Goal: Task Accomplishment & Management: Manage account settings

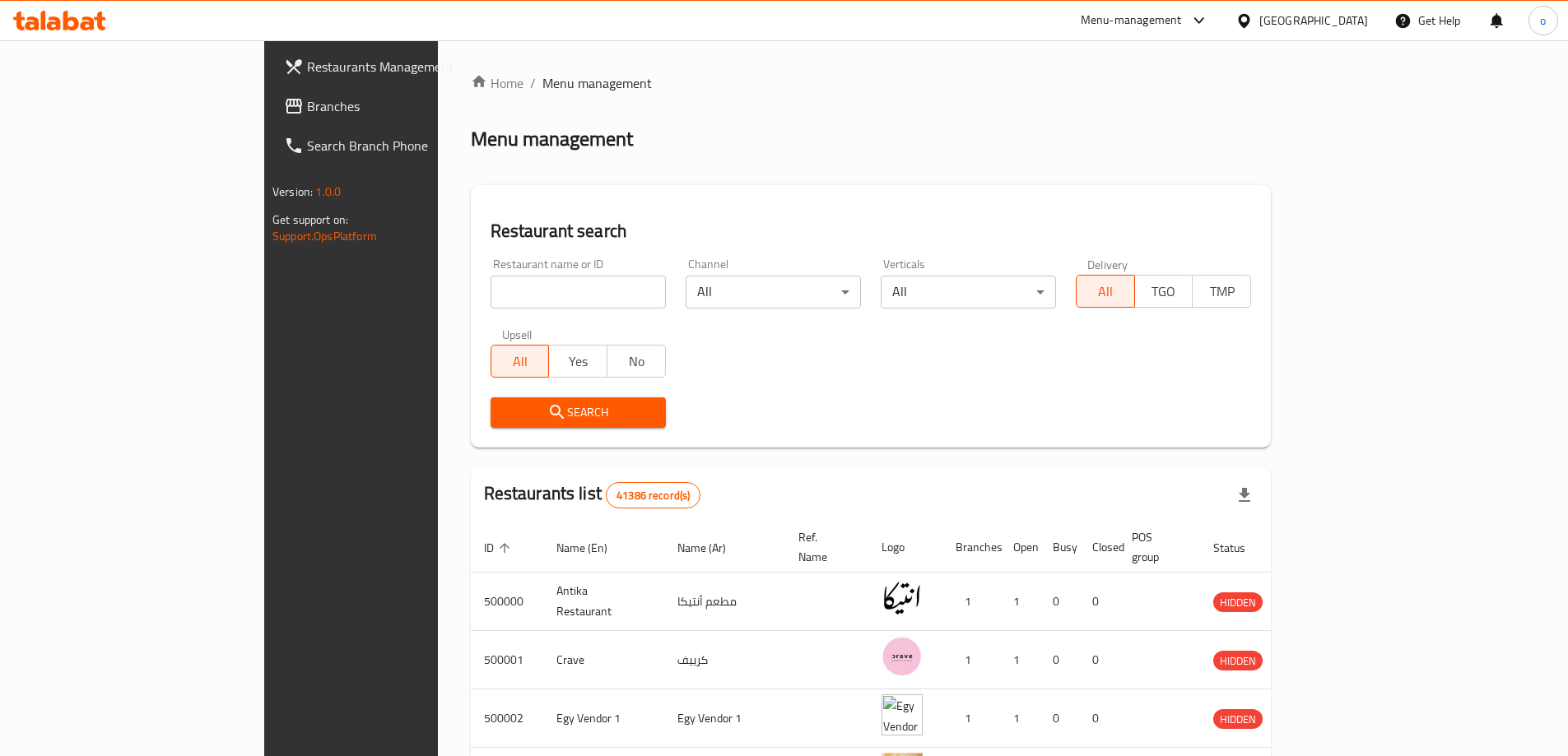
click at [491, 271] on div "Restaurant name or ID Restaurant name or ID" at bounding box center [578, 284] width 175 height 50
click at [491, 278] on input "search" at bounding box center [578, 292] width 175 height 33
paste input "779610"
type input "779610"
drag, startPoint x: 1325, startPoint y: 22, endPoint x: 1331, endPoint y: 37, distance: 16.2
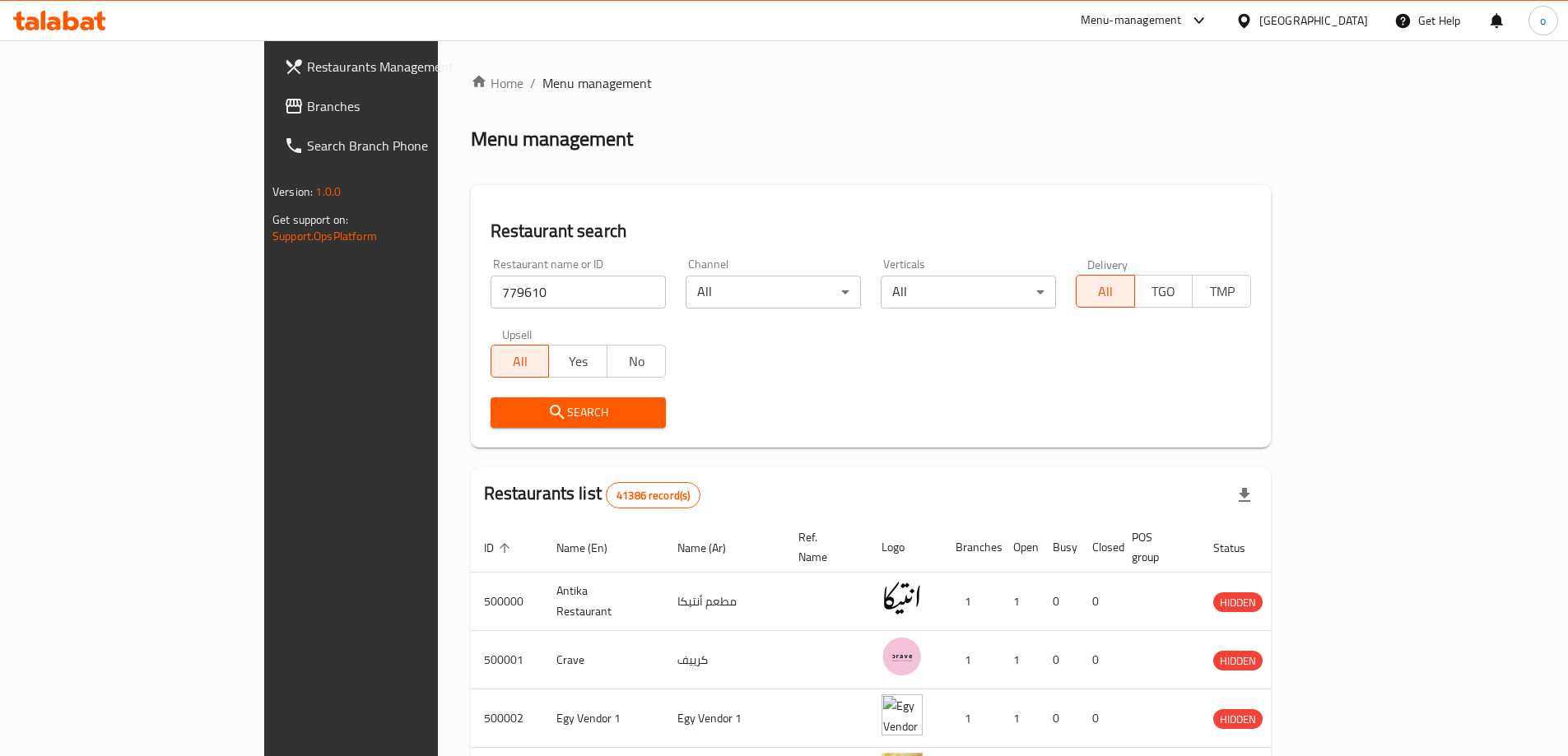
click at [1249, 23] on icon at bounding box center [1243, 20] width 12 height 14
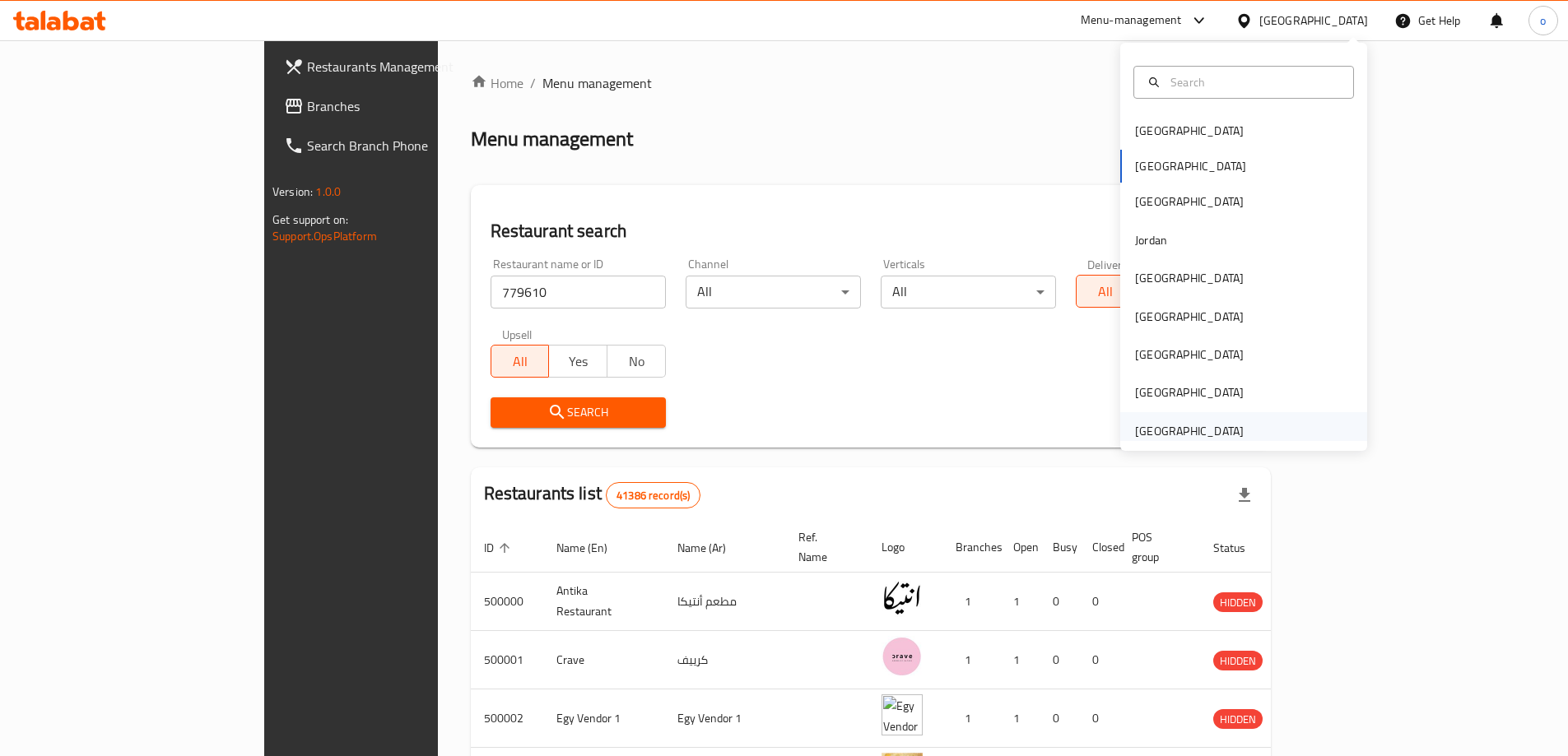
click at [1208, 432] on div "United Arab Emirates" at bounding box center [1189, 431] width 108 height 18
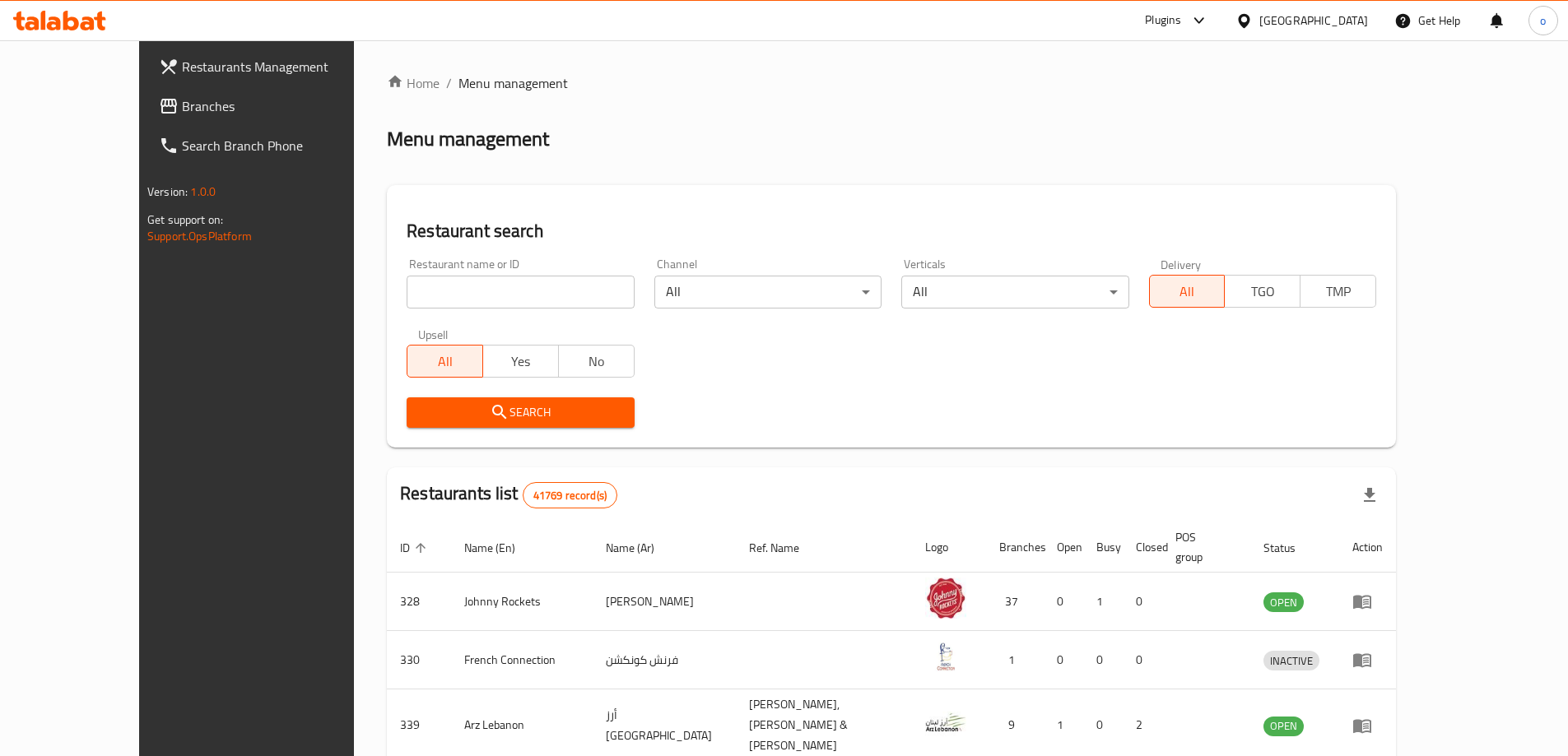
click at [1329, 22] on div "United Arab Emirates" at bounding box center [1313, 21] width 108 height 18
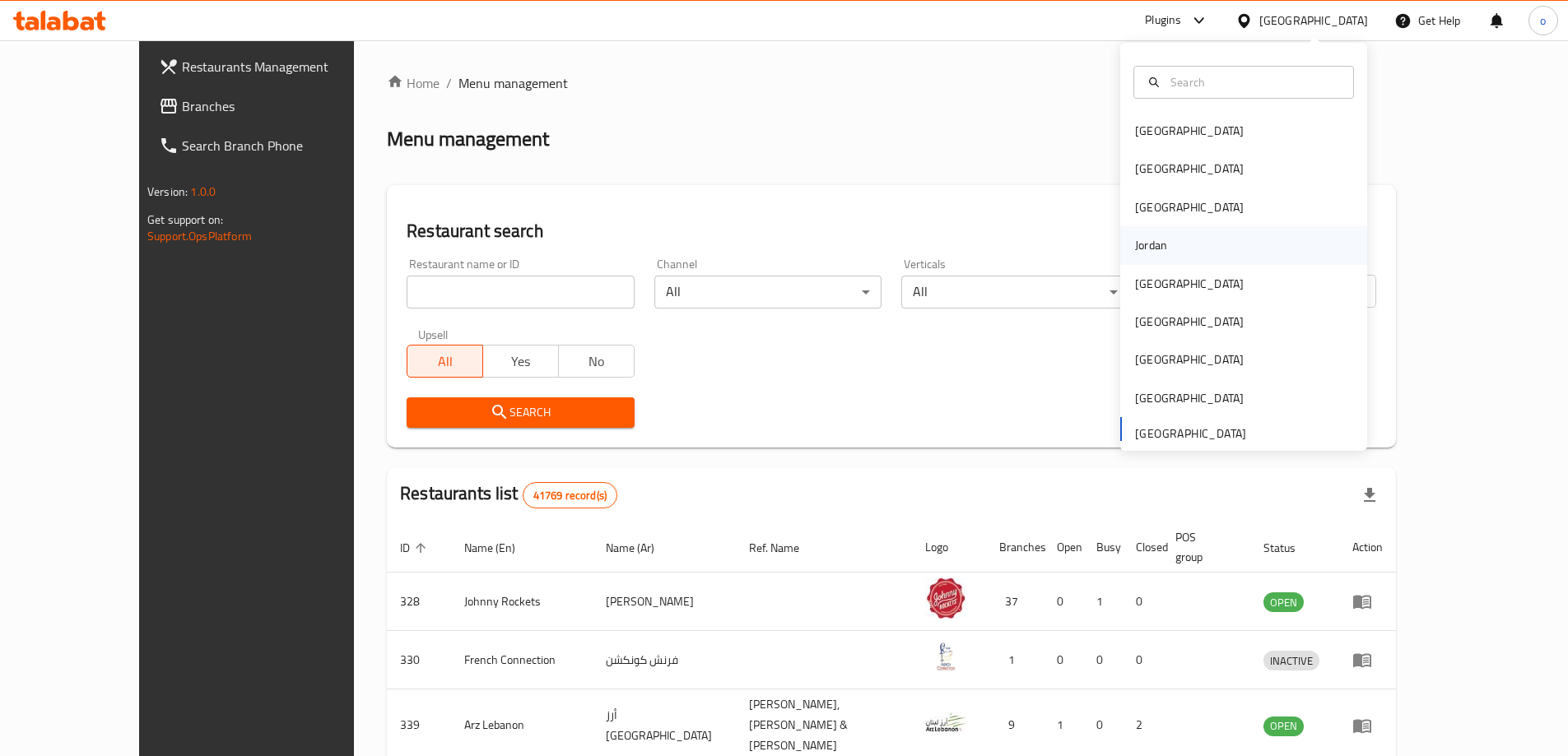
click at [1188, 251] on div "Jordan" at bounding box center [1243, 245] width 247 height 38
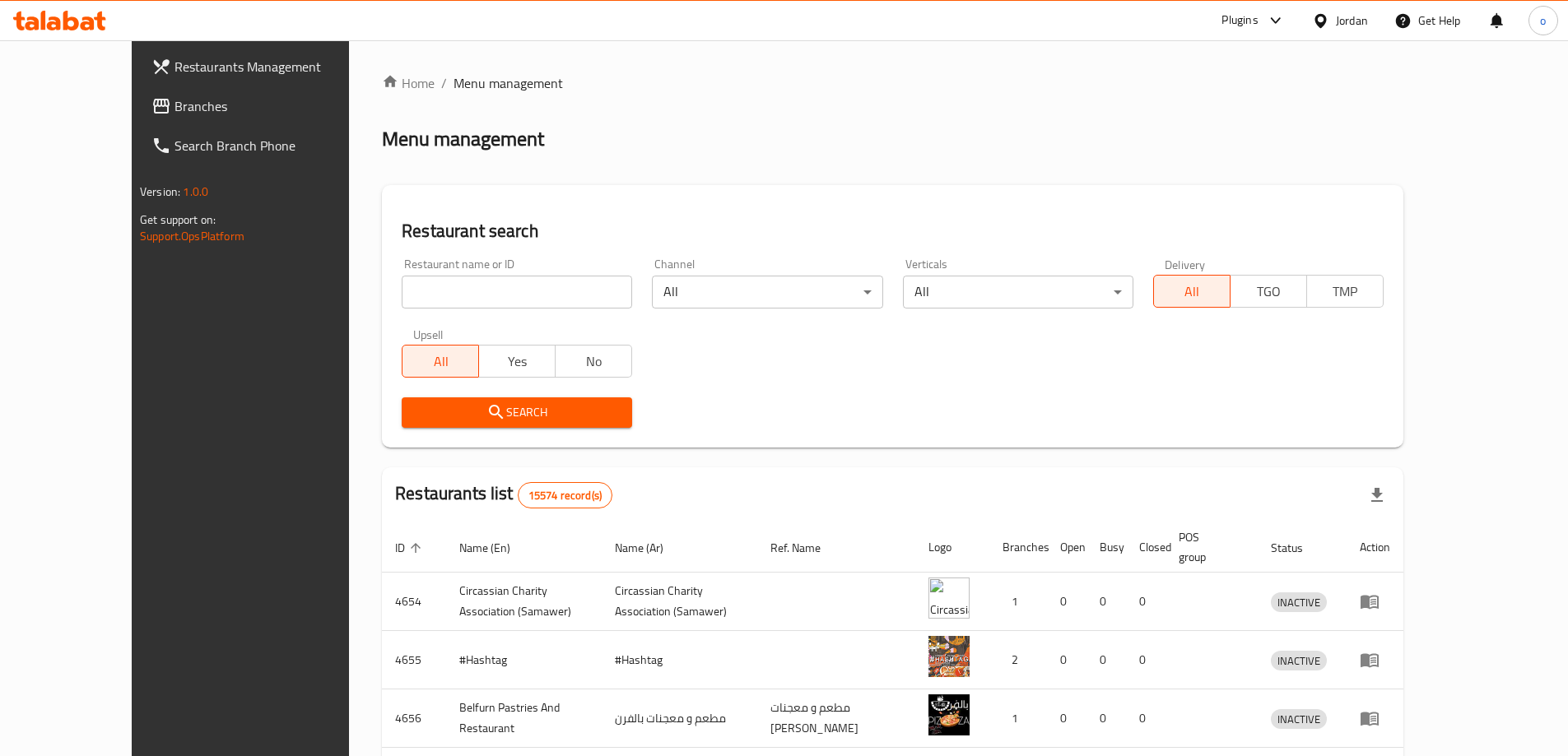
click at [523, 295] on input "search" at bounding box center [517, 292] width 231 height 33
paste input "779610"
type input "779610"
click button "Search" at bounding box center [517, 413] width 231 height 30
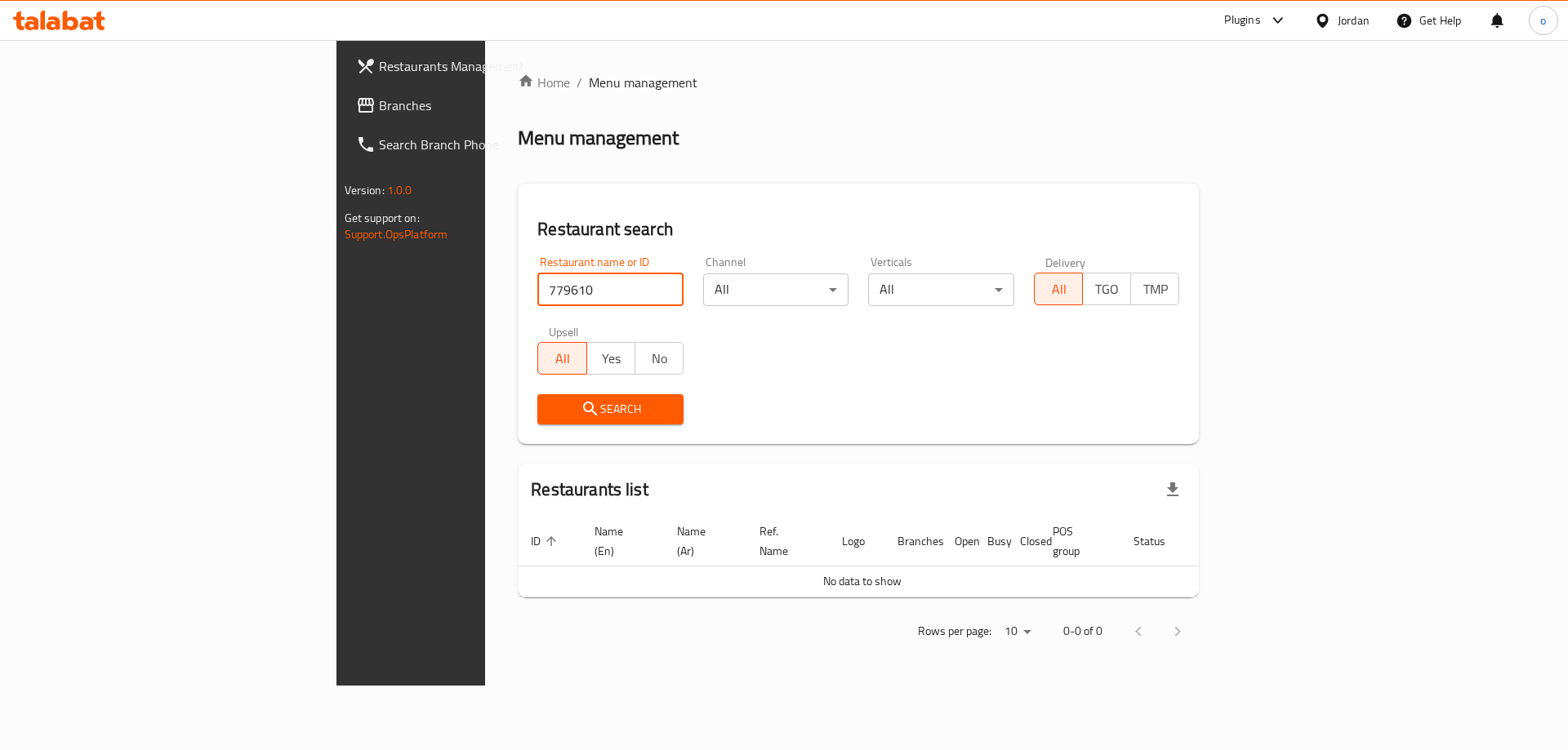
click button "Search" at bounding box center [610, 410] width 147 height 30
click at [379, 101] on span "Branches" at bounding box center [482, 106] width 207 height 20
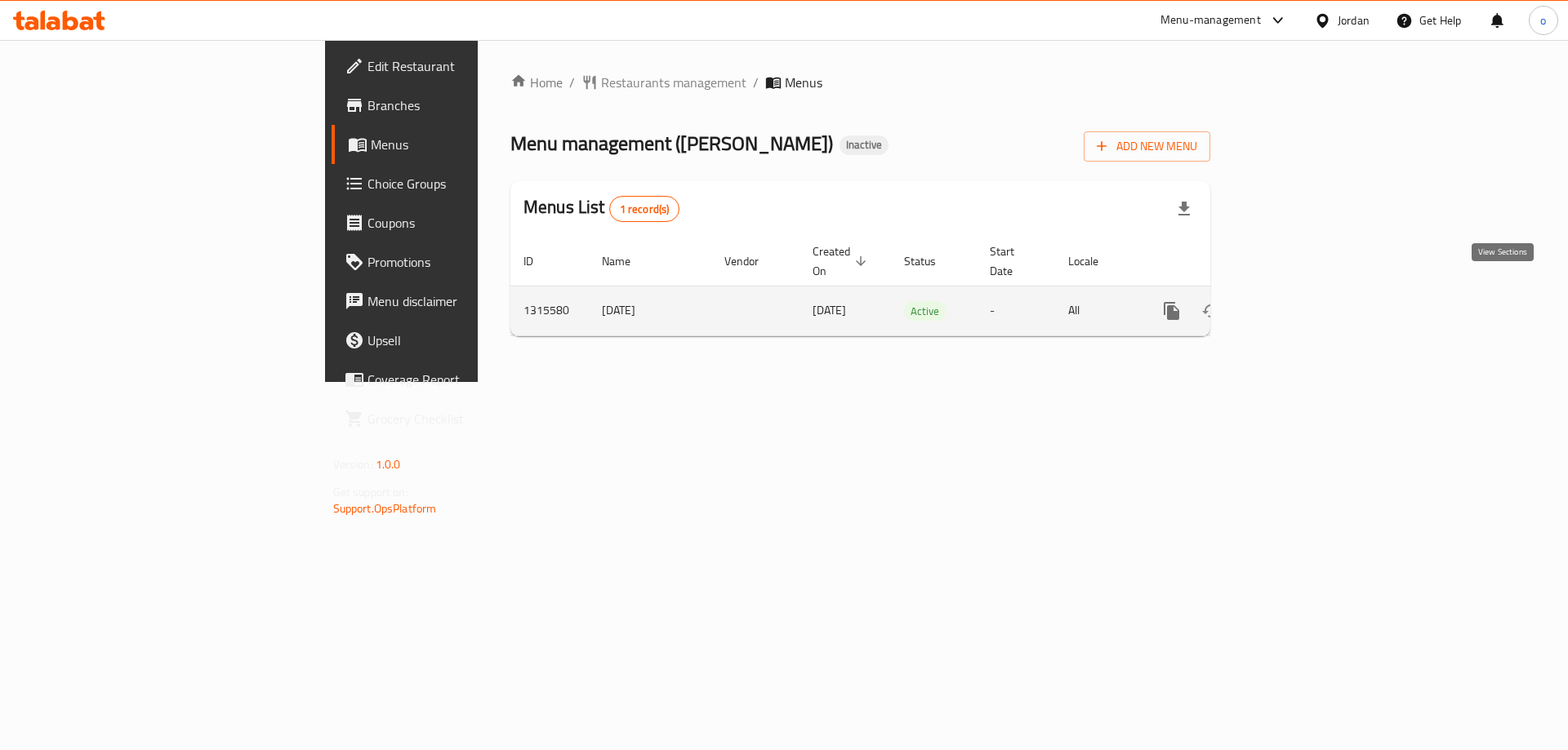
click at [1300, 301] on icon "enhanced table" at bounding box center [1290, 311] width 20 height 20
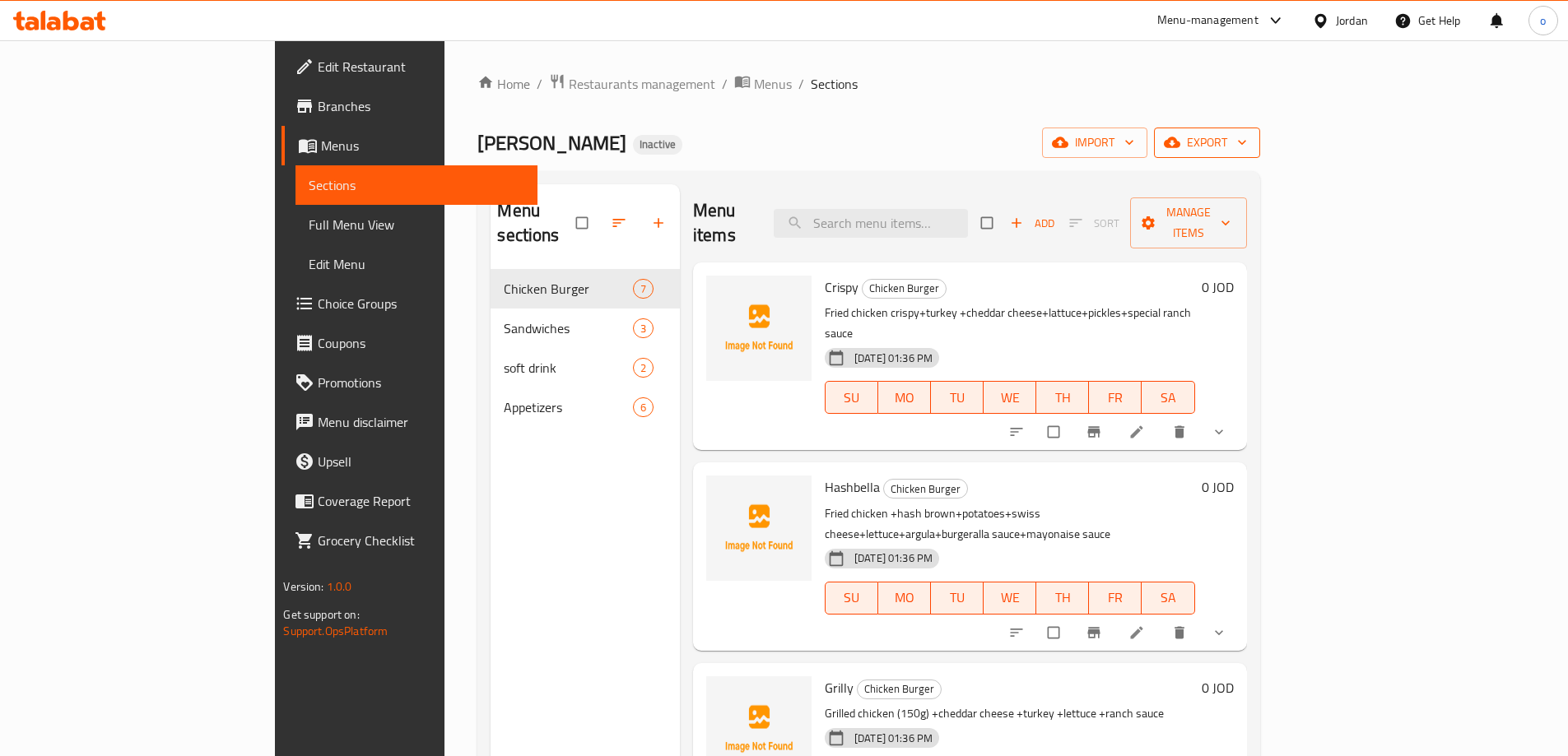
click at [1247, 146] on span "export" at bounding box center [1206, 143] width 80 height 21
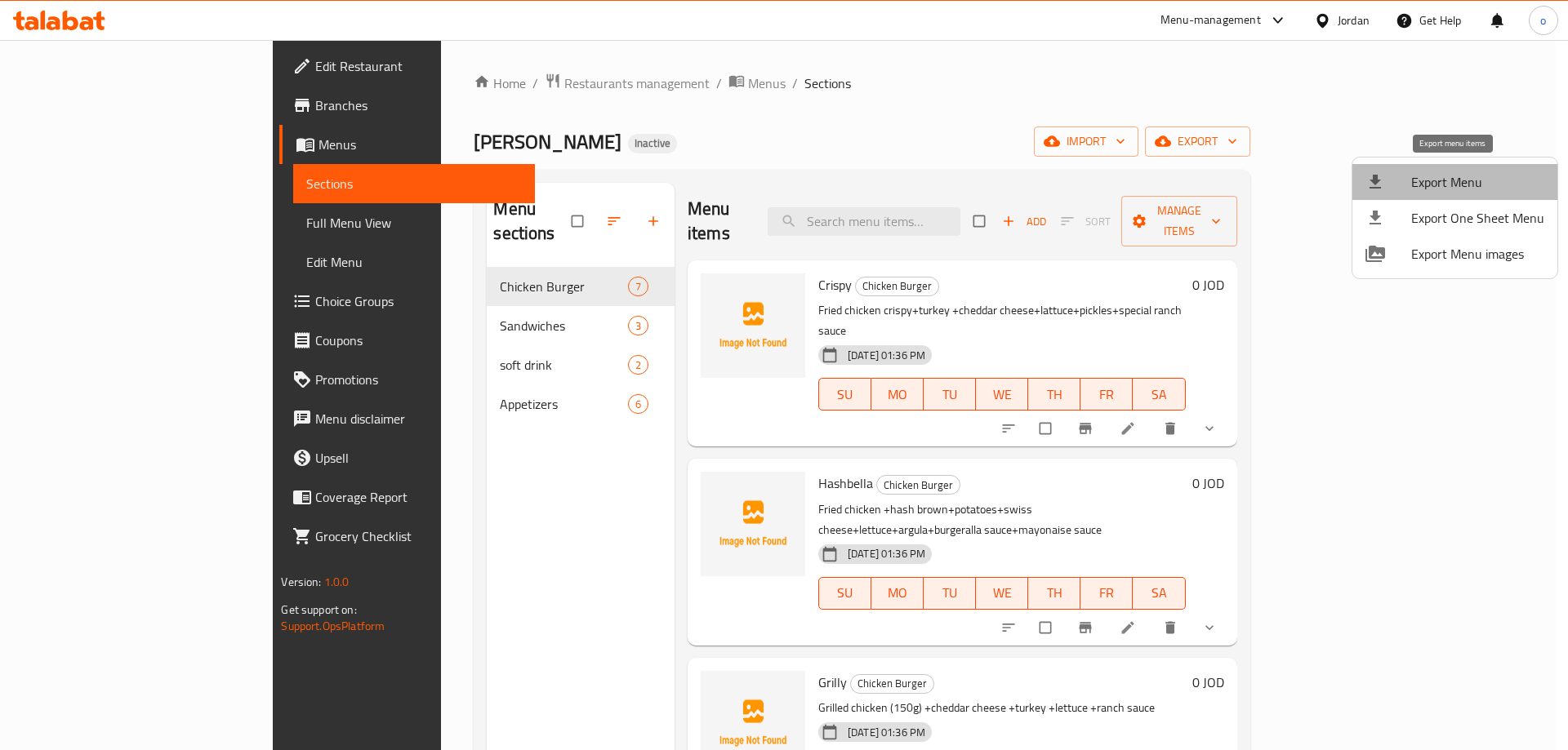
click at [1471, 189] on span "Export Menu" at bounding box center [1478, 182] width 133 height 20
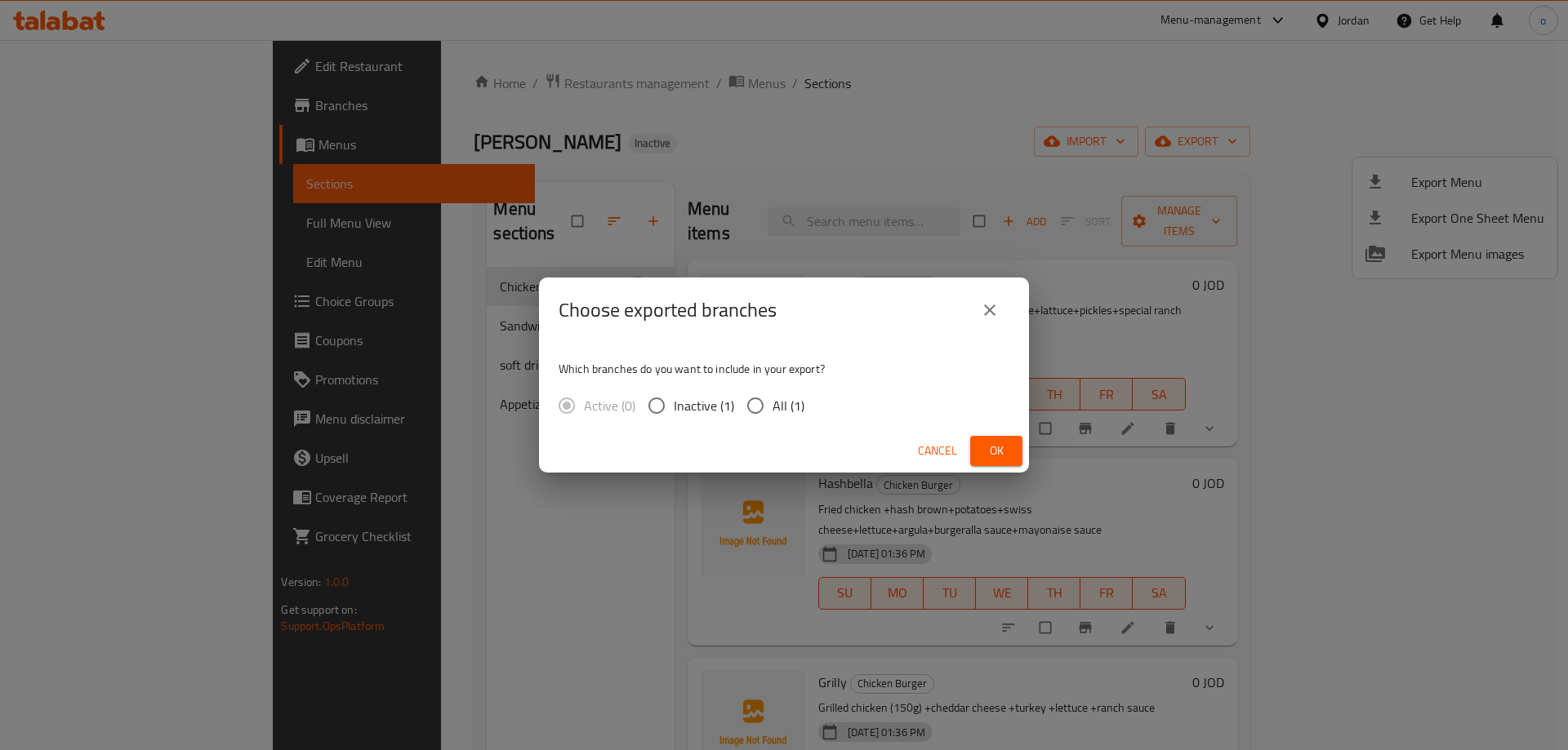
click at [749, 405] on input "All (1)" at bounding box center [755, 405] width 34 height 34
radio input "true"
click at [983, 441] on span "Ok" at bounding box center [996, 451] width 26 height 21
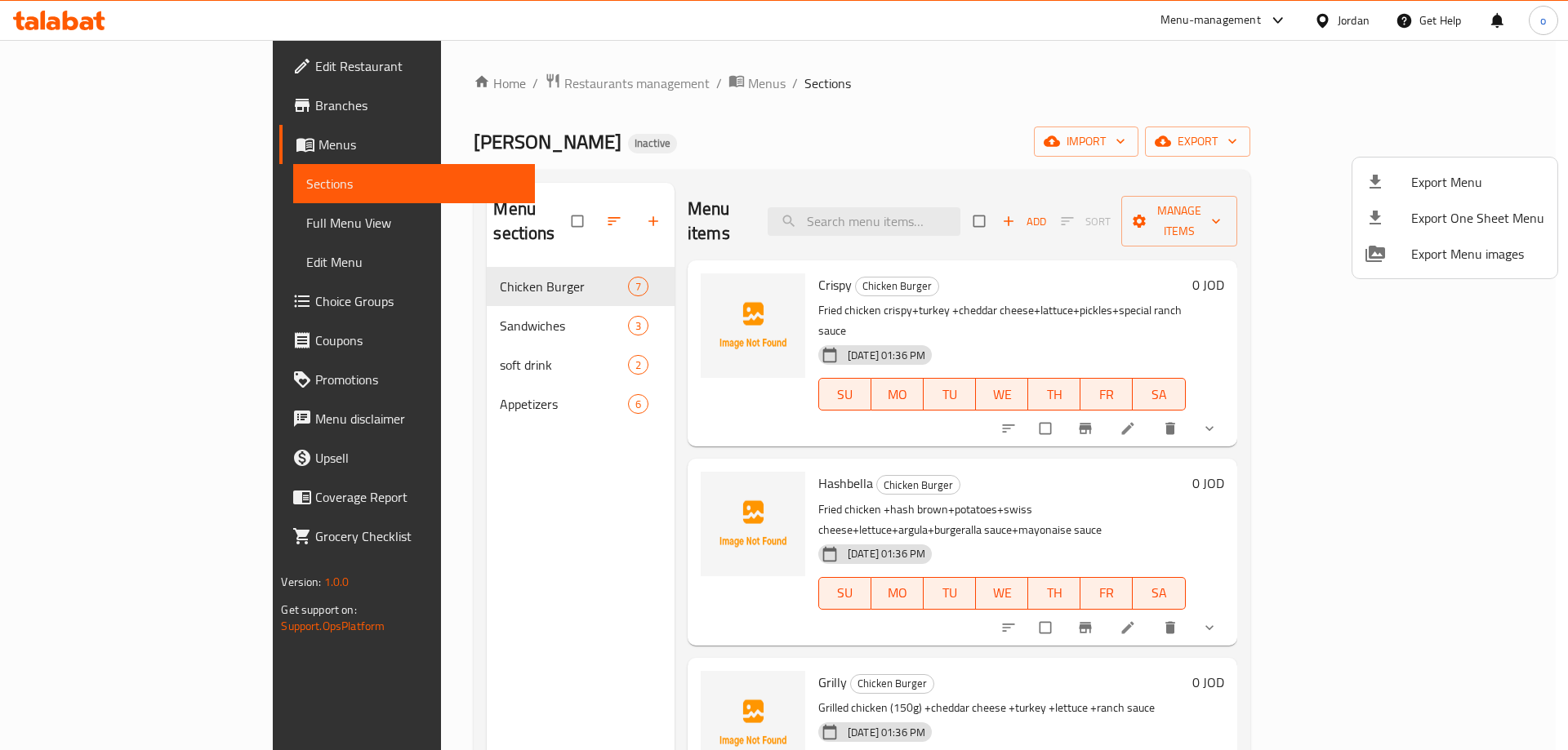
click at [1023, 68] on div at bounding box center [784, 375] width 1568 height 750
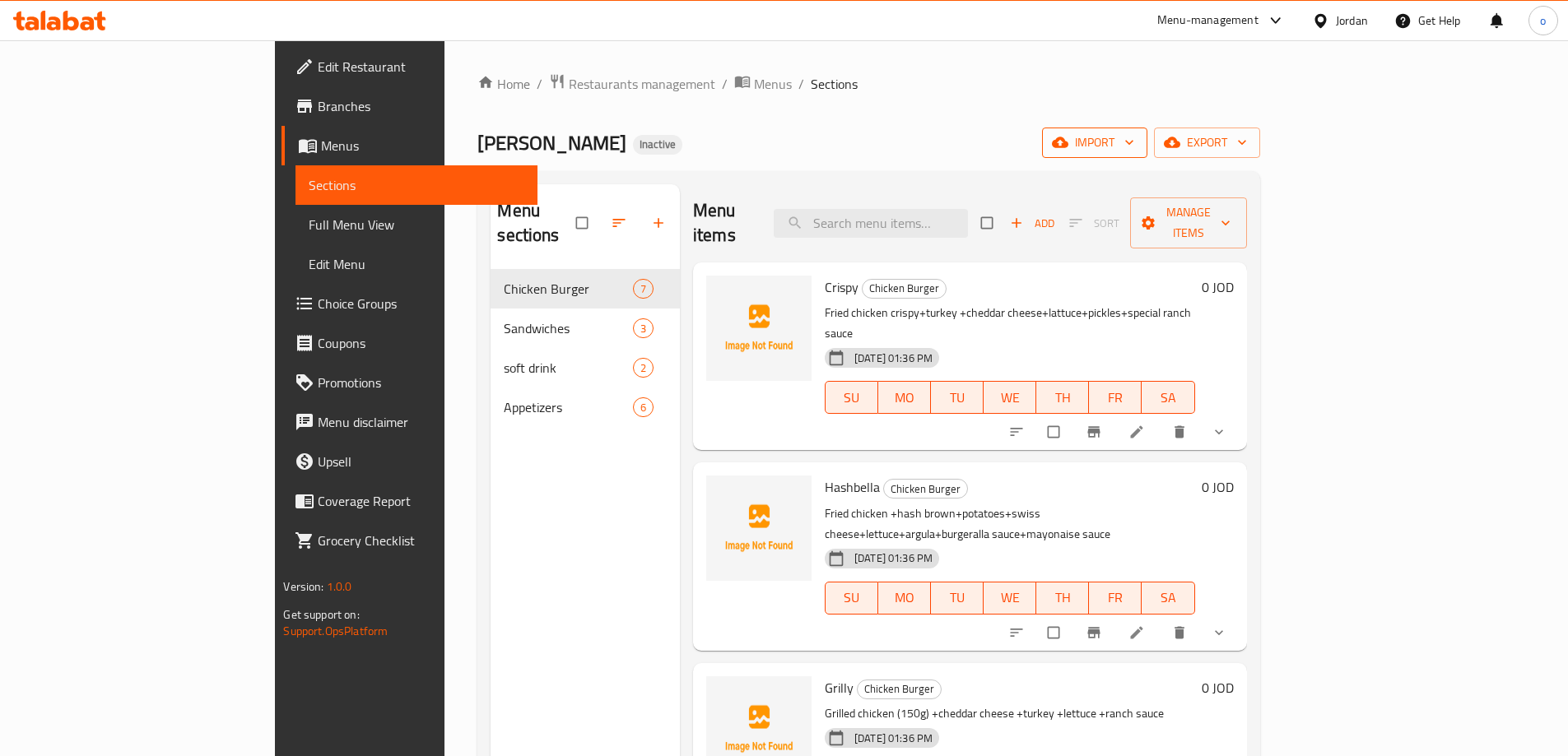
click at [1147, 153] on button "import" at bounding box center [1095, 143] width 106 height 30
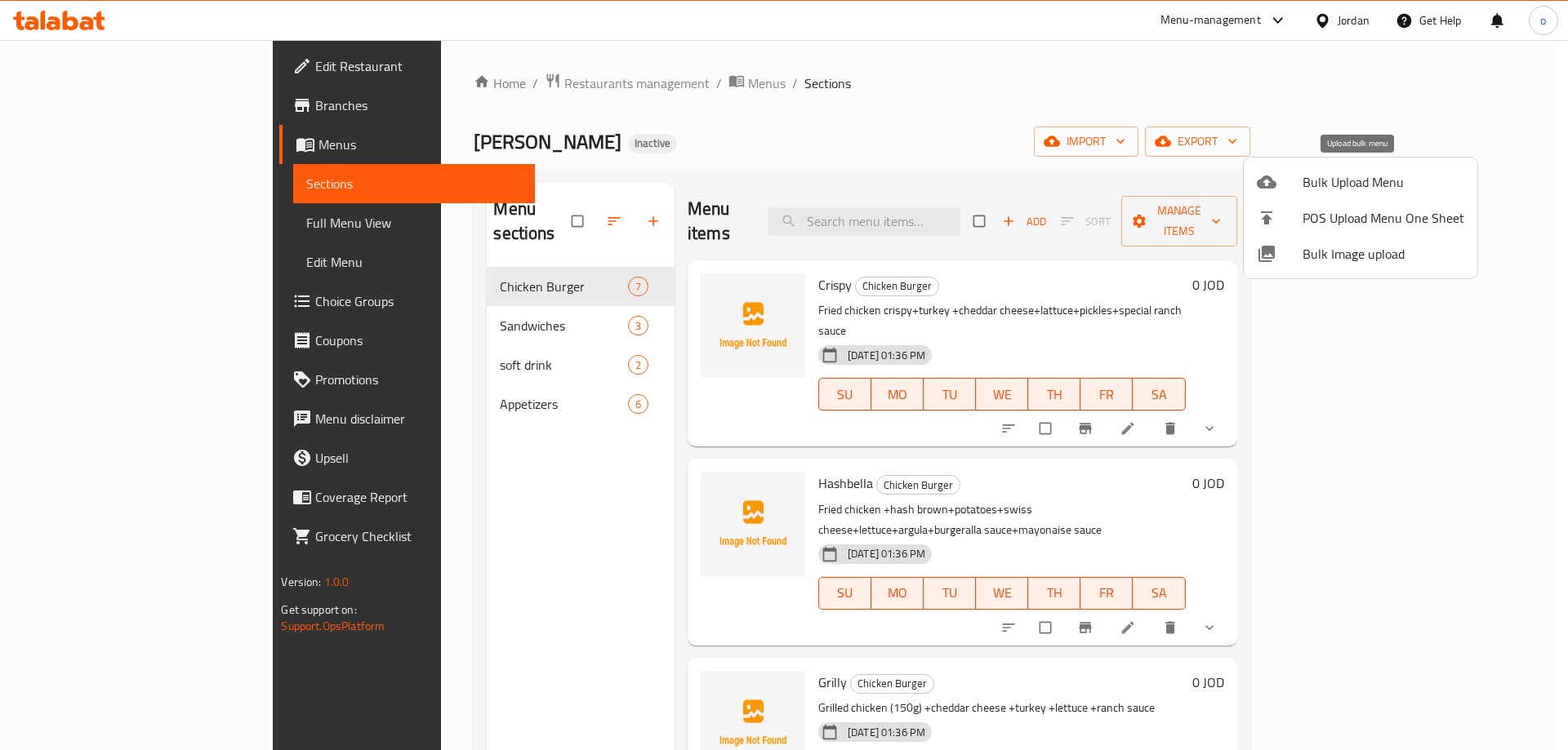
click at [1401, 196] on li "Bulk Upload Menu" at bounding box center [1361, 181] width 234 height 36
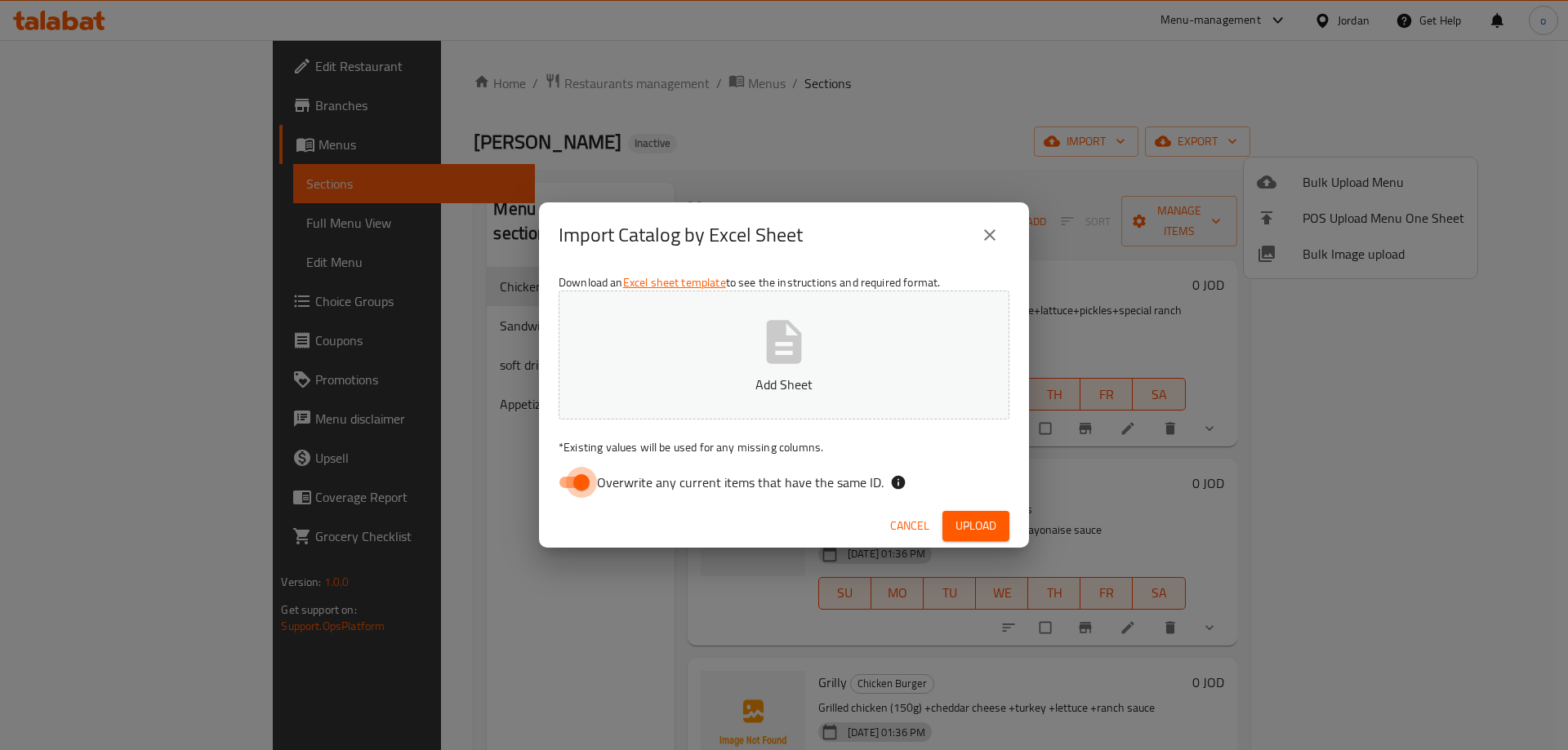
click at [582, 486] on input "Overwrite any current items that have the same ID." at bounding box center [581, 482] width 93 height 31
checkbox input "false"
click at [770, 350] on icon "button" at bounding box center [784, 342] width 35 height 43
click at [961, 521] on span "Upload" at bounding box center [976, 526] width 41 height 21
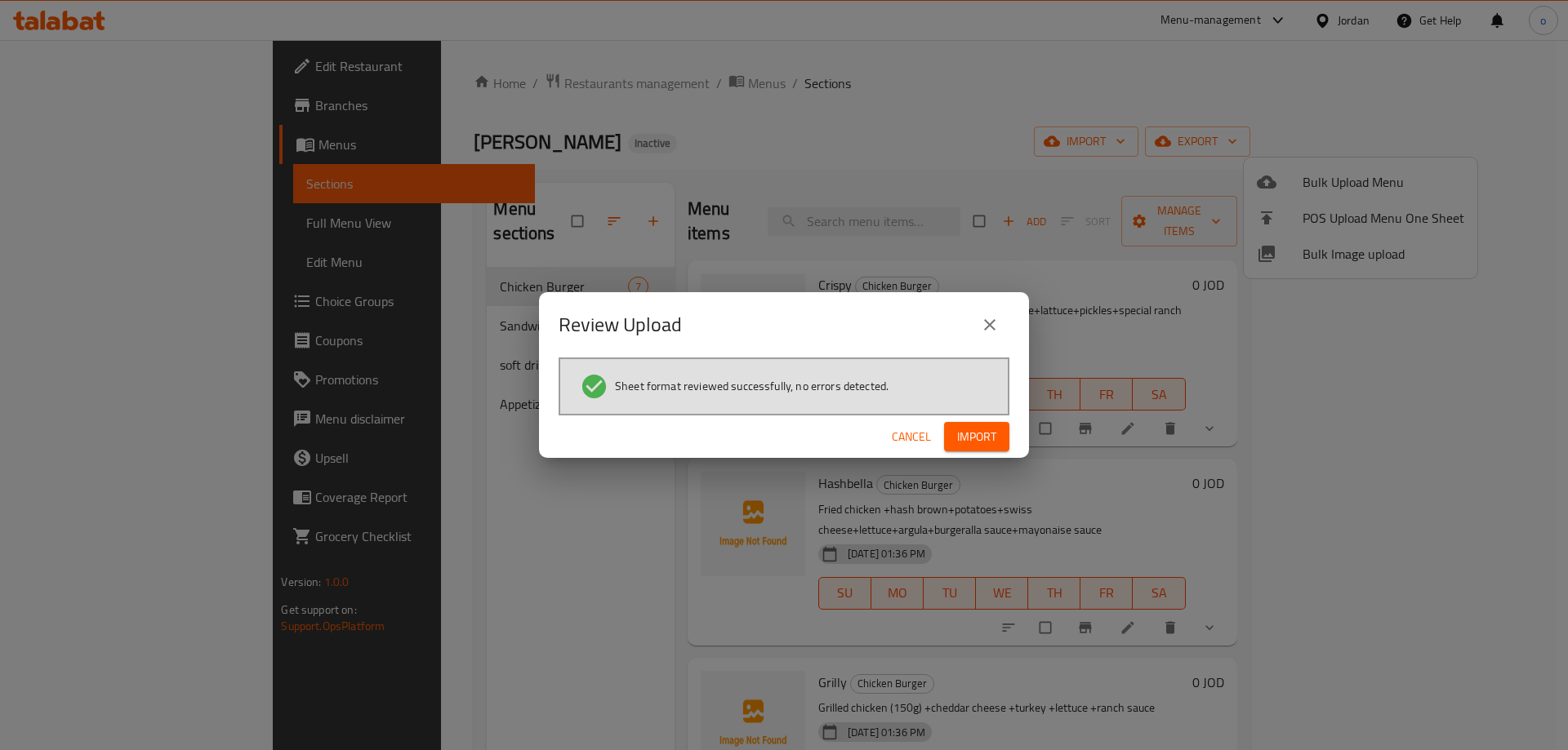
click at [991, 434] on span "Import" at bounding box center [977, 437] width 39 height 21
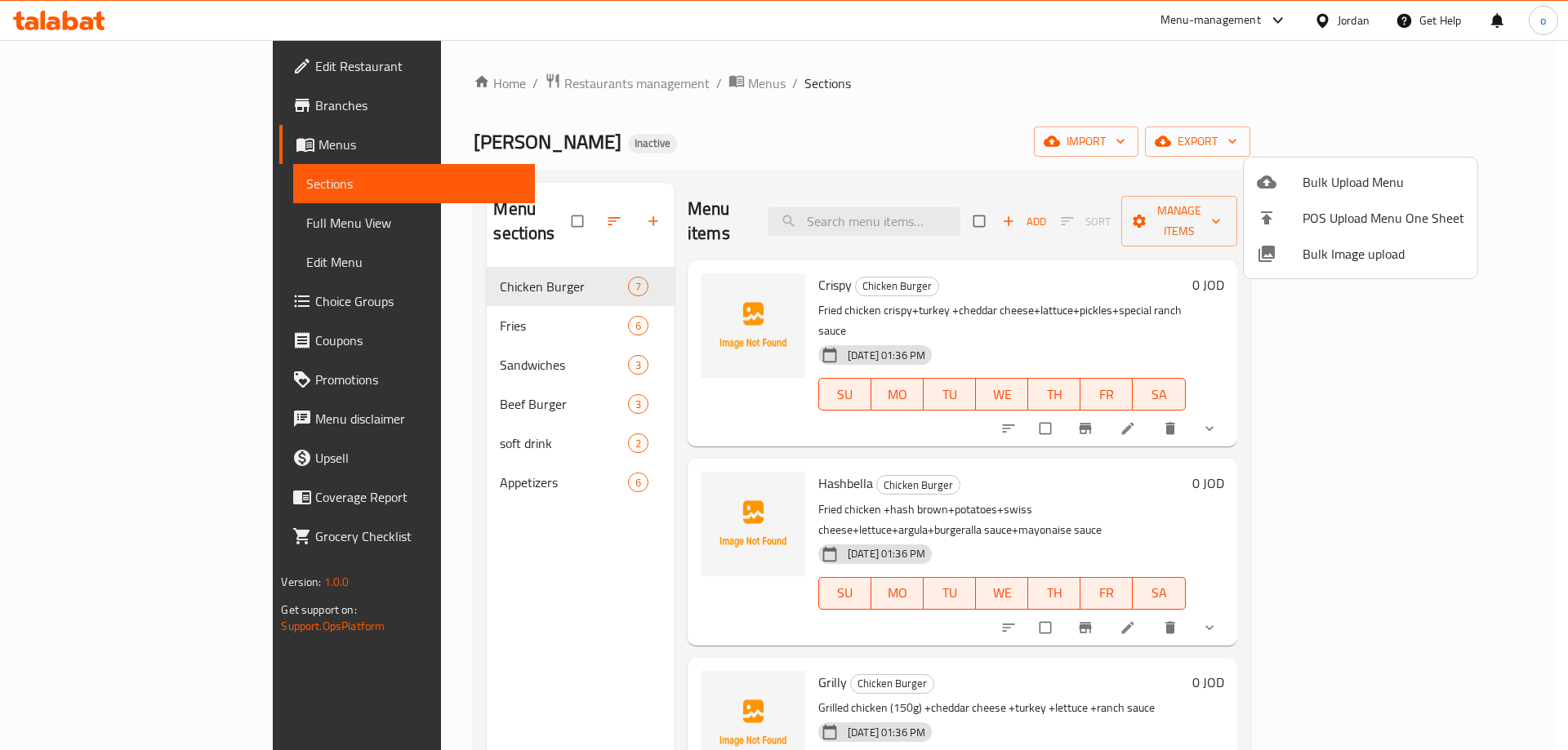
click at [411, 304] on div at bounding box center [784, 375] width 1568 height 750
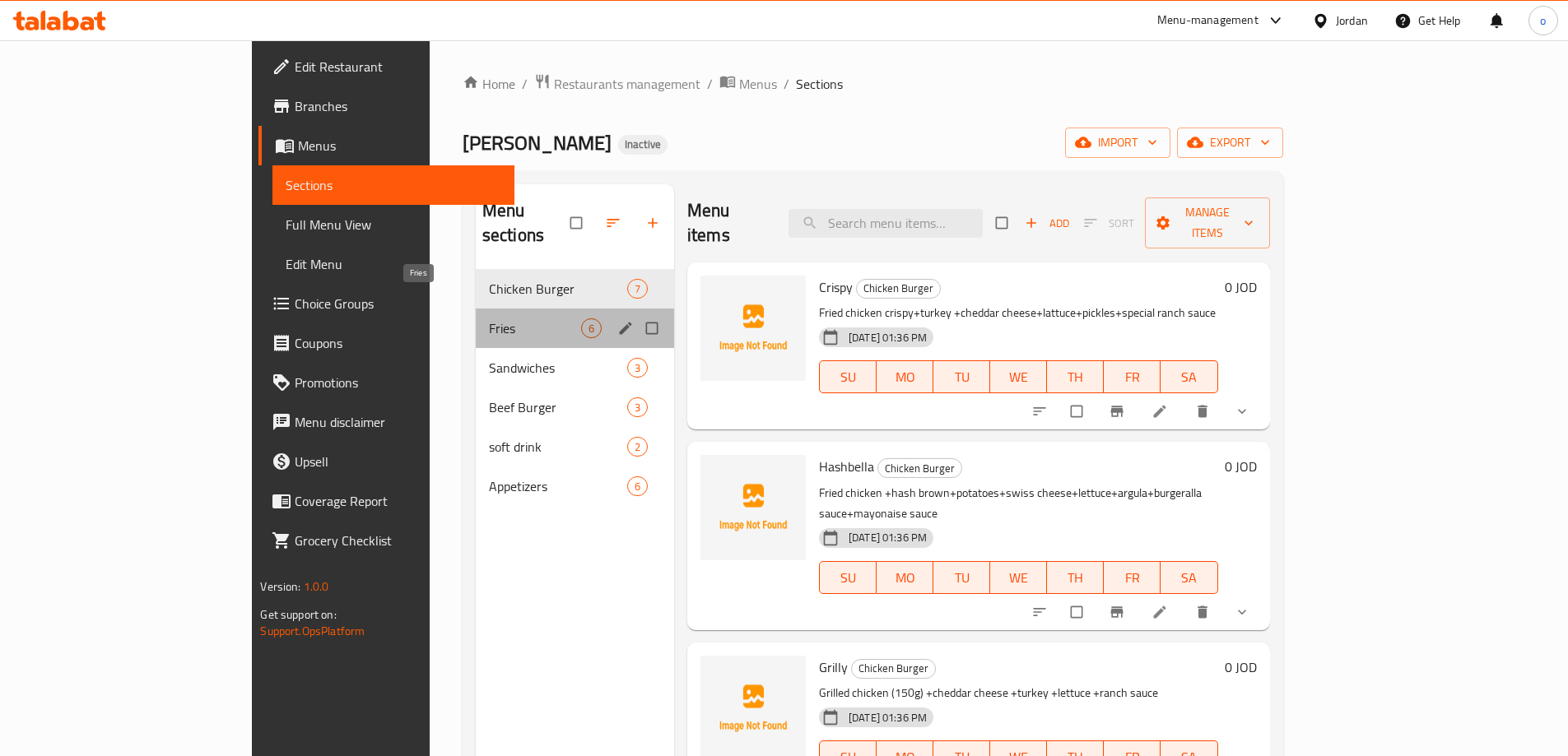
click at [489, 319] on span "Fries" at bounding box center [535, 329] width 92 height 20
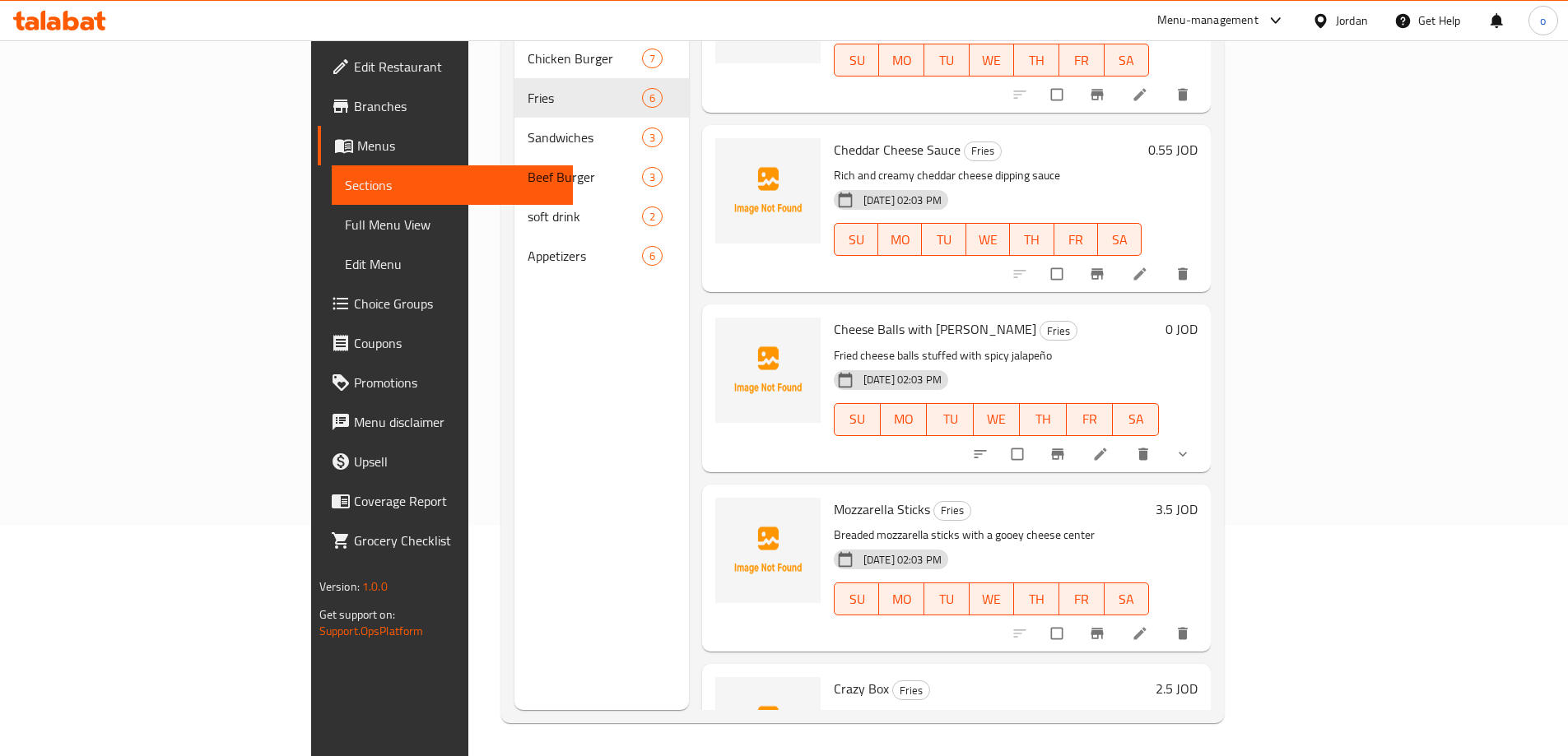
scroll to position [117, 0]
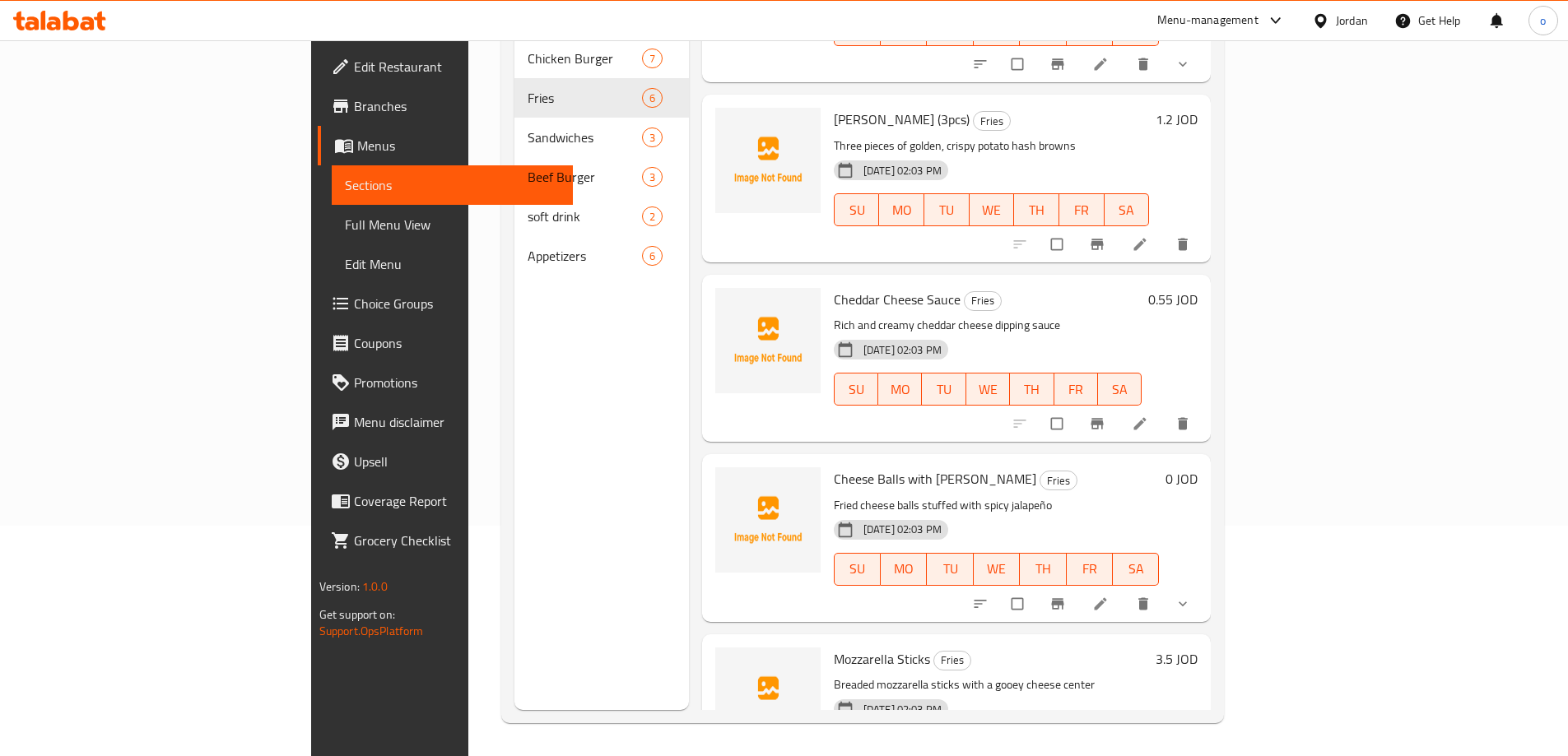
click at [345, 228] on span "Full Menu View" at bounding box center [452, 225] width 215 height 20
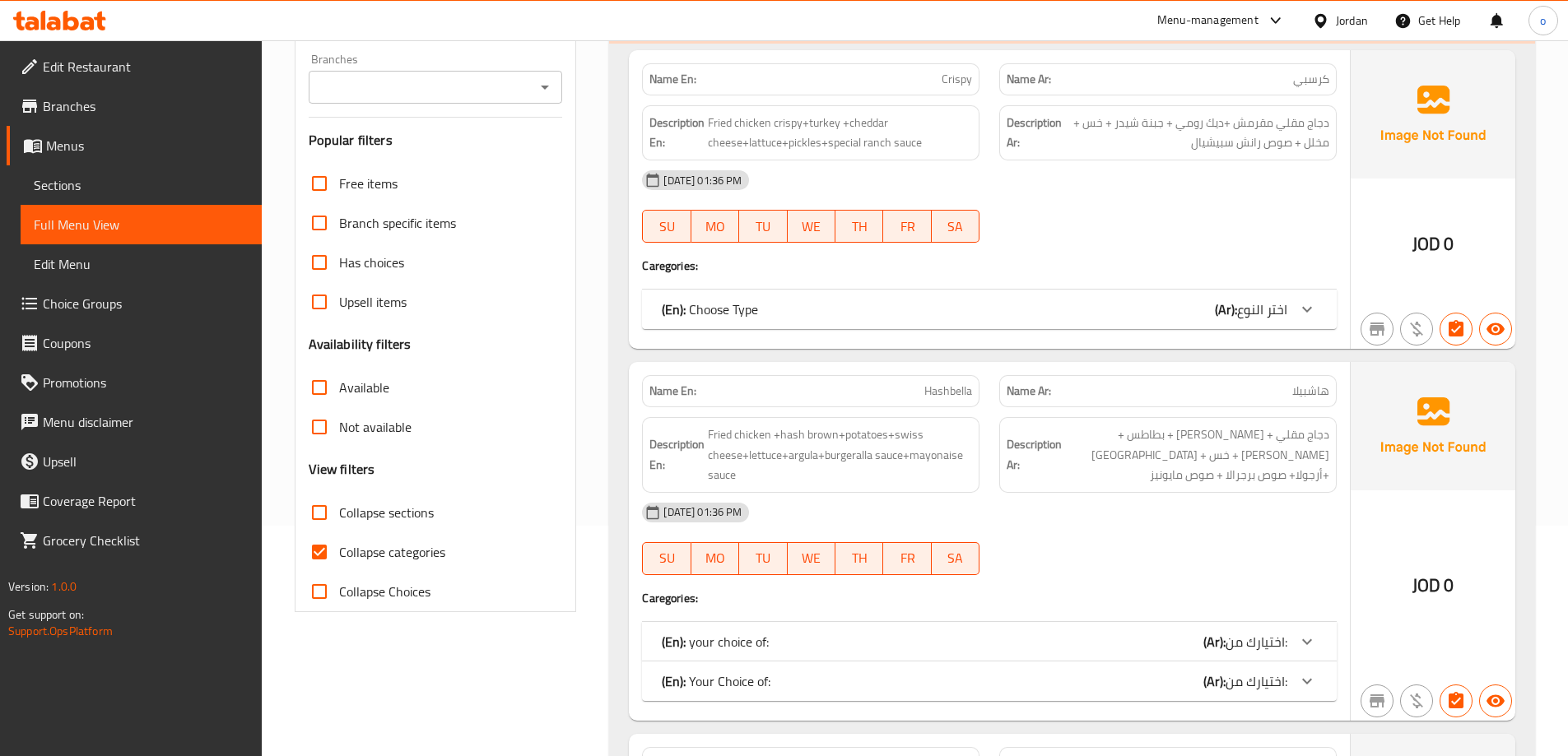
click at [326, 553] on input "Collapse categories" at bounding box center [319, 552] width 39 height 39
checkbox input "false"
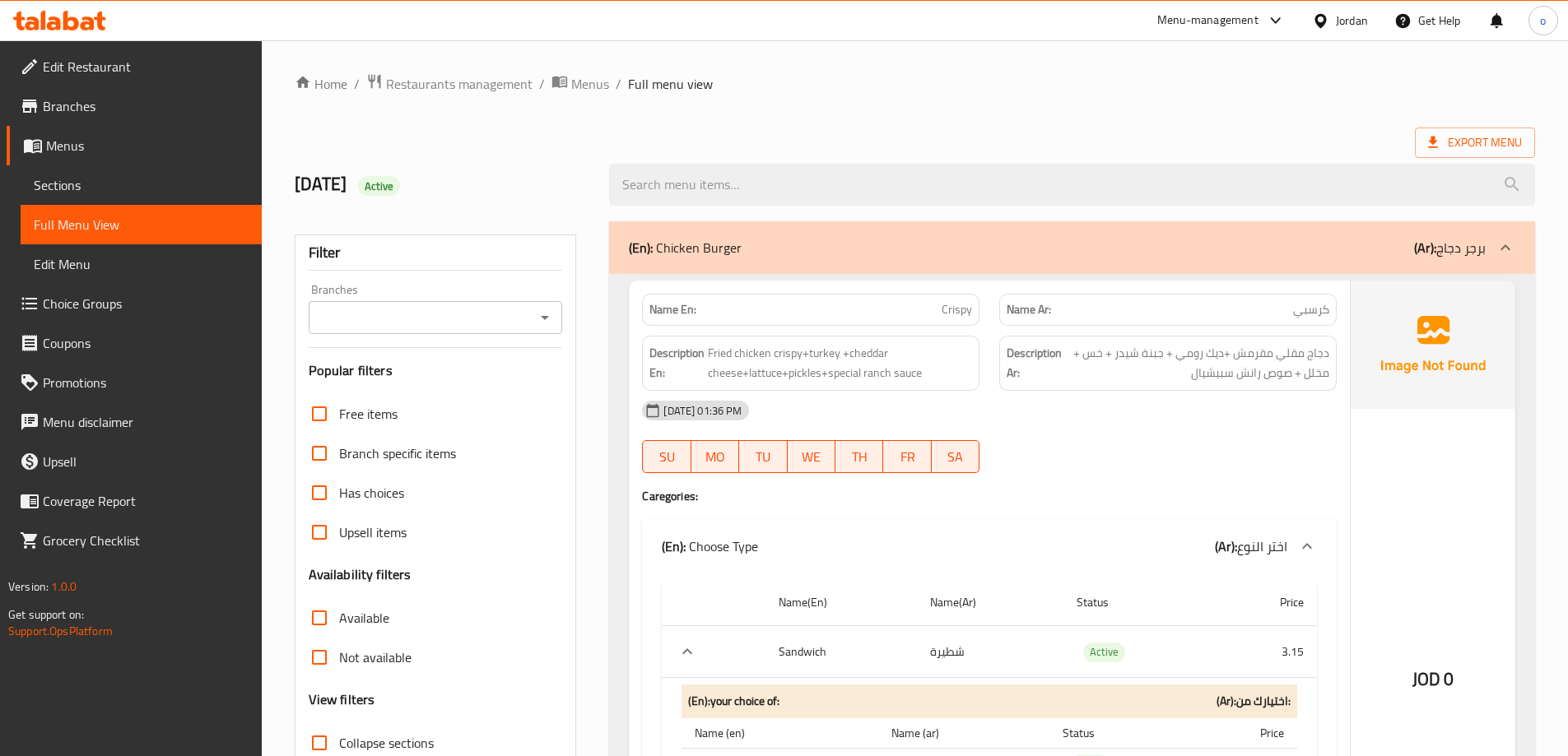
scroll to position [247, 0]
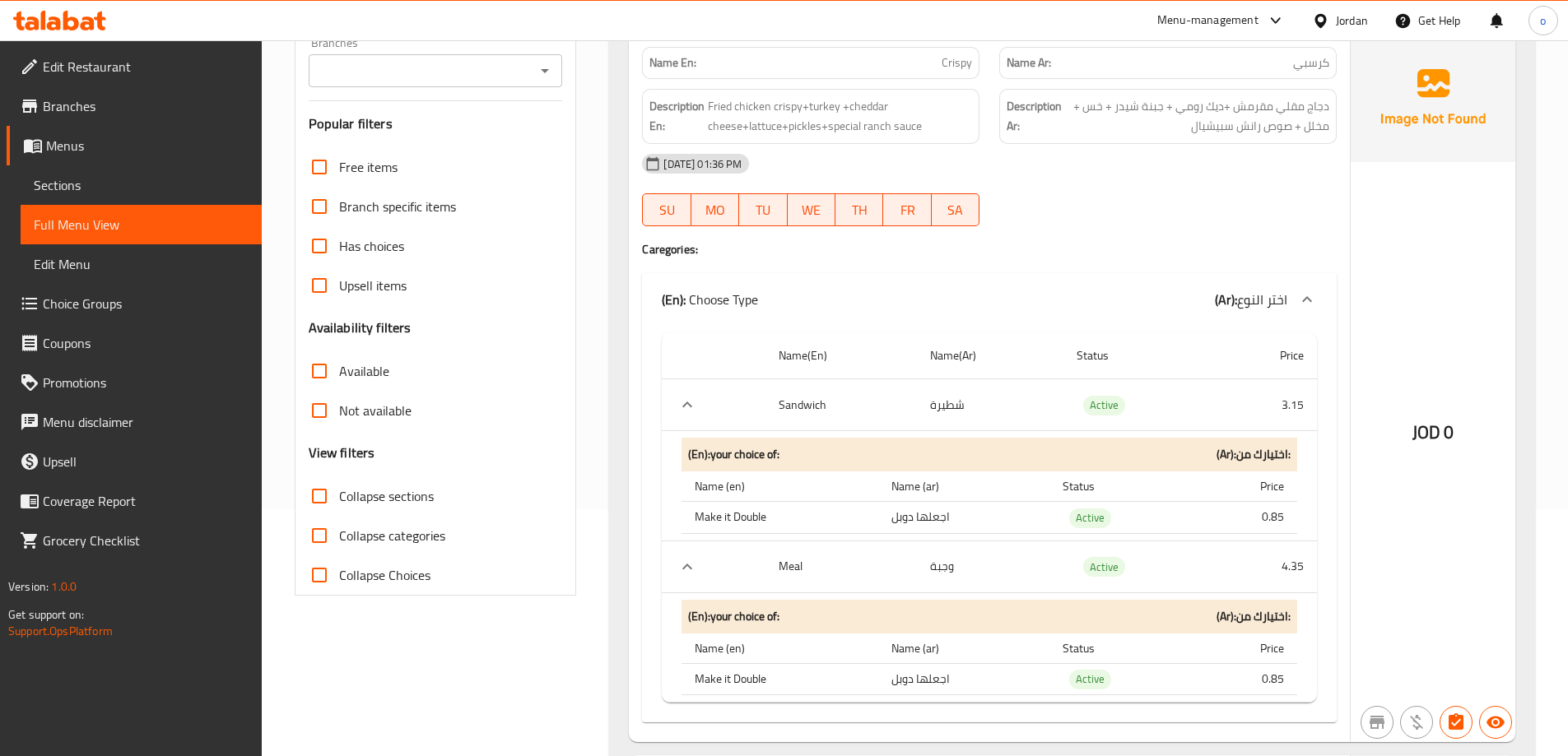
click at [120, 189] on span "Sections" at bounding box center [141, 185] width 215 height 20
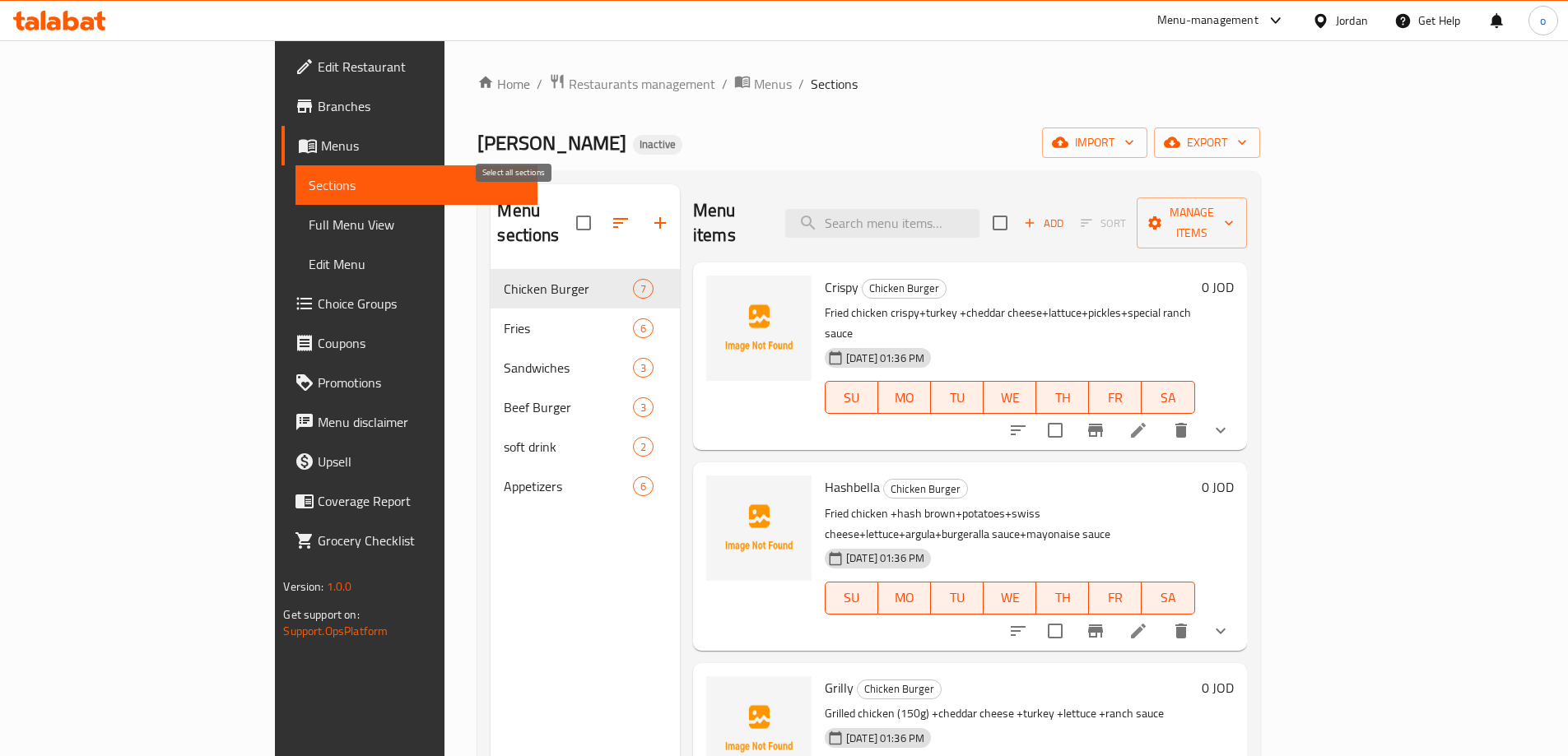
click at [566, 206] on input "checkbox" at bounding box center [583, 222] width 34 height 34
checkbox input "true"
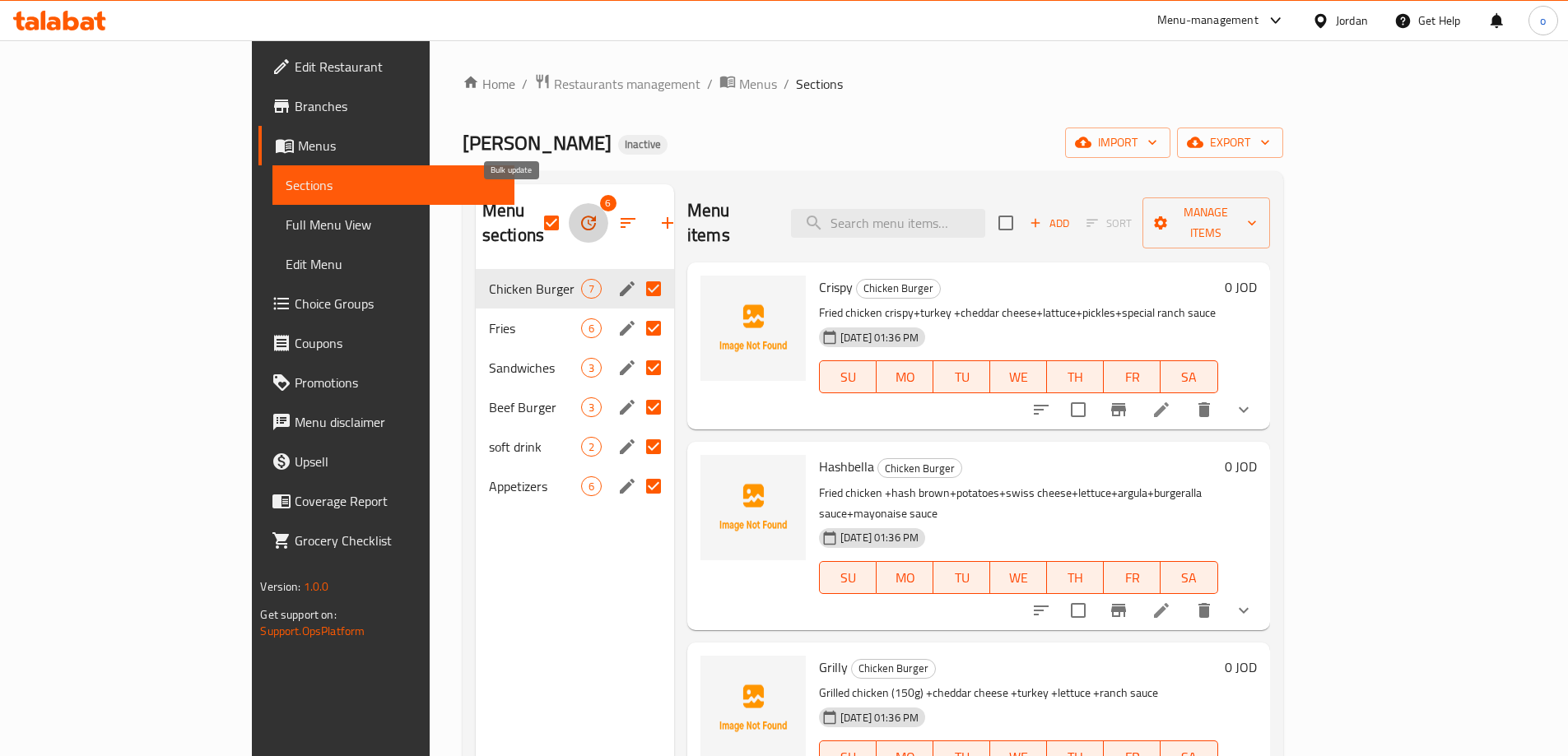
click at [579, 219] on icon "button" at bounding box center [589, 223] width 20 height 20
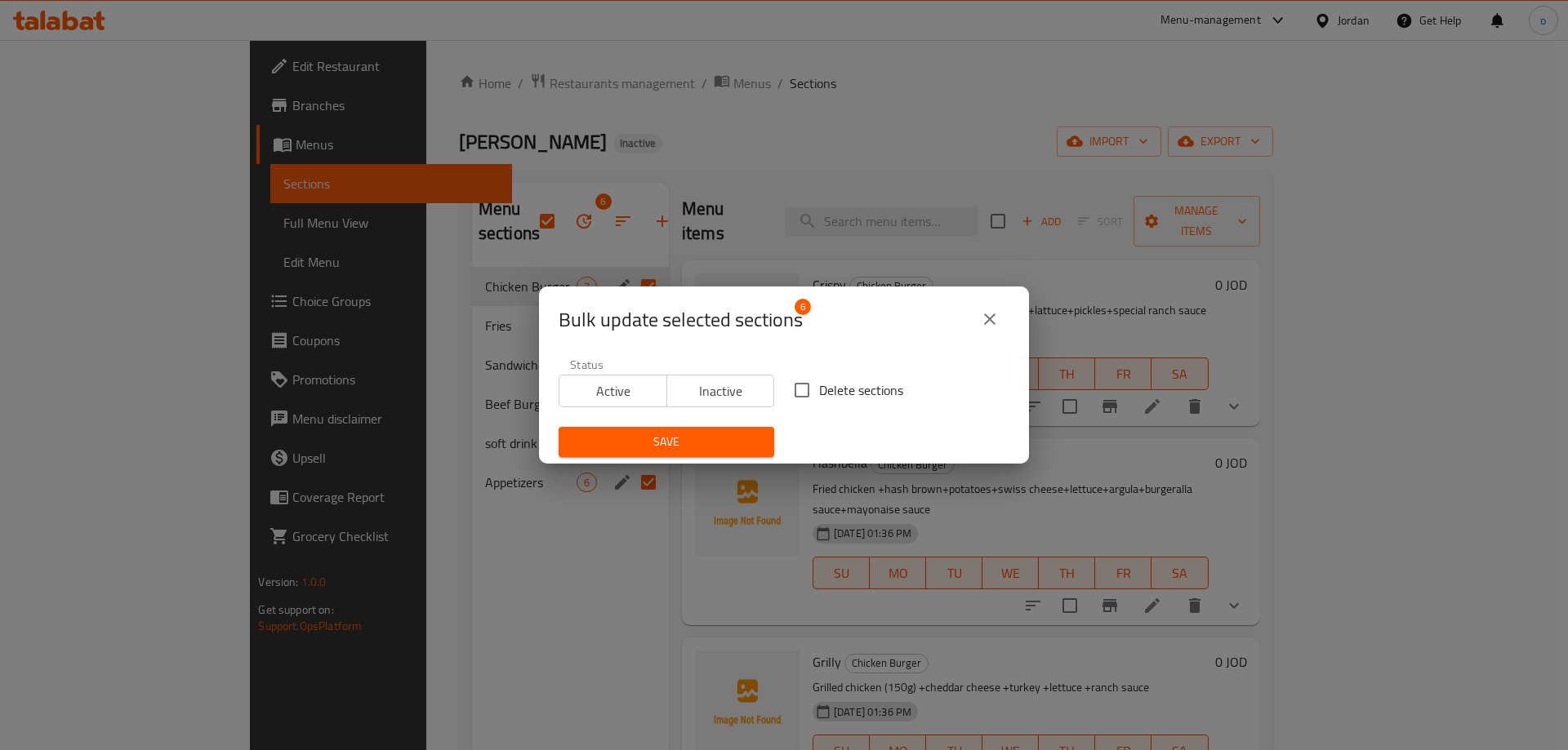
click at [829, 397] on span "Delete sections" at bounding box center [861, 390] width 84 height 20
click at [819, 397] on input "Delete sections" at bounding box center [802, 390] width 34 height 34
checkbox input "true"
click at [724, 444] on span "Save" at bounding box center [667, 442] width 190 height 21
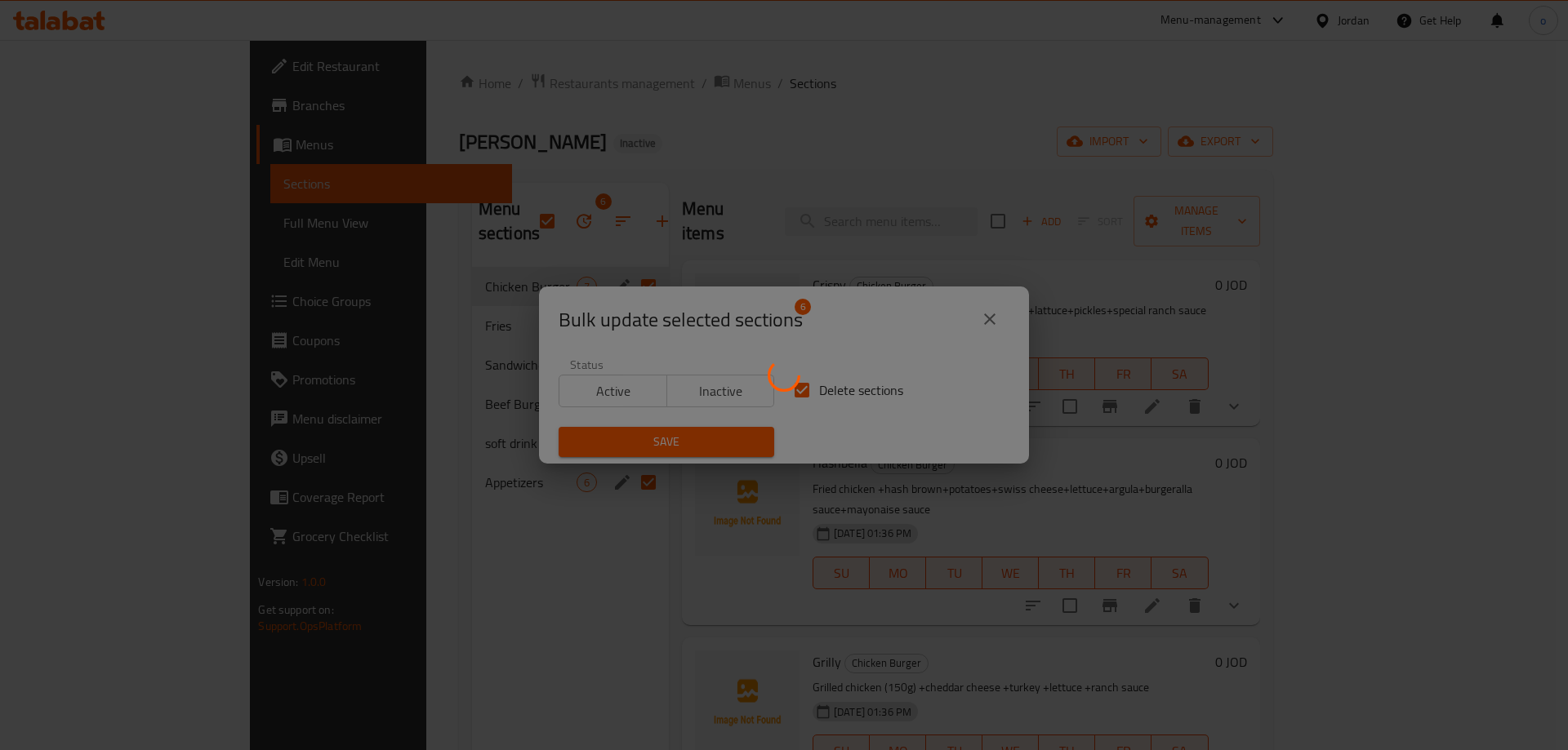
checkbox input "false"
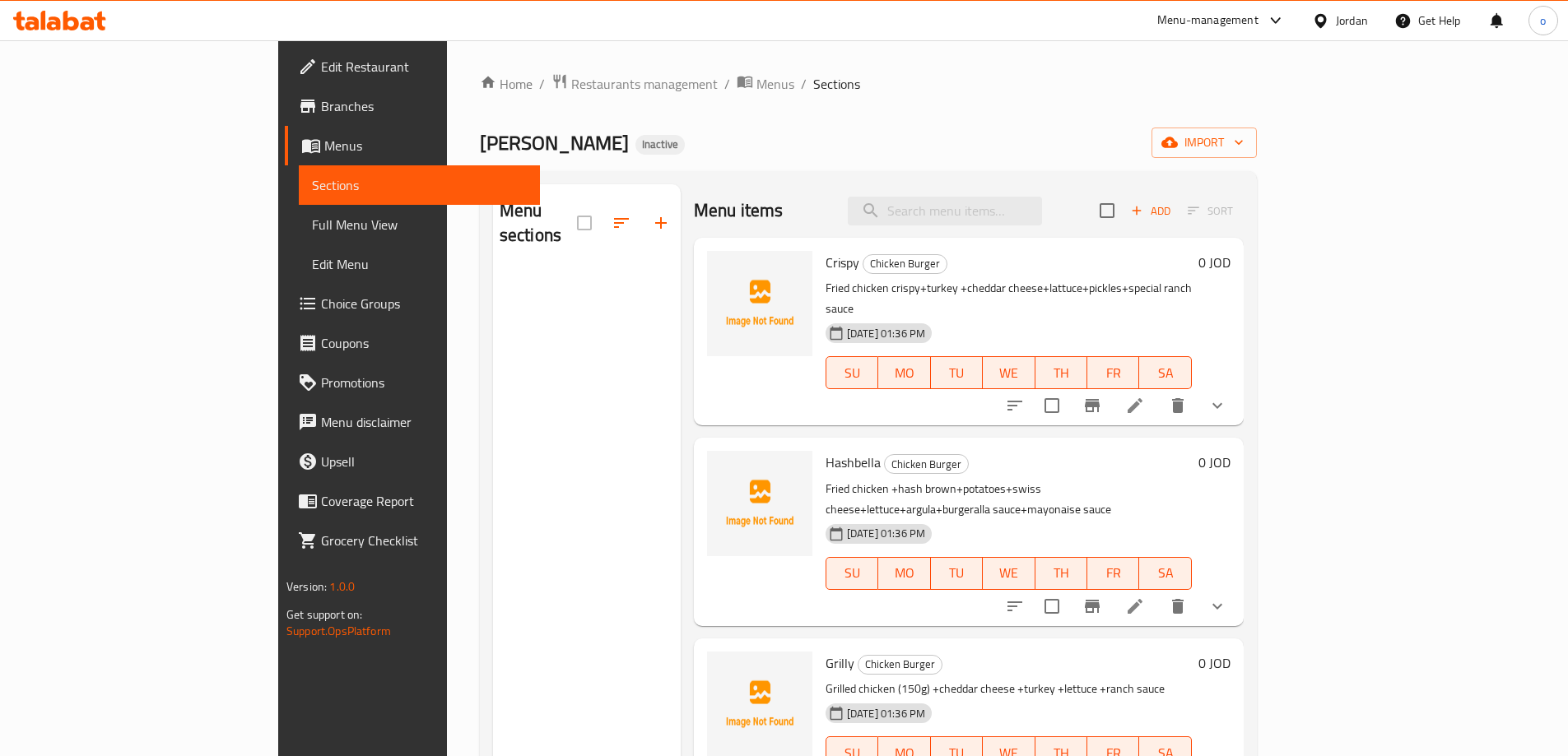
click at [493, 339] on div "Menu sections" at bounding box center [587, 562] width 188 height 756
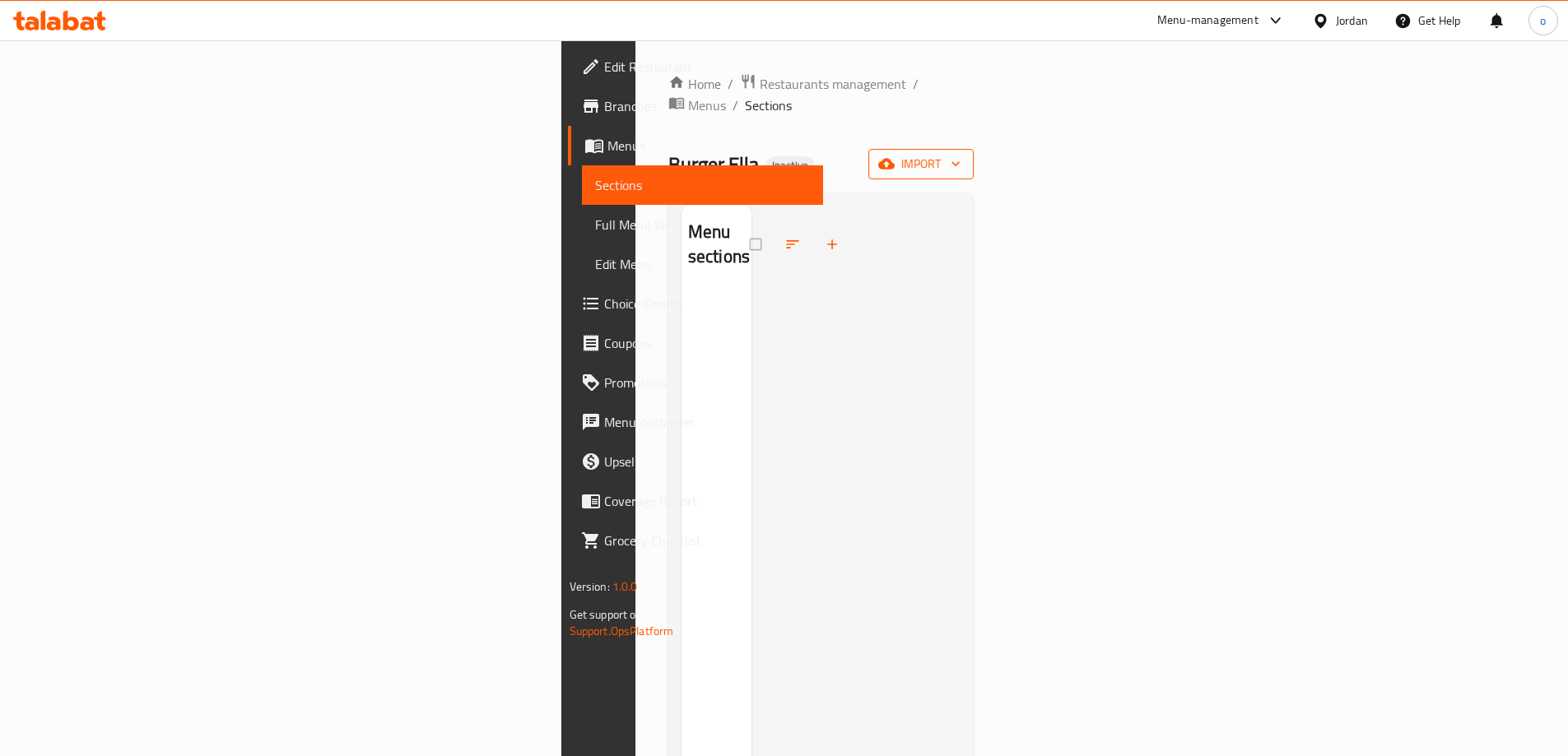
click at [973, 149] on button "import" at bounding box center [921, 164] width 106 height 30
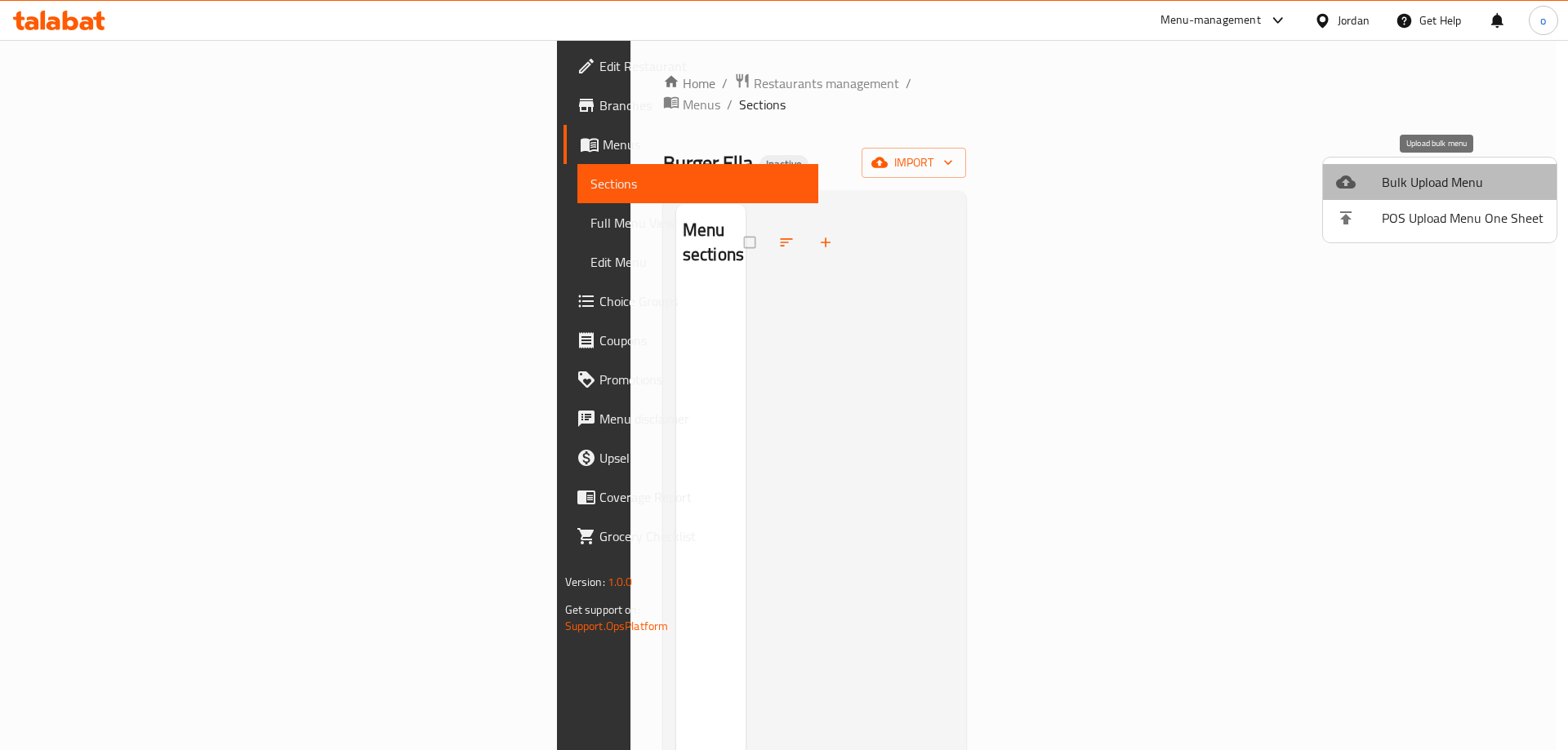
click at [1450, 173] on span "Bulk Upload Menu" at bounding box center [1463, 182] width 162 height 20
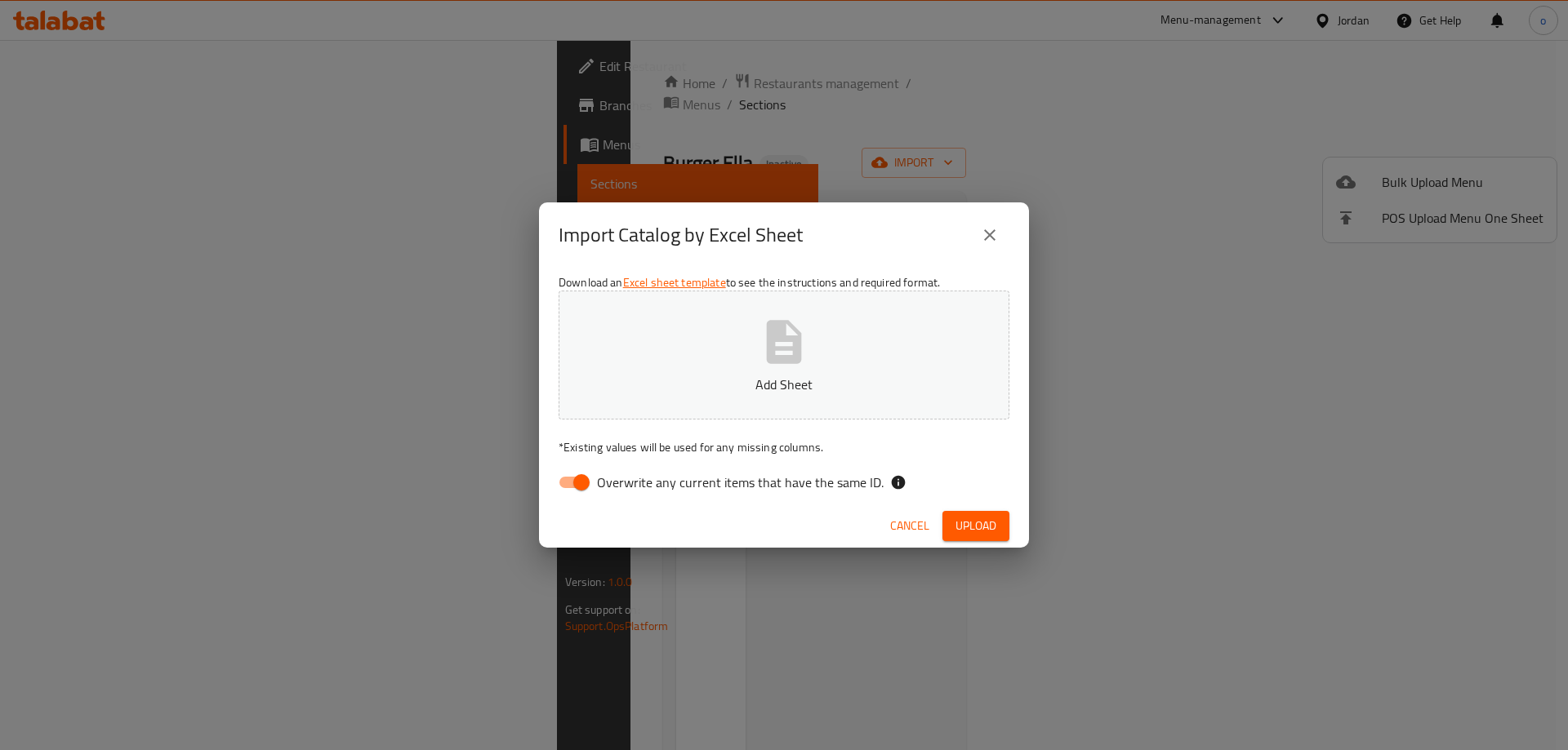
click at [988, 231] on icon "close" at bounding box center [990, 236] width 20 height 20
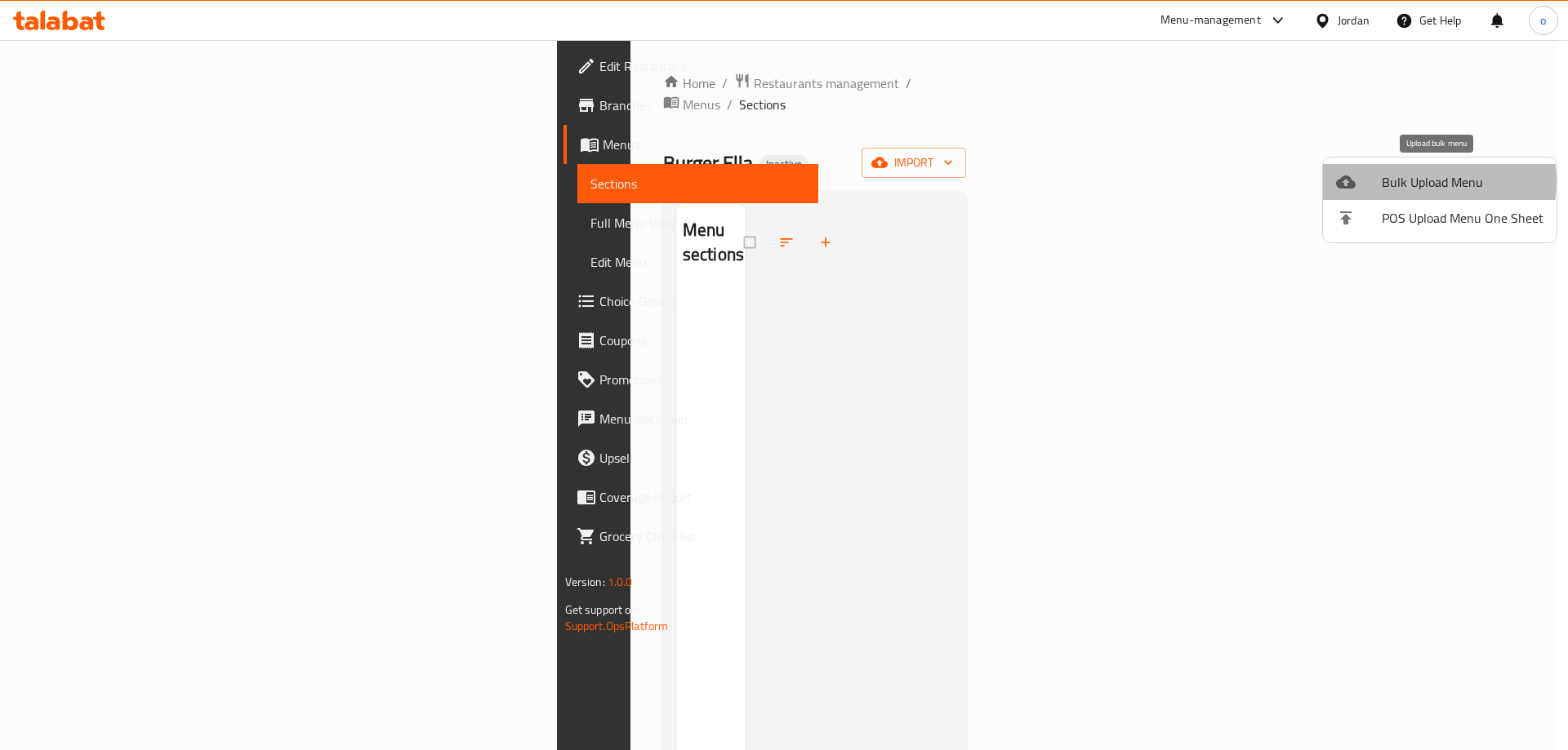
click at [1428, 181] on span "Bulk Upload Menu" at bounding box center [1463, 182] width 162 height 20
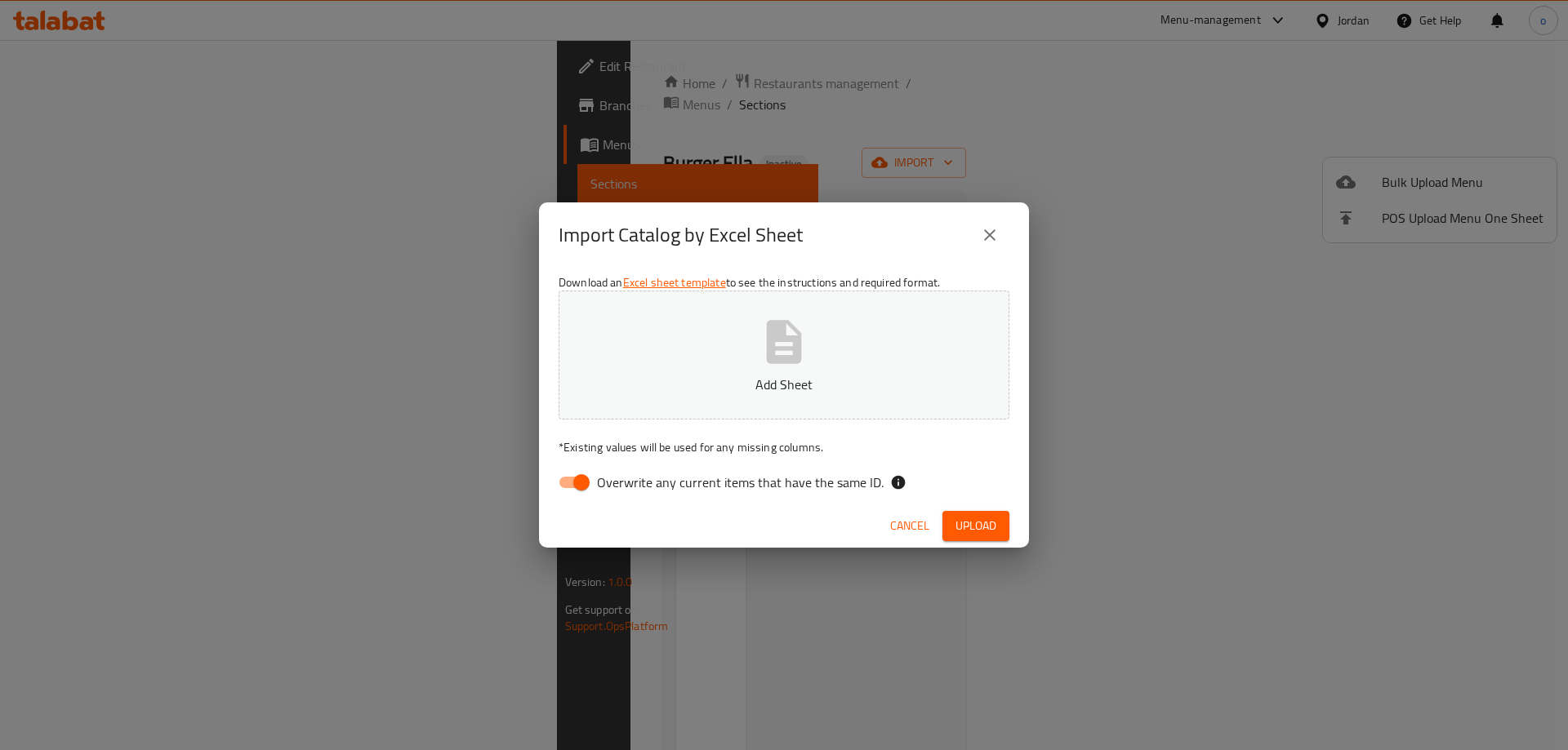
click at [628, 484] on span "Overwrite any current items that have the same ID." at bounding box center [740, 483] width 286 height 20
click at [628, 484] on input "Overwrite any current items that have the same ID." at bounding box center [581, 482] width 93 height 31
checkbox input "false"
click at [978, 530] on span "Upload" at bounding box center [976, 526] width 41 height 21
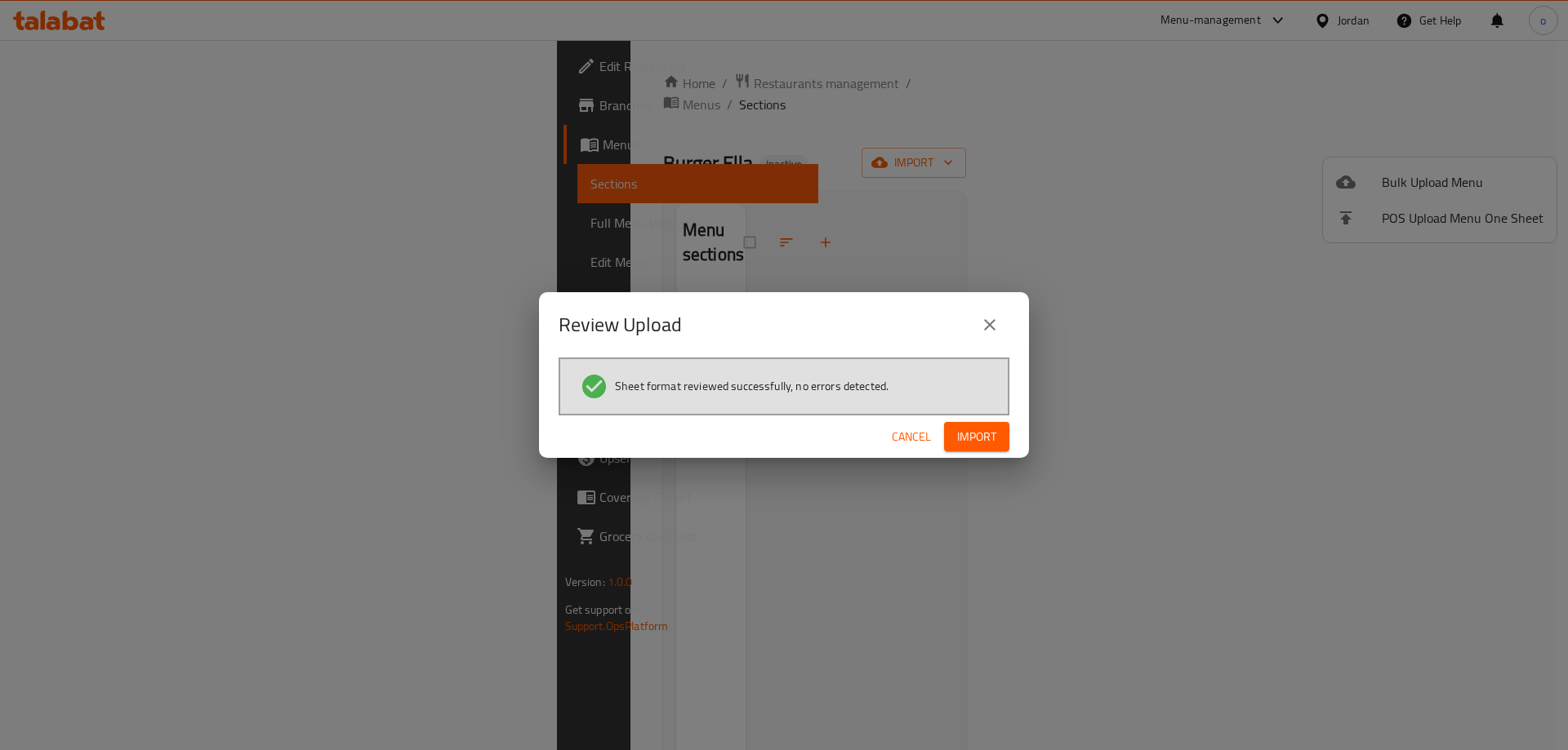
click at [959, 431] on span "Import" at bounding box center [977, 437] width 39 height 21
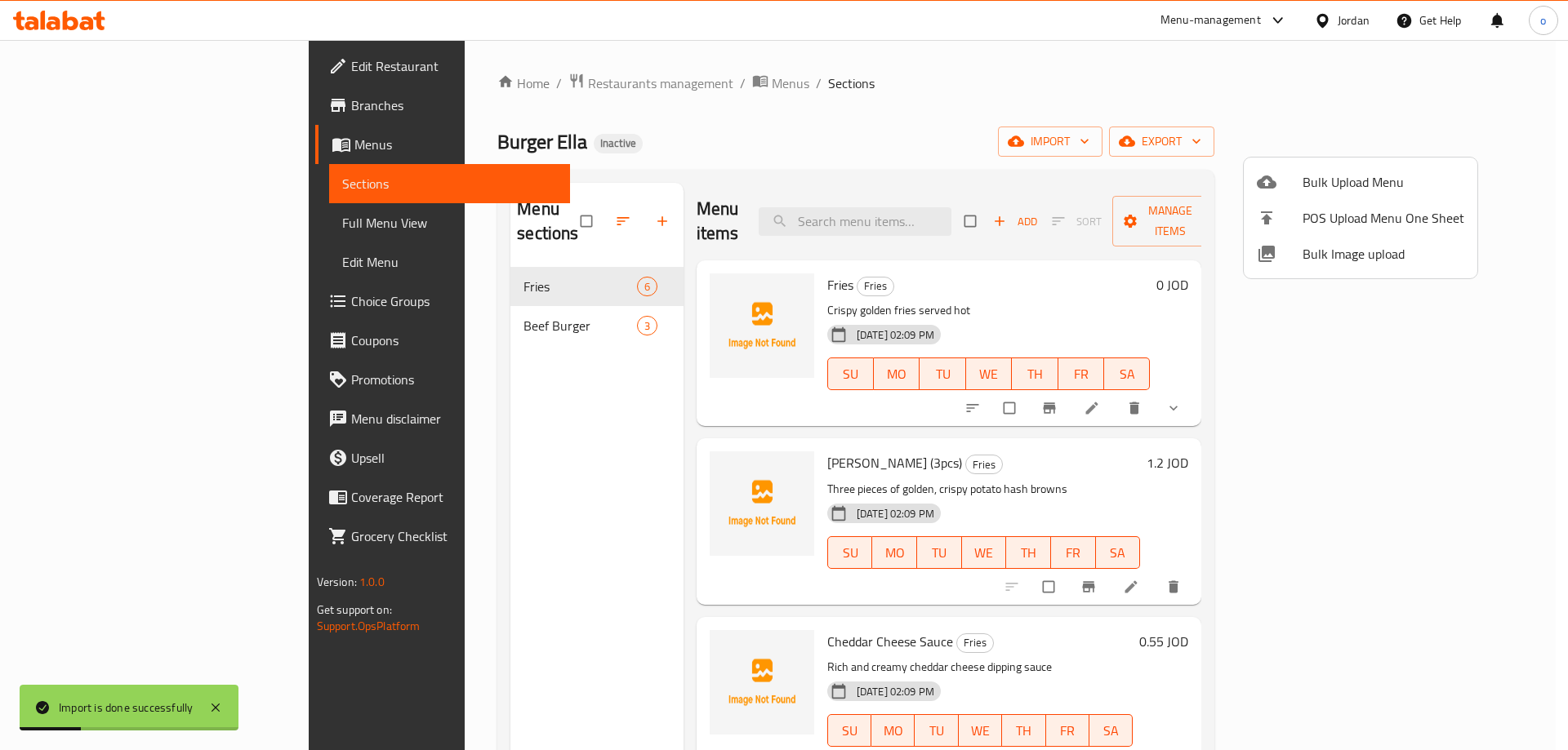
click at [114, 214] on div at bounding box center [784, 375] width 1568 height 750
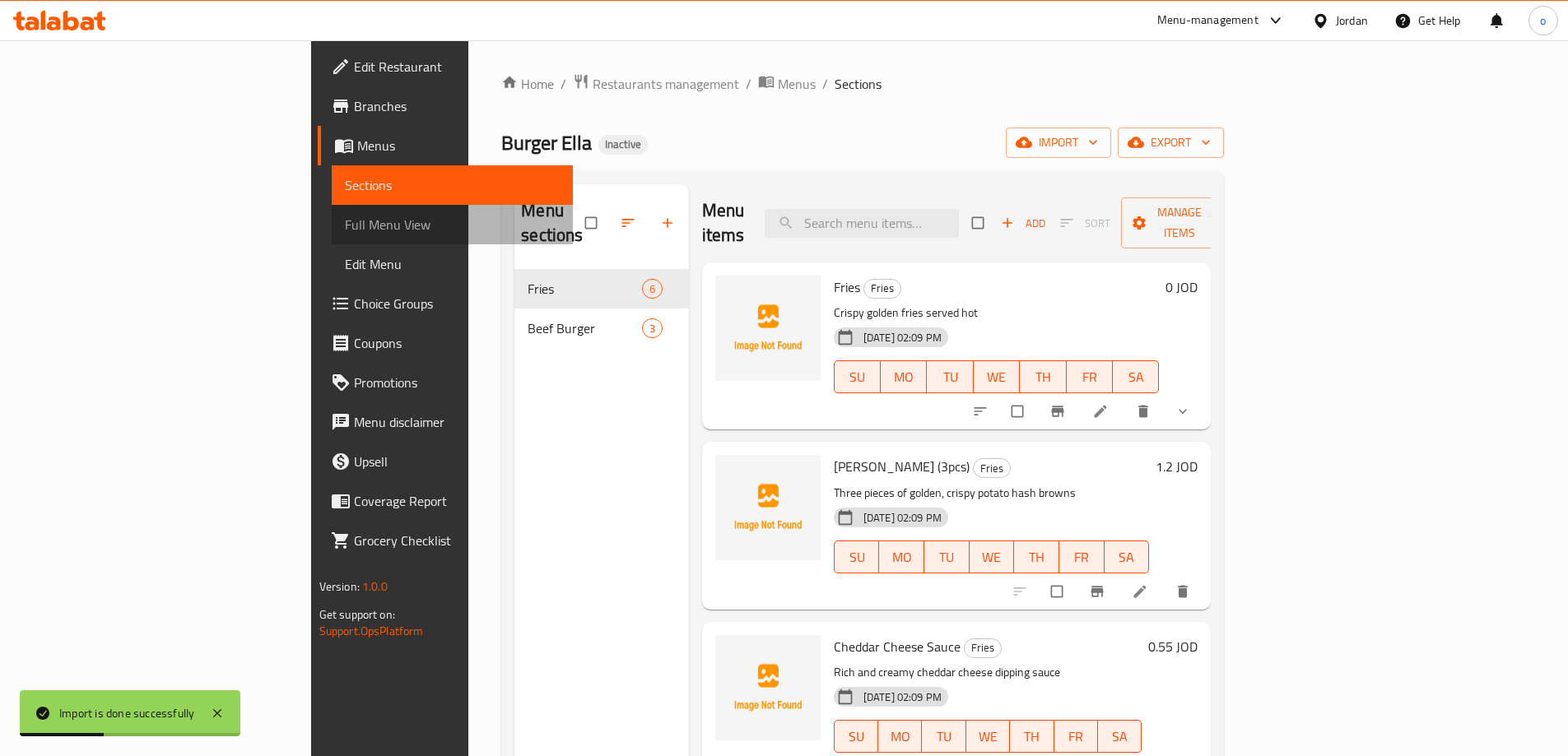
click at [345, 216] on span "Full Menu View" at bounding box center [452, 225] width 215 height 20
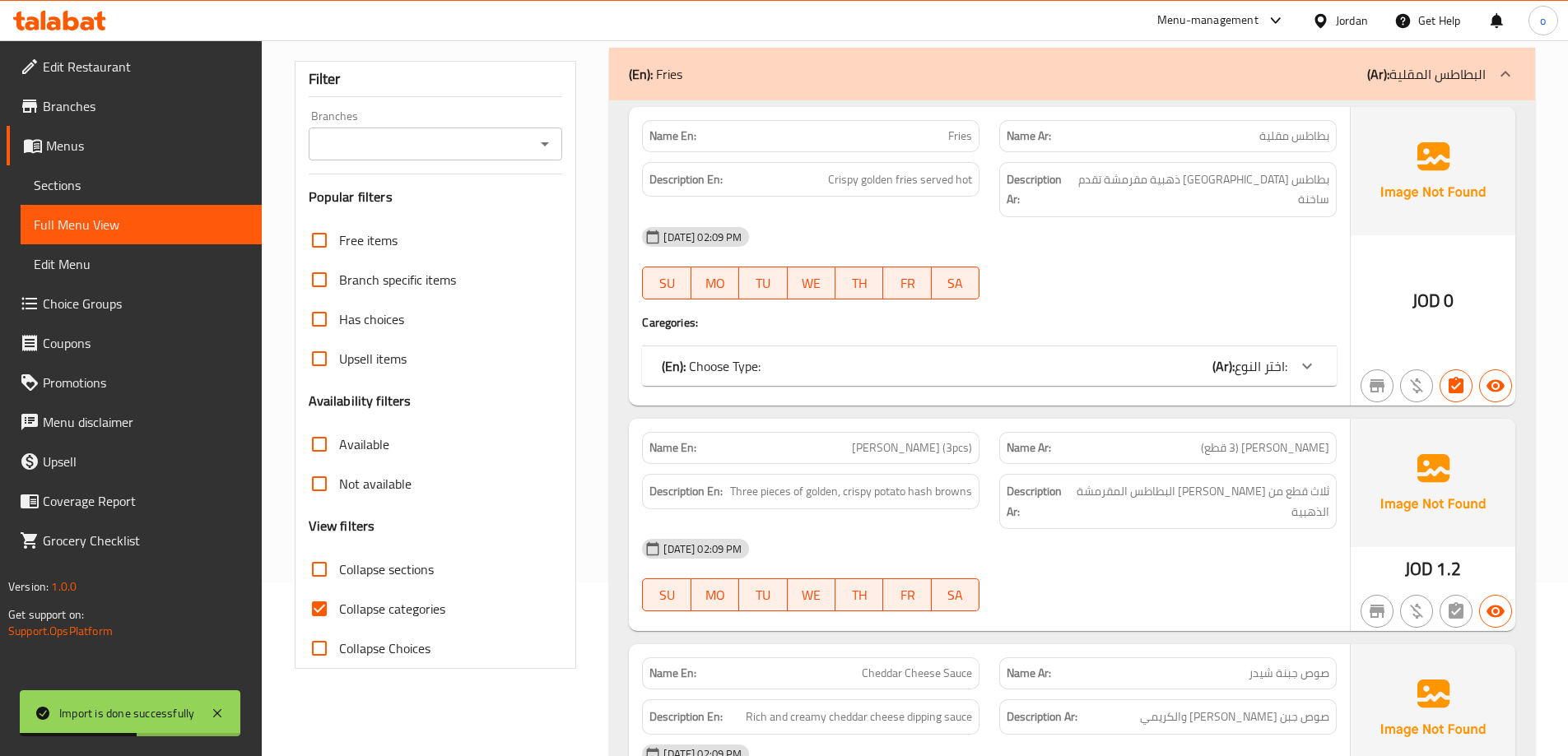
scroll to position [329, 0]
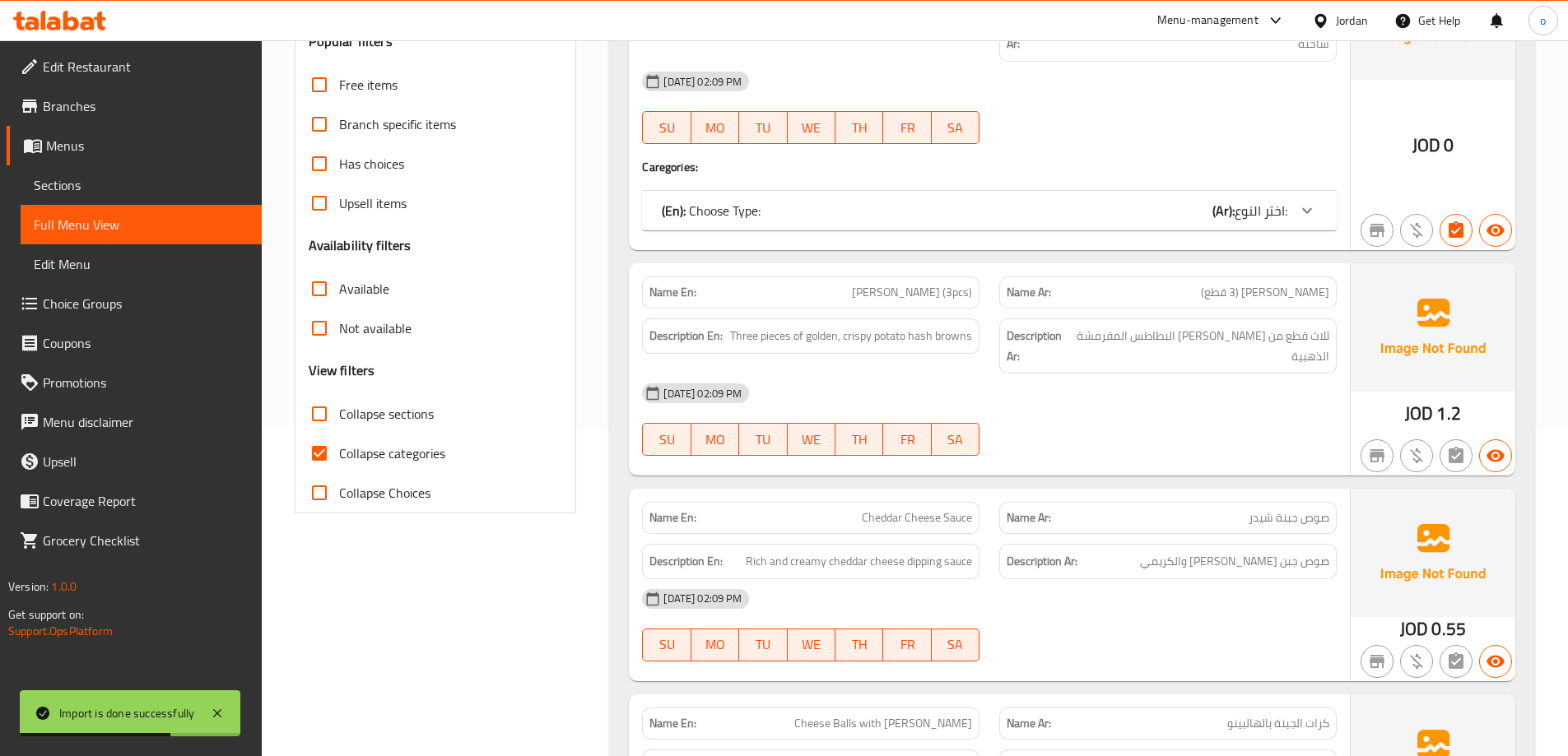
click at [409, 434] on label "Collapse categories" at bounding box center [372, 453] width 146 height 39
click at [339, 434] on input "Collapse categories" at bounding box center [319, 453] width 39 height 39
checkbox input "false"
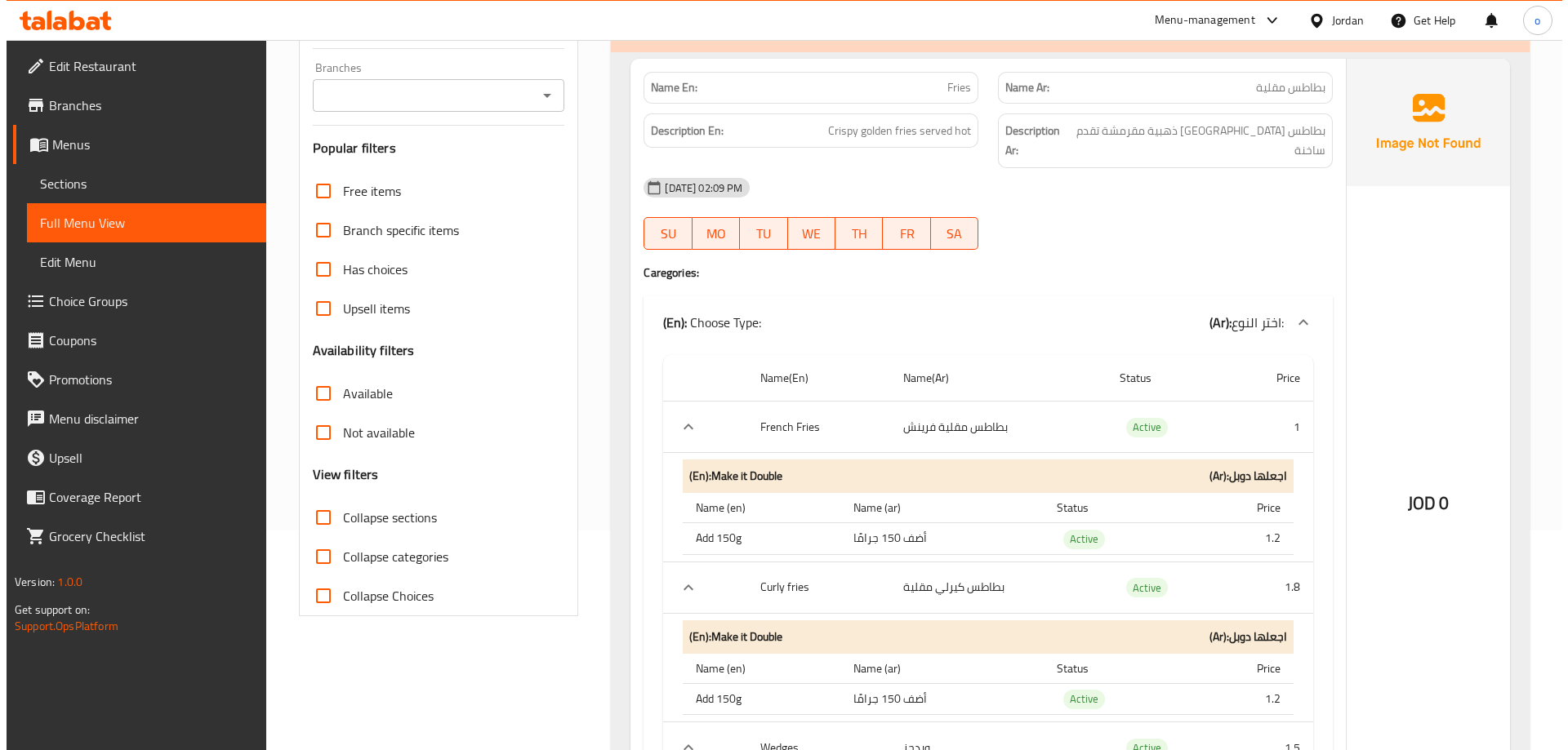
scroll to position [0, 0]
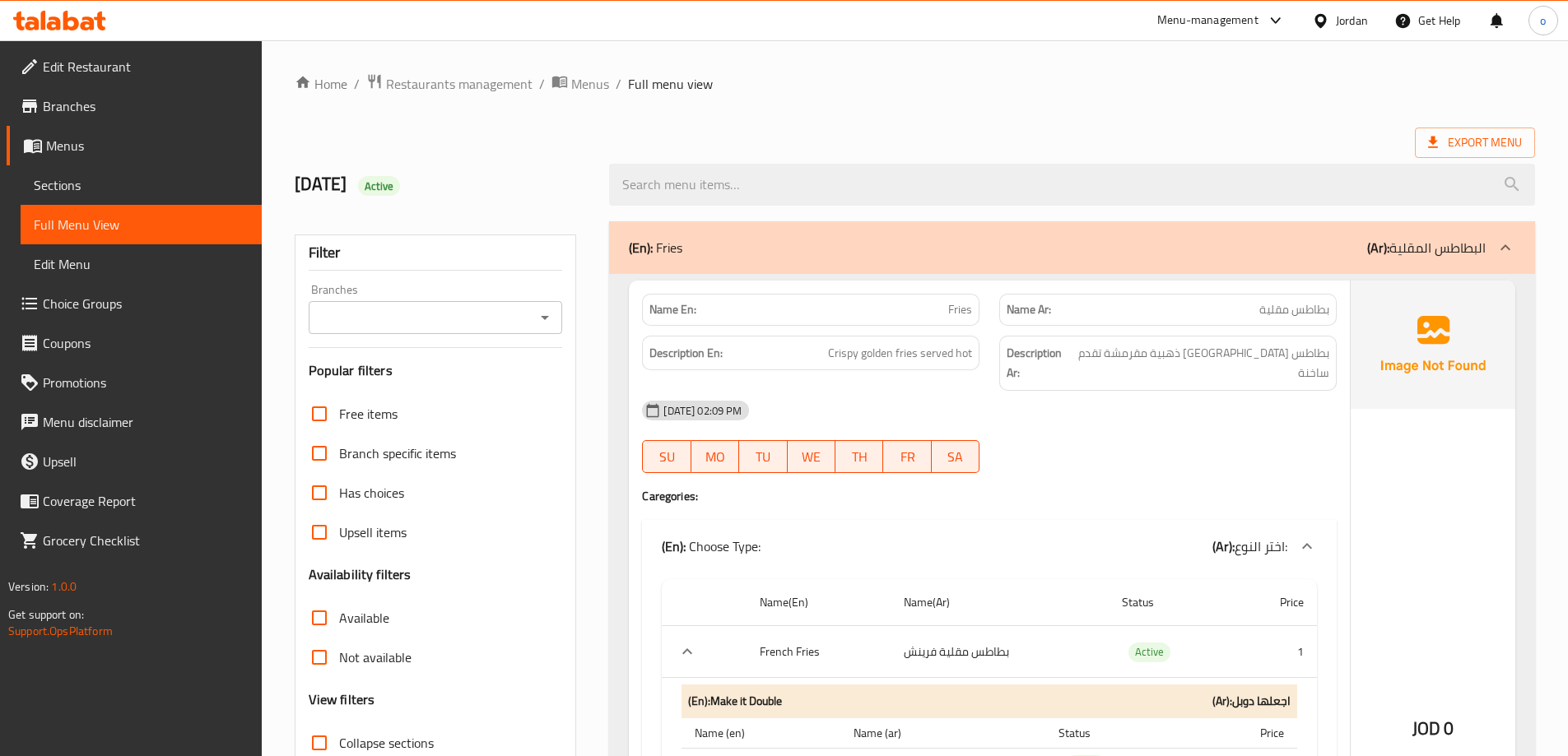
drag, startPoint x: 128, startPoint y: 182, endPoint x: 175, endPoint y: 194, distance: 48.5
click at [128, 182] on span "Sections" at bounding box center [141, 185] width 215 height 20
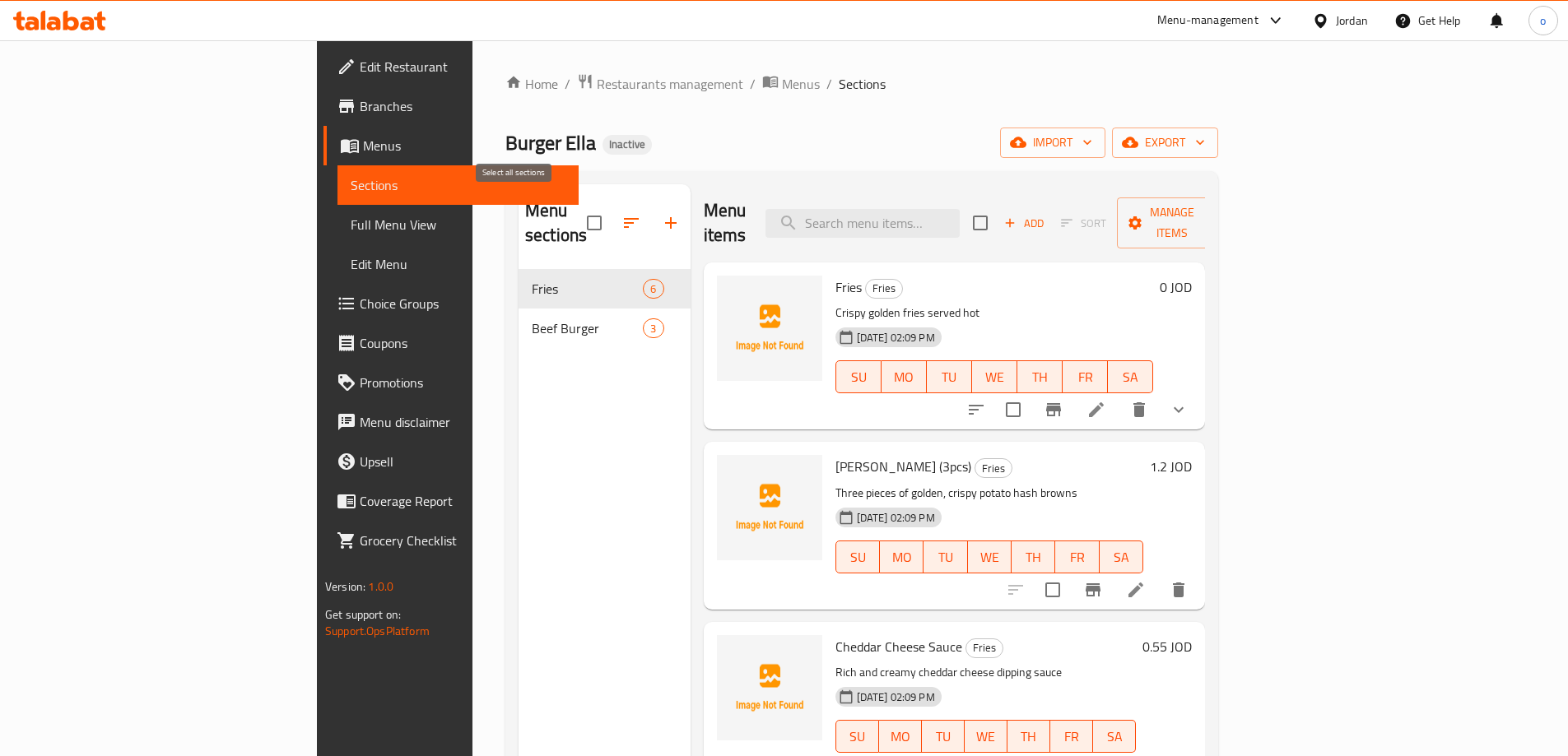
click at [577, 211] on input "checkbox" at bounding box center [594, 222] width 34 height 34
checkbox input "true"
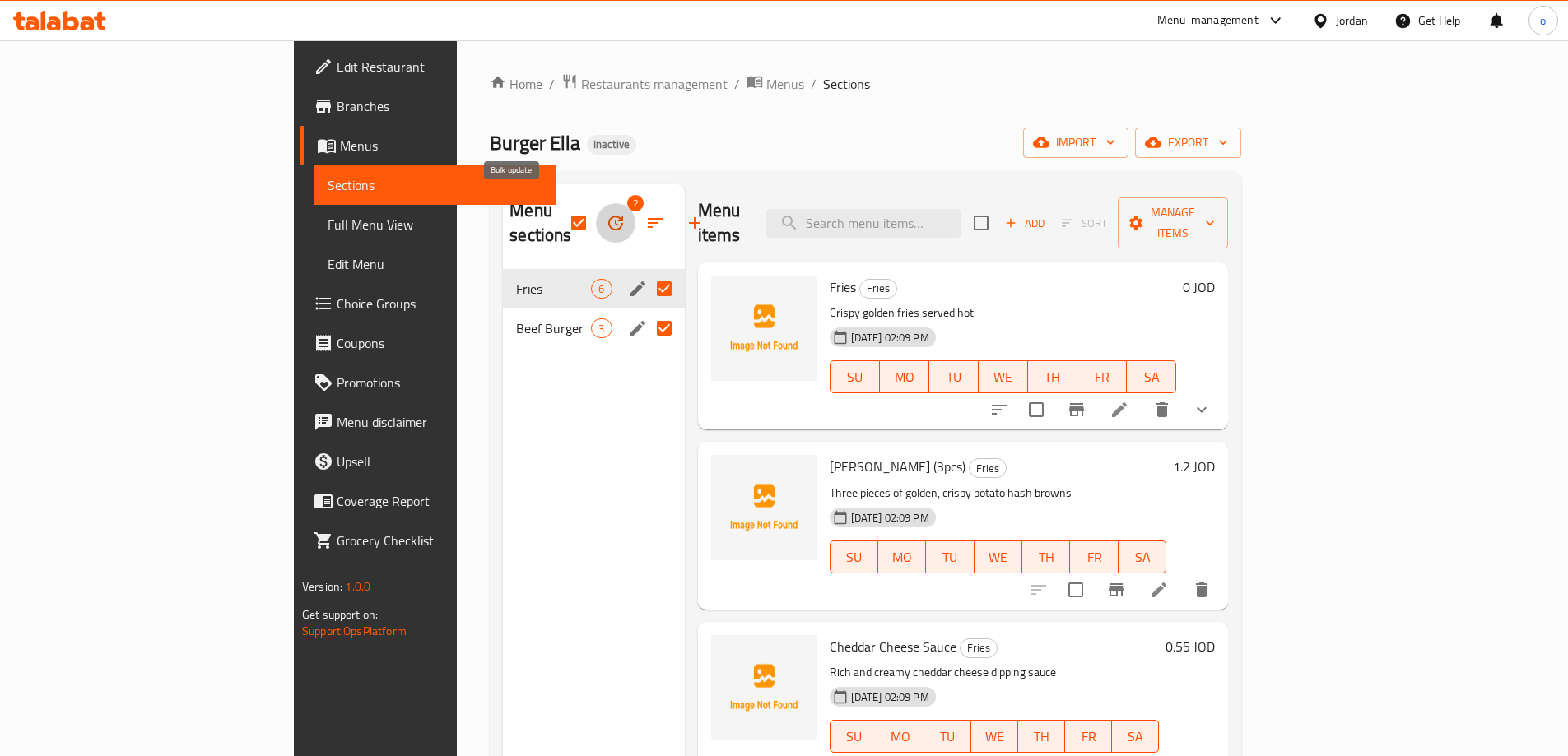
click at [606, 213] on icon "button" at bounding box center [616, 223] width 20 height 20
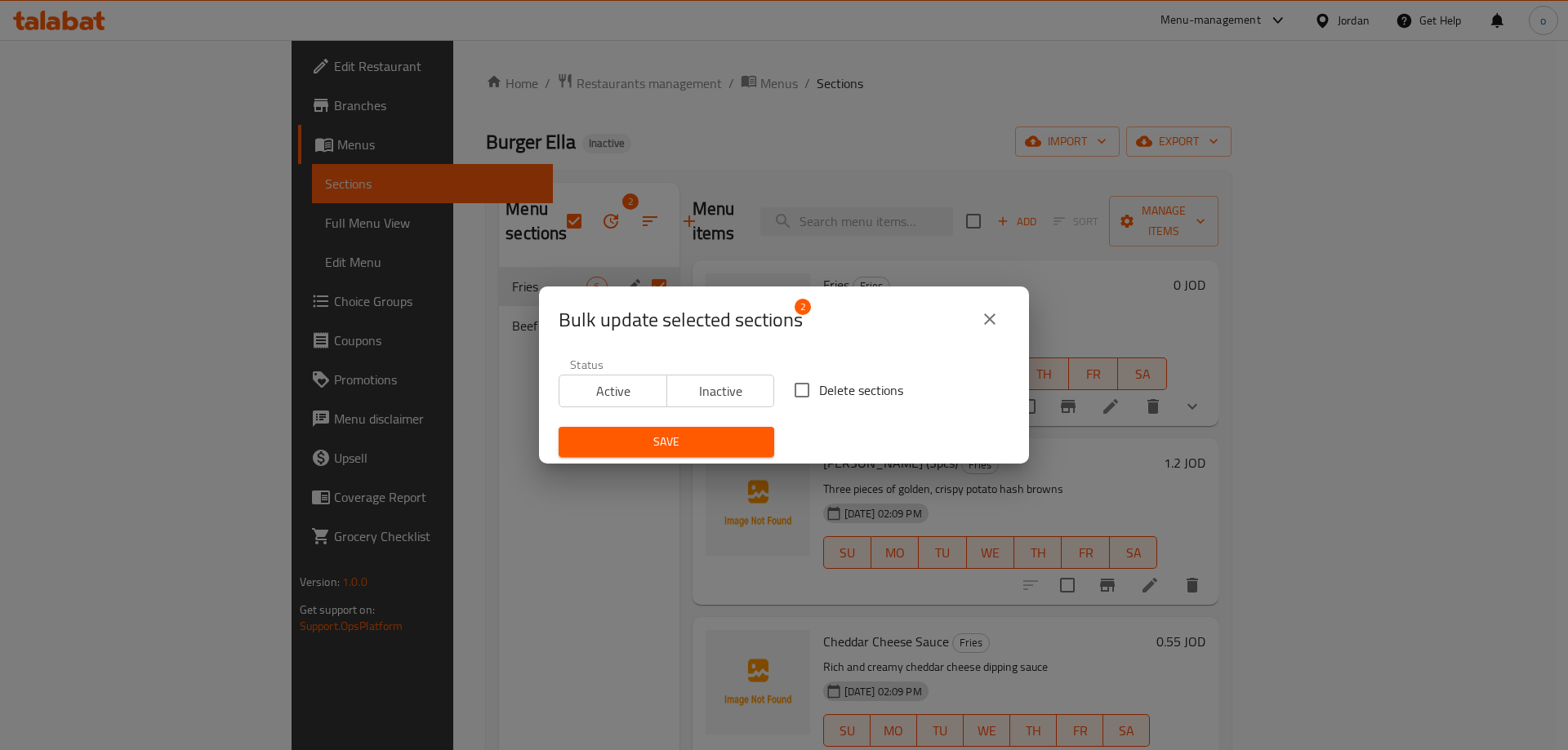
click at [808, 395] on input "Delete sections" at bounding box center [802, 390] width 34 height 34
checkbox input "true"
click at [734, 429] on button "Save" at bounding box center [666, 442] width 216 height 30
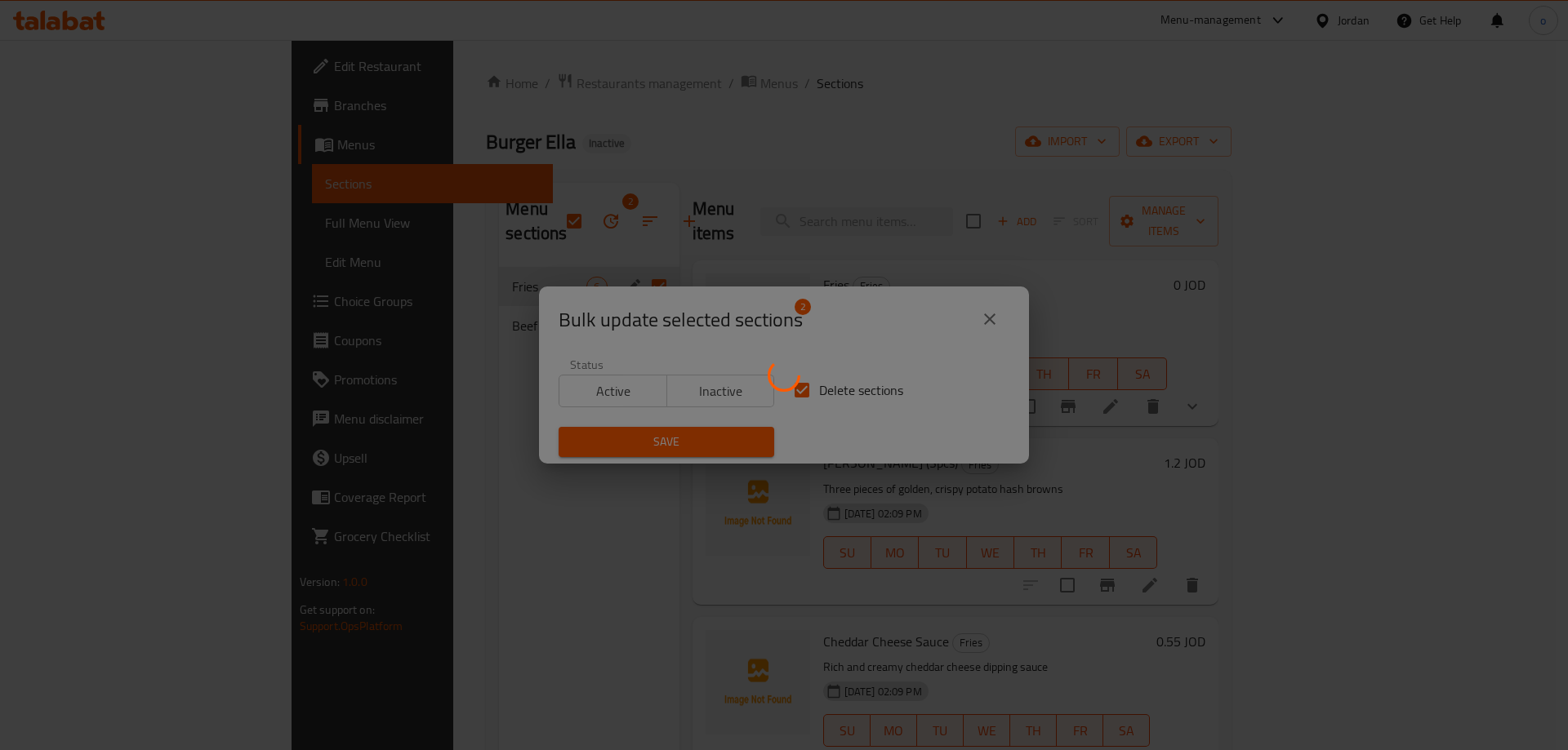
checkbox input "false"
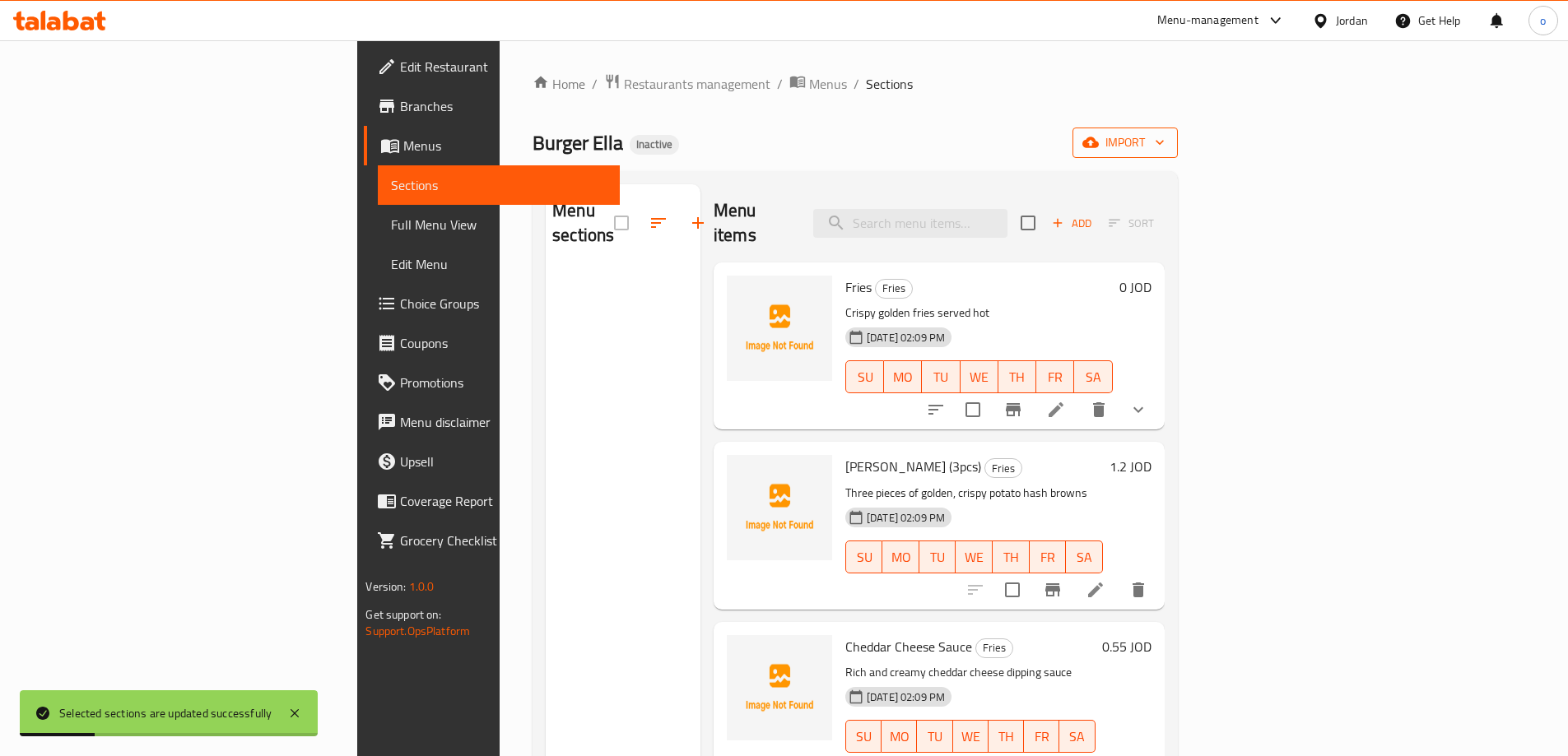
click at [1178, 140] on button "import" at bounding box center [1125, 143] width 106 height 30
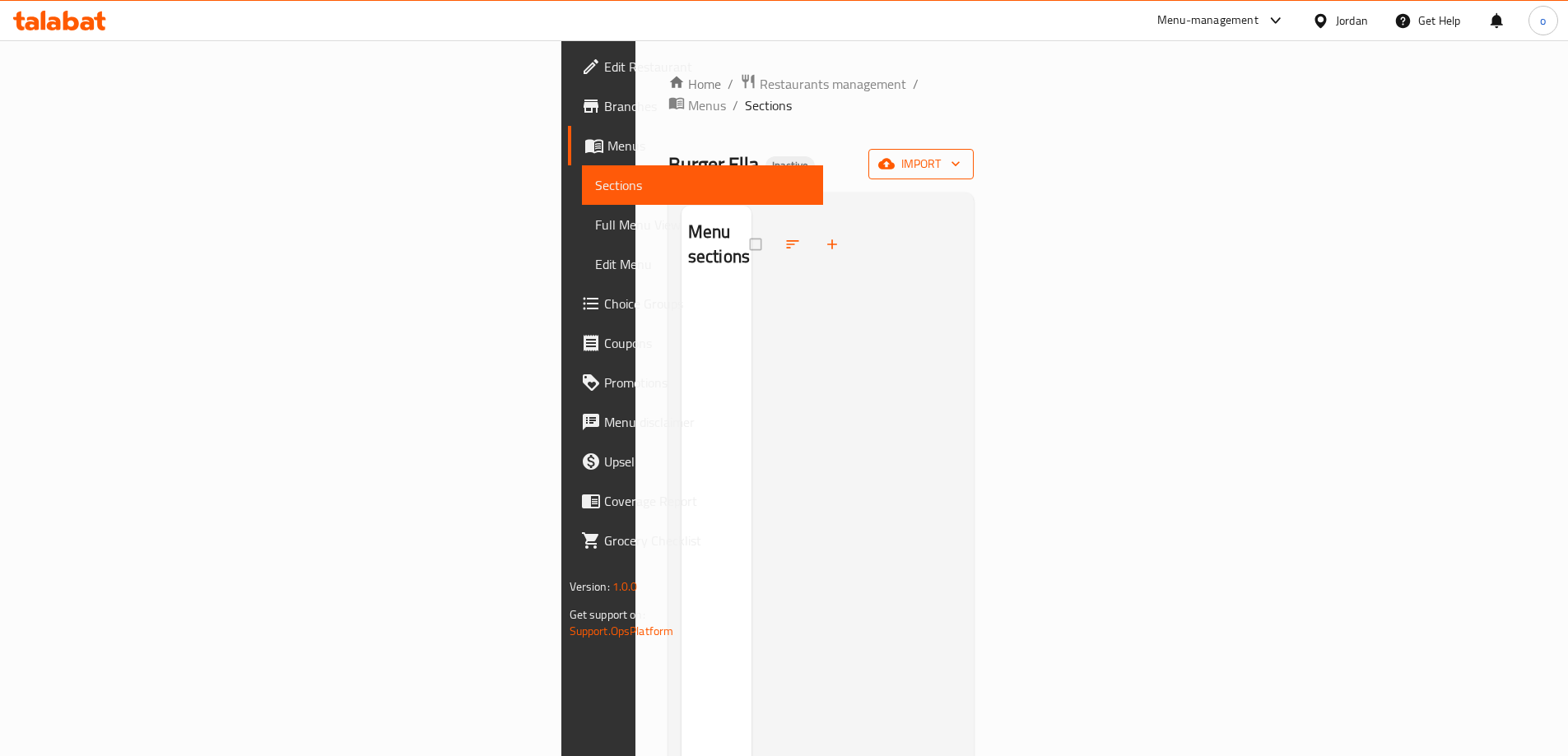
click at [961, 154] on span "import" at bounding box center [921, 164] width 79 height 21
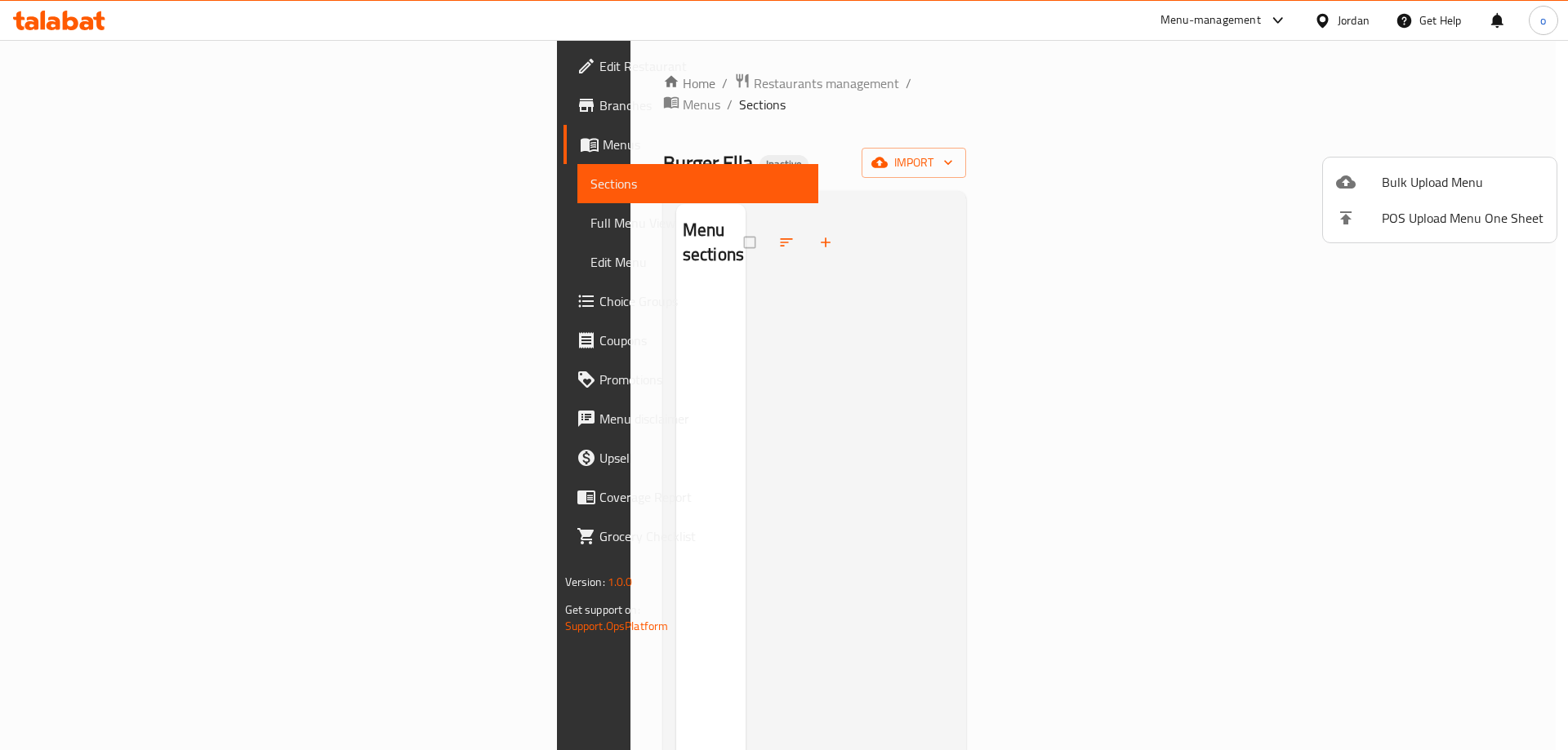
click at [1476, 172] on span "Bulk Upload Menu" at bounding box center [1463, 182] width 162 height 20
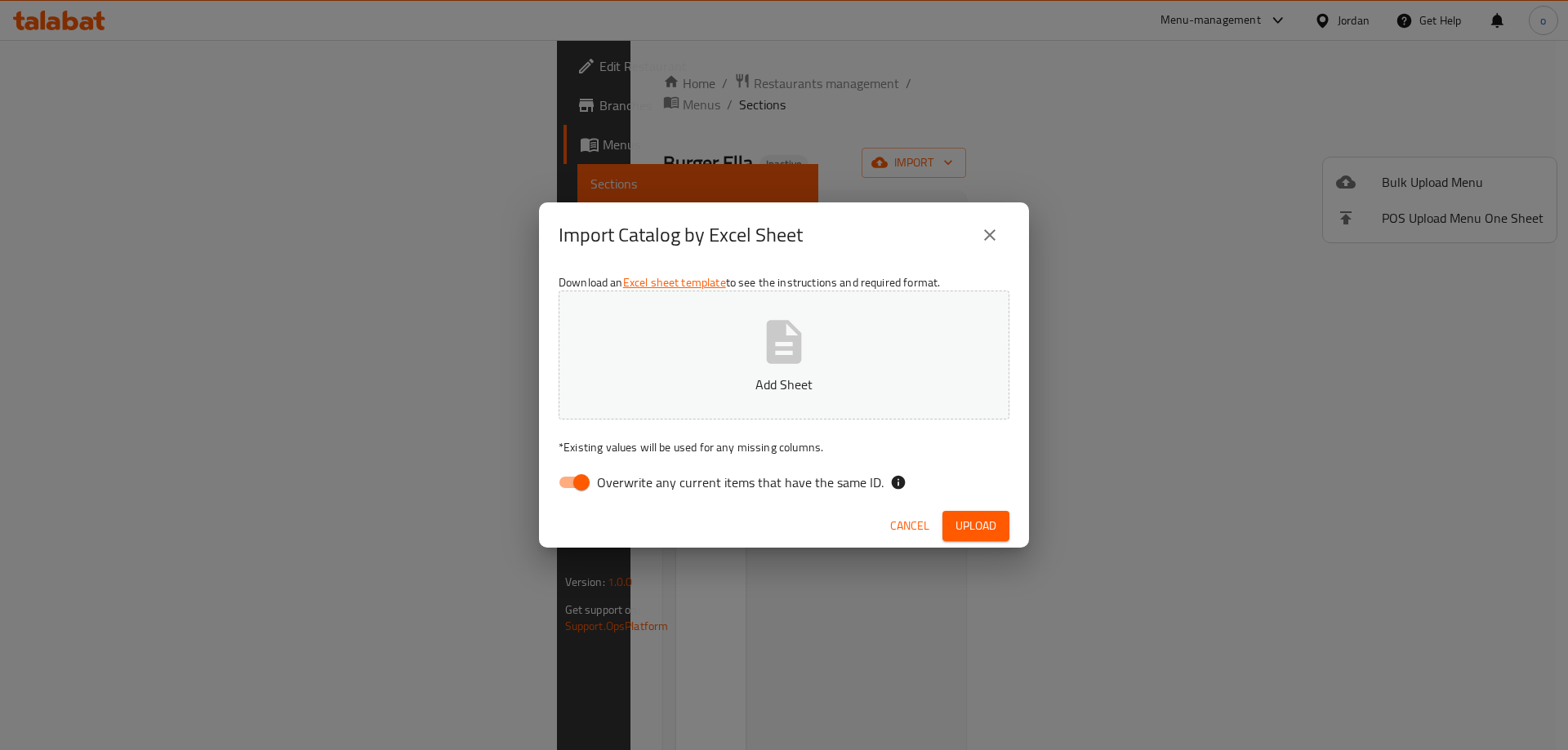
click at [580, 489] on input "Overwrite any current items that have the same ID." at bounding box center [581, 482] width 93 height 31
checkbox input "false"
click at [993, 538] on button "Upload" at bounding box center [976, 526] width 67 height 30
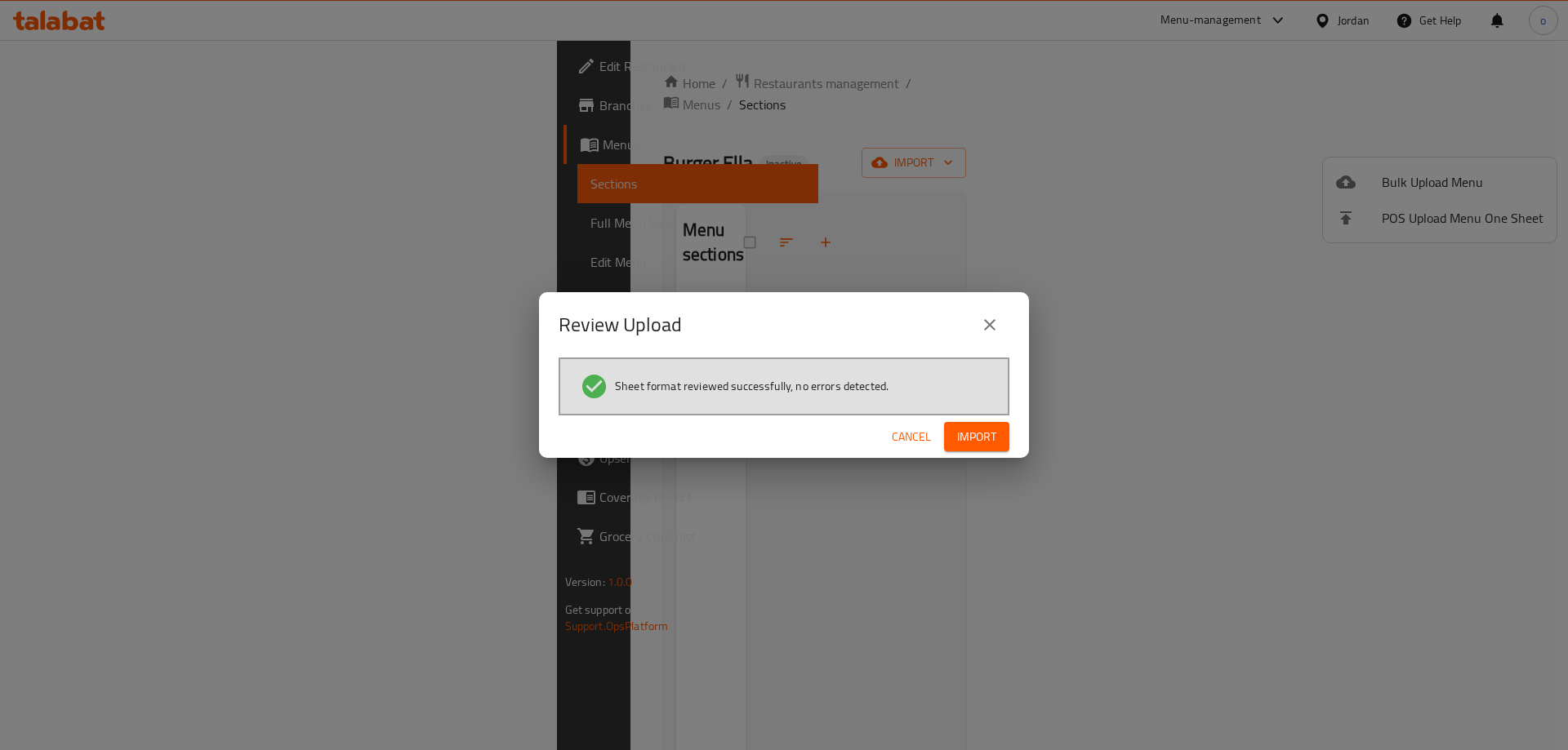
click at [954, 430] on button "Import" at bounding box center [977, 437] width 65 height 30
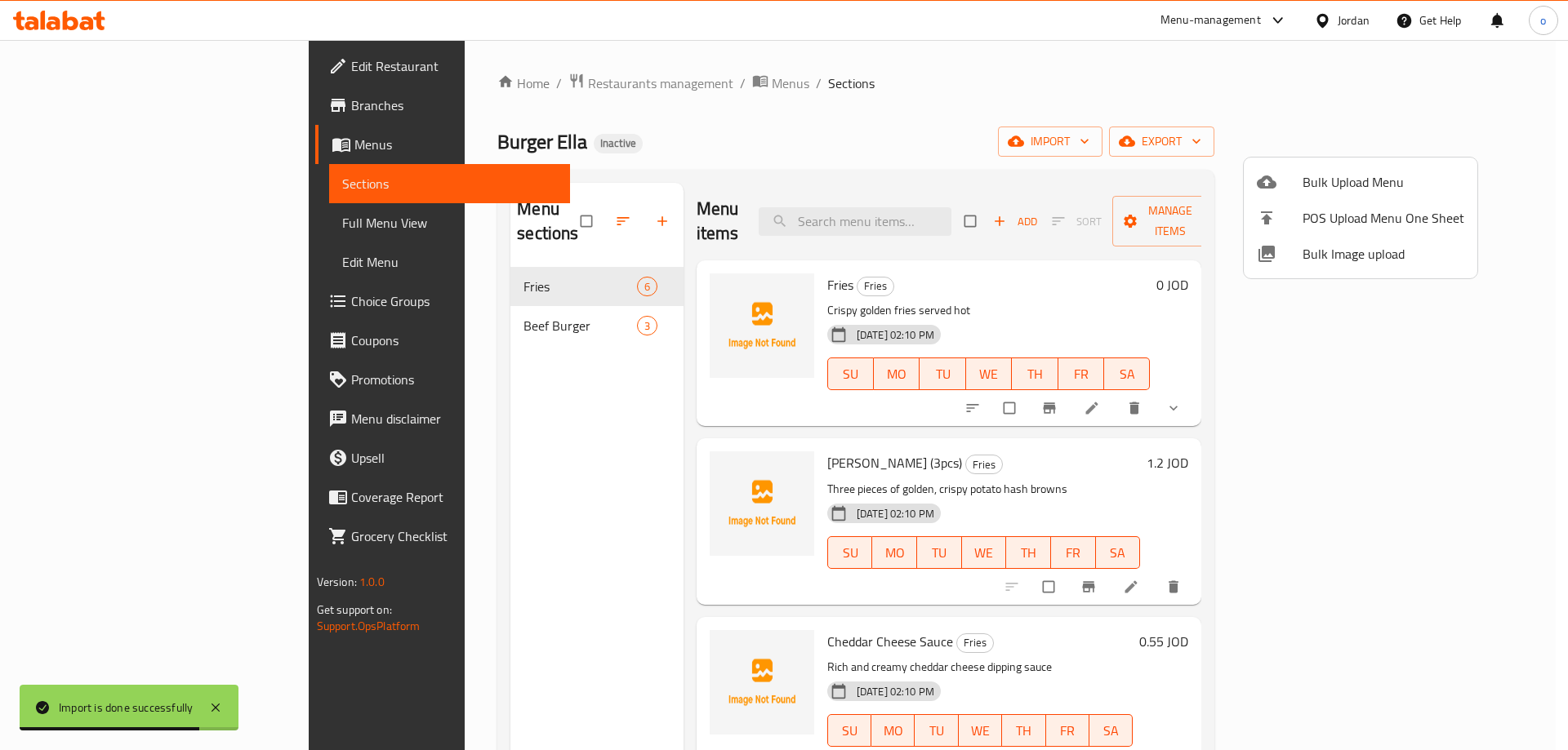
click at [106, 222] on div at bounding box center [784, 375] width 1568 height 750
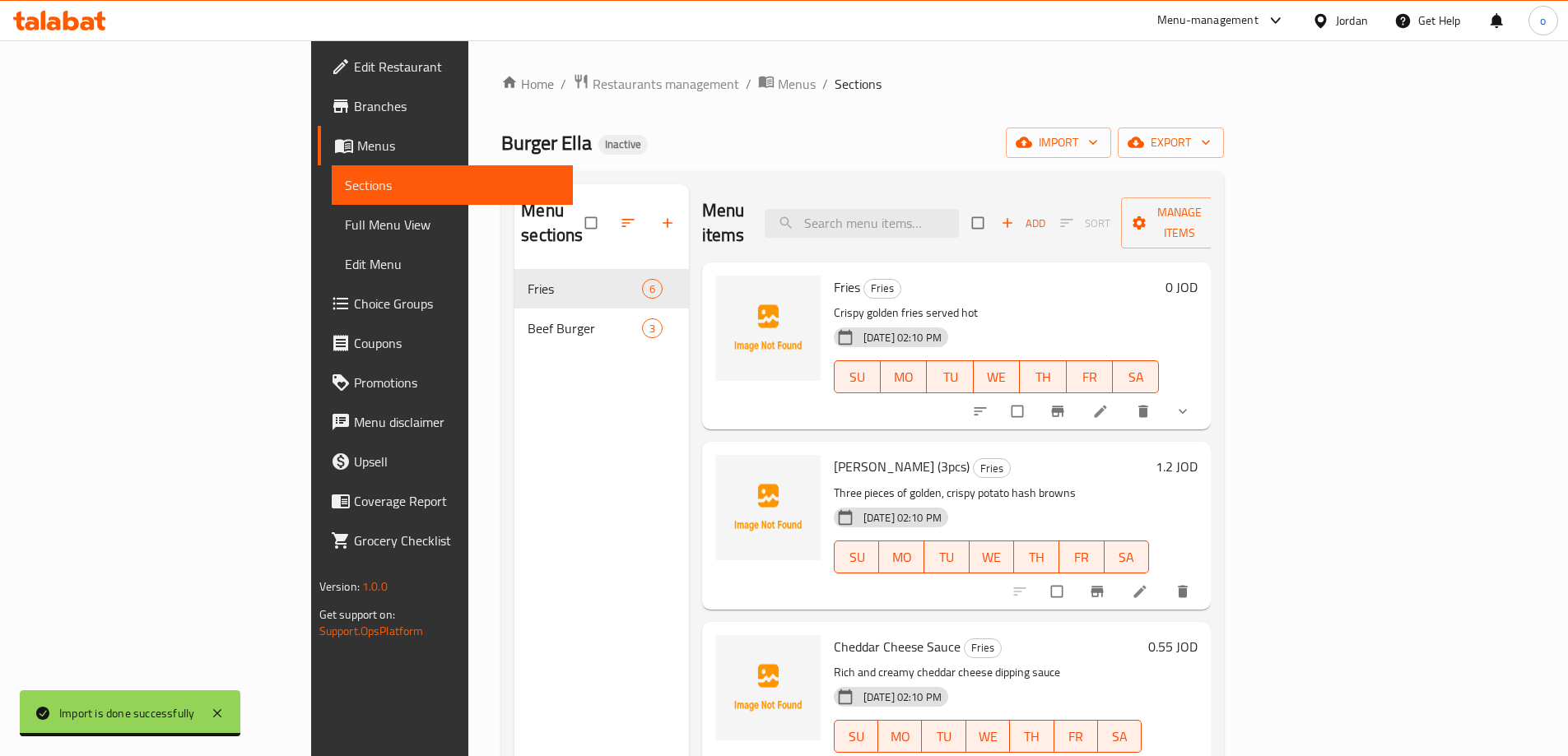
click at [345, 233] on span "Full Menu View" at bounding box center [452, 225] width 215 height 20
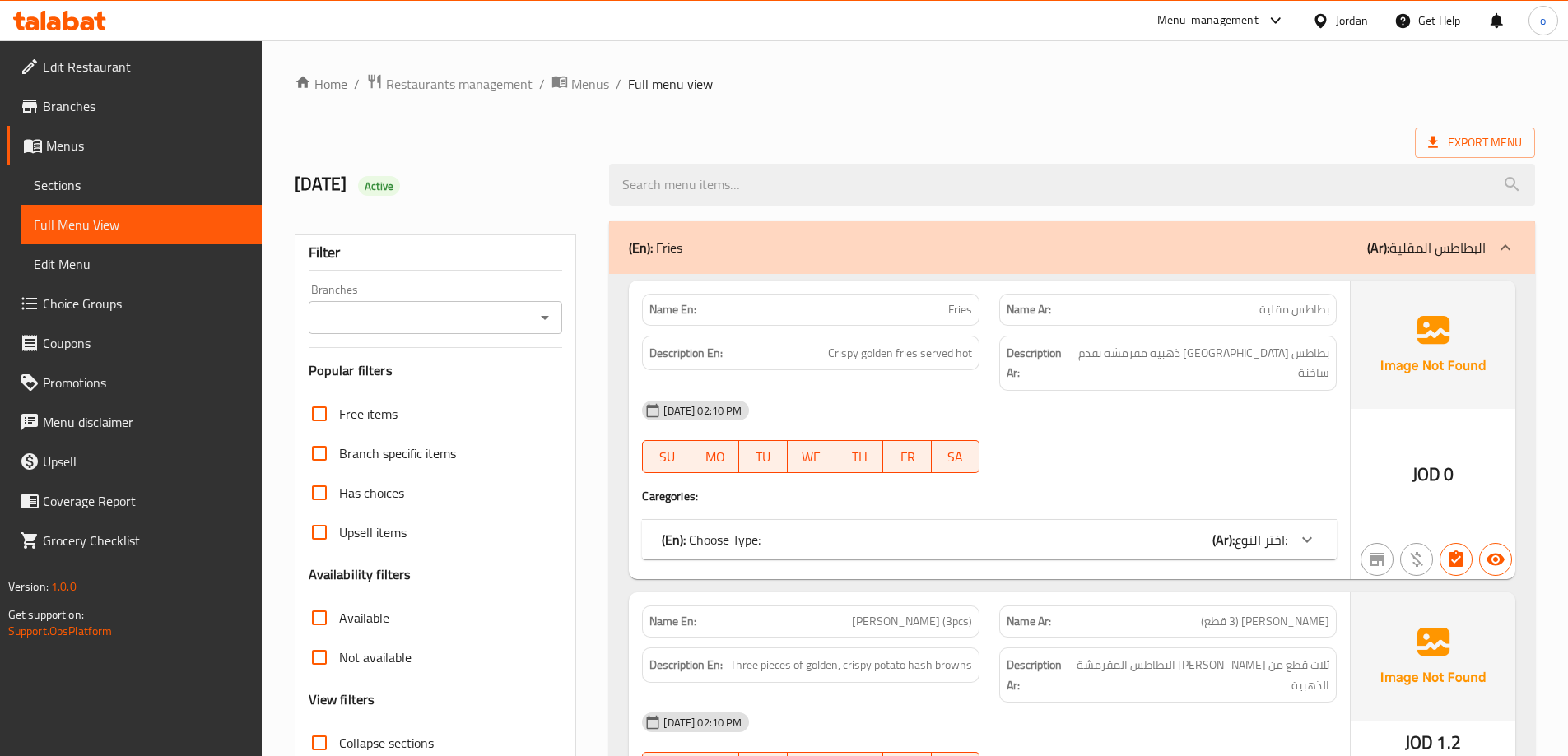
scroll to position [329, 0]
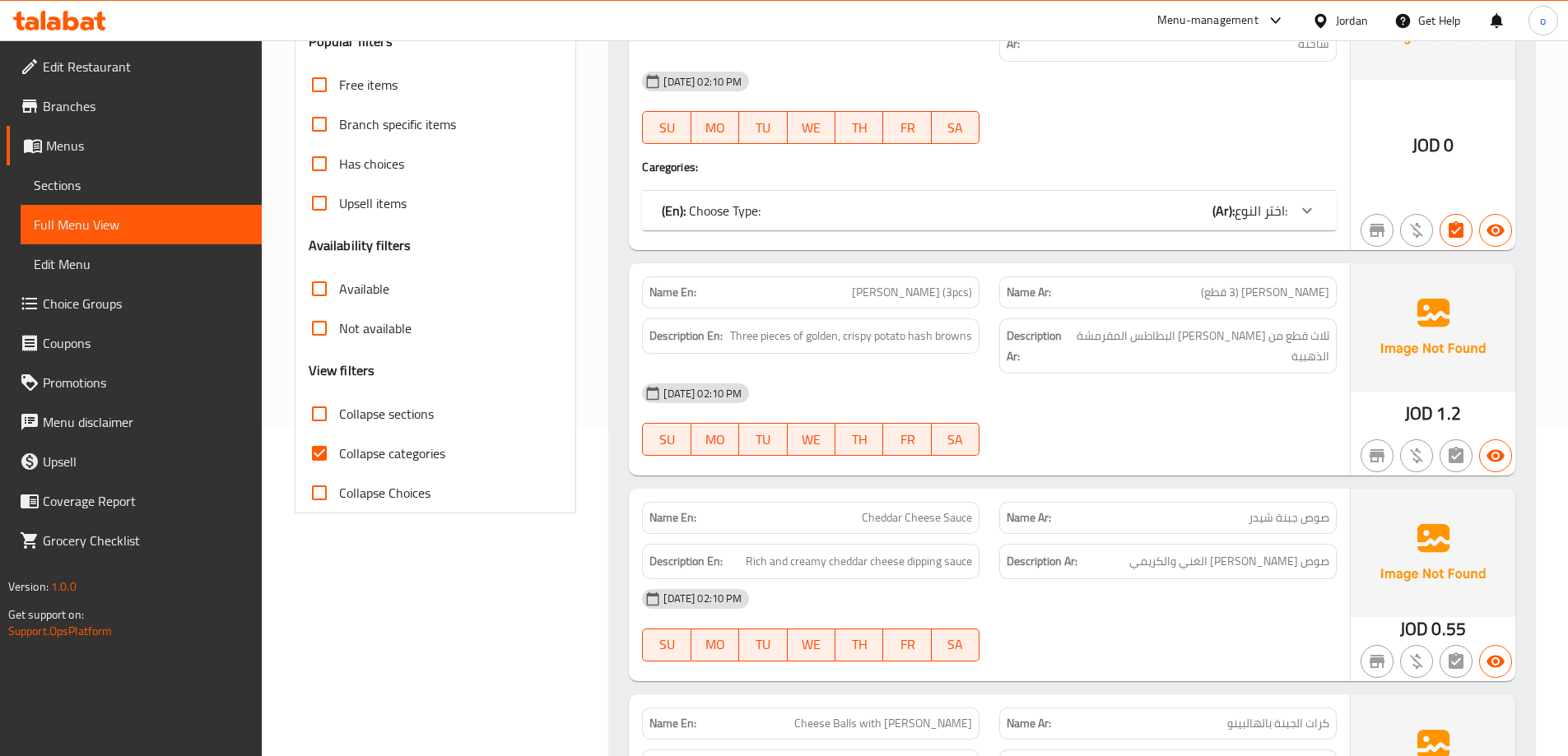
click at [407, 451] on span "Collapse categories" at bounding box center [392, 454] width 107 height 20
click at [339, 451] on input "Collapse categories" at bounding box center [319, 453] width 39 height 39
checkbox input "false"
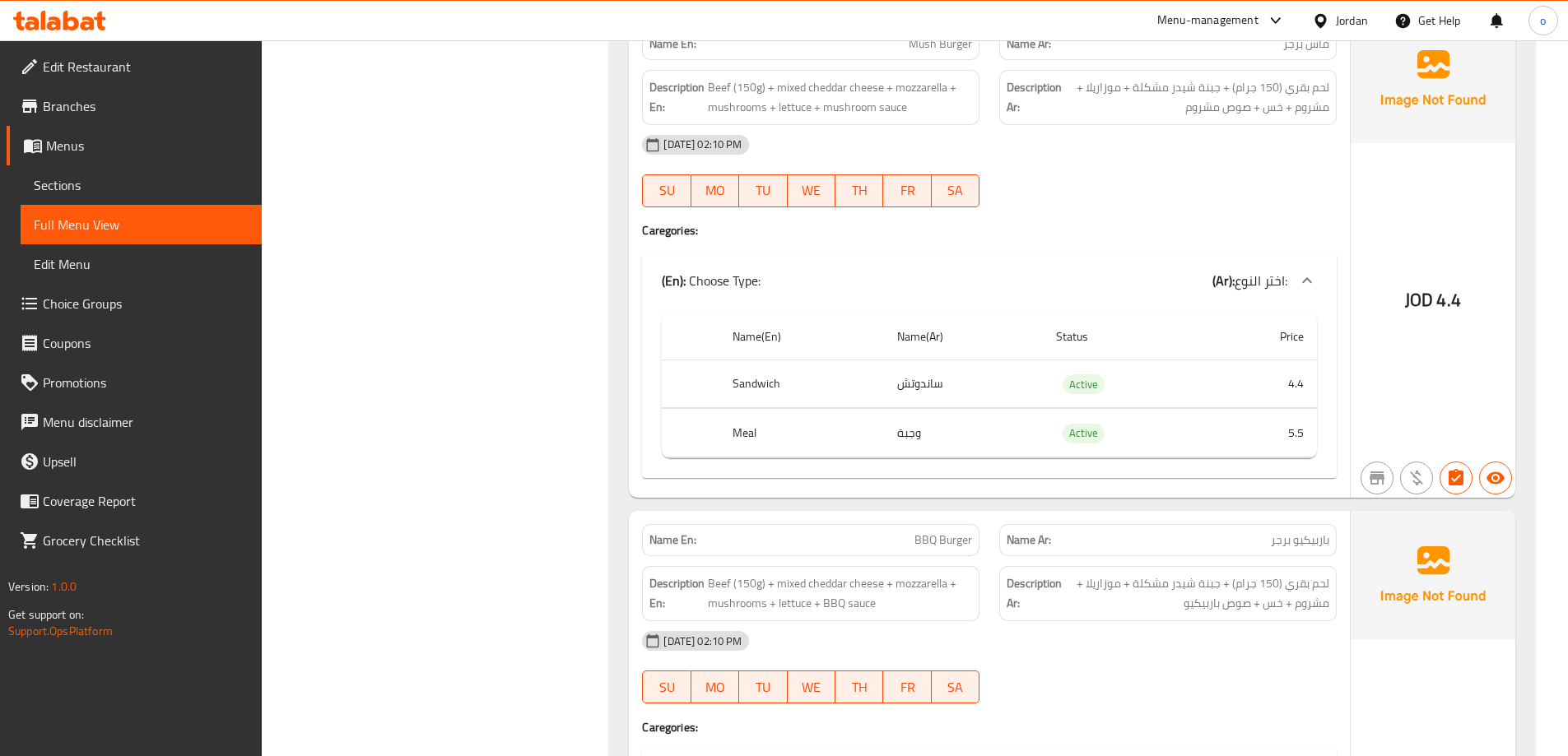
scroll to position [2137, 0]
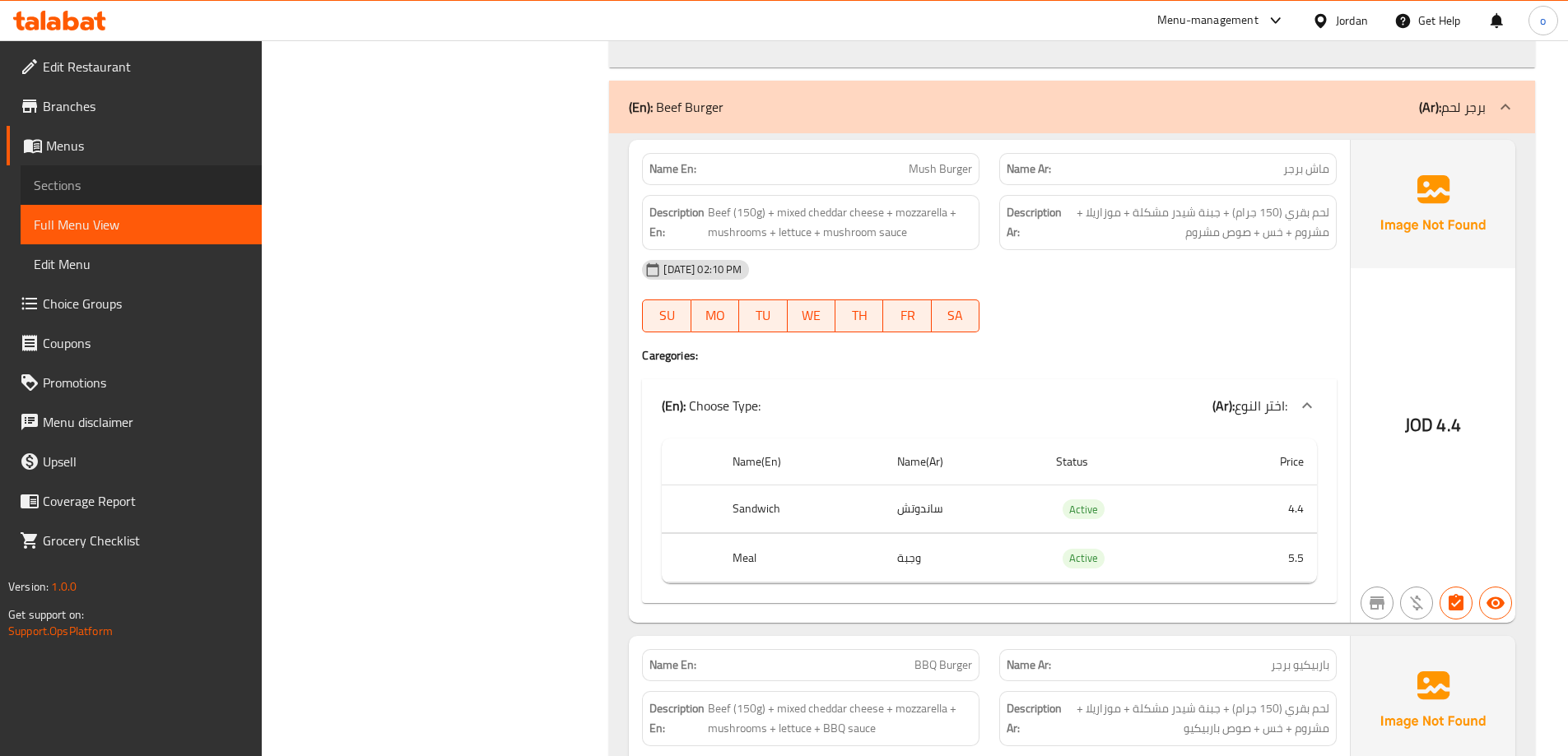
click at [169, 176] on span "Sections" at bounding box center [141, 185] width 215 height 20
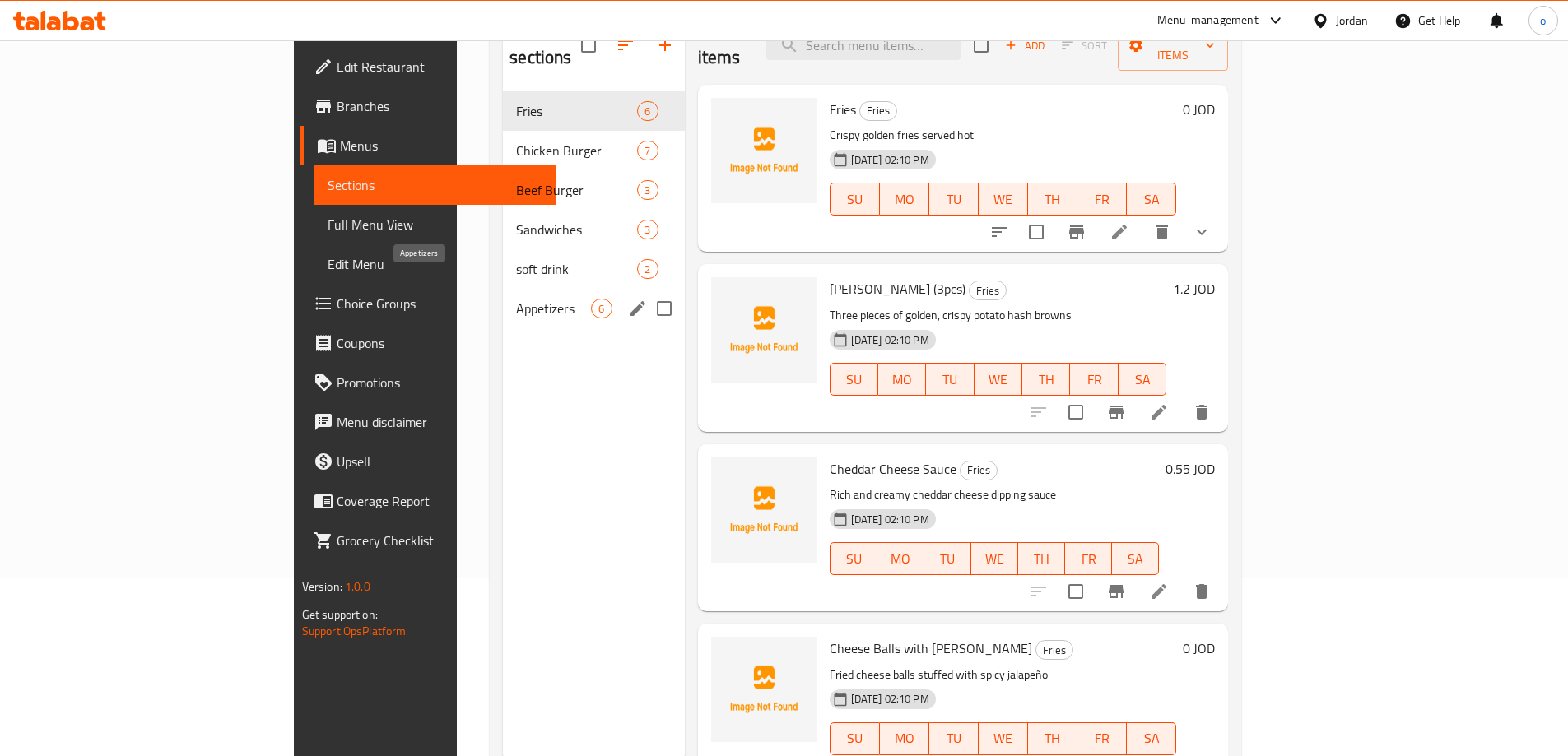
scroll to position [149, 0]
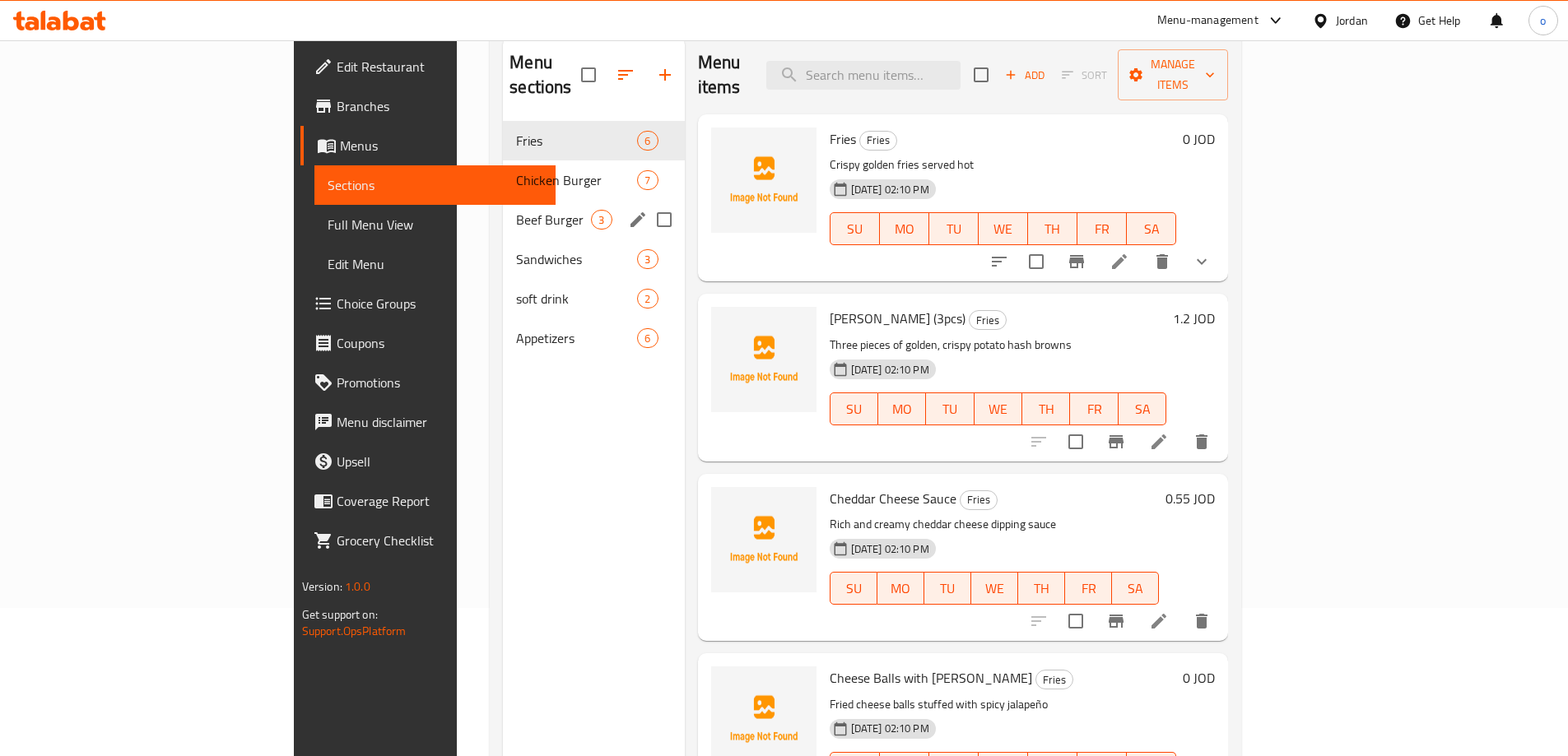
click at [503, 200] on div "Beef Burger 3" at bounding box center [593, 219] width 181 height 39
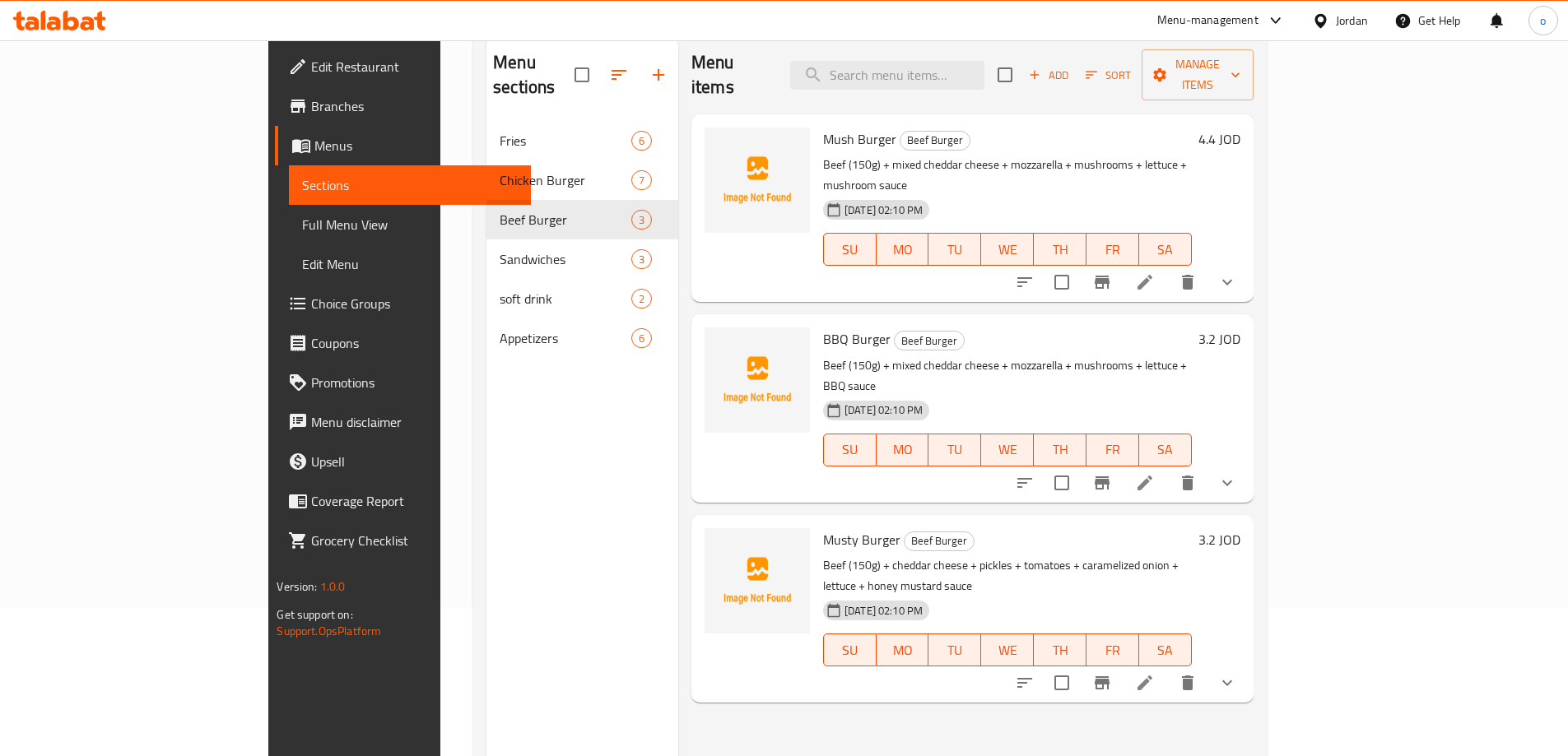
click at [1154, 273] on icon at bounding box center [1145, 283] width 20 height 20
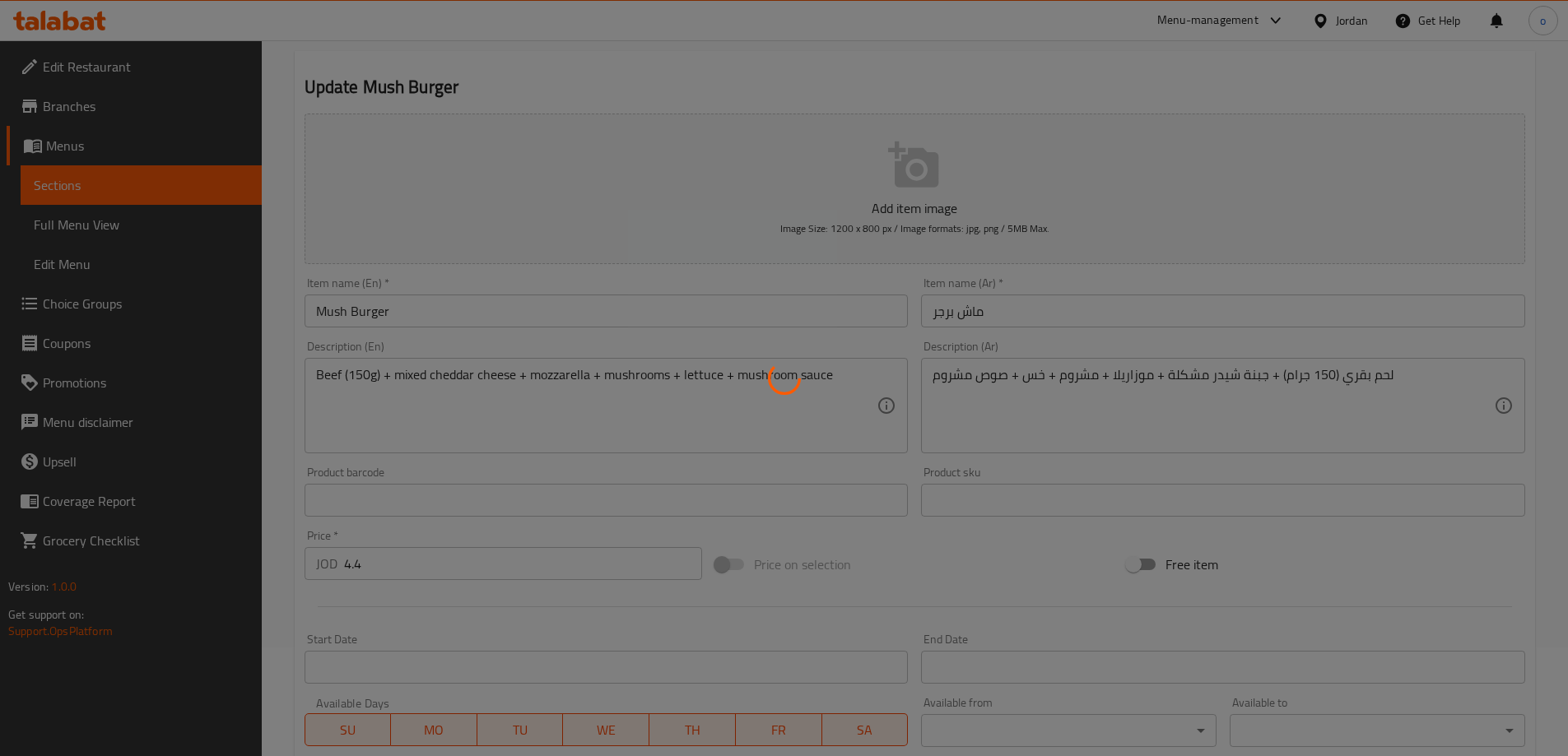
type input "اختر النوع:"
type input "1"
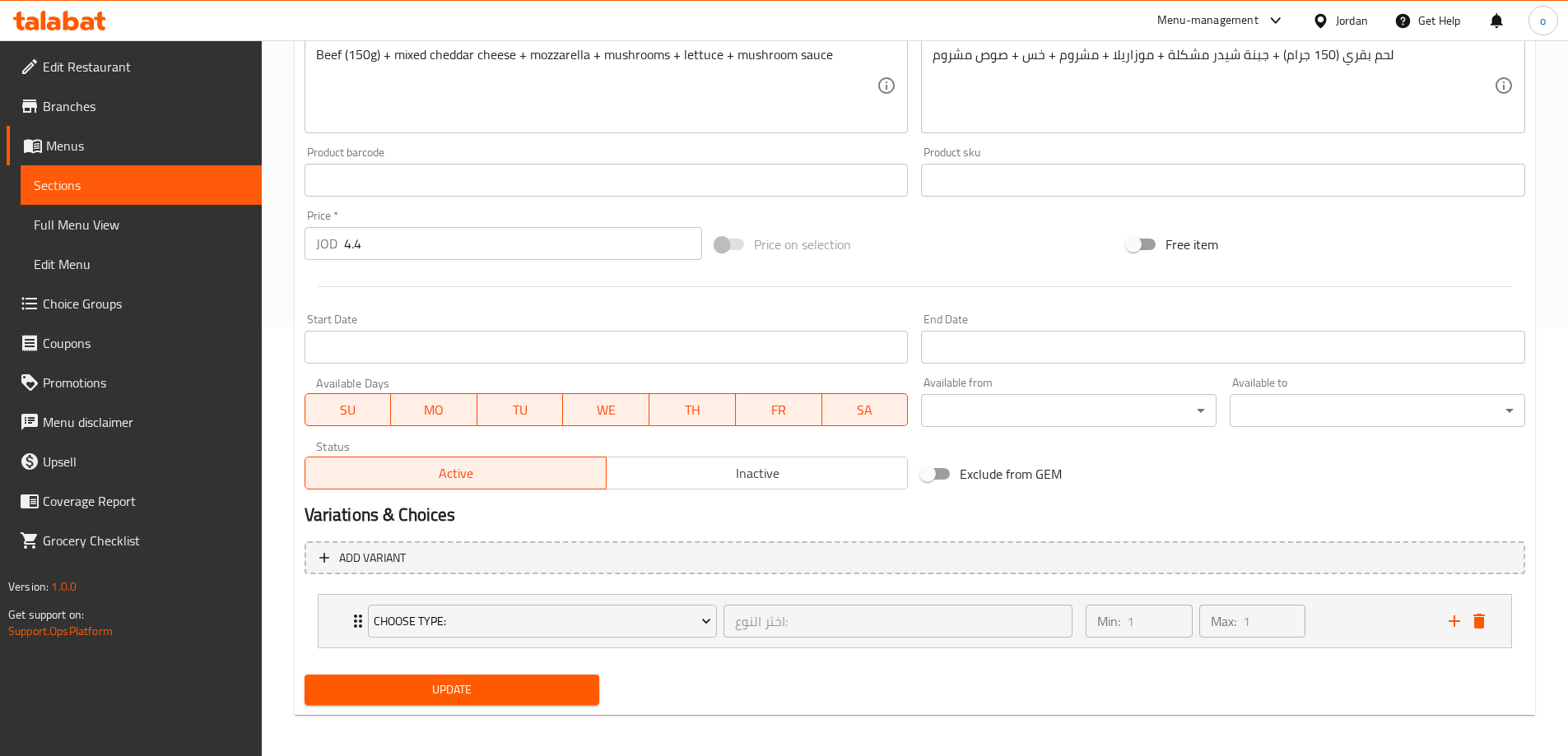
scroll to position [434, 0]
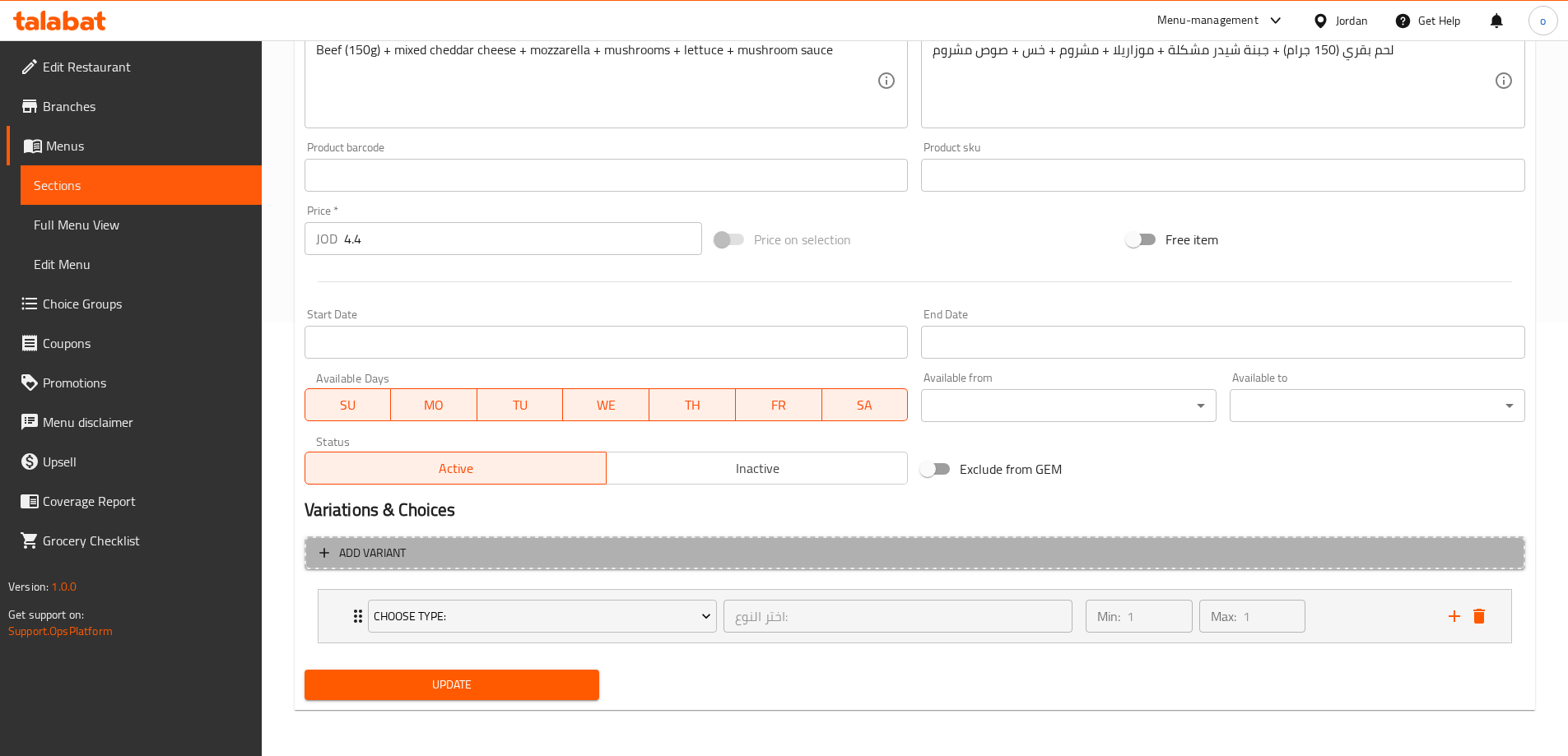
click at [844, 540] on button "Add variant" at bounding box center [914, 554] width 1221 height 34
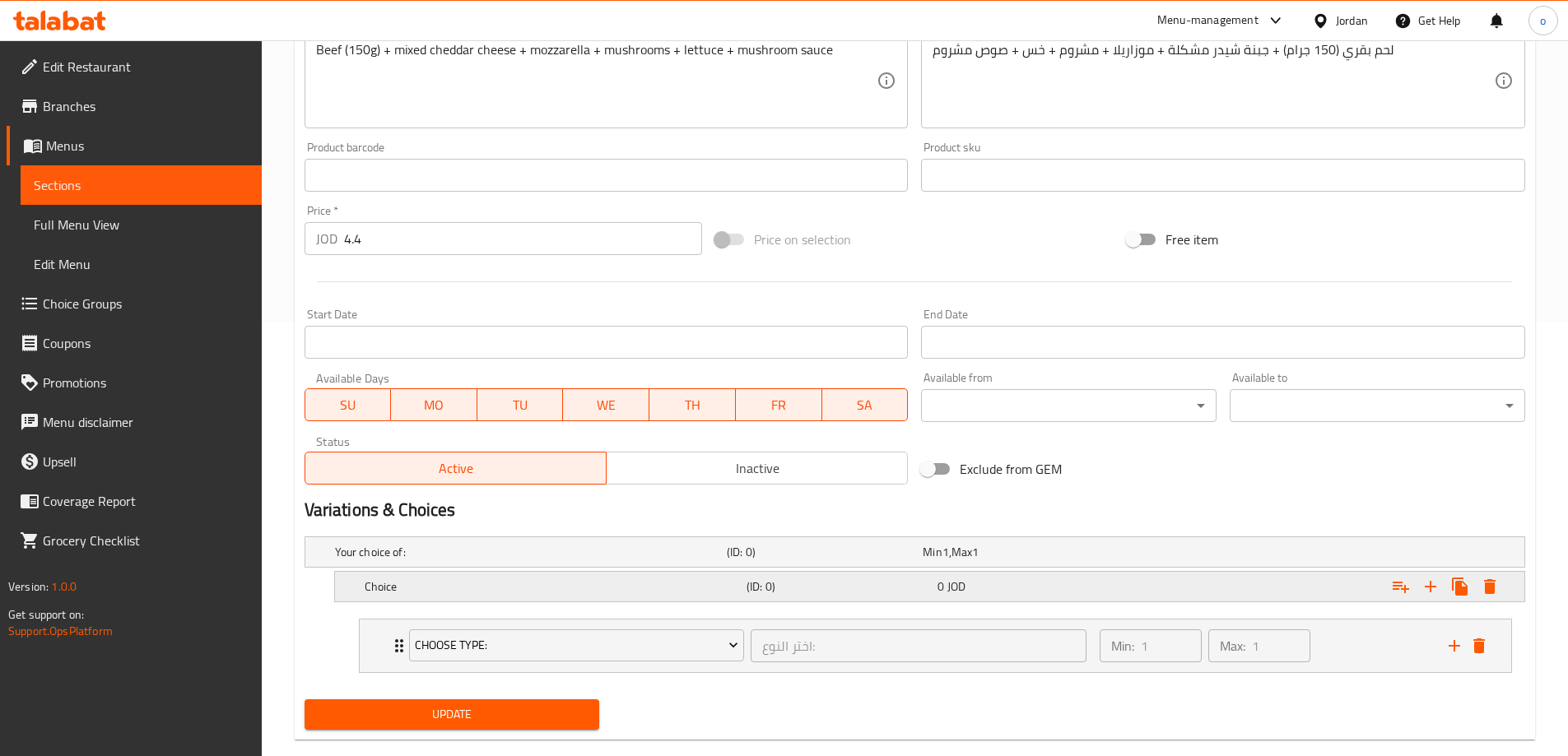
click at [716, 591] on h5 "Choice" at bounding box center [552, 587] width 375 height 17
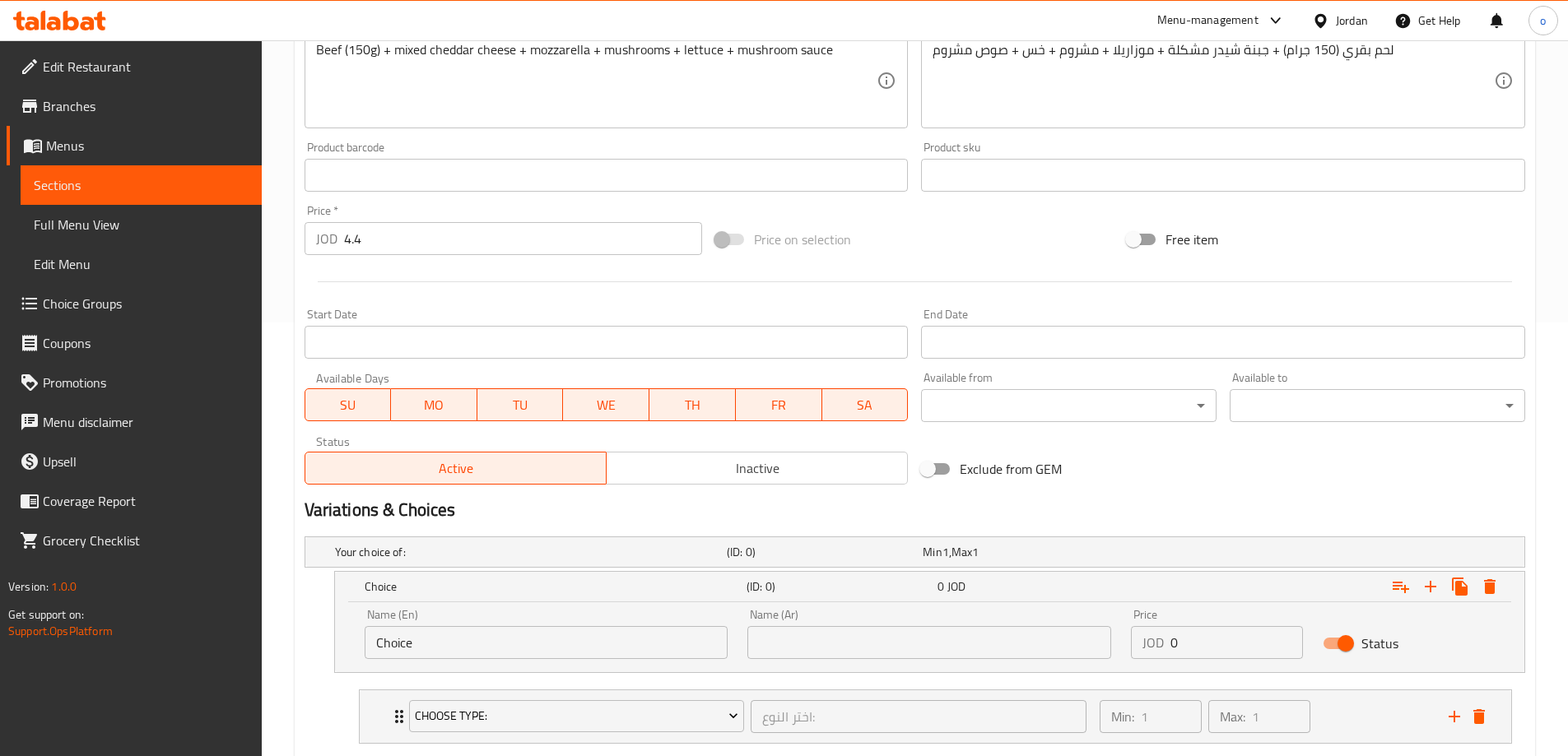
click at [571, 662] on div "Name (En) Choice Name (En)" at bounding box center [546, 633] width 383 height 70
click at [560, 654] on input "Choice" at bounding box center [547, 642] width 364 height 33
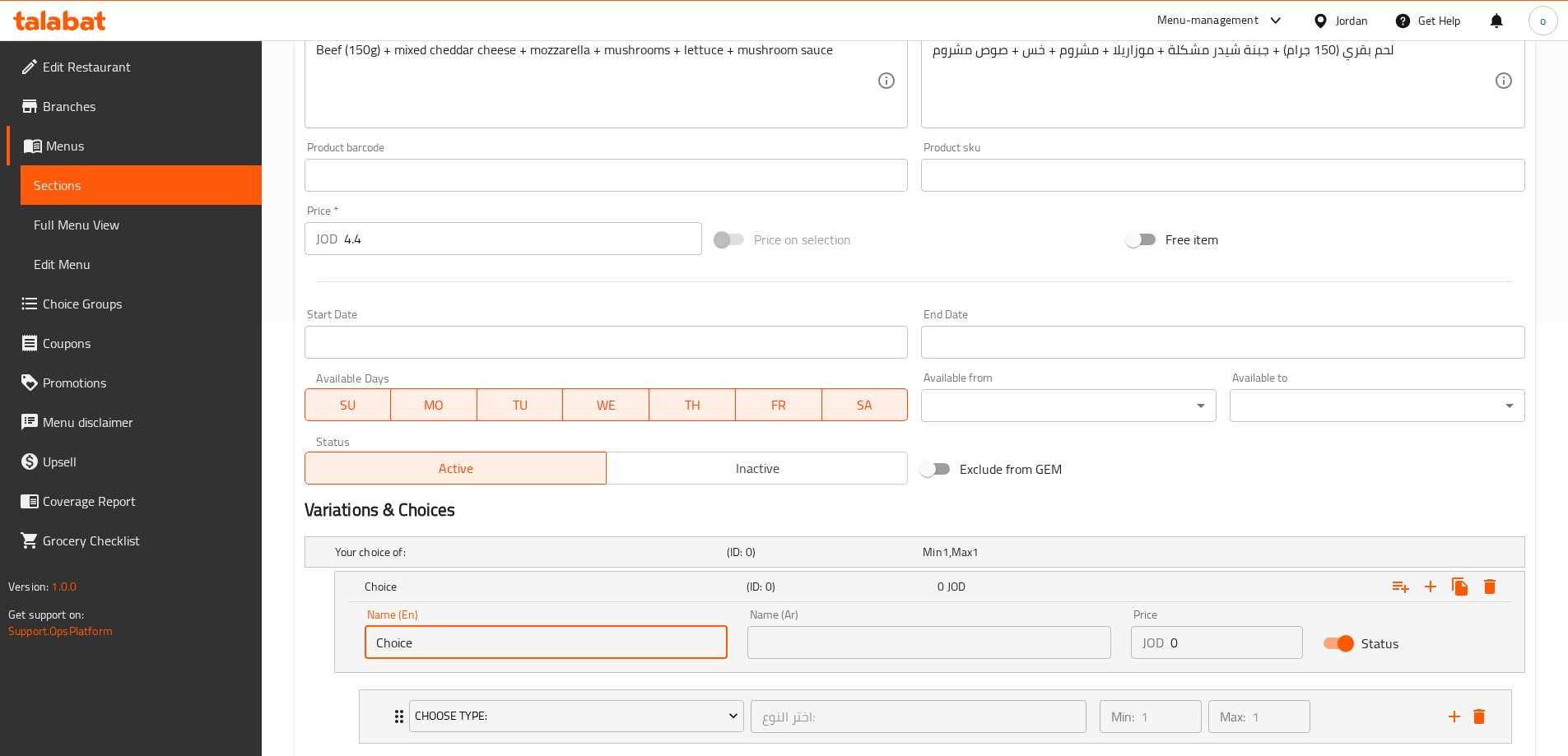
click at [560, 654] on input "Choice" at bounding box center [547, 642] width 364 height 33
click at [1487, 595] on icon "Expand" at bounding box center [1490, 587] width 20 height 20
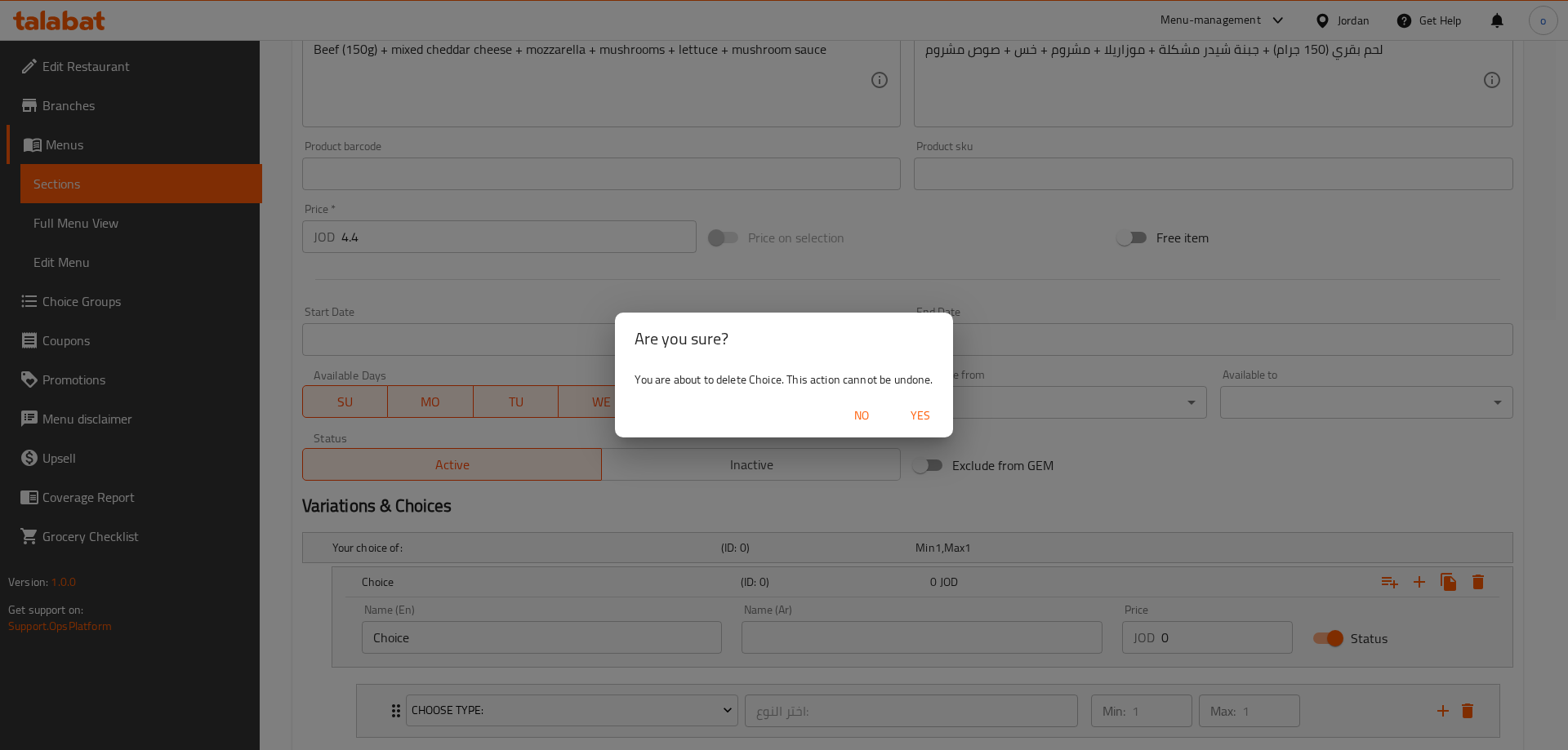
click at [925, 420] on span "Yes" at bounding box center [920, 415] width 39 height 21
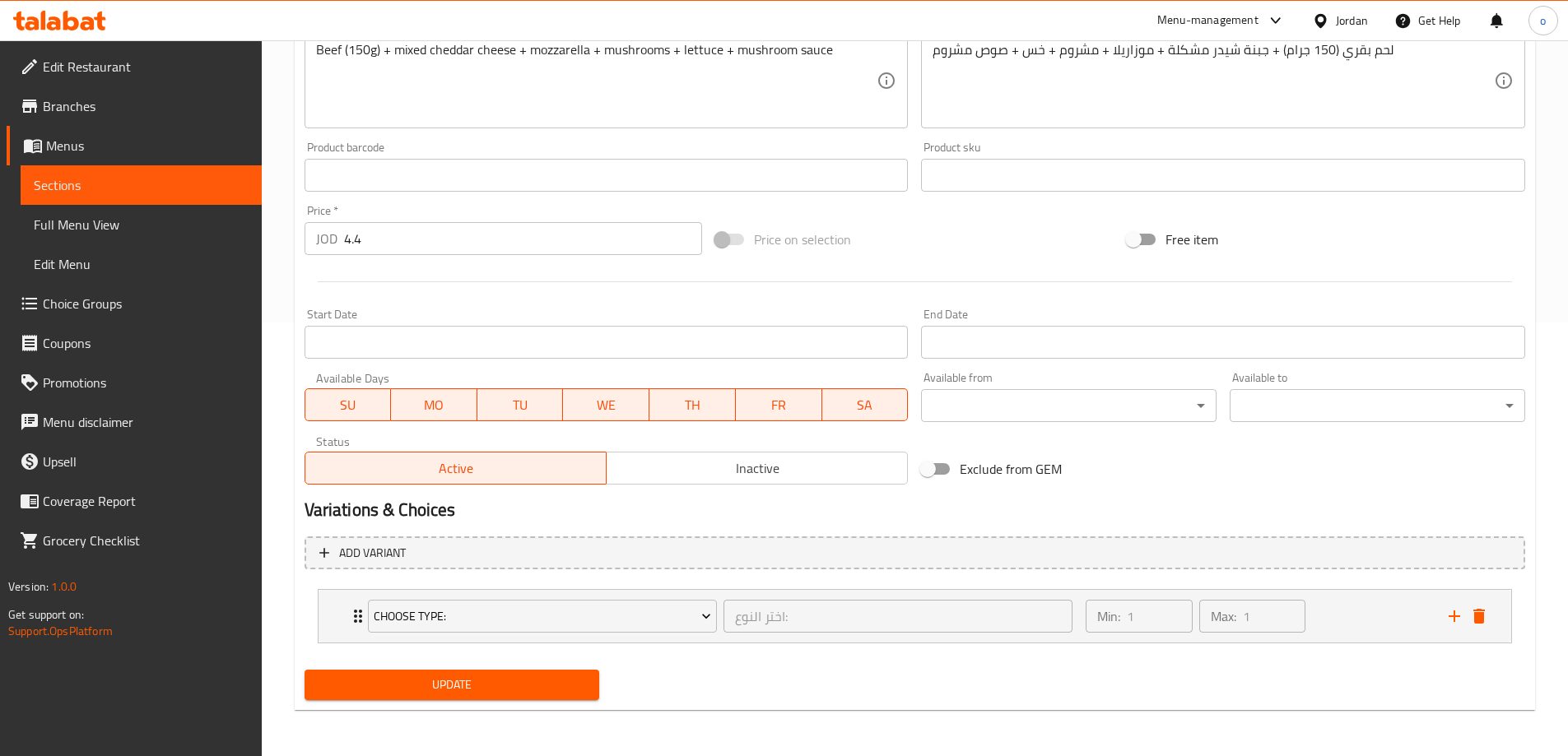
click at [157, 299] on span "Choice Groups" at bounding box center [145, 304] width 206 height 20
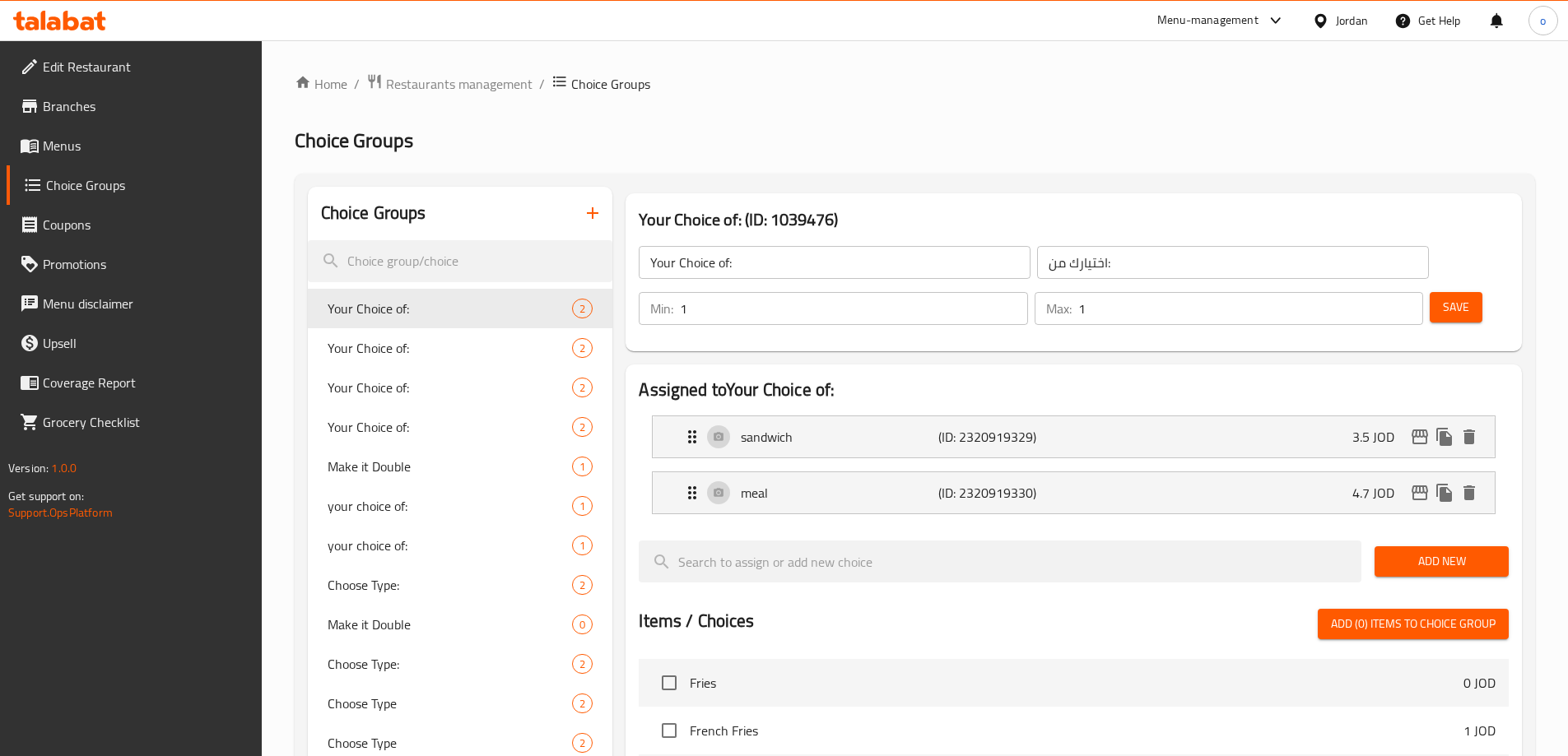
click at [580, 211] on button "button" at bounding box center [592, 213] width 39 height 39
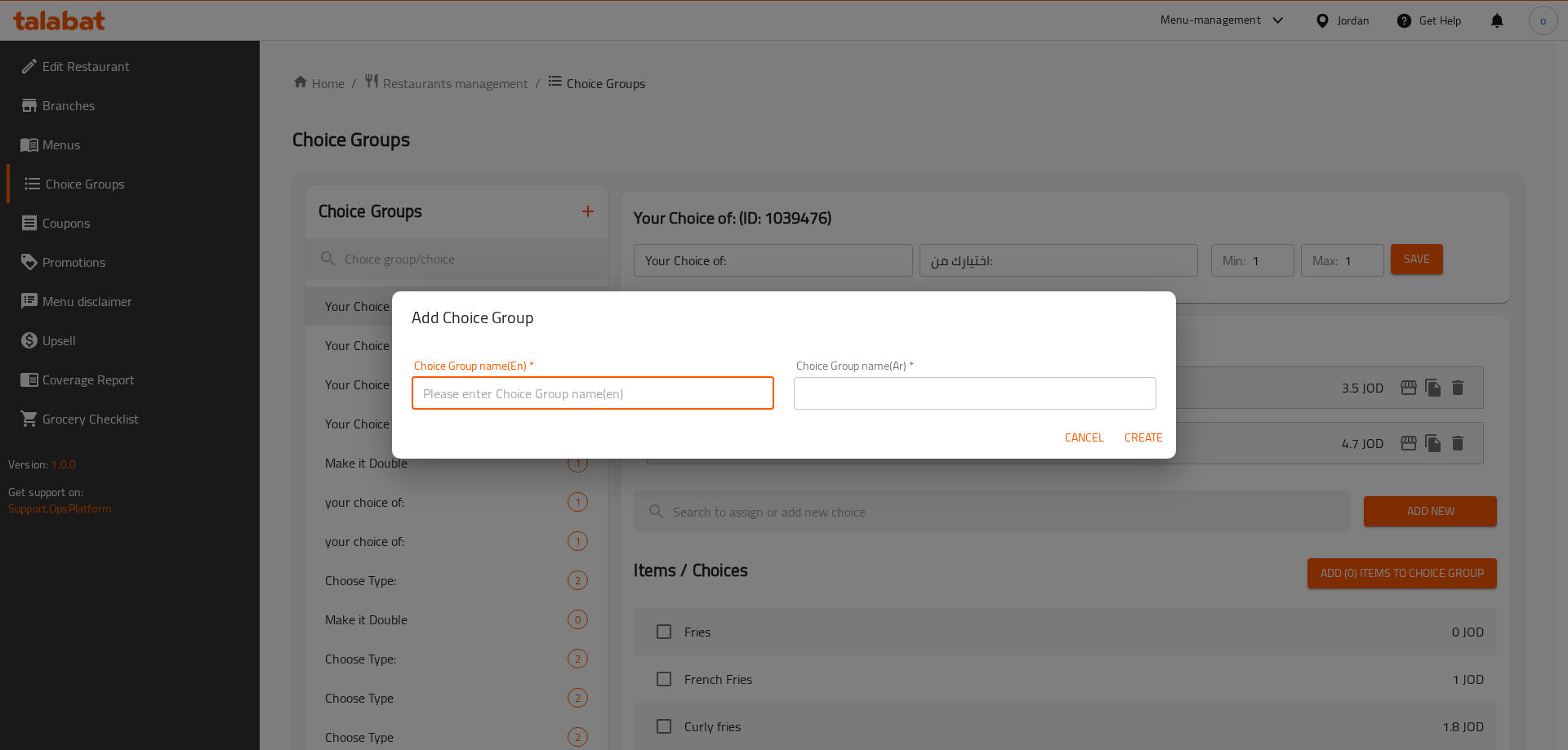
click at [535, 385] on input "text" at bounding box center [593, 393] width 363 height 32
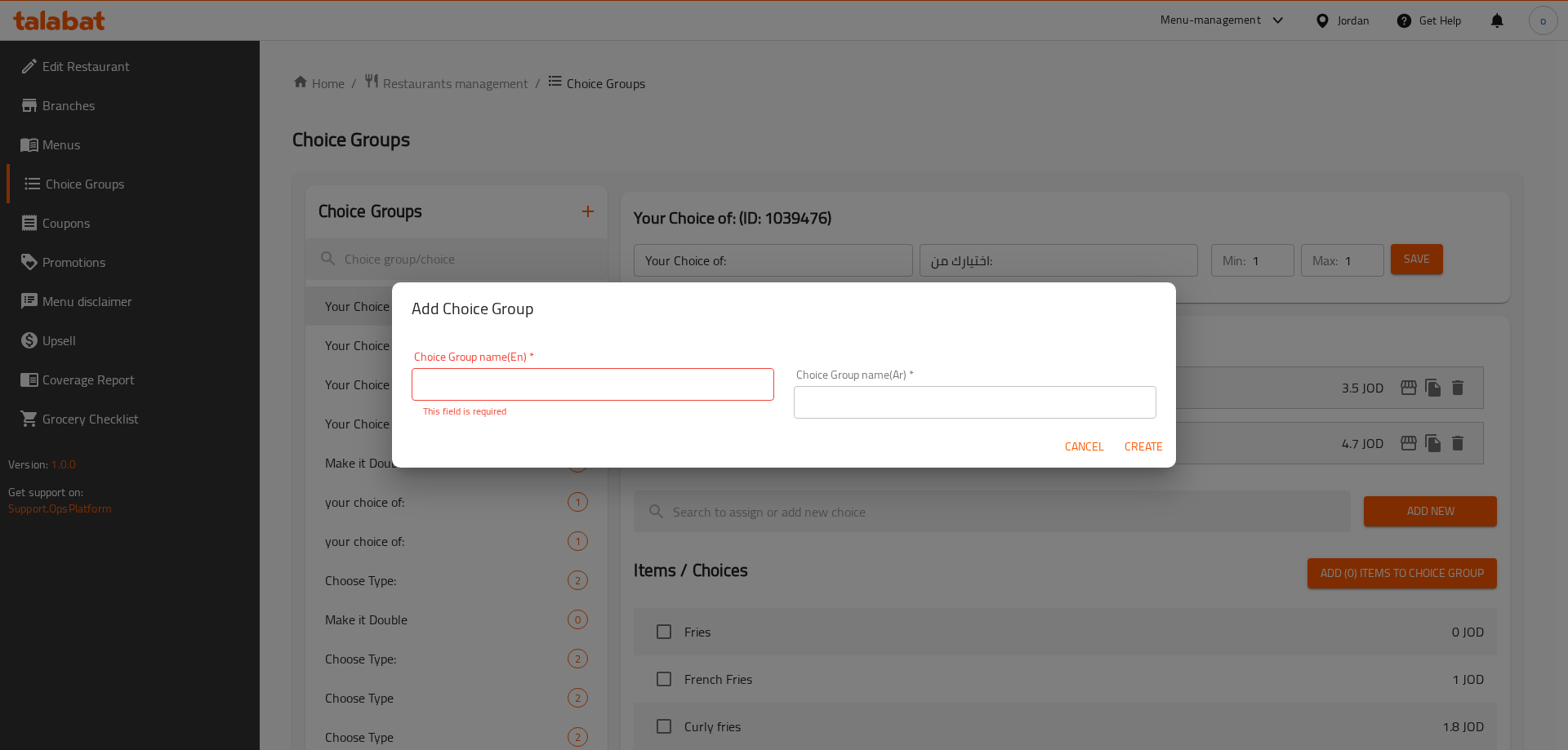
drag, startPoint x: 742, startPoint y: 457, endPoint x: 1030, endPoint y: 464, distance: 288.1
click at [743, 457] on div "Cancel Create" at bounding box center [784, 447] width 784 height 43
click at [1075, 450] on span "Cancel" at bounding box center [1084, 447] width 39 height 21
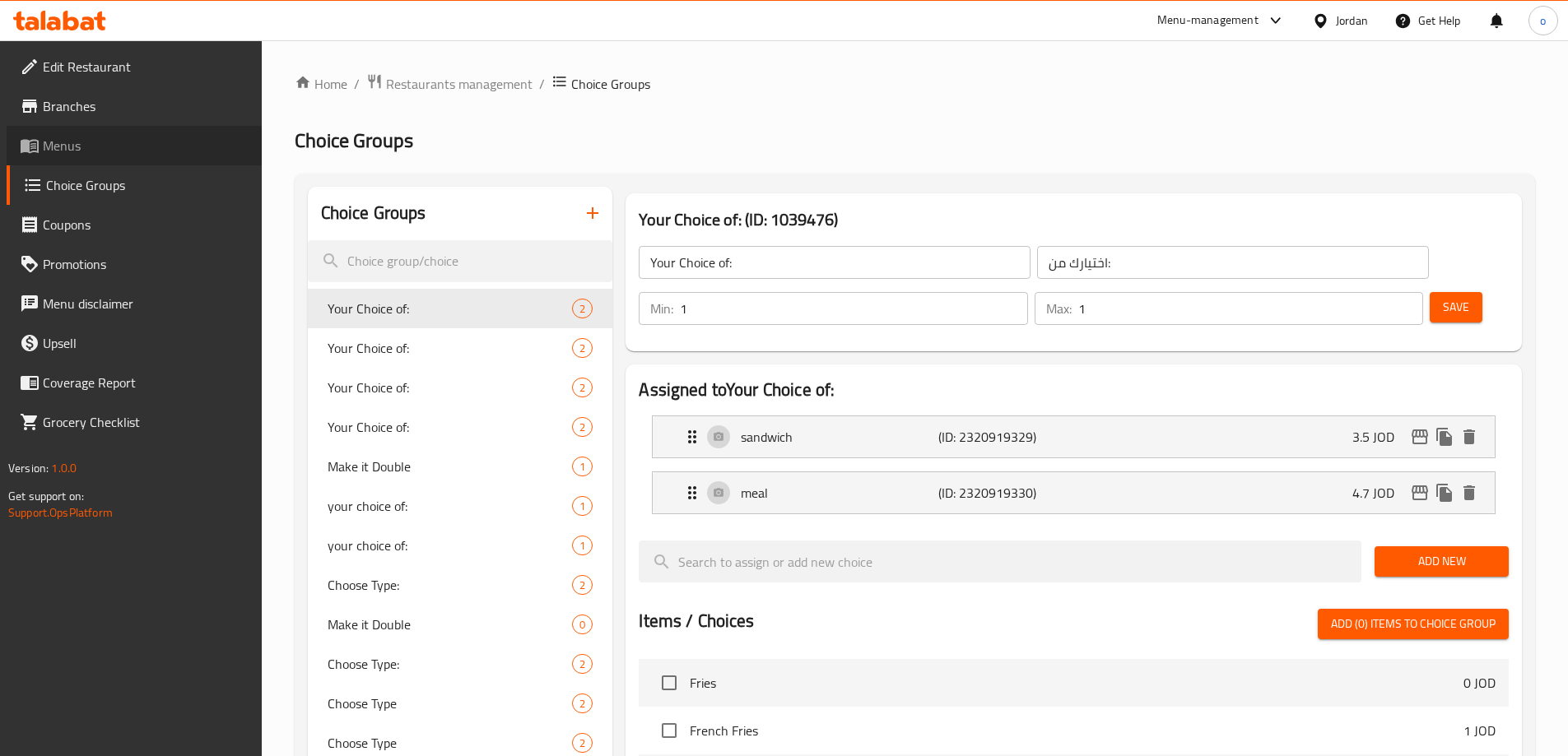
click at [178, 152] on span "Menus" at bounding box center [145, 146] width 206 height 20
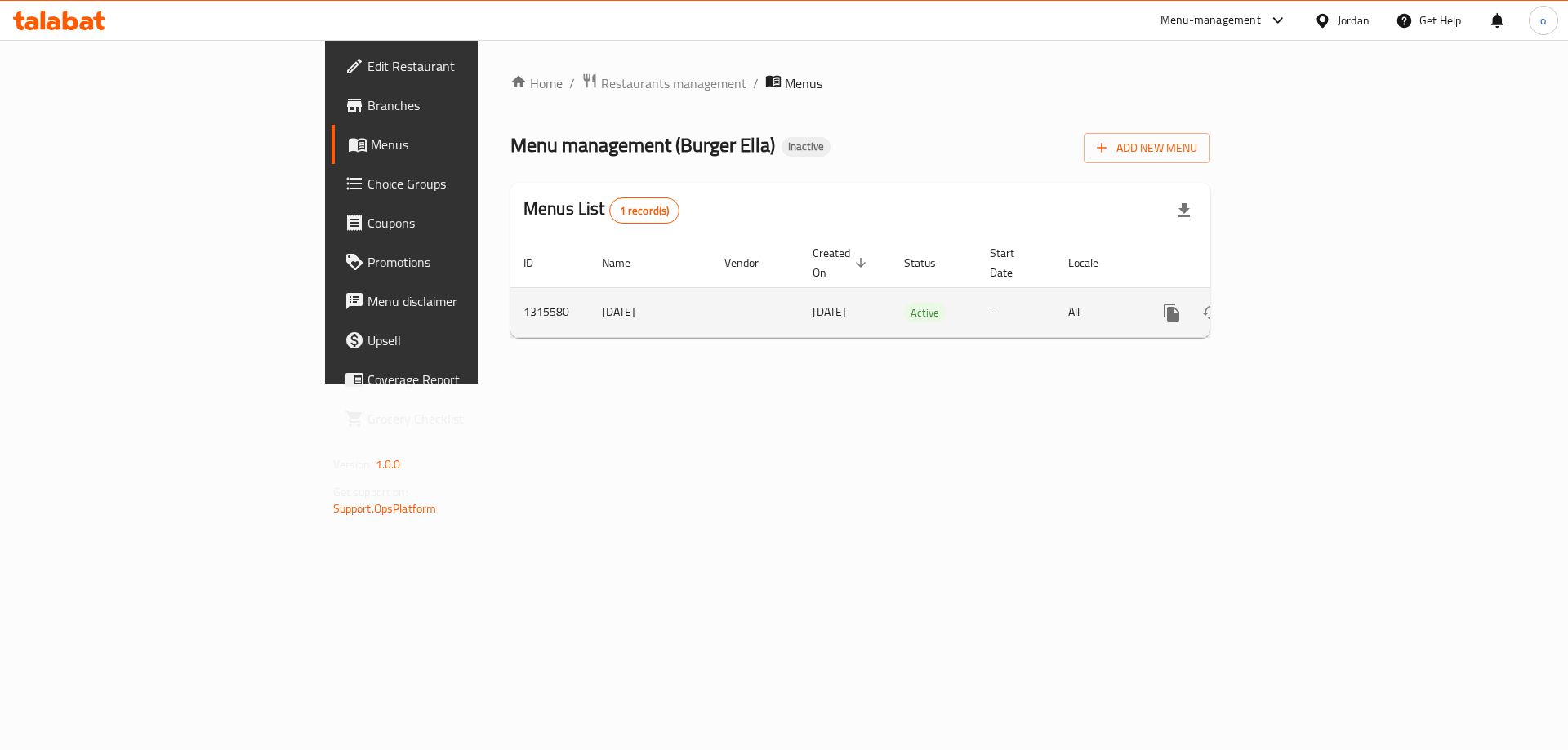
click at [1300, 303] on icon "enhanced table" at bounding box center [1290, 313] width 20 height 20
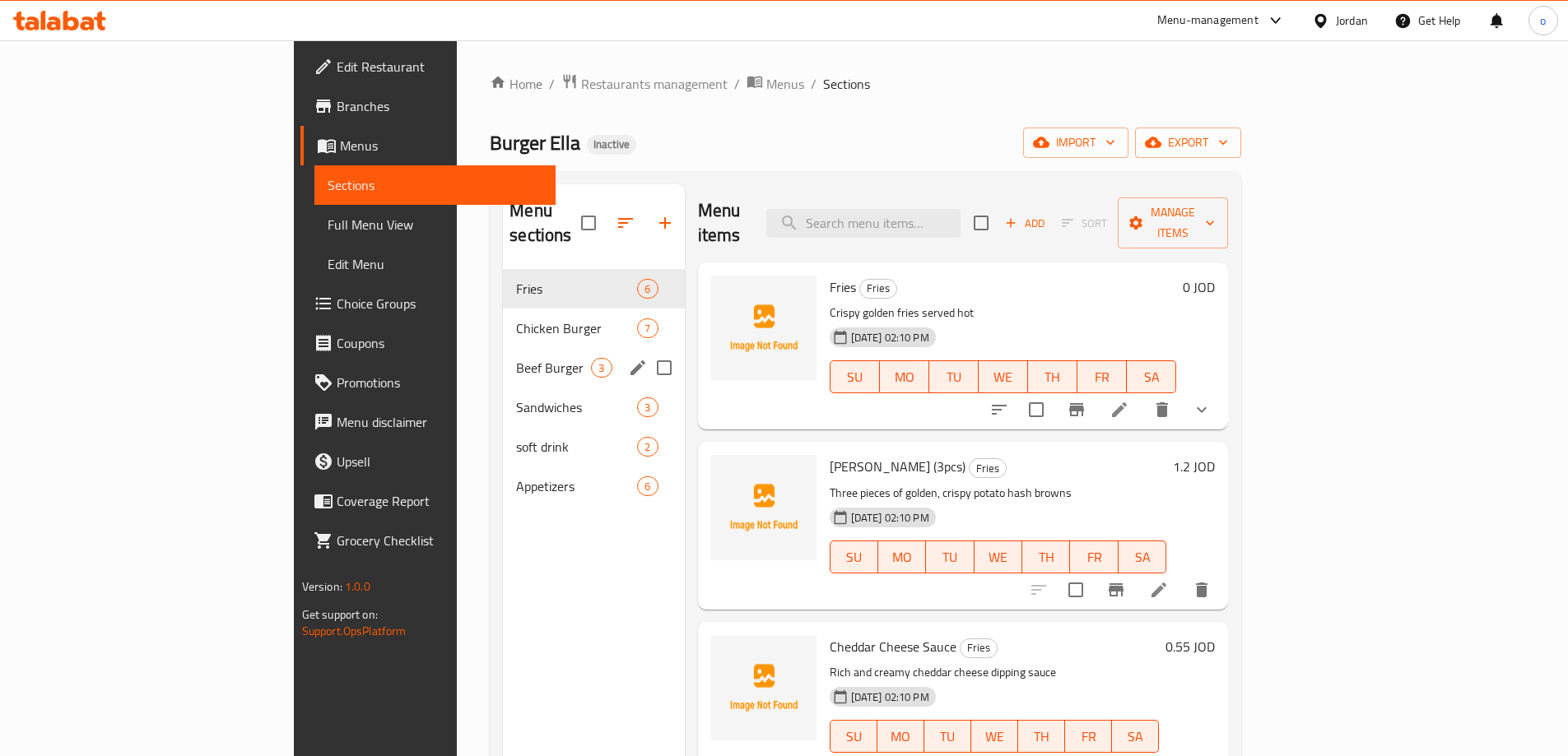
click at [503, 348] on div "Beef Burger 3" at bounding box center [593, 368] width 181 height 39
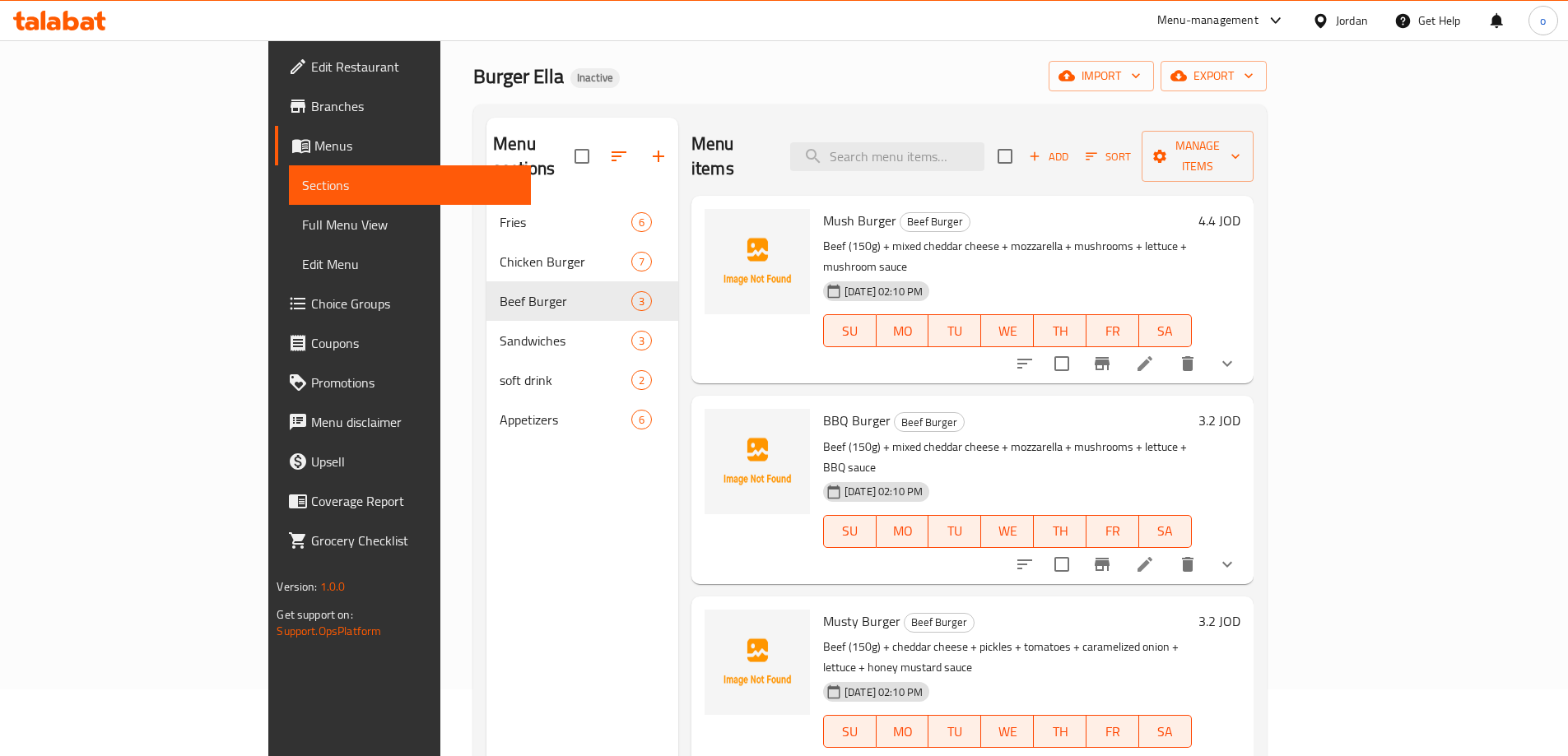
scroll to position [65, 0]
click at [1154, 355] on icon at bounding box center [1145, 365] width 20 height 20
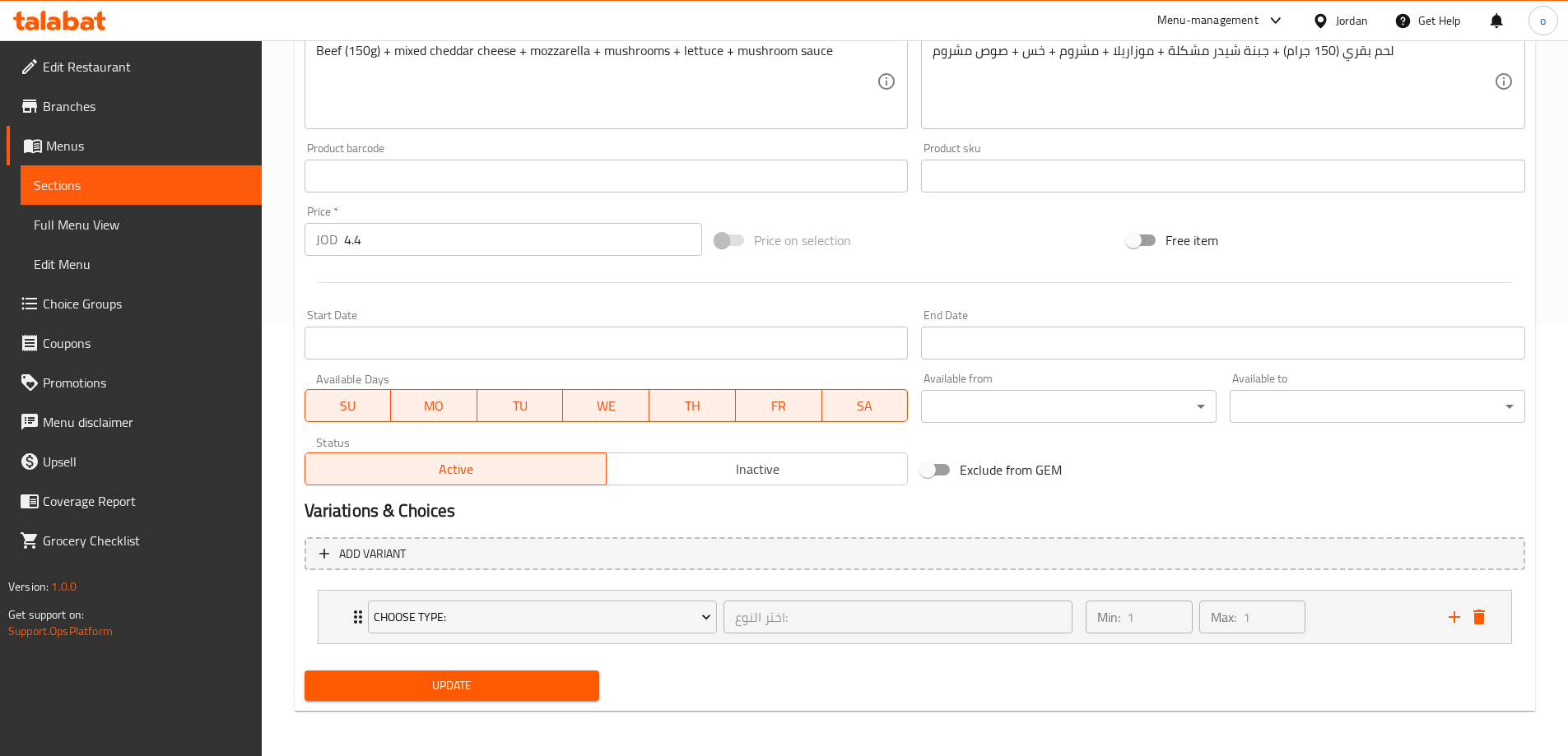
scroll to position [434, 0]
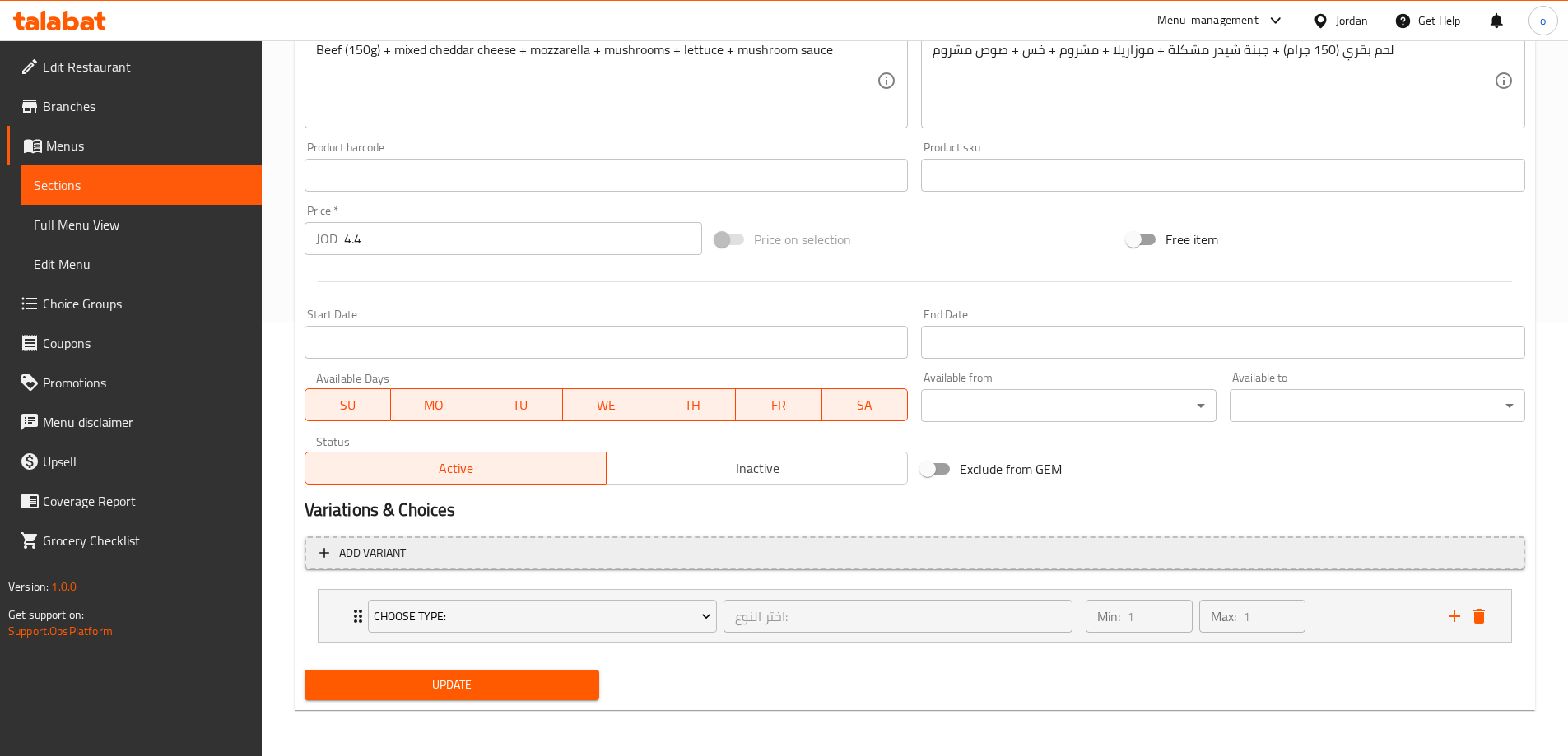
click at [882, 545] on span "Add variant" at bounding box center [914, 553] width 1190 height 21
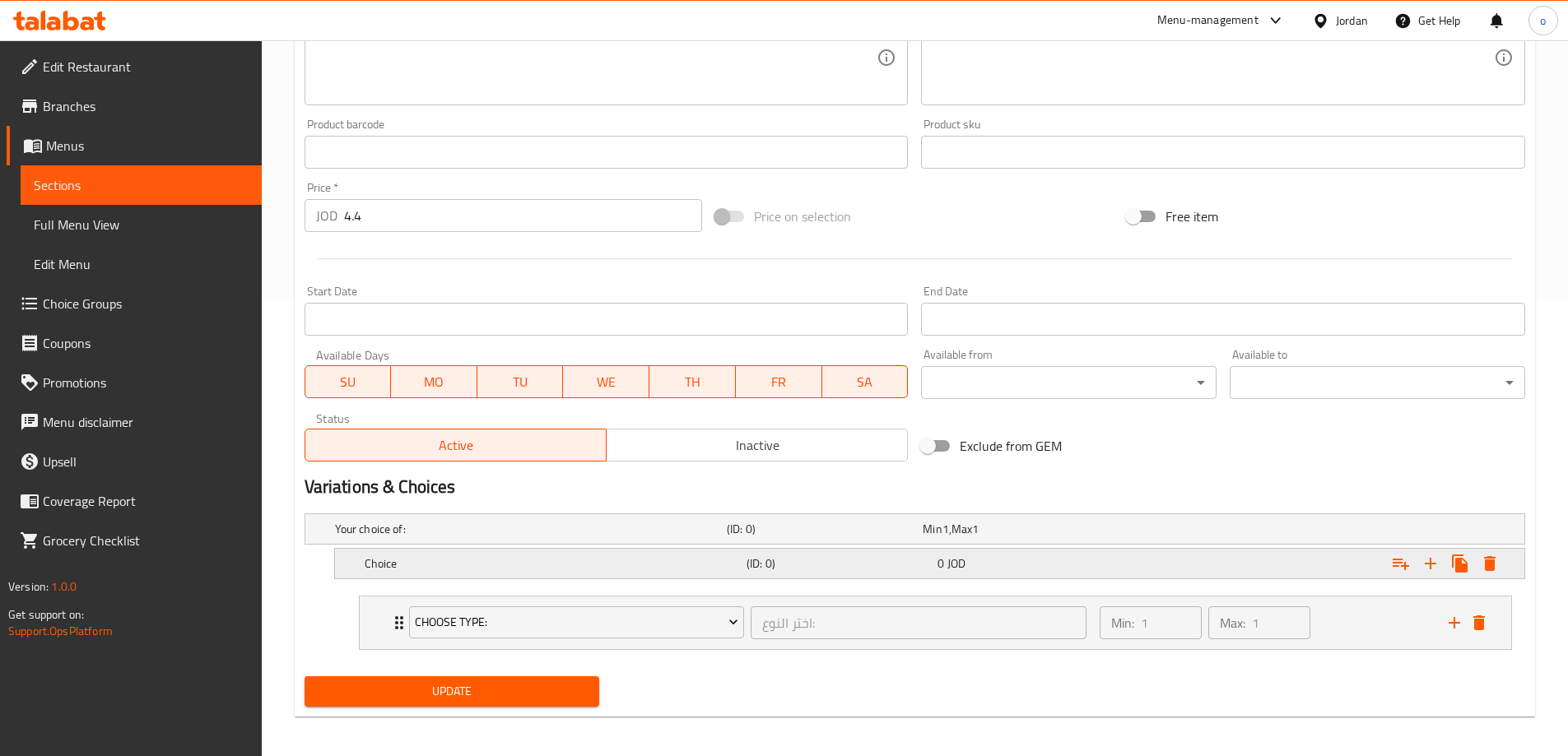
scroll to position [463, 0]
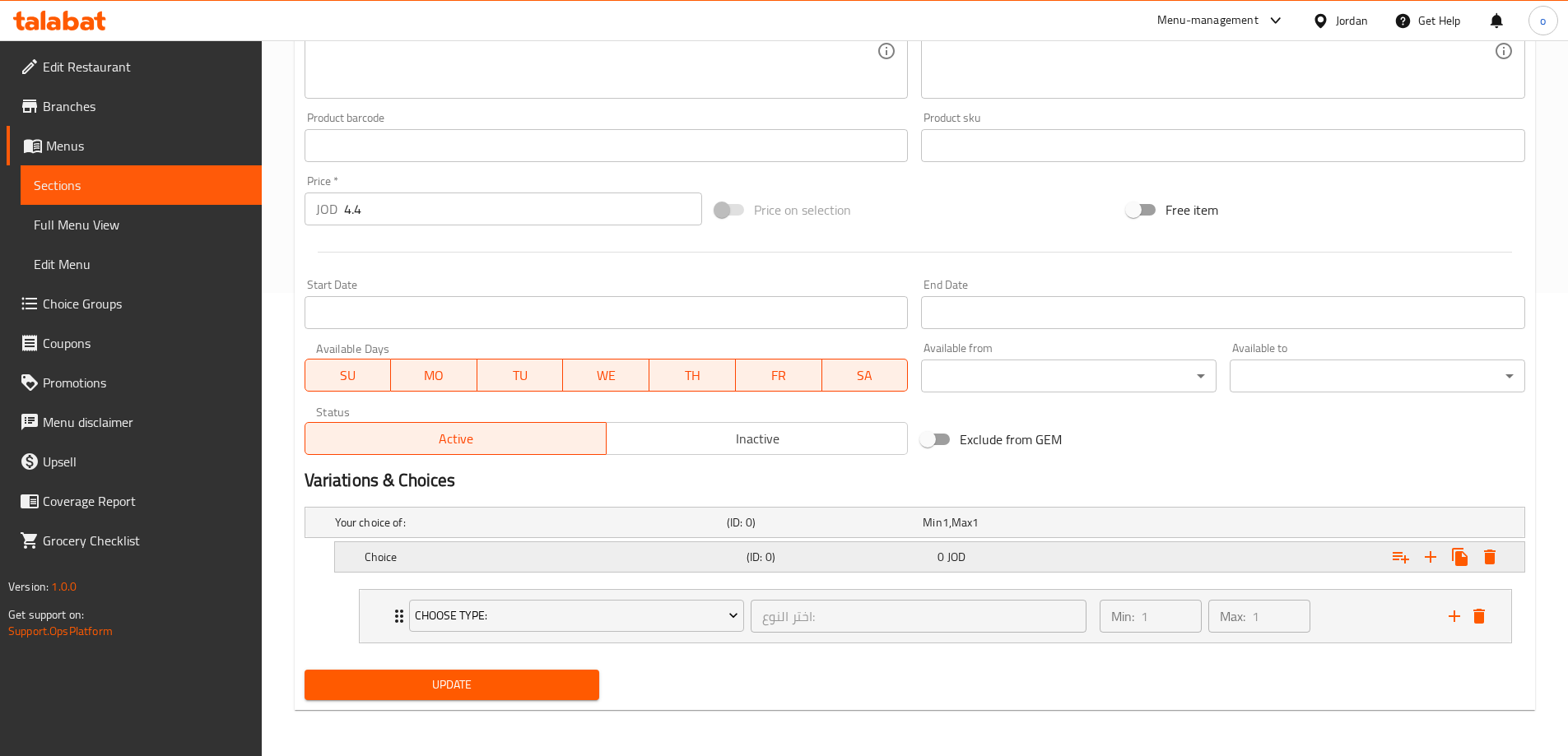
click at [679, 556] on h5 "Choice" at bounding box center [552, 557] width 375 height 17
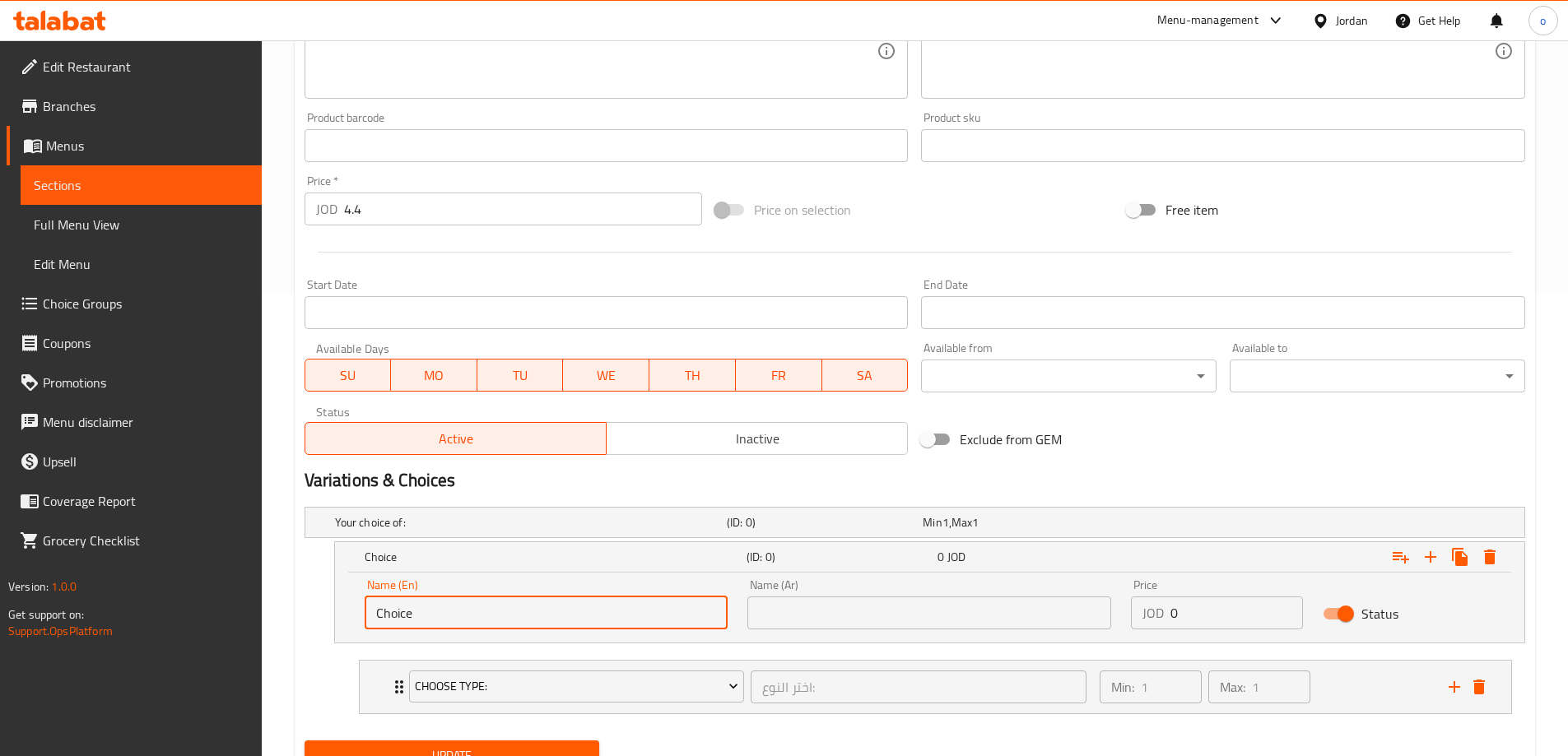
click at [499, 626] on input "Choice" at bounding box center [547, 613] width 364 height 33
click at [500, 626] on input "Choice" at bounding box center [547, 613] width 364 height 33
paste input "make it double ++150g"
type input "make it double ++150g"
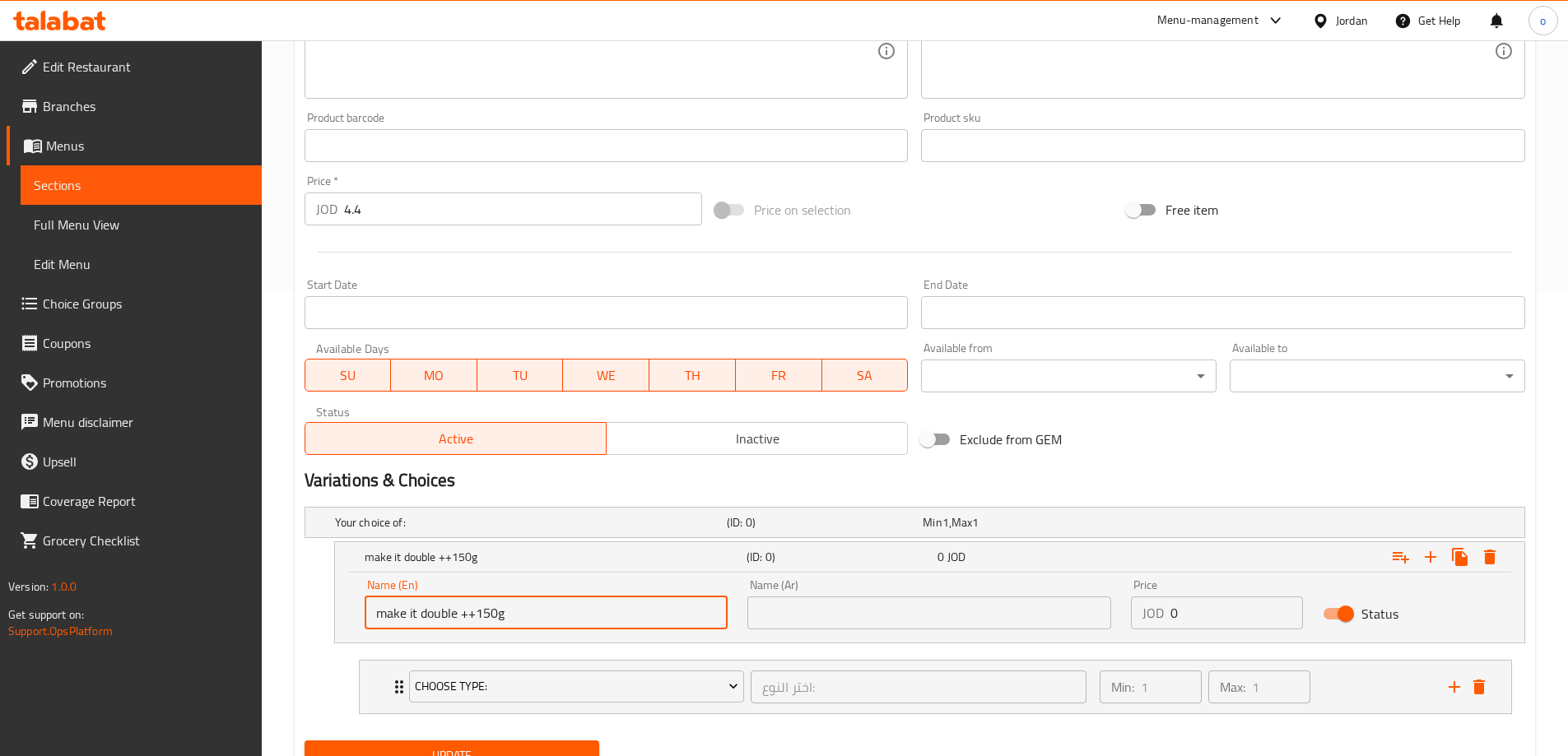
click at [882, 606] on input "text" at bounding box center [930, 613] width 364 height 33
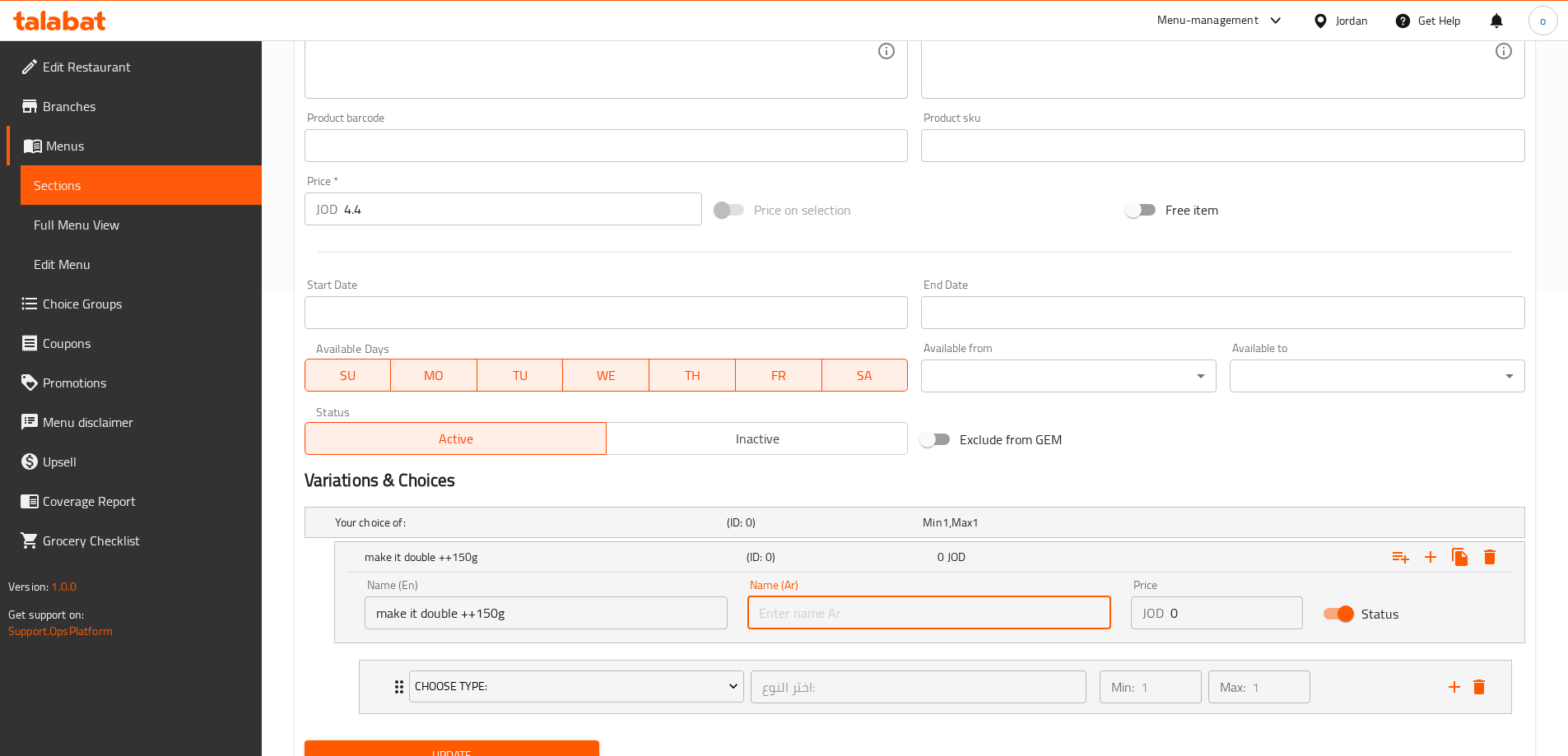
paste input "اجعلها مضاعفة ++150 جرام"
click at [857, 619] on input "اجعلها مضاعفة ++150 جرام" at bounding box center [930, 613] width 364 height 33
type input "اجعلها دوبل ++150 جرام"
click at [1188, 625] on input "0" at bounding box center [1237, 613] width 133 height 33
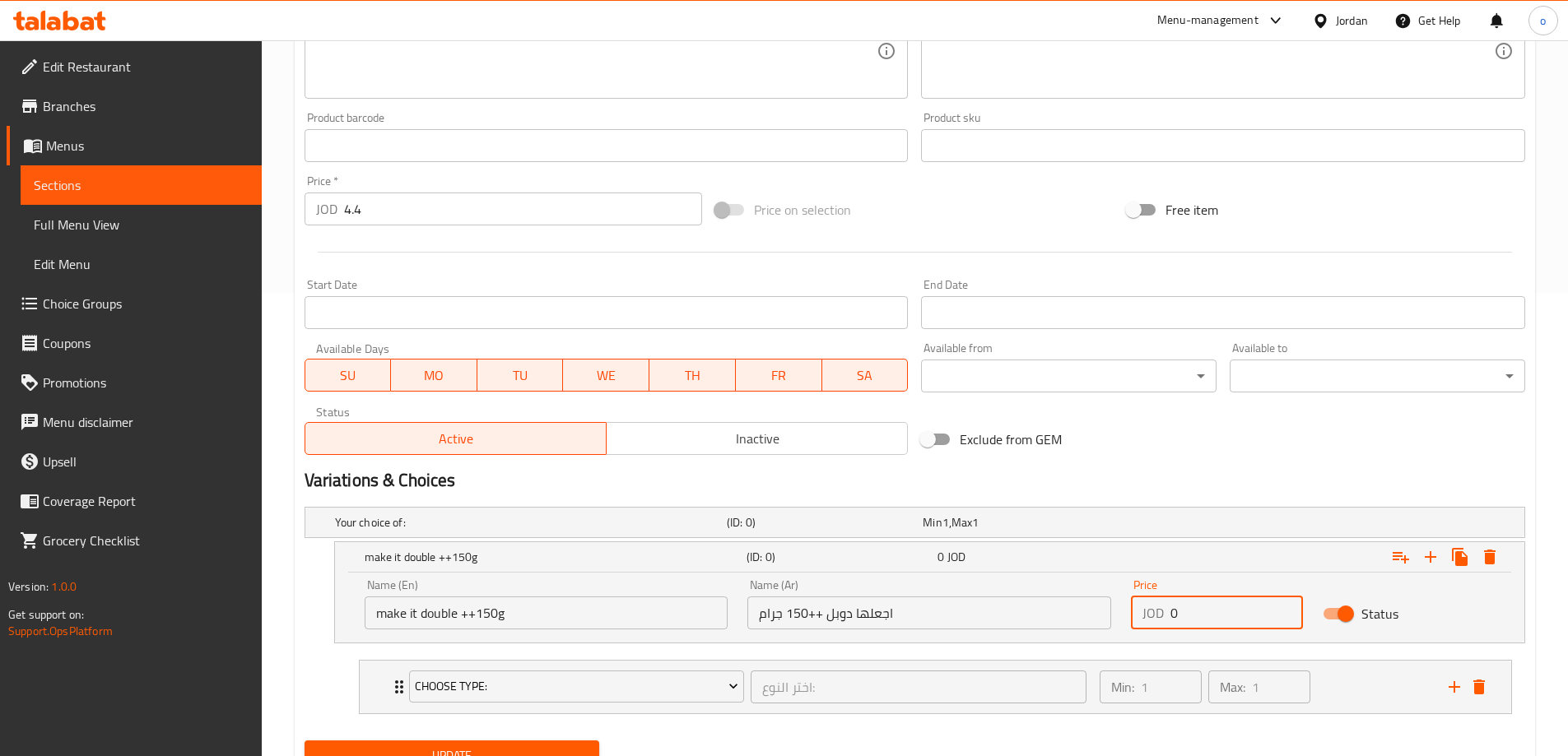
click at [1190, 625] on input "0" at bounding box center [1237, 613] width 133 height 33
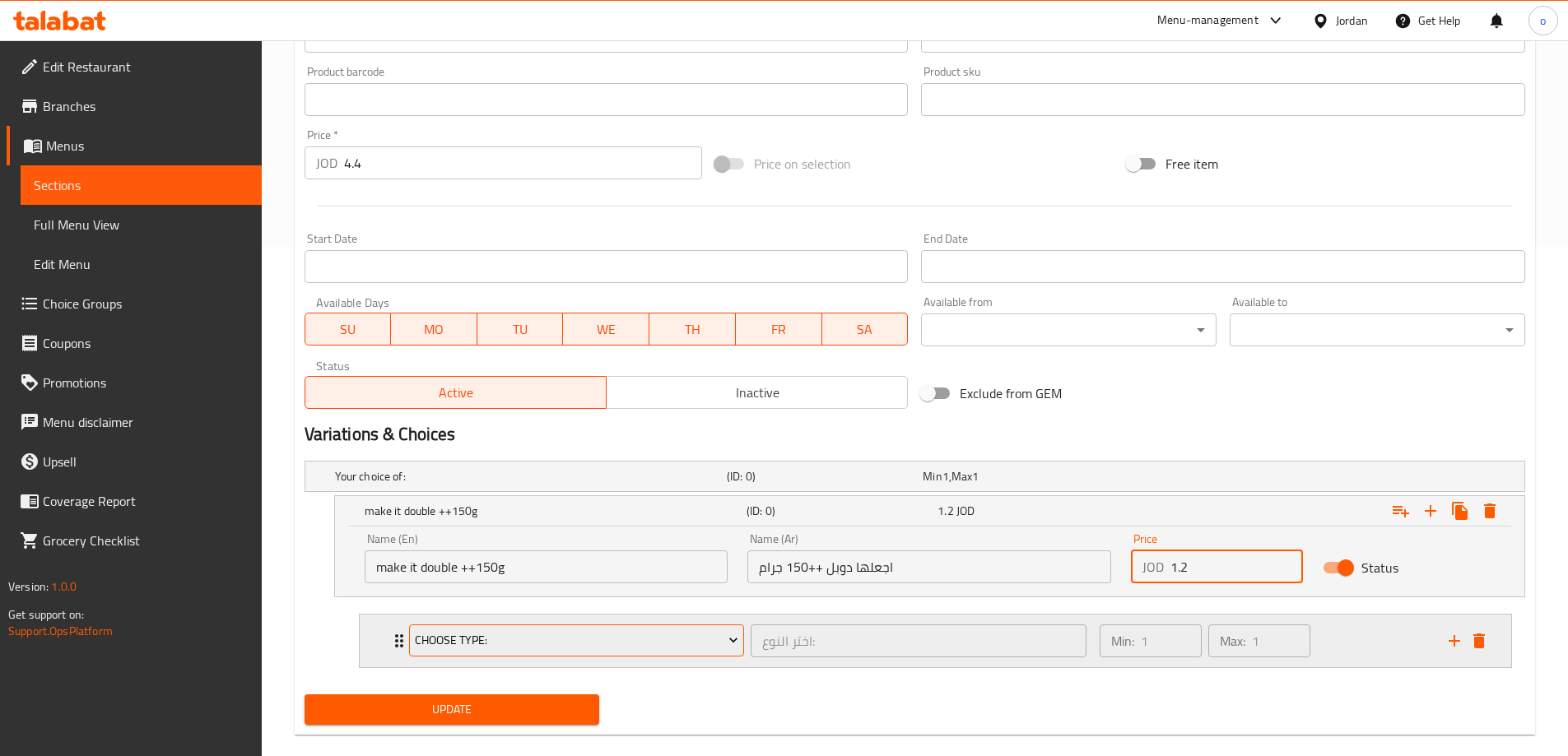
scroll to position [534, 0]
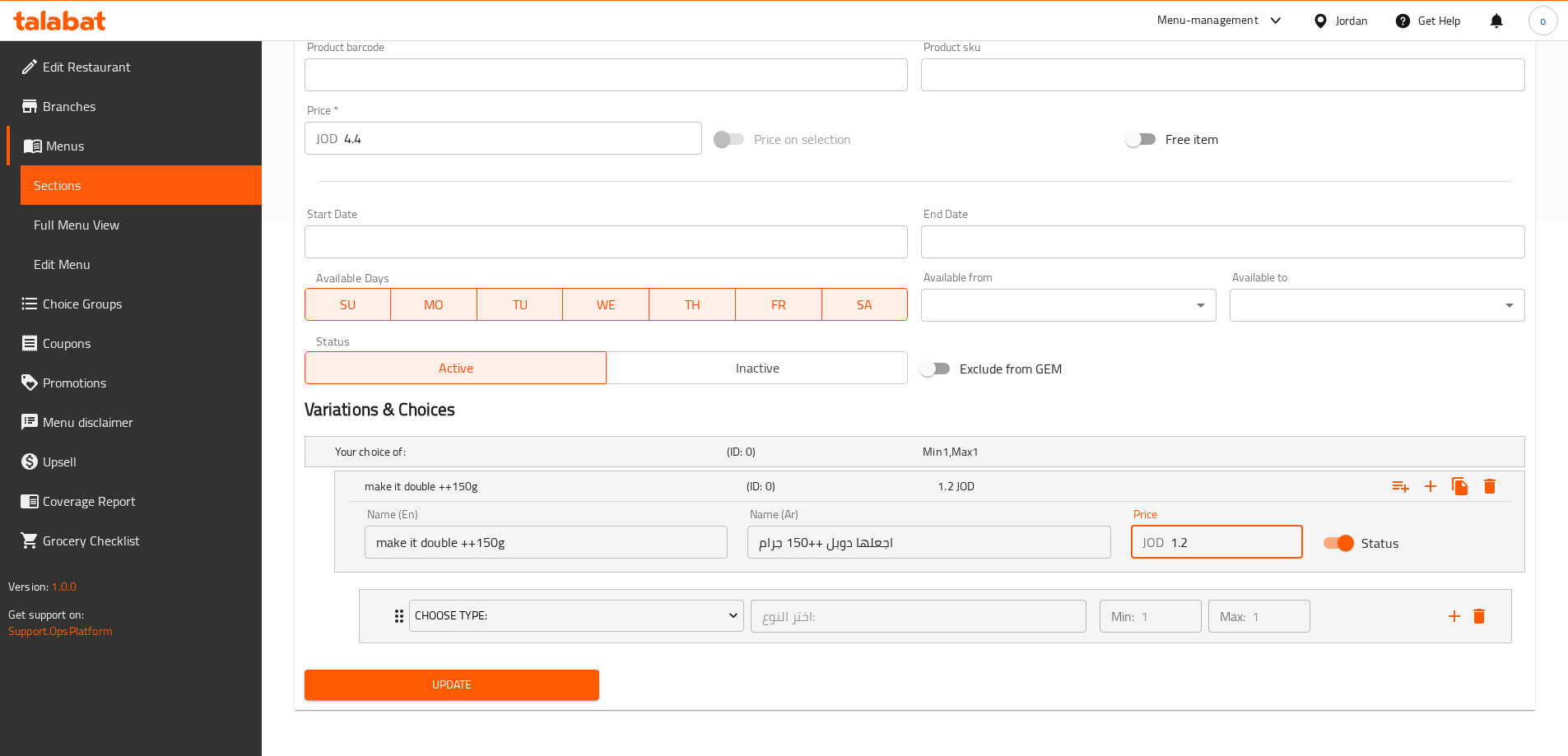
type input "1.2"
click at [723, 678] on div "Update" at bounding box center [914, 686] width 1233 height 44
click at [559, 680] on span "Update" at bounding box center [452, 685] width 269 height 21
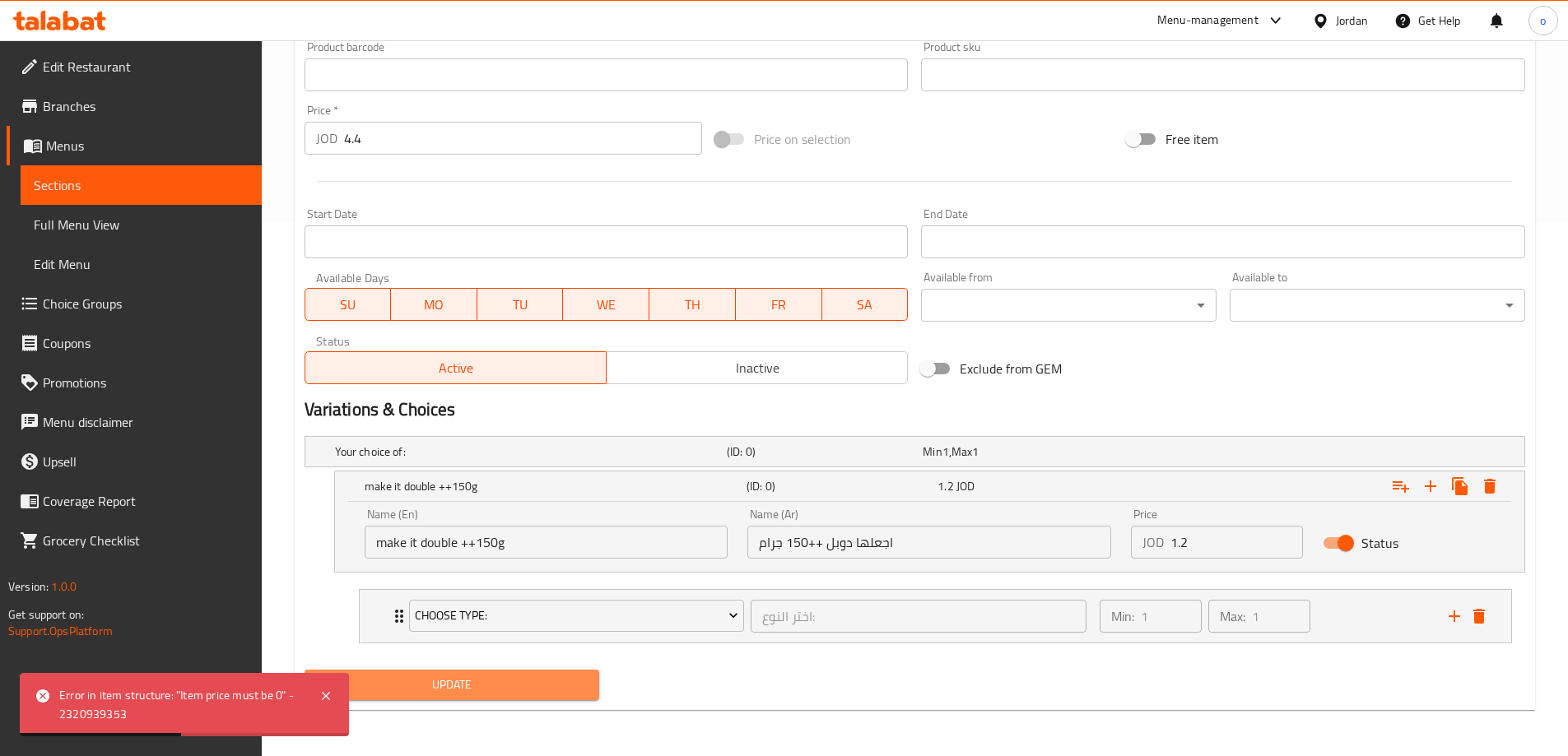
click at [487, 681] on span "Update" at bounding box center [452, 685] width 269 height 21
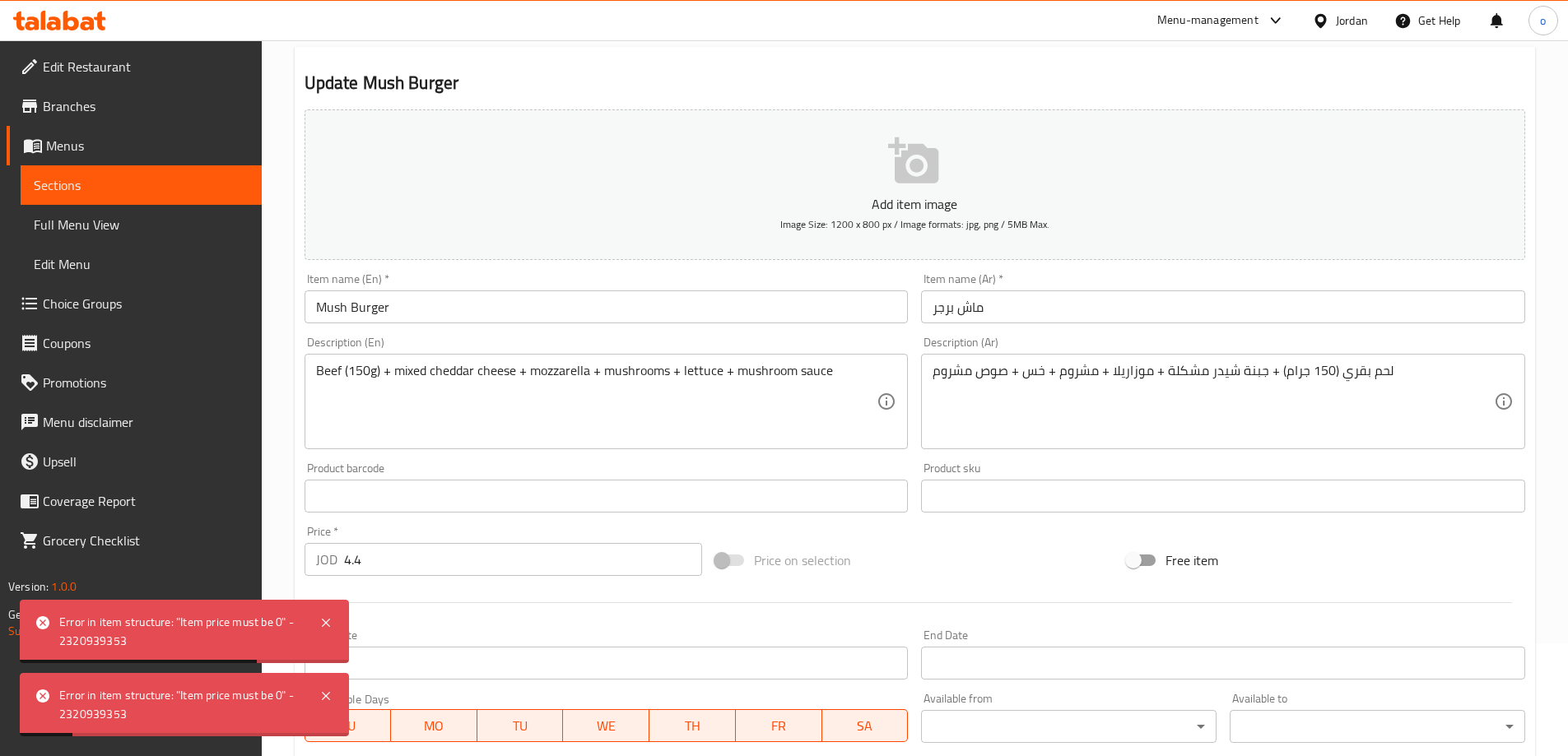
scroll to position [0, 0]
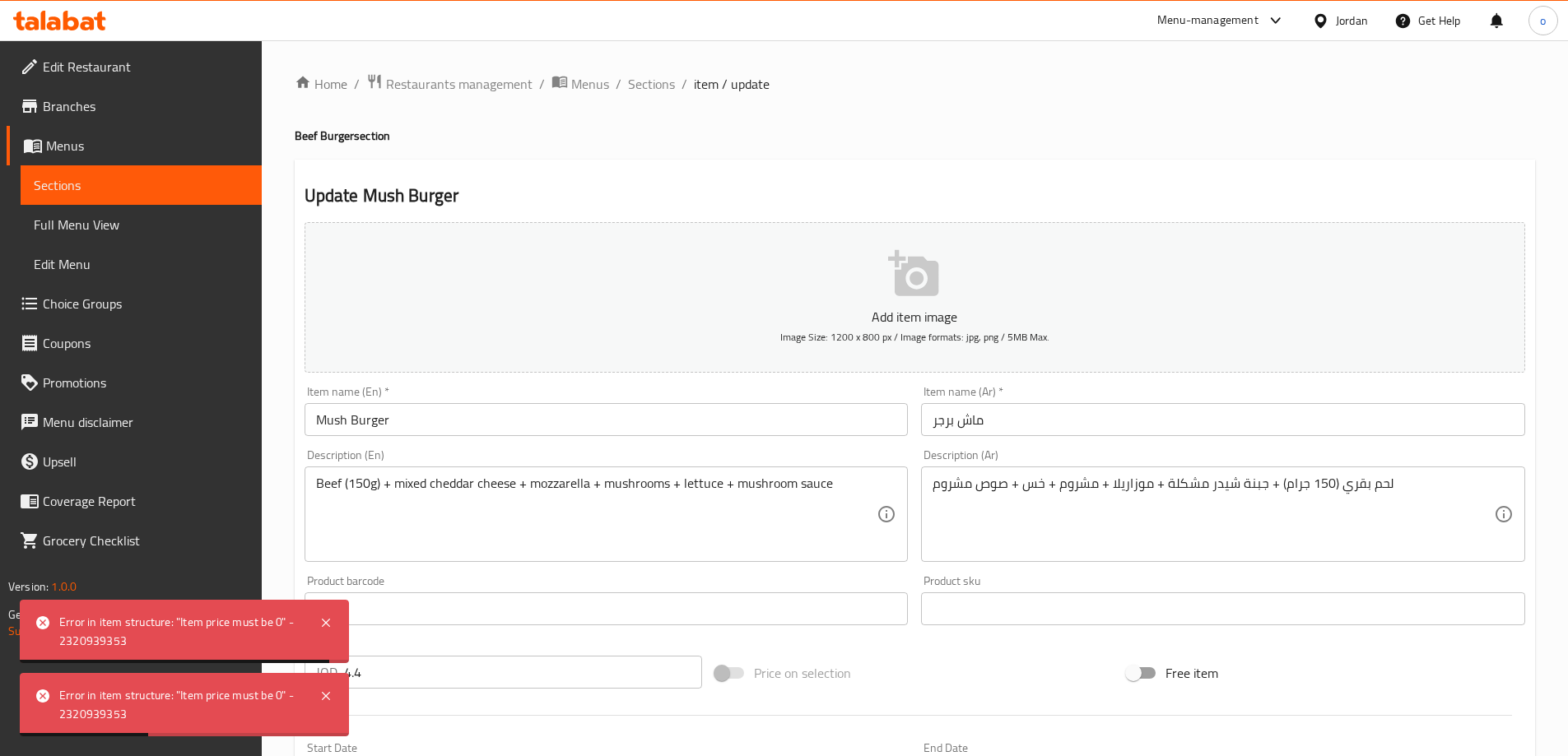
click at [109, 302] on span "Choice Groups" at bounding box center [145, 304] width 206 height 20
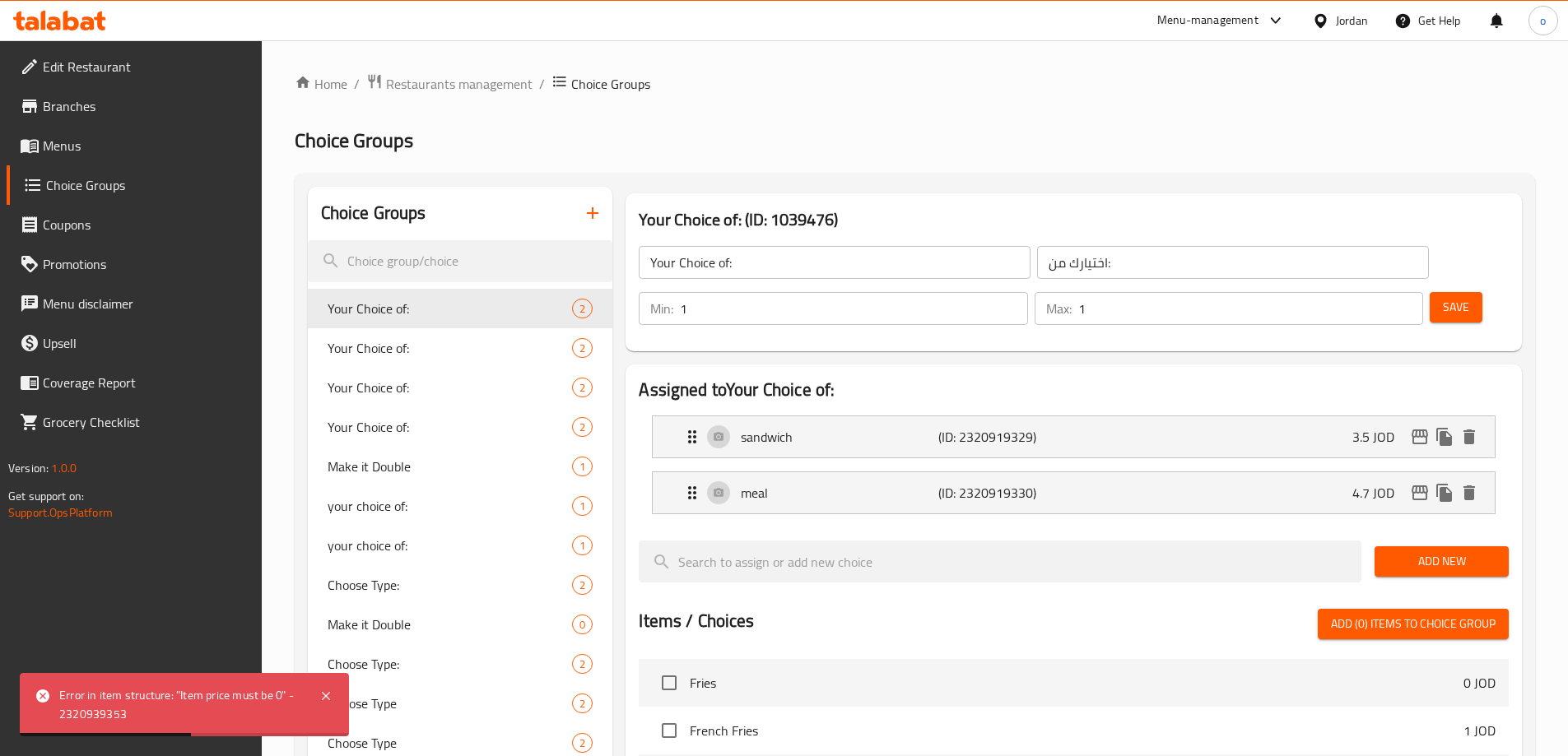
click at [590, 219] on icon "button" at bounding box center [592, 213] width 20 height 20
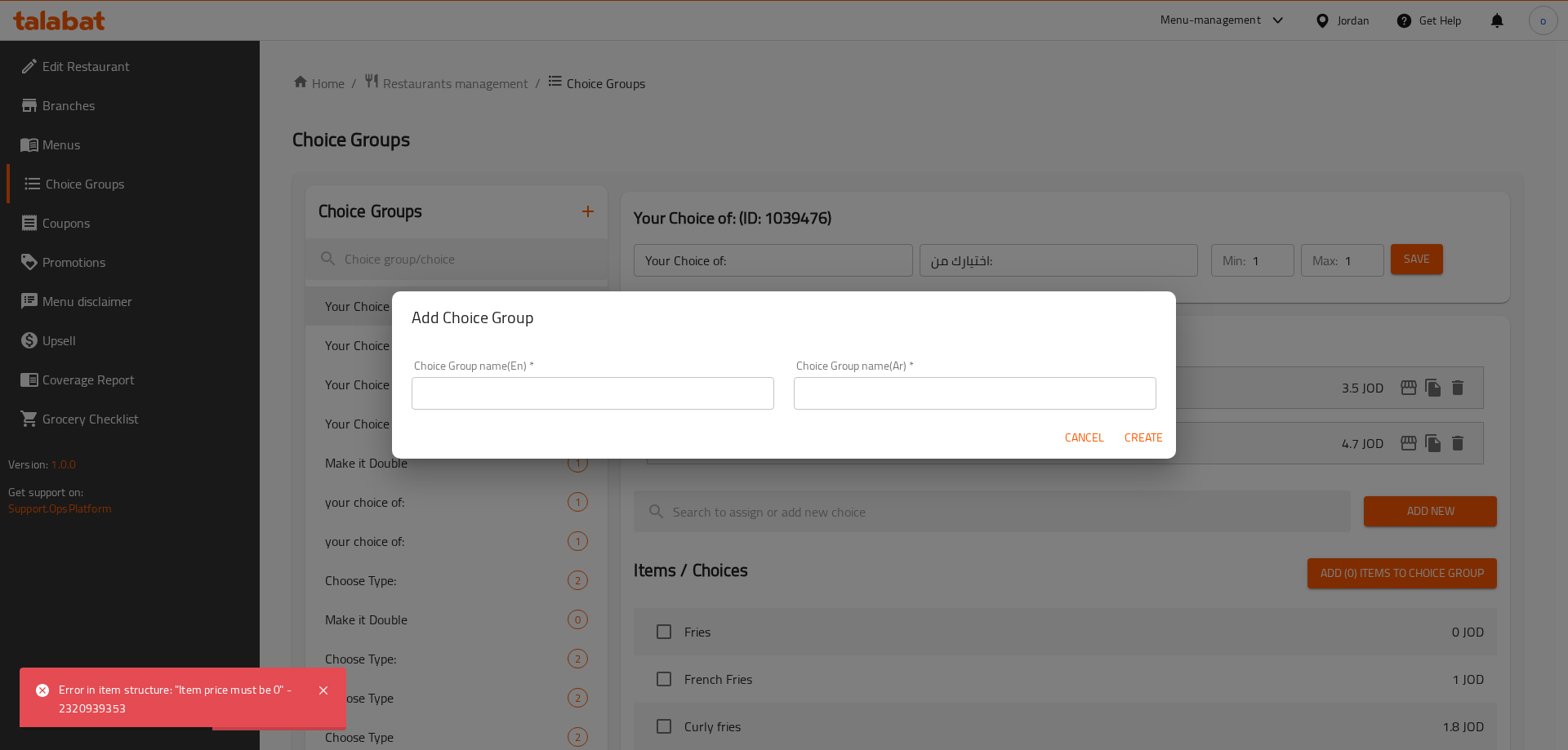
click at [556, 383] on input "text" at bounding box center [593, 393] width 363 height 32
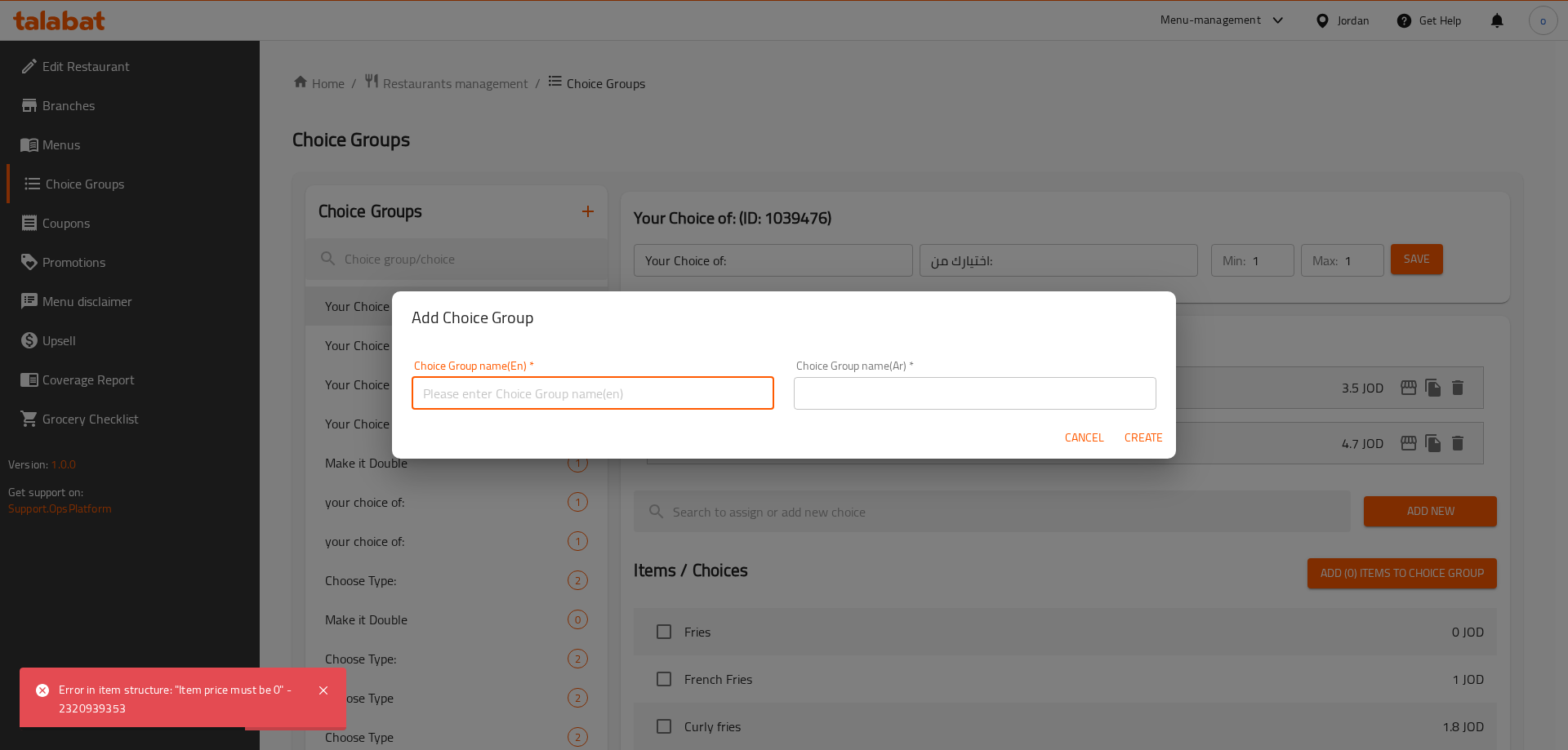
type input "Your choice of :"
click at [807, 408] on input "text" at bounding box center [975, 393] width 363 height 32
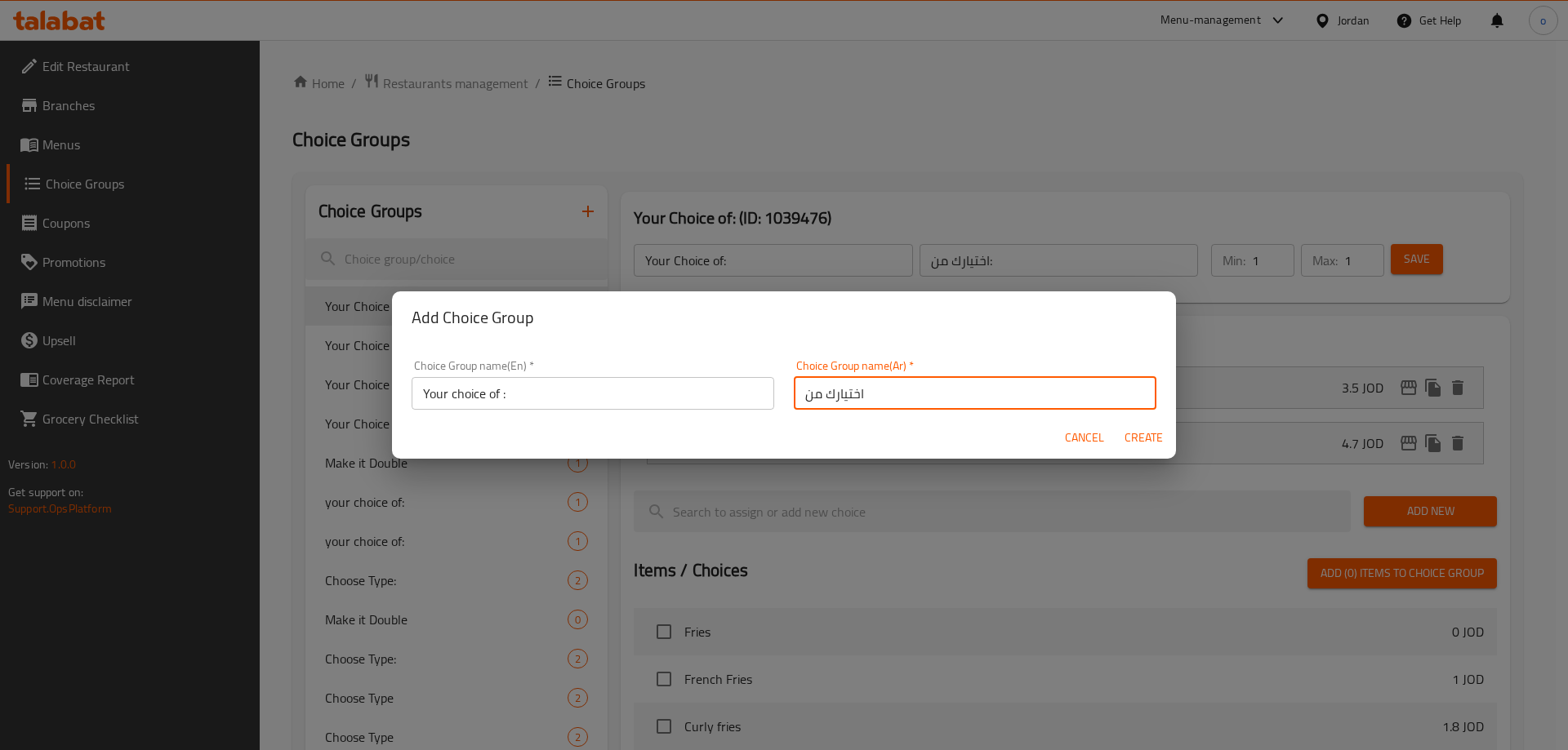
type input "اختيارك من"
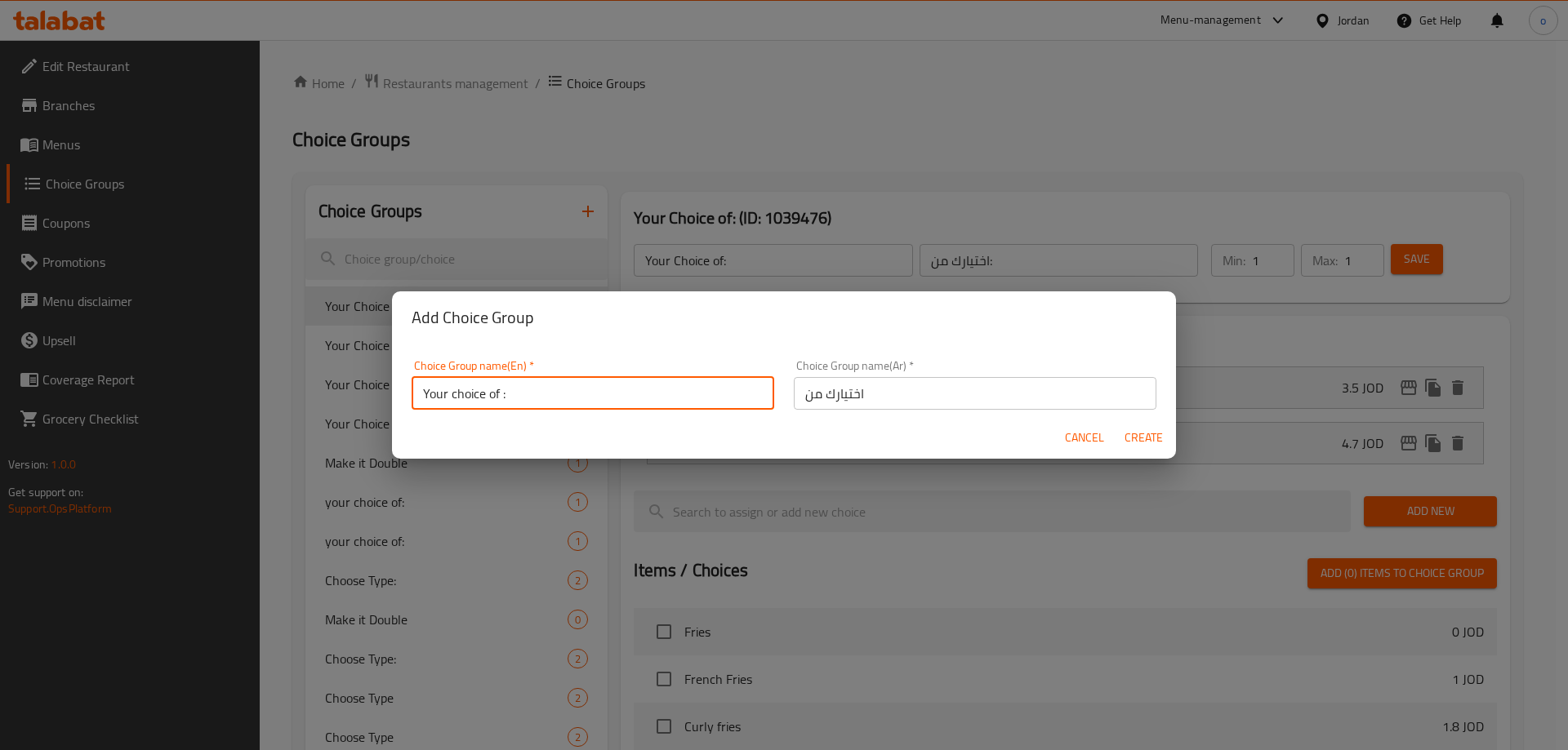
click at [545, 385] on input "Your choice of :" at bounding box center [593, 393] width 363 height 32
type input "Your choice of"
click at [1137, 442] on span "Create" at bounding box center [1143, 438] width 39 height 21
type input "Your choice of"
type input "اختيارك من"
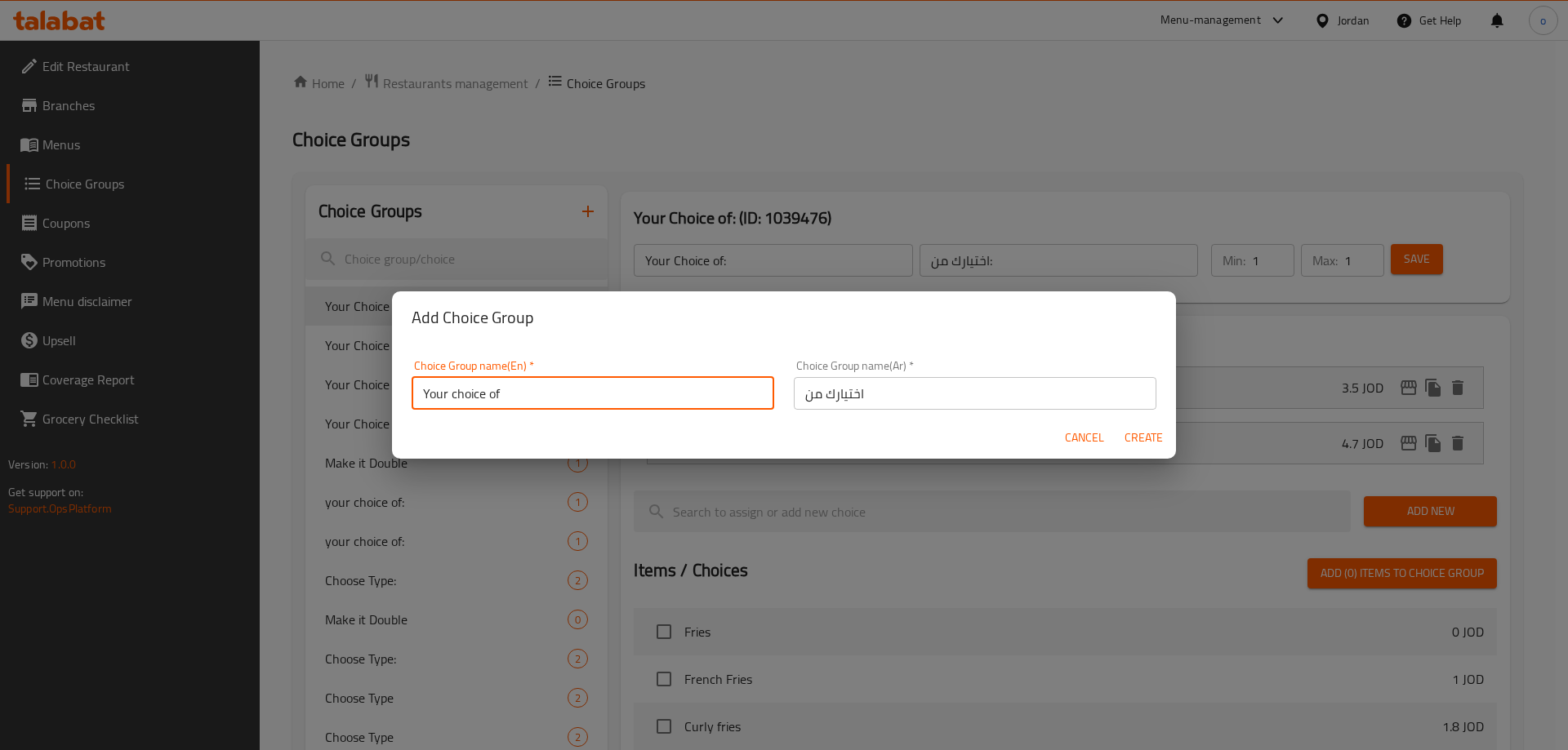
type input "0"
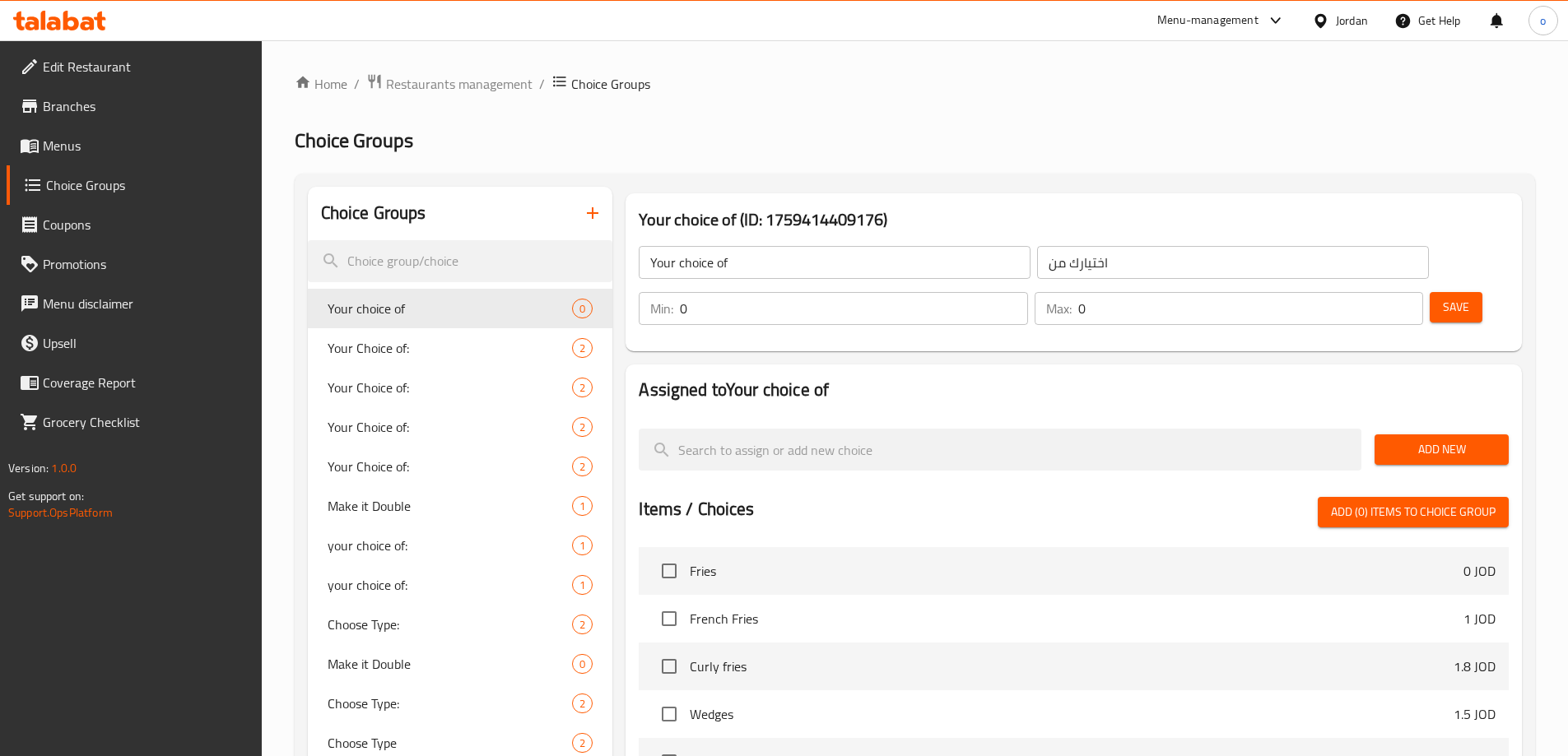
click at [1447, 435] on button "Add New" at bounding box center [1441, 450] width 134 height 30
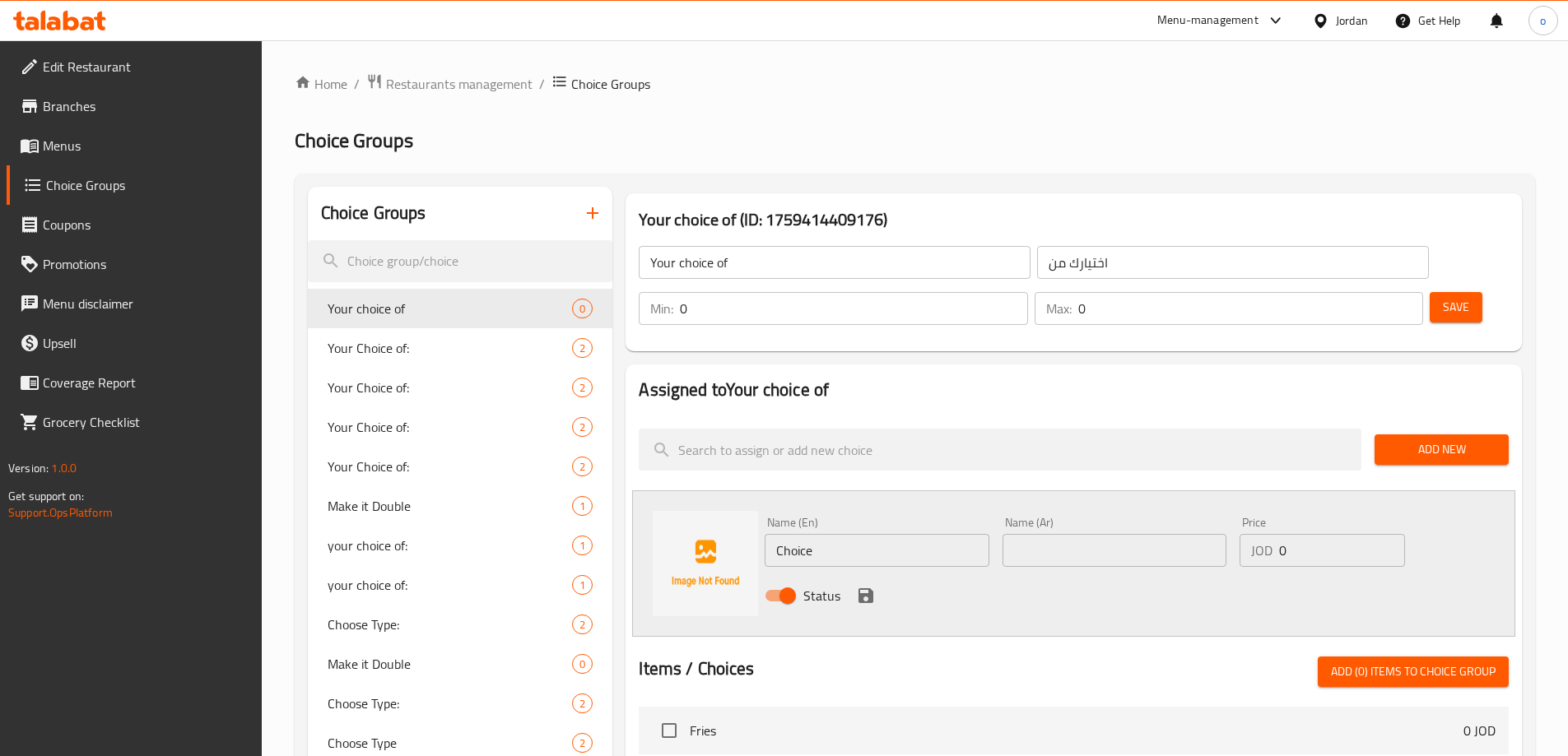
click at [847, 534] on input "Choice" at bounding box center [876, 550] width 224 height 33
click at [1098, 534] on input "text" at bounding box center [1114, 550] width 224 height 33
paste input "اجعلها مضاعفة ++150 جرام"
click at [1106, 534] on input "اجعلها مضاعفة ++150 جرام" at bounding box center [1114, 550] width 224 height 33
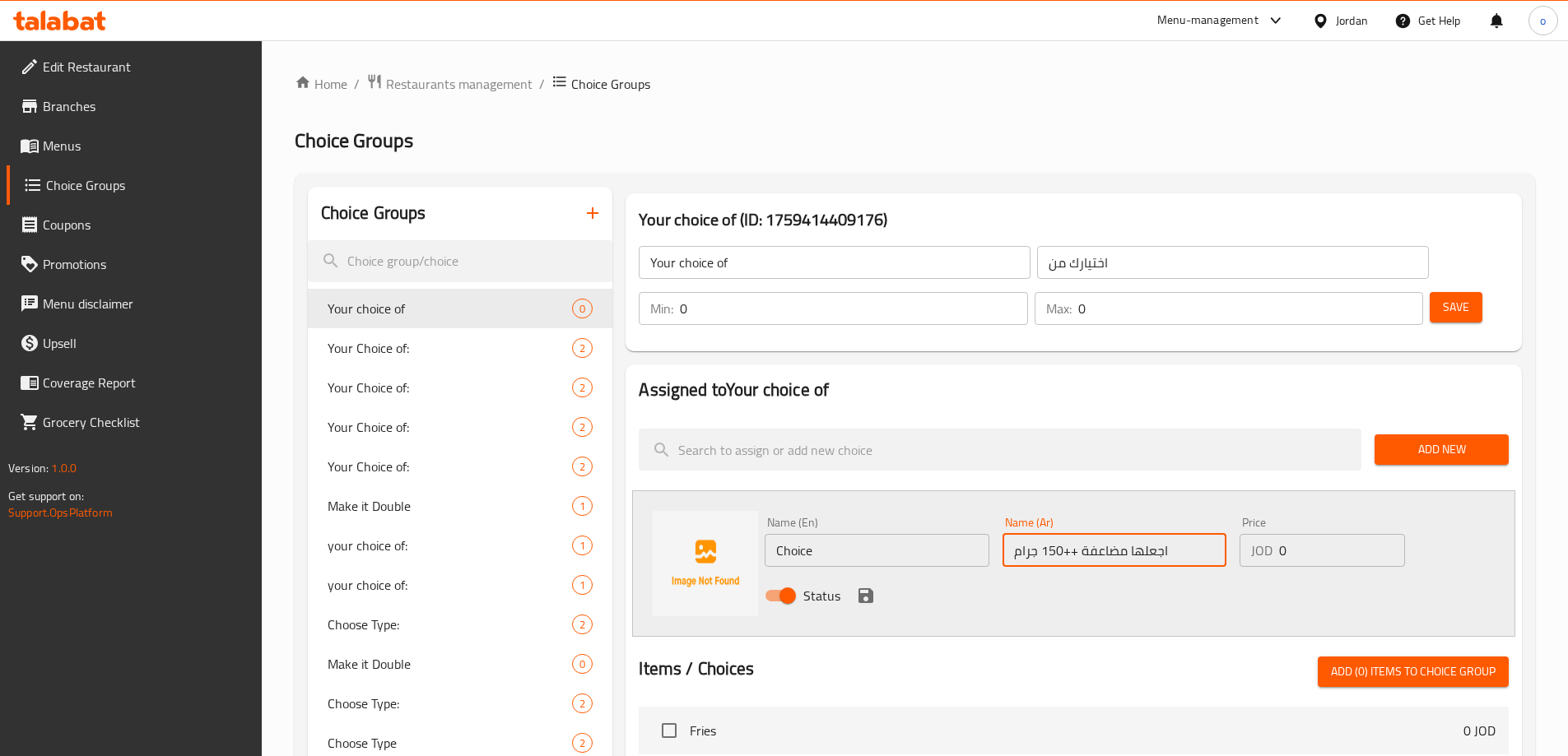
click at [1106, 534] on input "اجعلها مضاعفة ++150 جرام" at bounding box center [1114, 550] width 224 height 33
type input "اجعلها دوبل ++150 جرام"
click at [829, 522] on div "Name (En) Choice Name (En)" at bounding box center [876, 542] width 237 height 64
click at [821, 534] on input "Choice" at bounding box center [876, 550] width 224 height 33
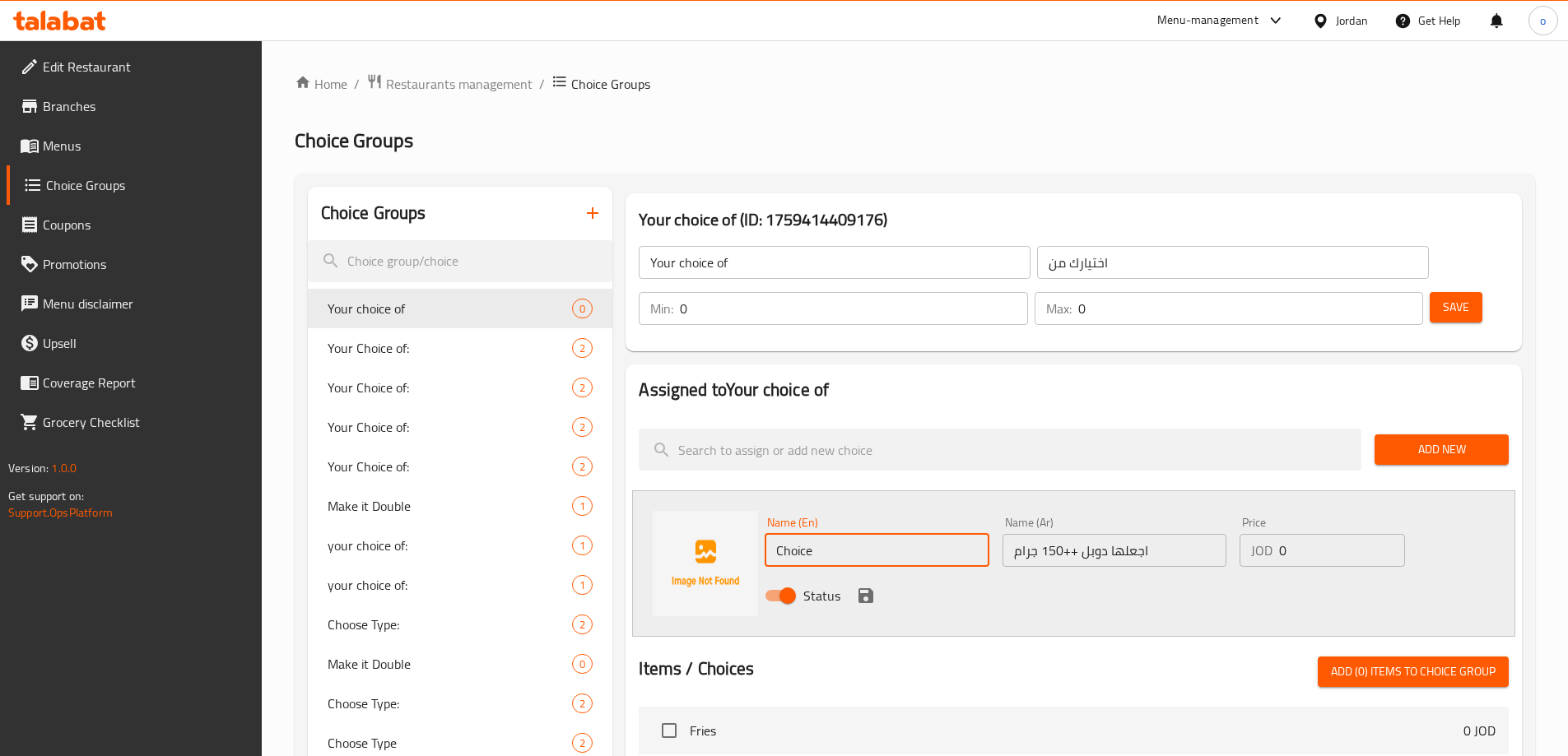
click at [821, 534] on input "Choice" at bounding box center [876, 550] width 224 height 33
click at [837, 534] on input "text" at bounding box center [876, 550] width 224 height 33
paste input "make it double ++150g"
type input "make it double ++150g"
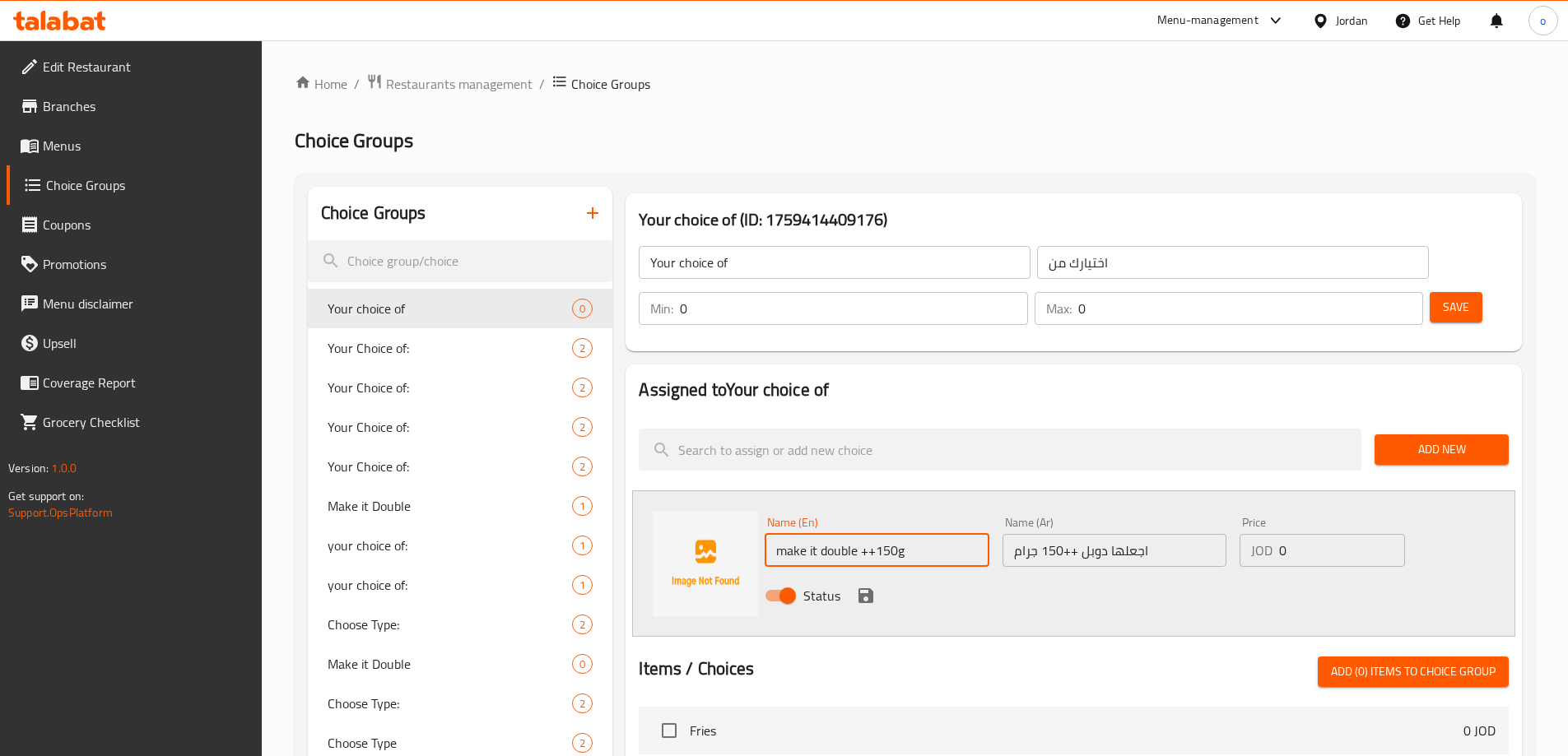
click at [887, 441] on div "Assigned to Your choice of Add New Name (En) make it double ++150g Name (En) Na…" at bounding box center [1073, 766] width 896 height 802
click at [1336, 534] on input "0" at bounding box center [1341, 550] width 125 height 33
type input "1.2"
click at [865, 588] on icon "save" at bounding box center [866, 596] width 15 height 15
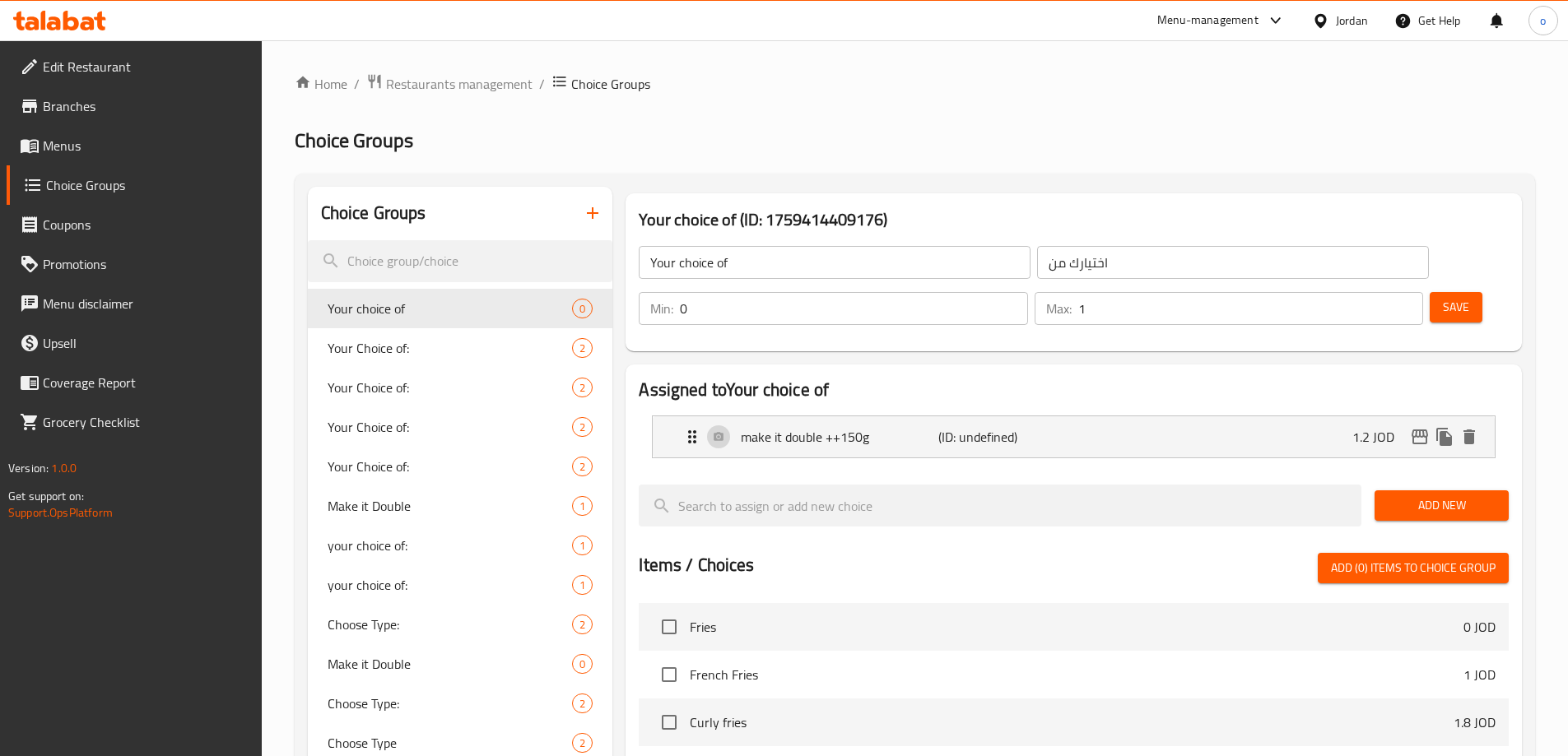
type input "1"
click at [1374, 292] on input "1" at bounding box center [1250, 308] width 345 height 33
click at [1408, 307] on div "Your choice of (ID: 1759414409176) Your choice of ​ اختيارك من ​ Min: 0 ​ Max: …" at bounding box center [1074, 273] width 909 height 171
click at [1442, 297] on span "Save" at bounding box center [1455, 307] width 26 height 21
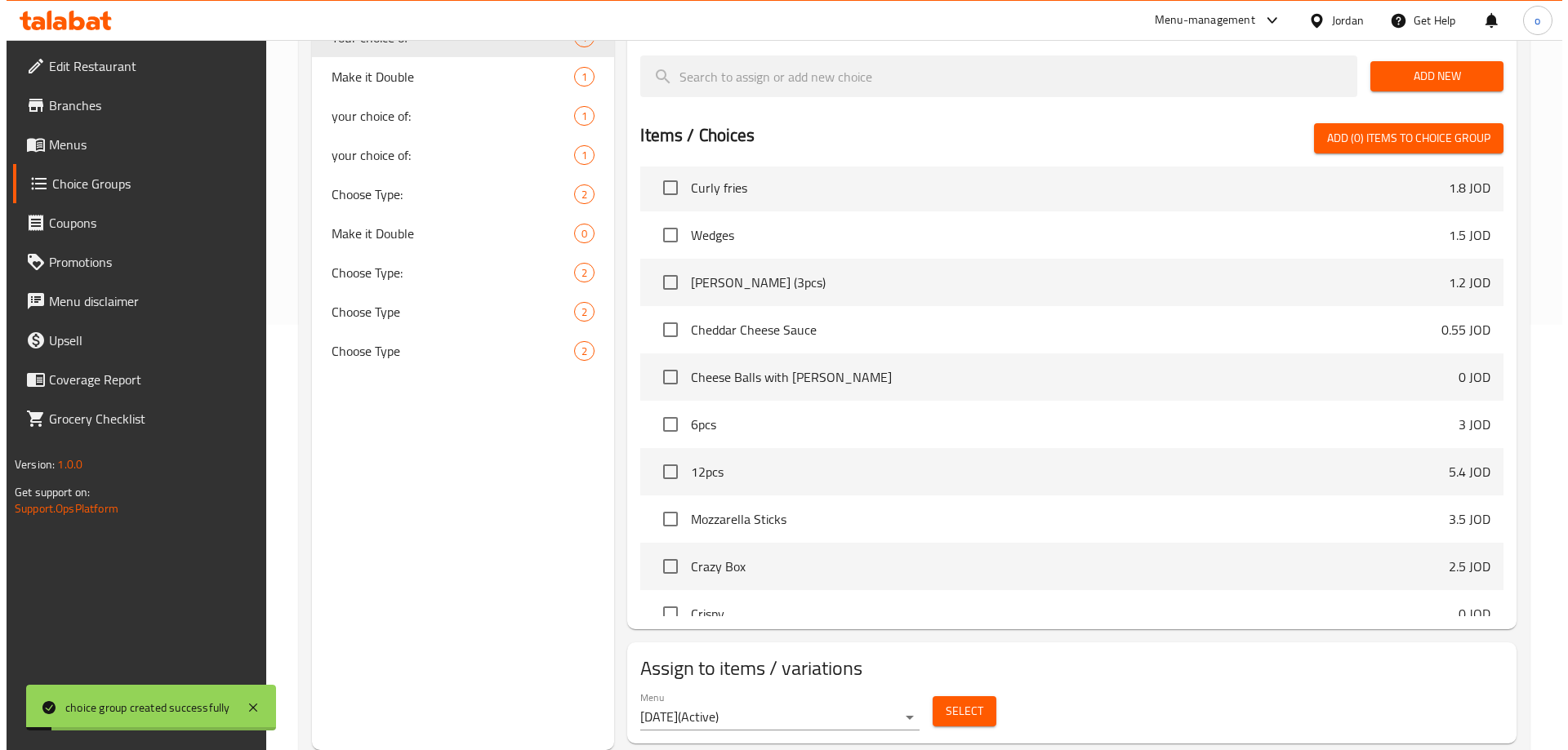
scroll to position [163, 0]
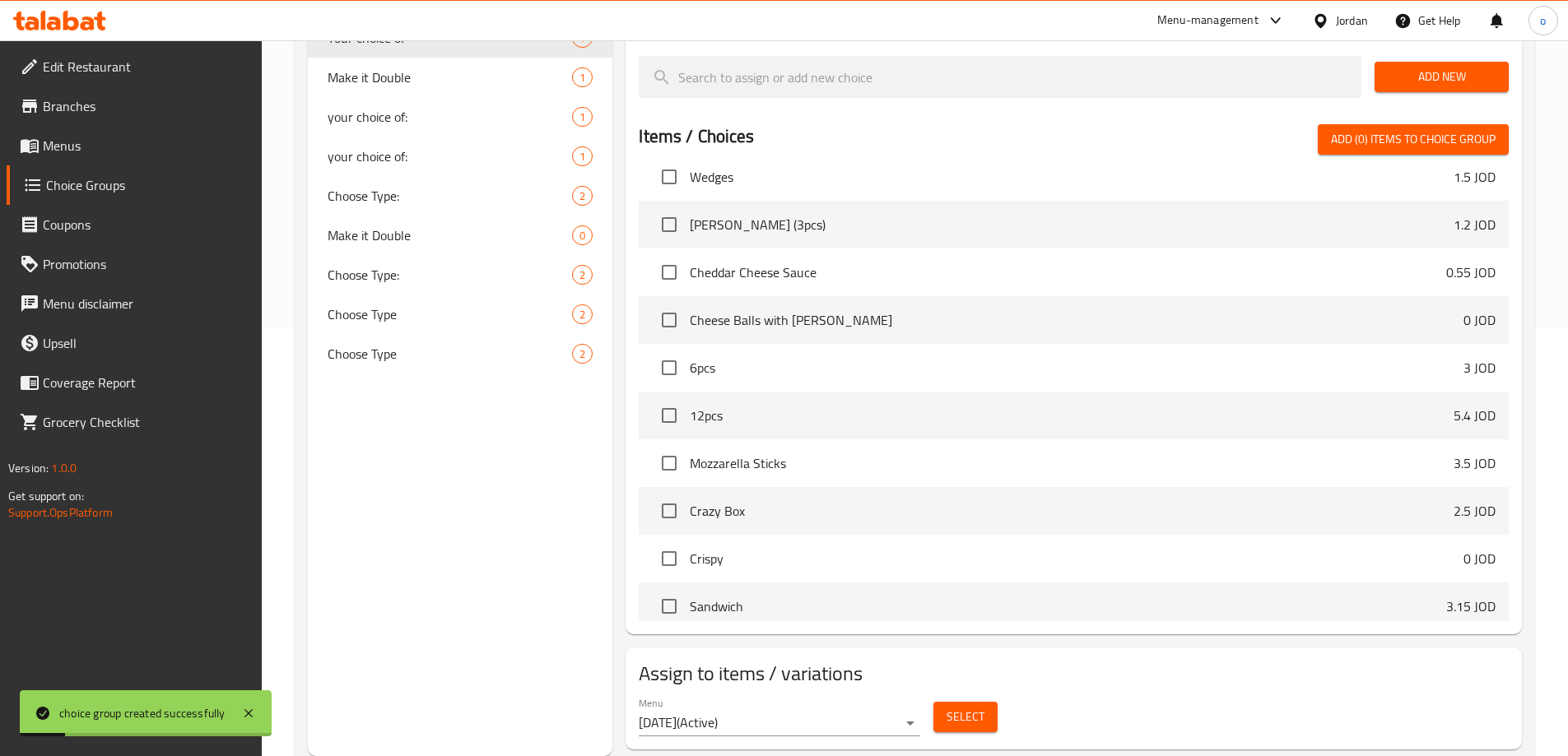
click at [976, 707] on span "Select" at bounding box center [965, 717] width 38 height 21
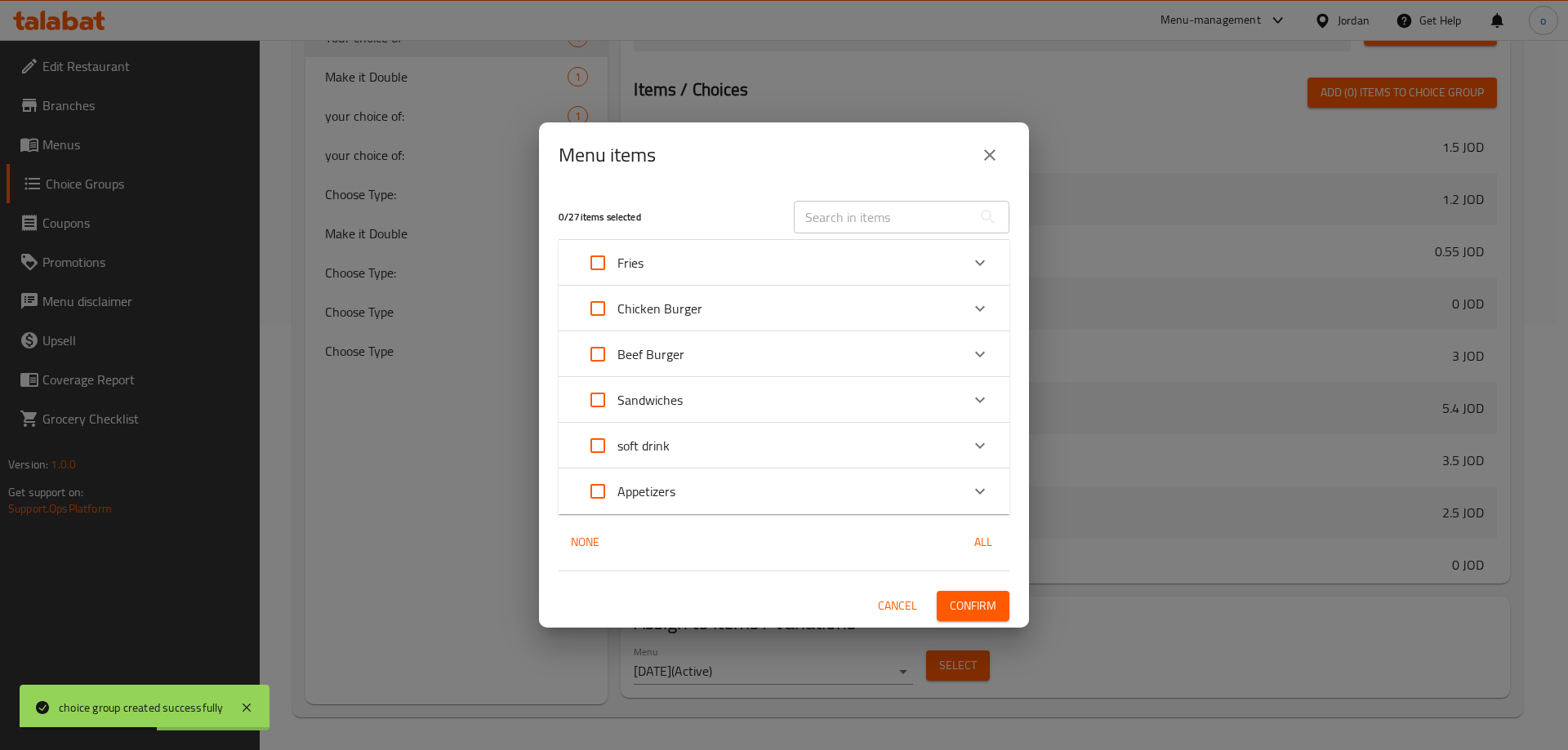
click at [700, 358] on div "Beef Burger" at bounding box center [769, 354] width 382 height 39
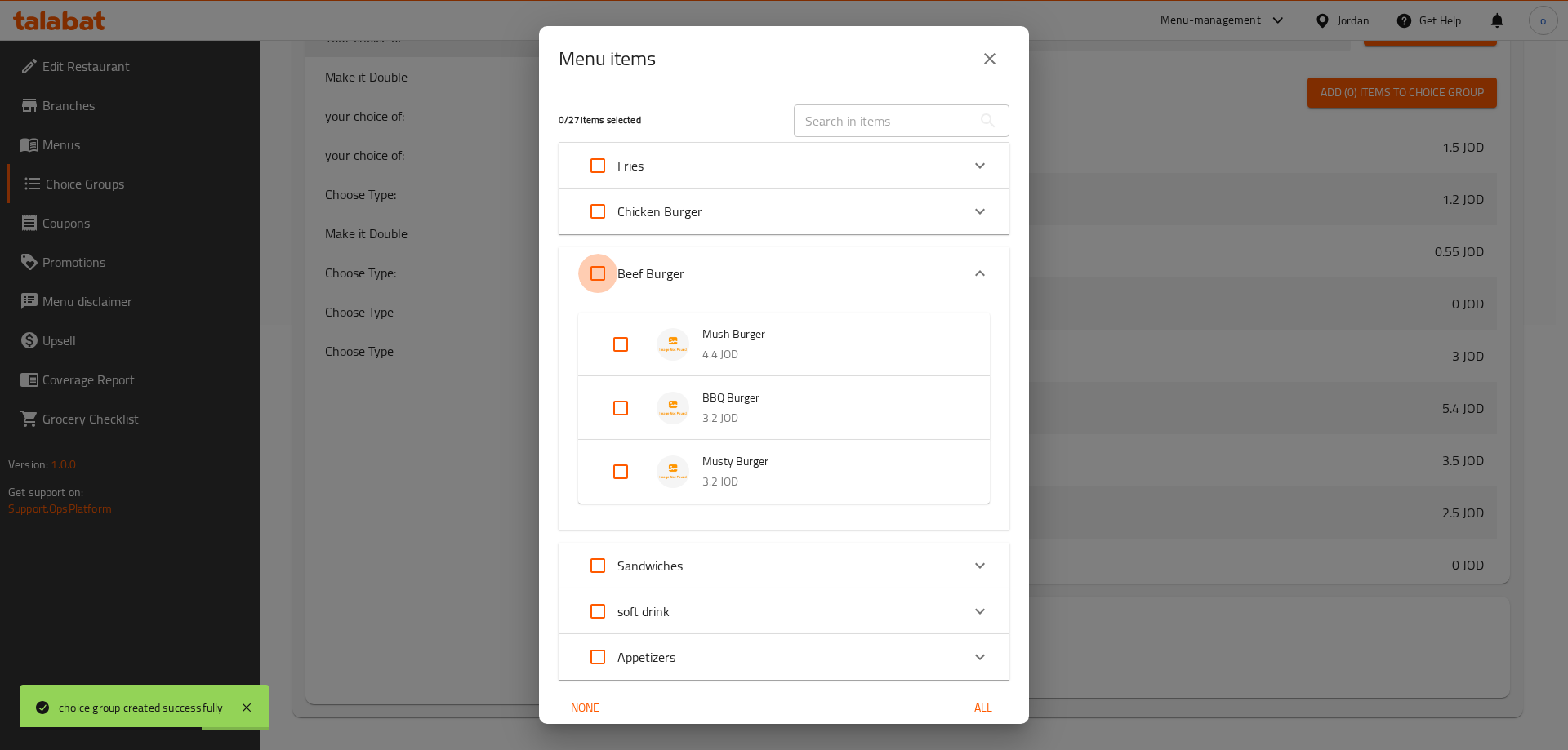
click at [586, 277] on input "Expand" at bounding box center [597, 273] width 39 height 39
checkbox input "true"
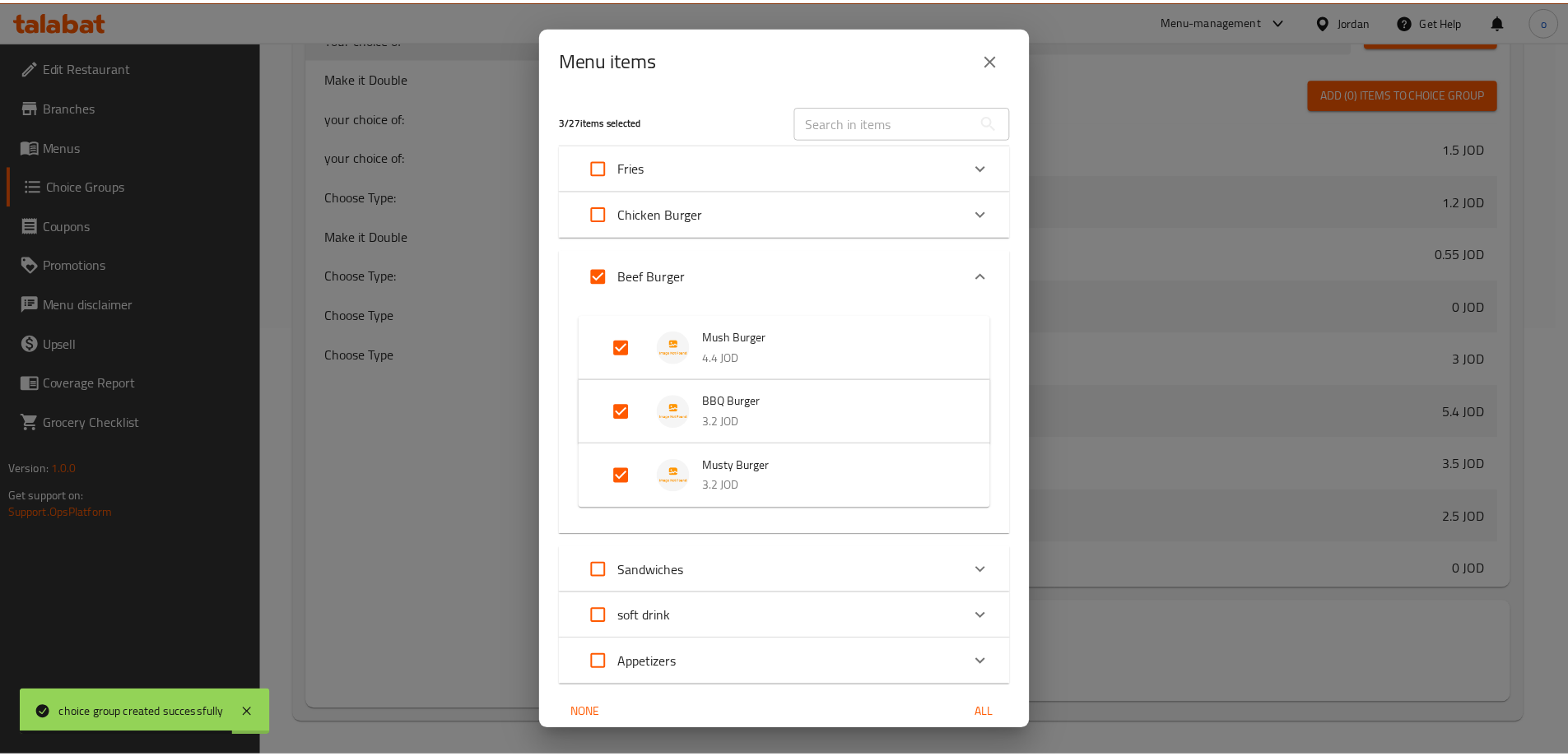
scroll to position [70, 0]
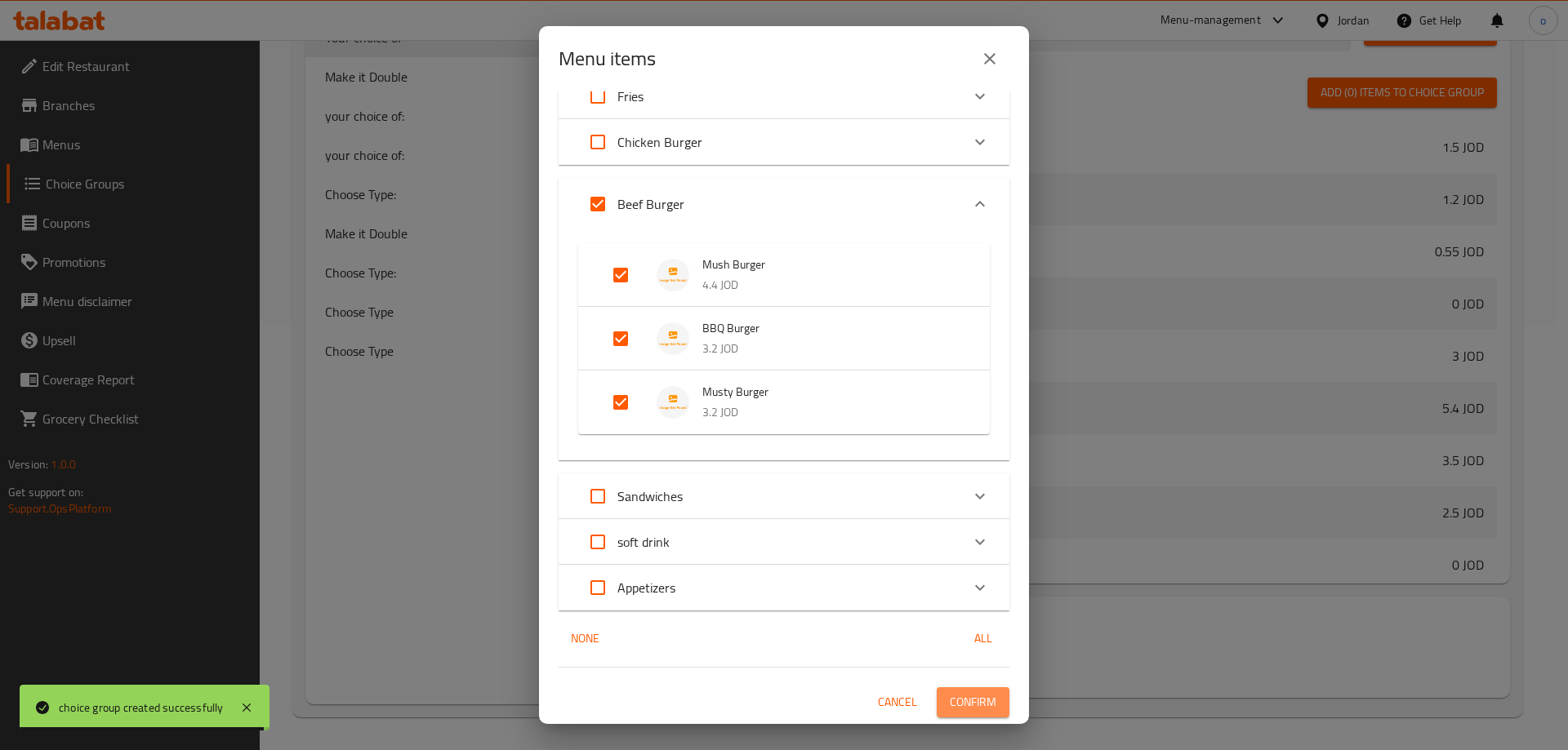
click at [973, 702] on span "Confirm" at bounding box center [973, 703] width 47 height 21
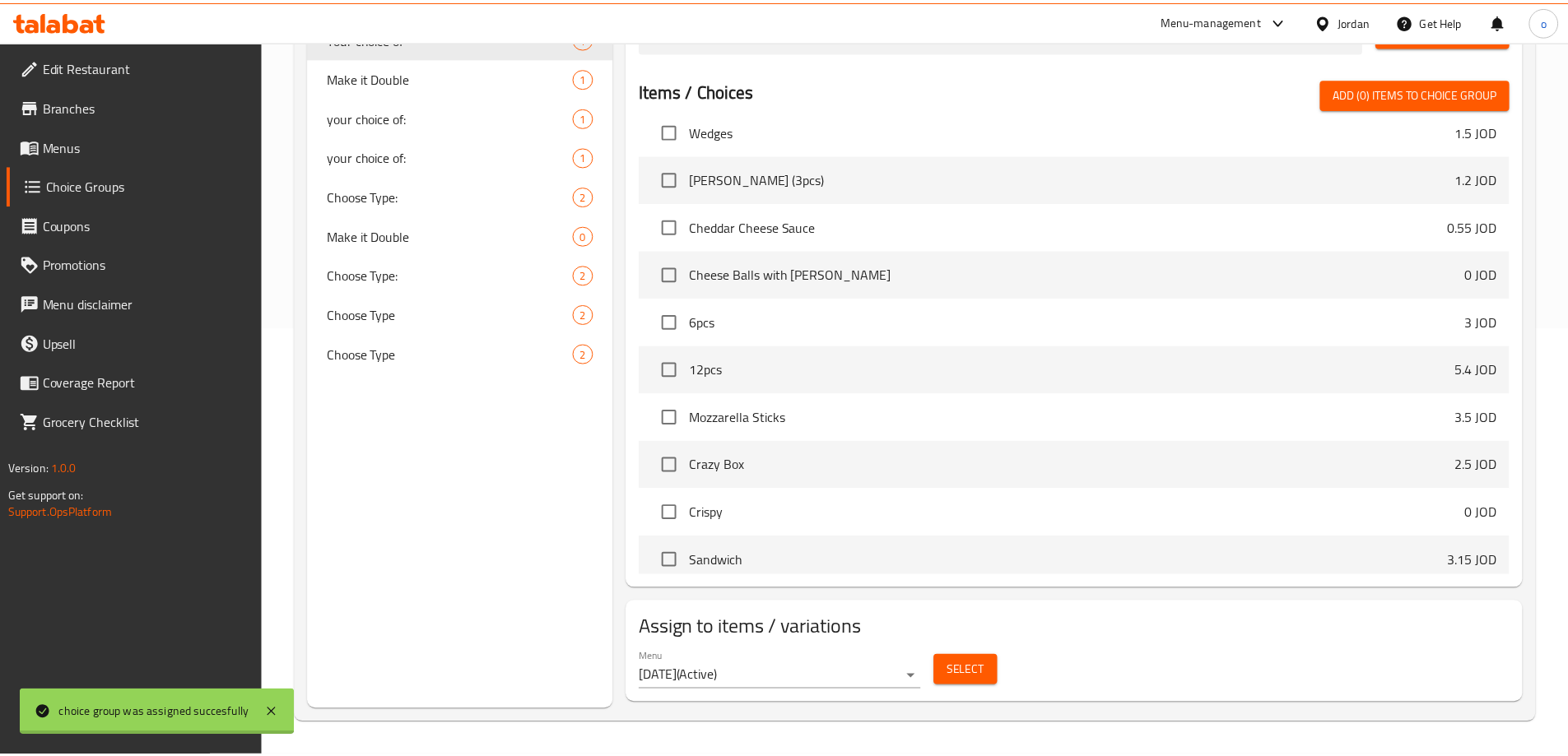
scroll to position [150, 0]
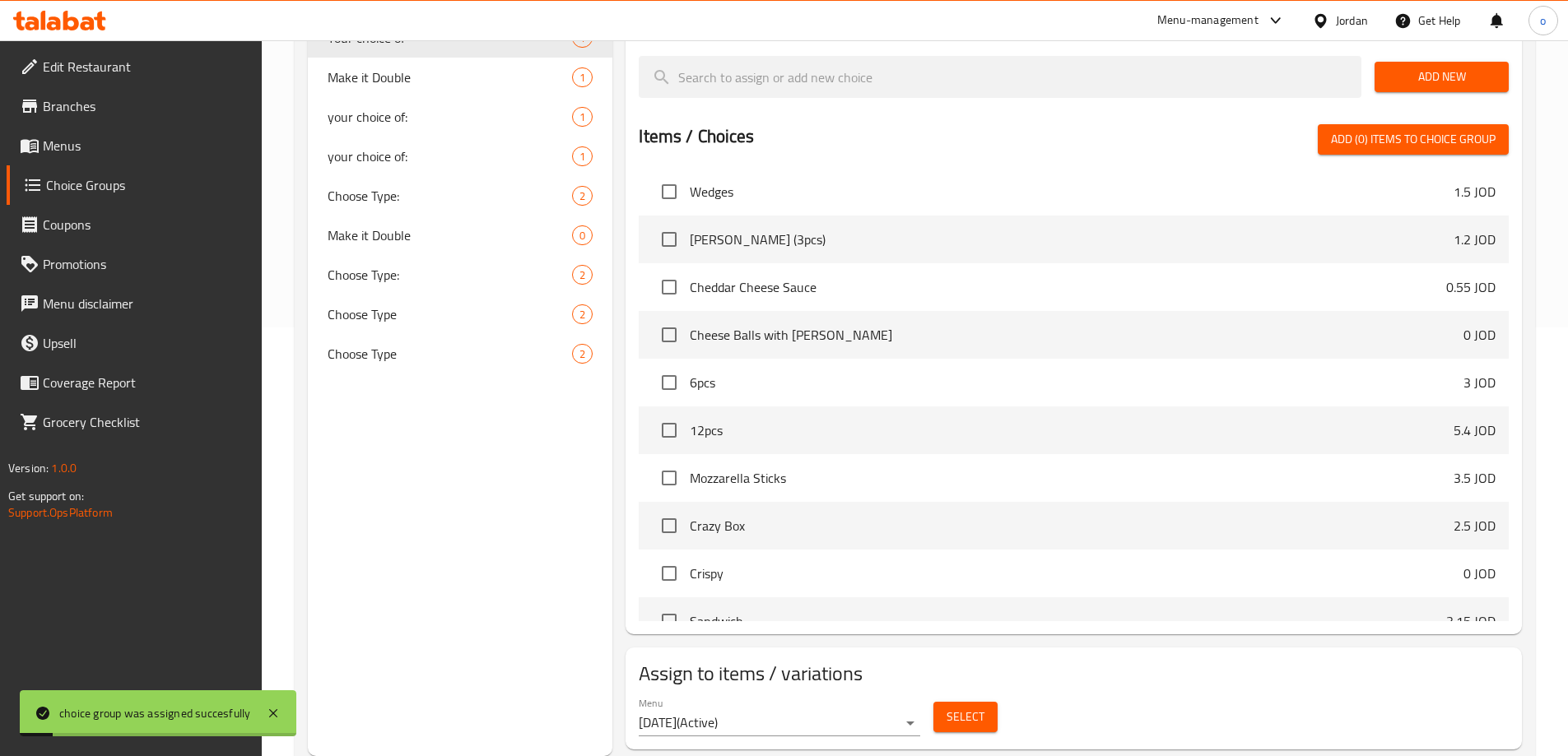
click at [65, 150] on span "Menus" at bounding box center [145, 146] width 206 height 20
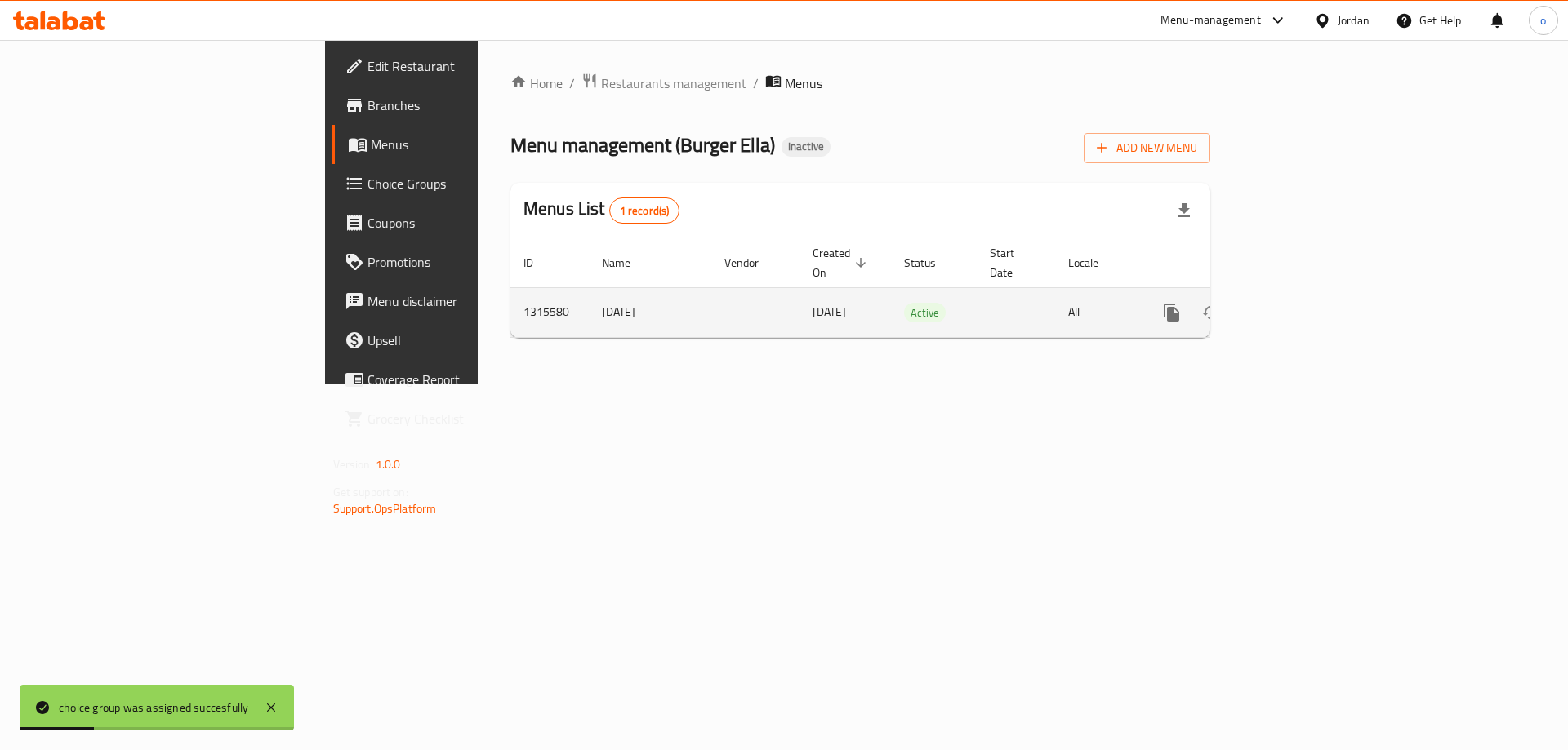
click at [1309, 297] on link "enhanced table" at bounding box center [1289, 312] width 39 height 39
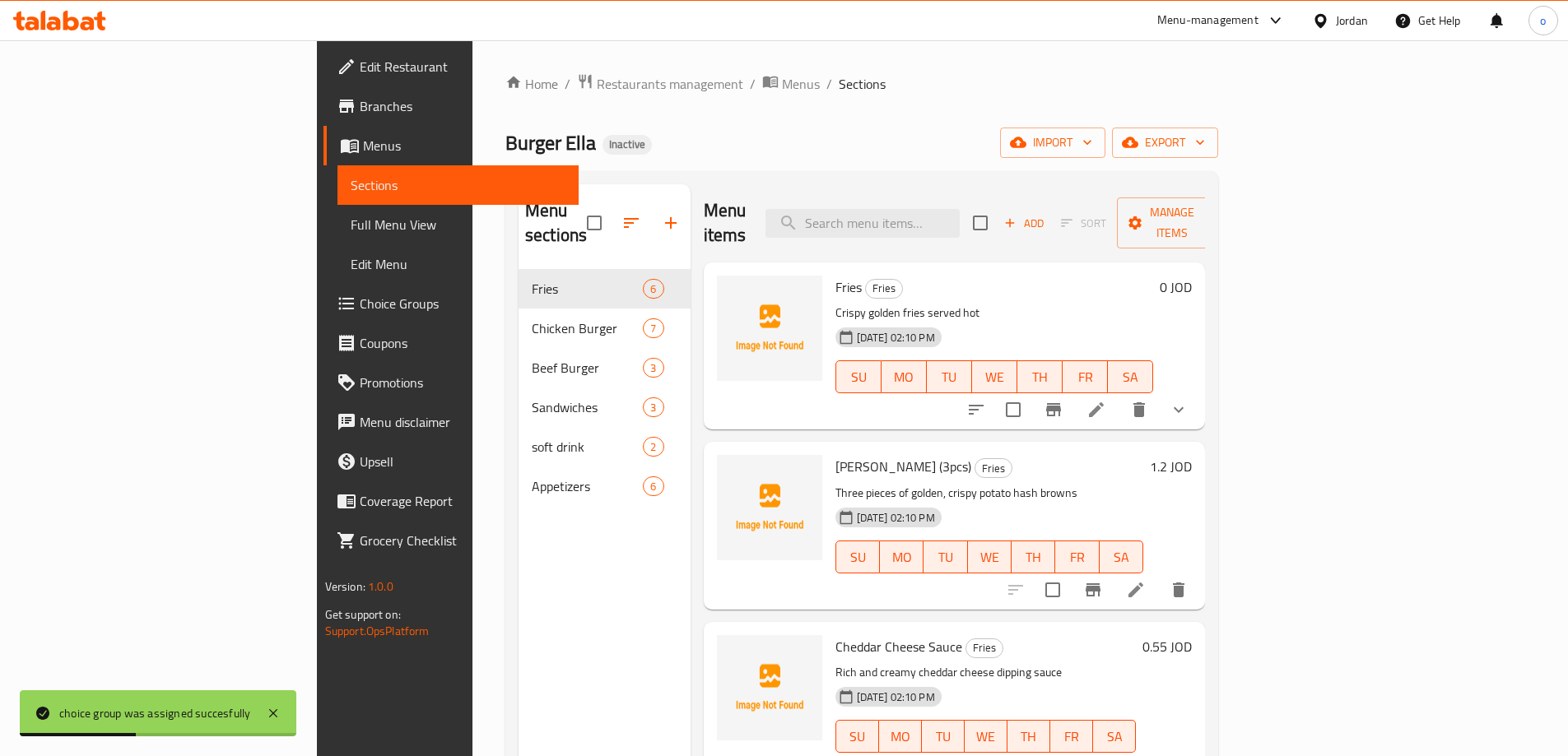
click at [351, 234] on span "Full Menu View" at bounding box center [458, 225] width 215 height 20
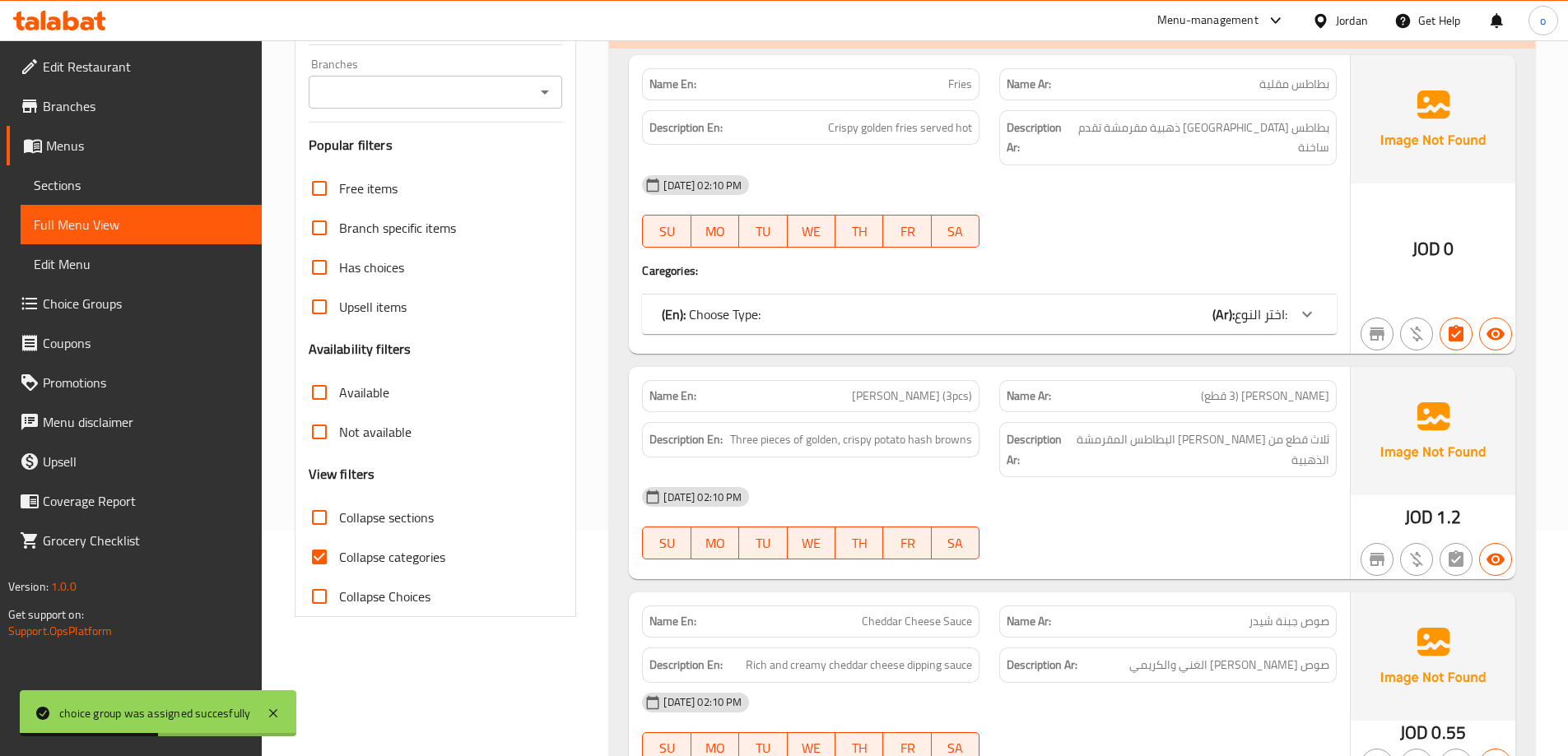
scroll to position [411, 0]
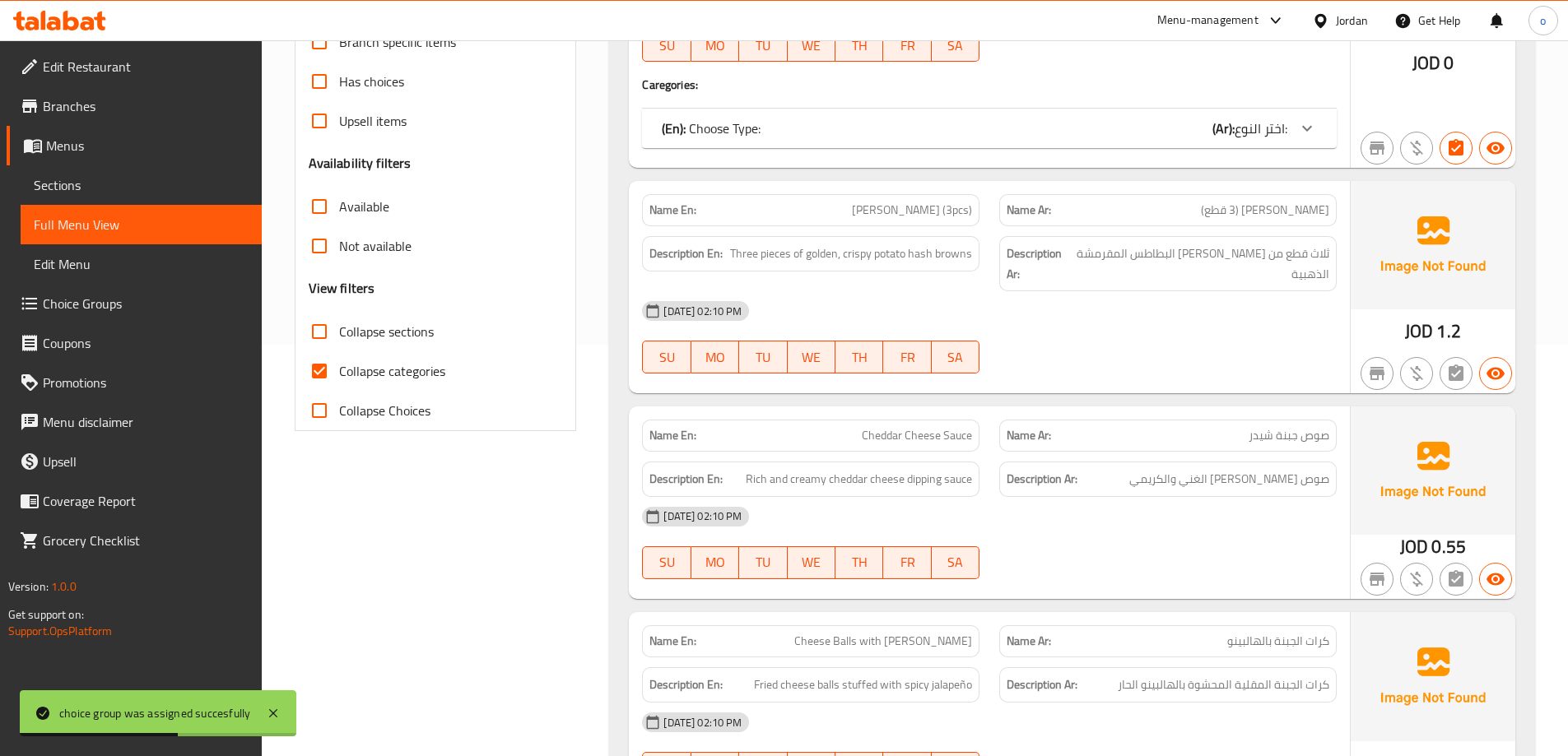
click at [373, 366] on span "Collapse categories" at bounding box center [392, 372] width 107 height 20
click at [339, 366] on input "Collapse categories" at bounding box center [319, 371] width 39 height 39
checkbox input "false"
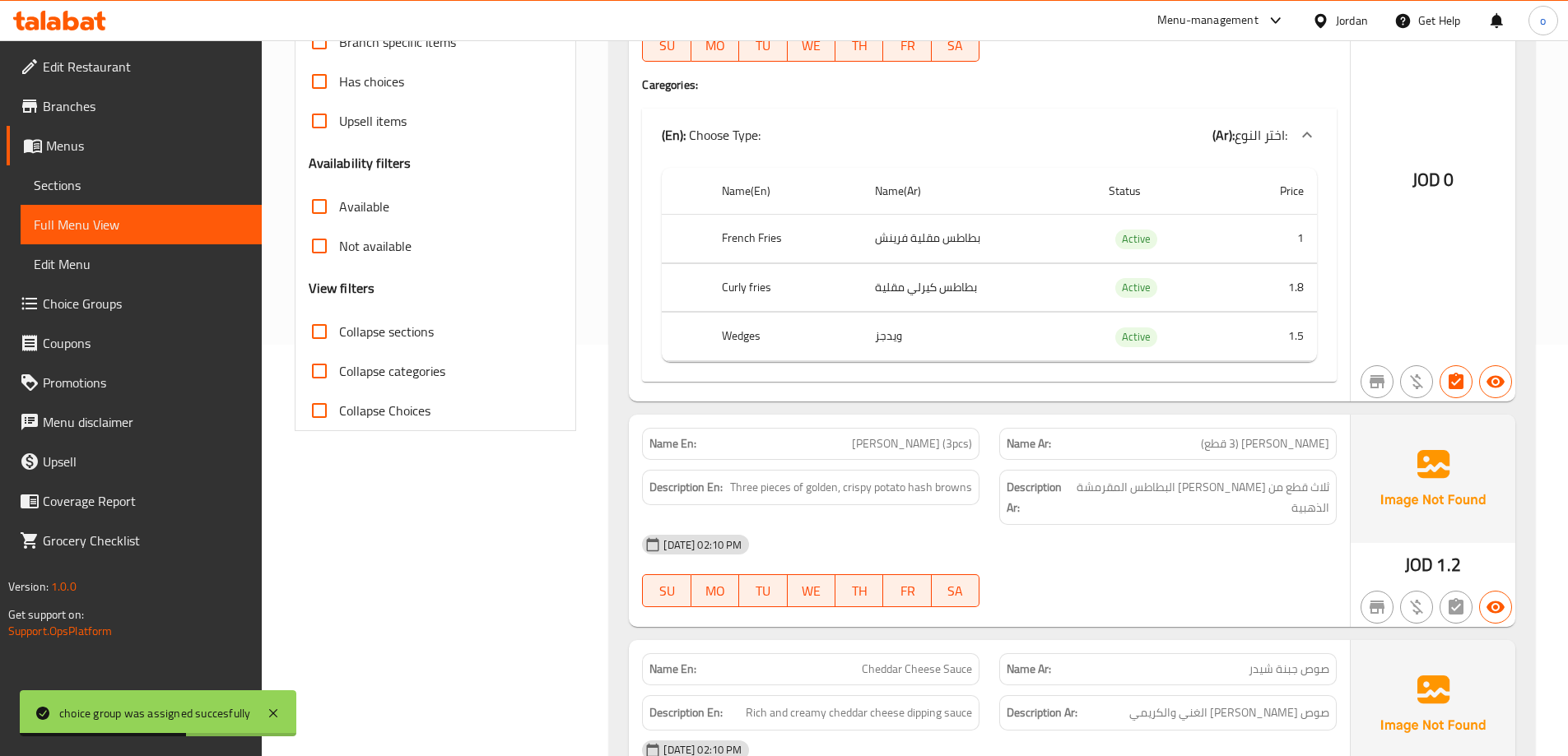
click at [386, 325] on span "Collapse sections" at bounding box center [386, 332] width 95 height 20
click at [339, 325] on input "Collapse sections" at bounding box center [319, 331] width 39 height 39
checkbox input "true"
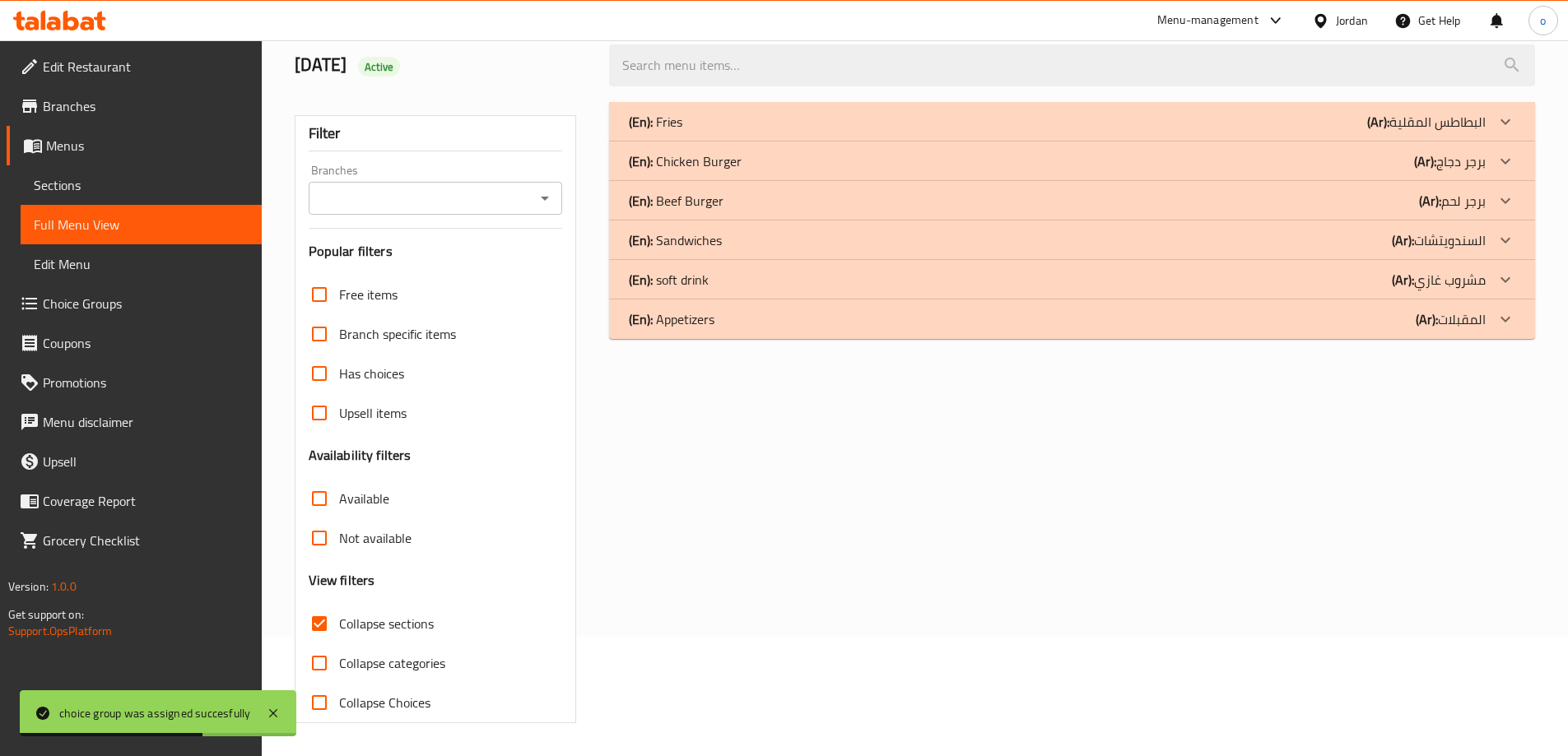
scroll to position [119, 0]
click at [820, 201] on div "(En): Beef Burger (Ar): برجر لحم" at bounding box center [1056, 201] width 857 height 20
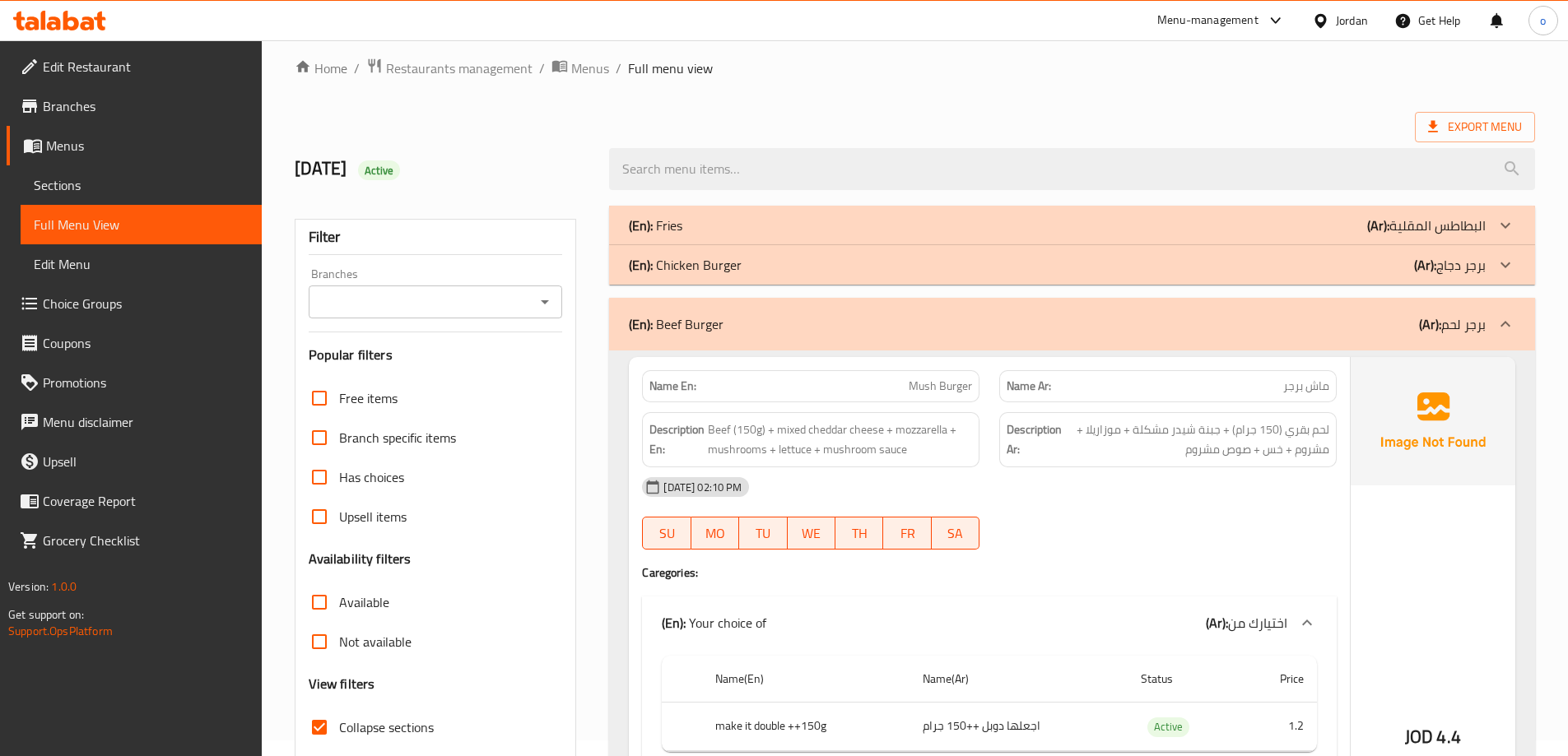
scroll to position [0, 0]
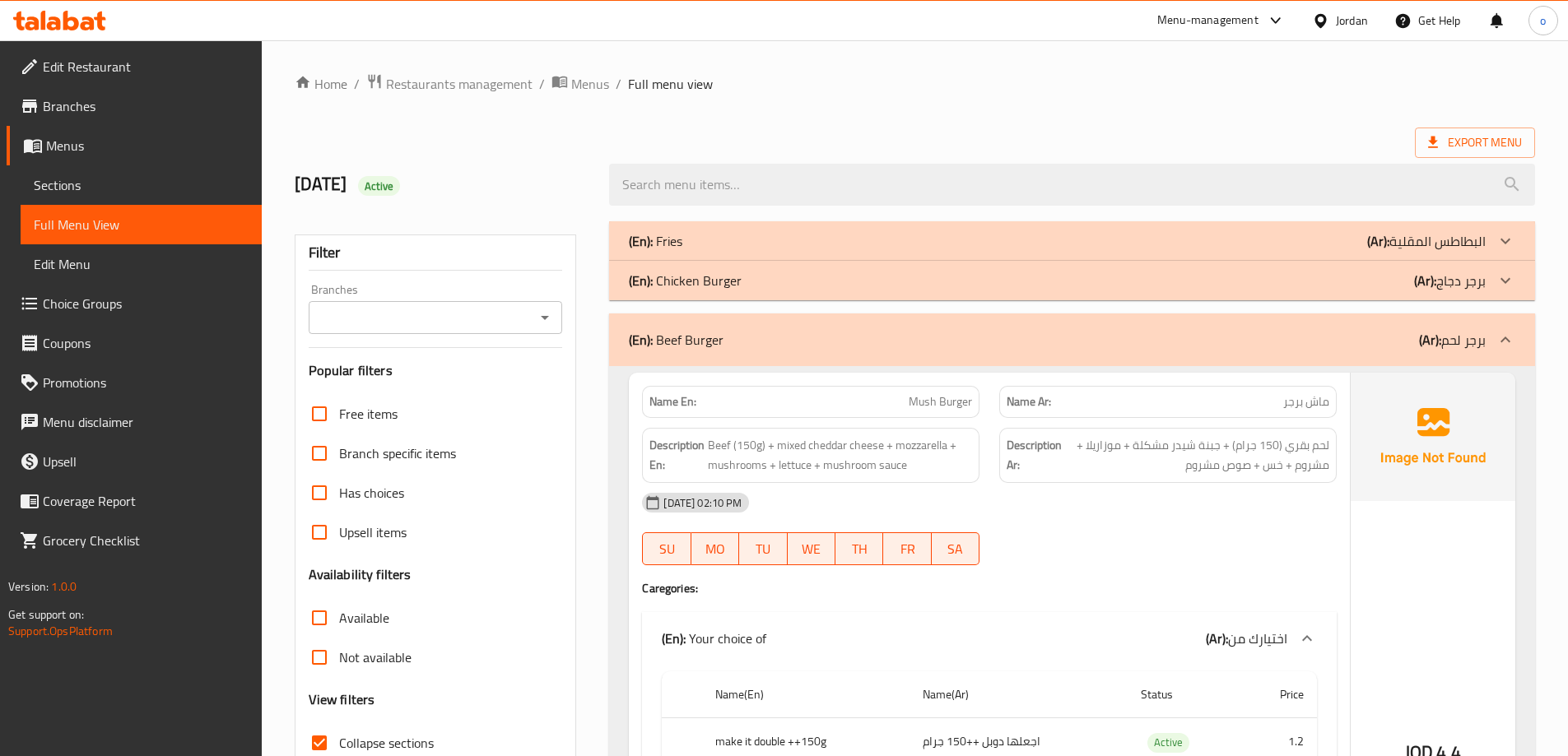
click at [1407, 237] on p "(Ar): البطاطس المقلية" at bounding box center [1425, 242] width 118 height 20
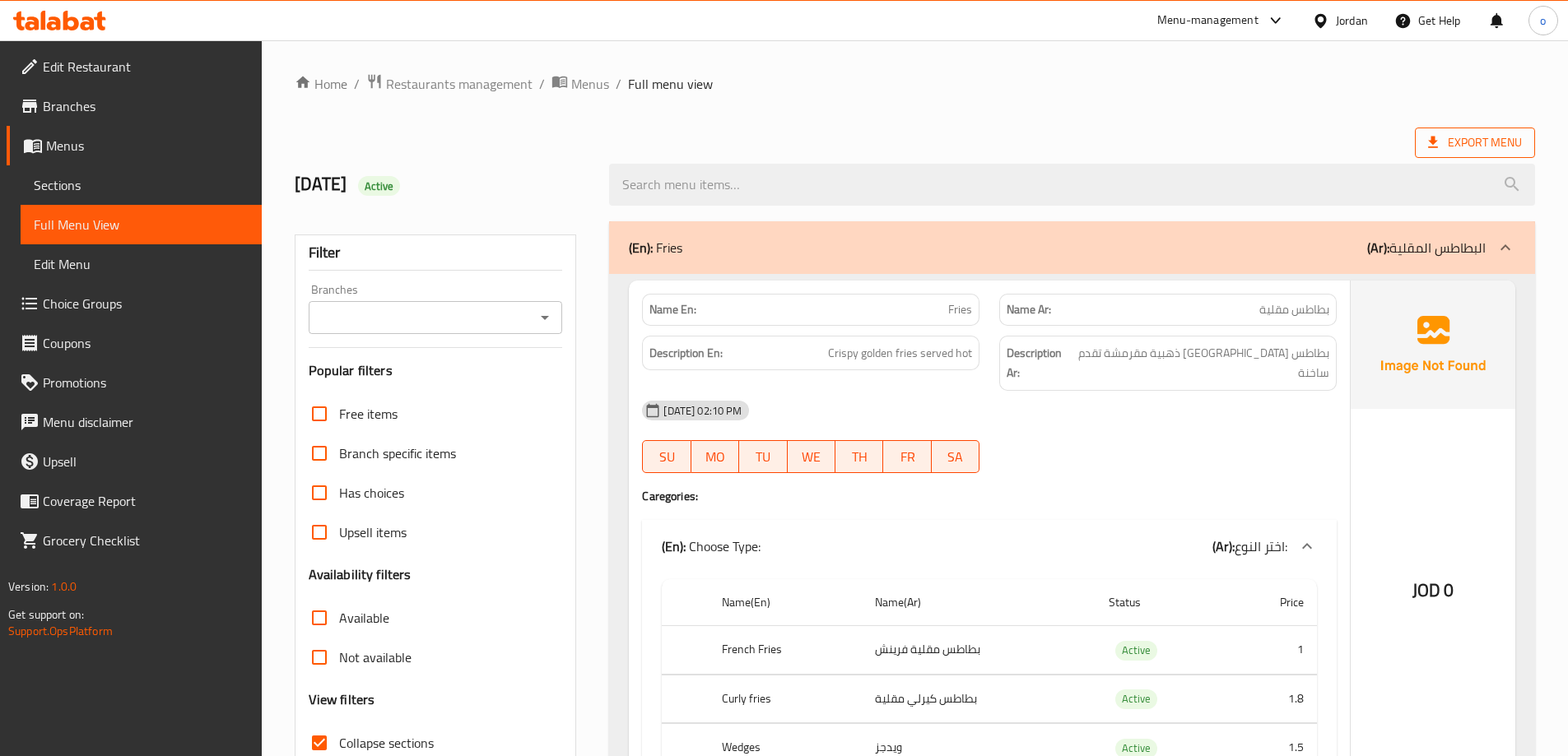
click at [1446, 145] on span "Export Menu" at bounding box center [1475, 143] width 94 height 21
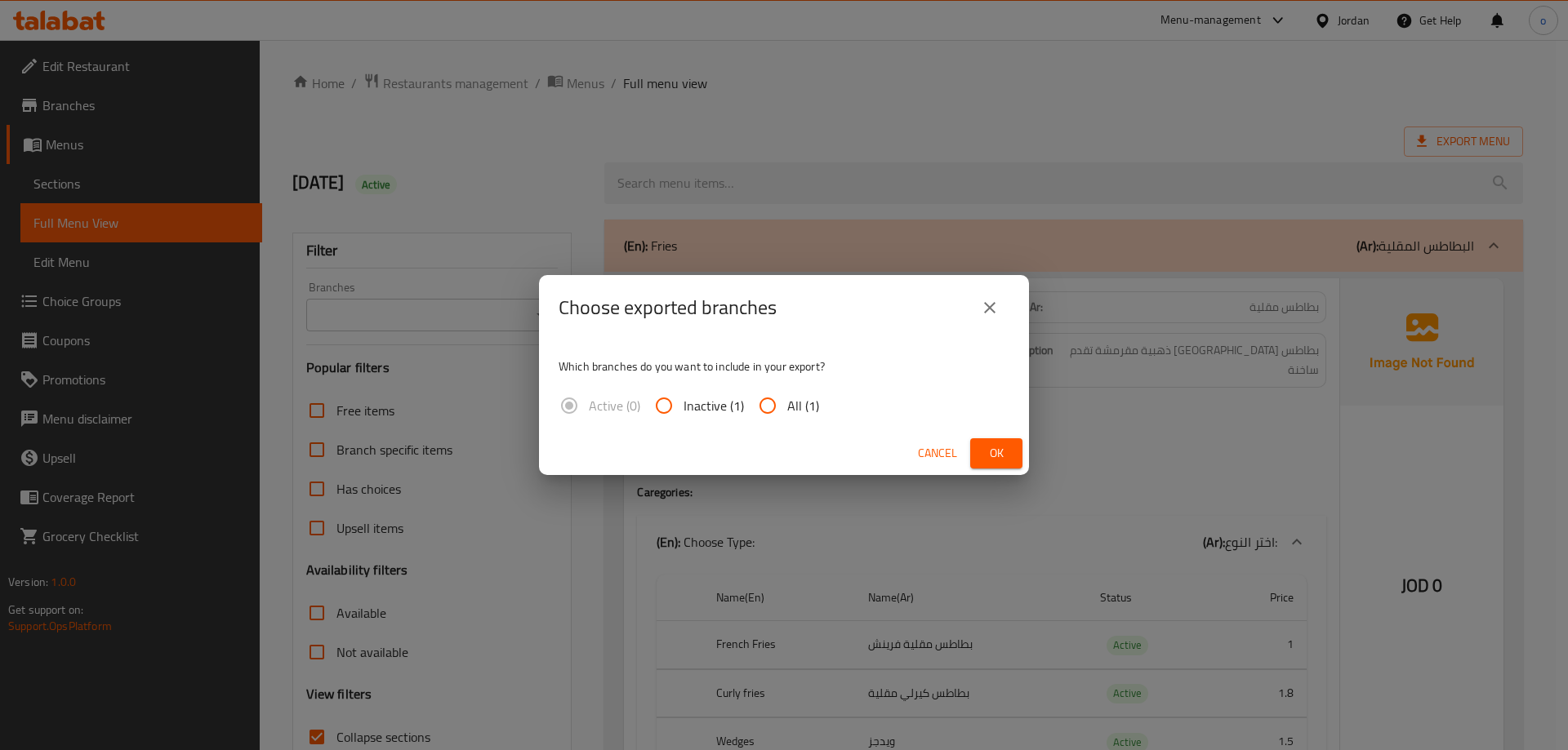
click at [763, 421] on input "All (1)" at bounding box center [767, 405] width 39 height 39
radio input "true"
click at [980, 320] on button "close" at bounding box center [989, 307] width 39 height 39
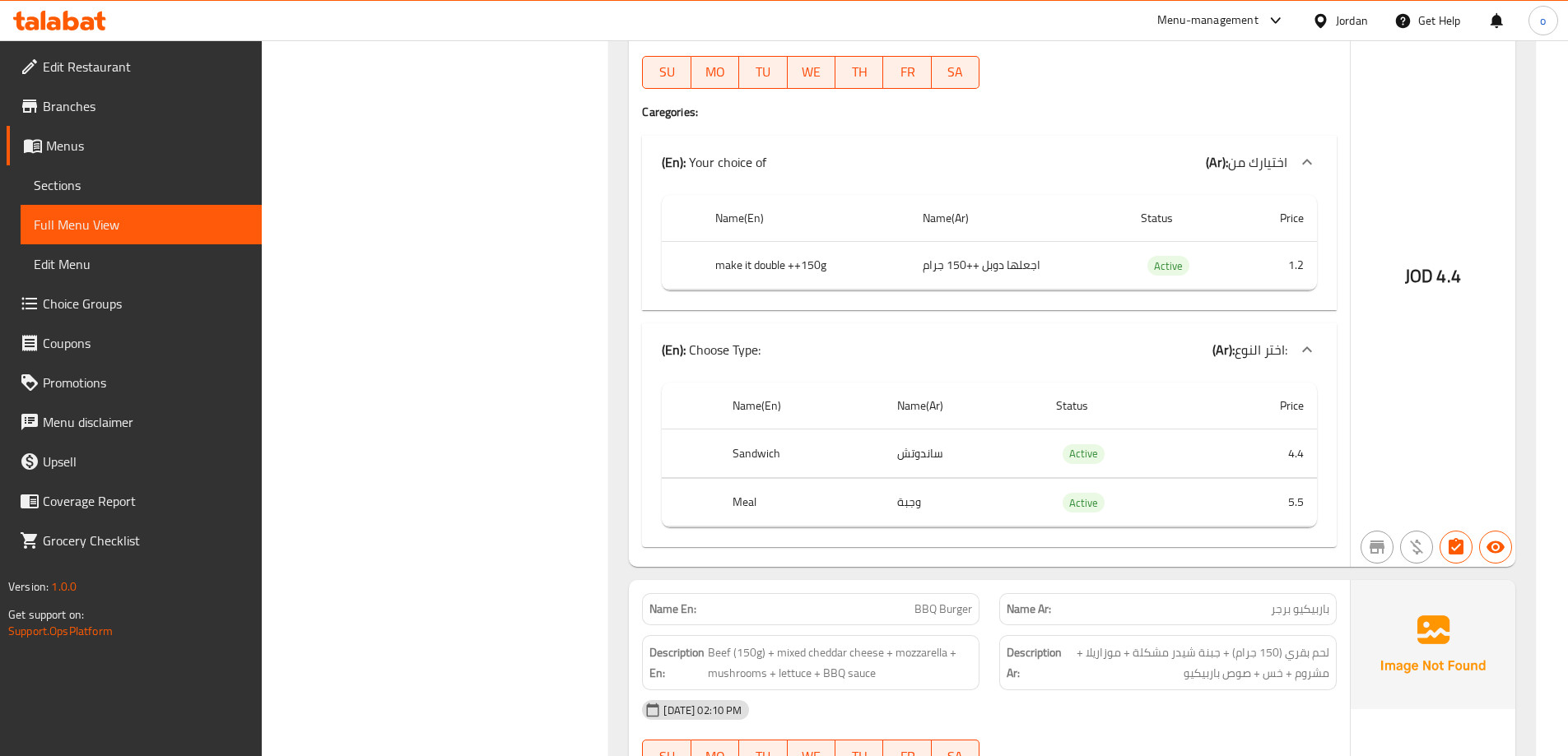
scroll to position [2404, 0]
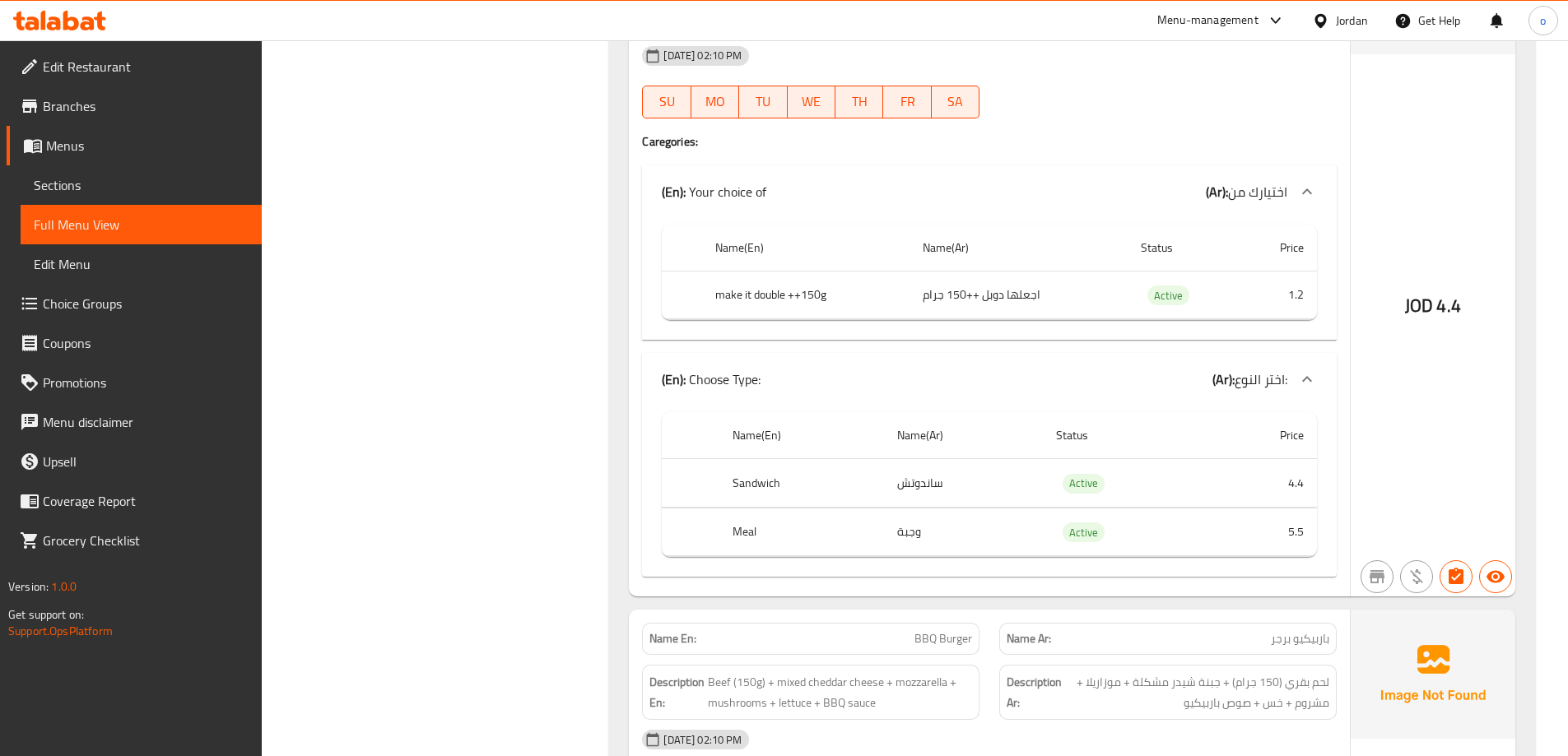
drag, startPoint x: 1435, startPoint y: 274, endPoint x: 1441, endPoint y: 285, distance: 12.5
click at [1441, 294] on div "JOD 4.4" at bounding box center [1432, 305] width 56 height 24
click at [1441, 289] on span "4.4" at bounding box center [1448, 305] width 23 height 32
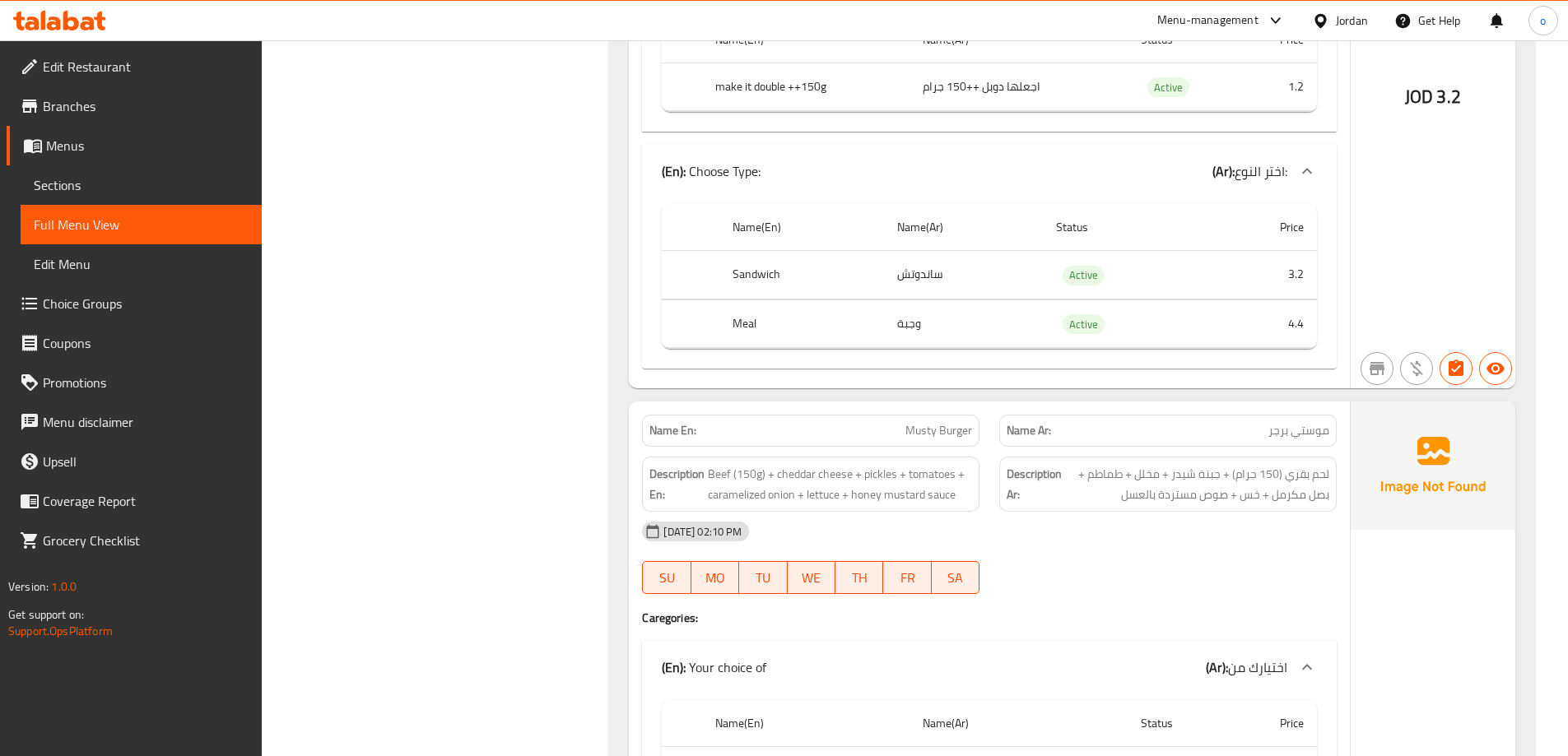
click at [76, 200] on link "Sections" at bounding box center [141, 185] width 241 height 39
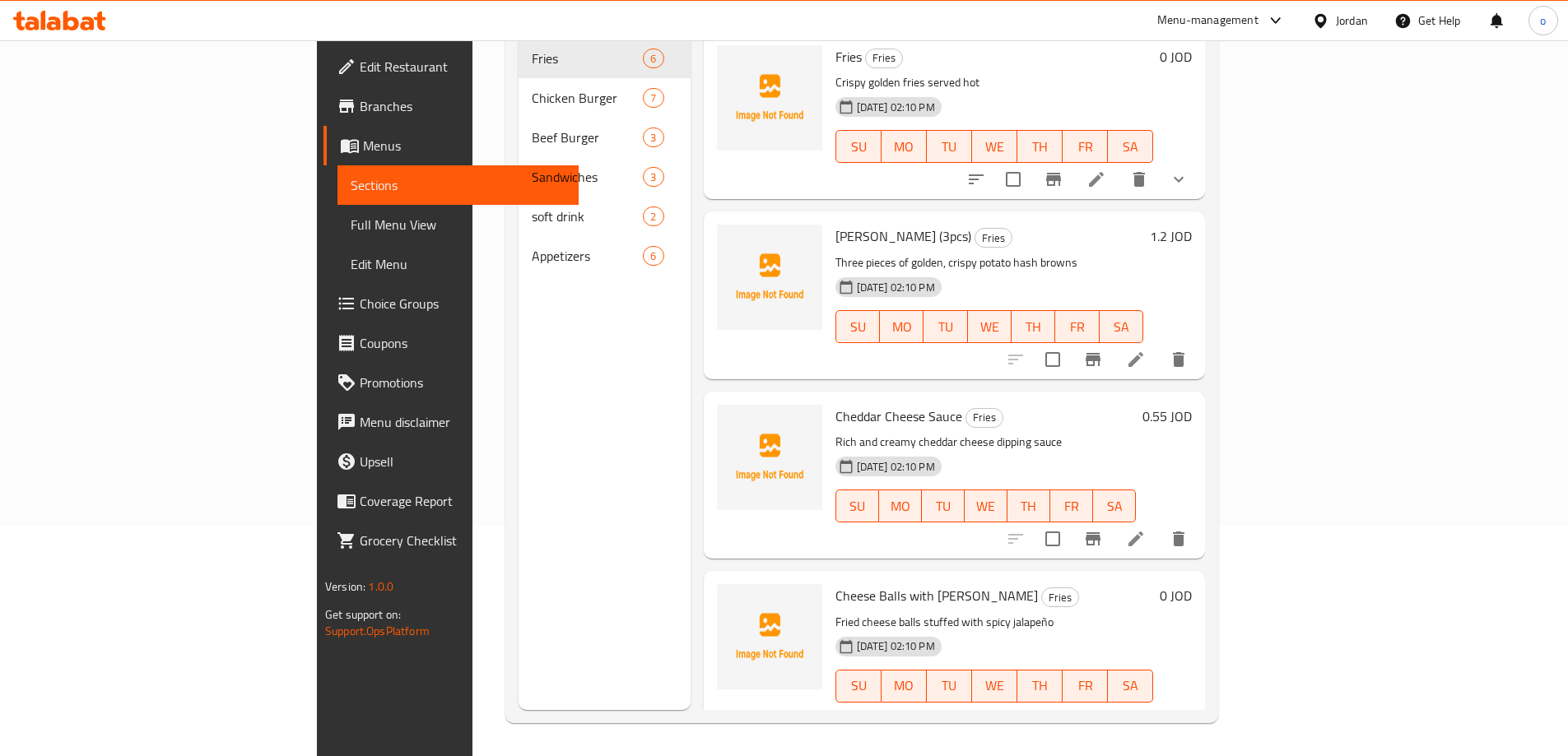
scroll to position [231, 0]
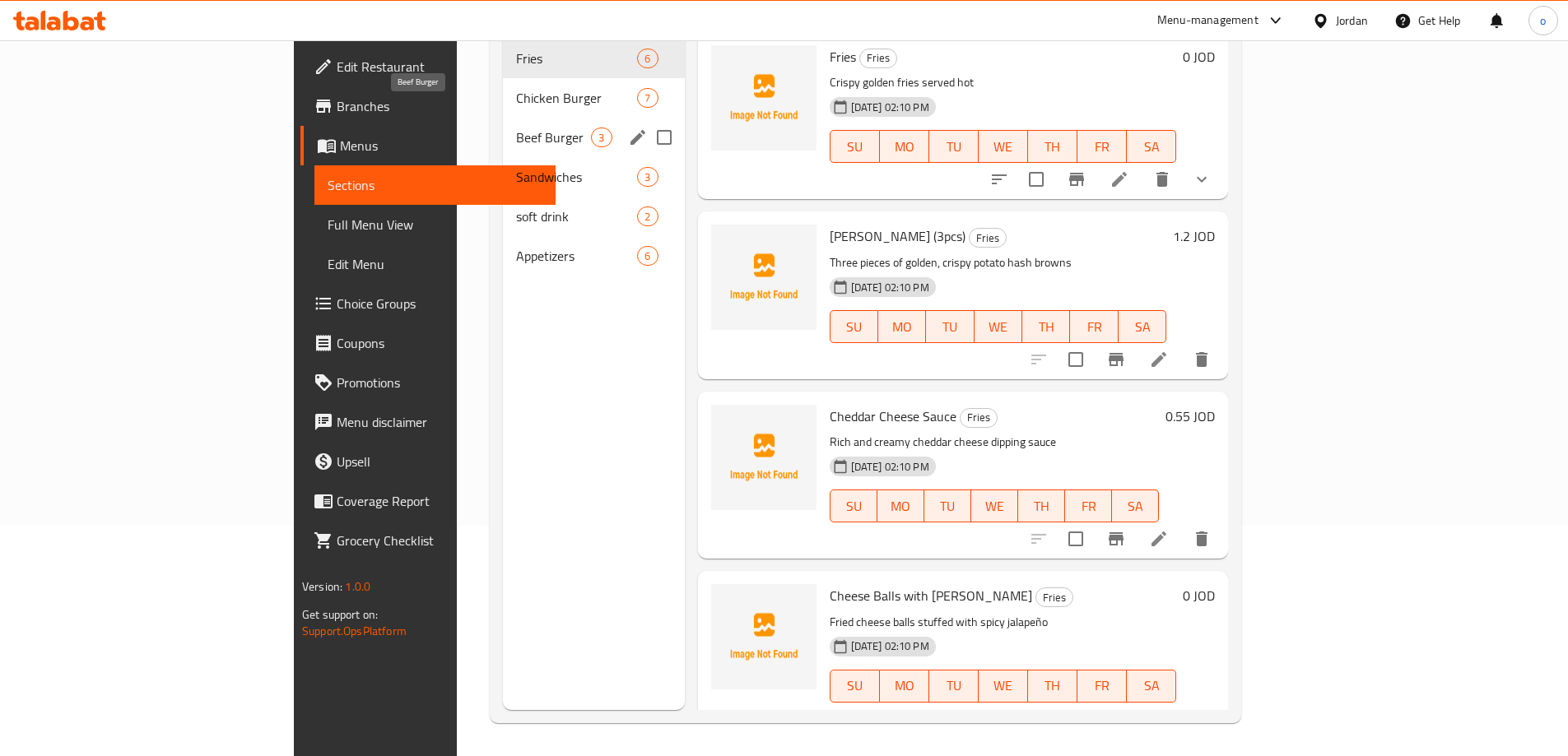
click at [516, 128] on span "Beef Burger" at bounding box center [553, 138] width 75 height 20
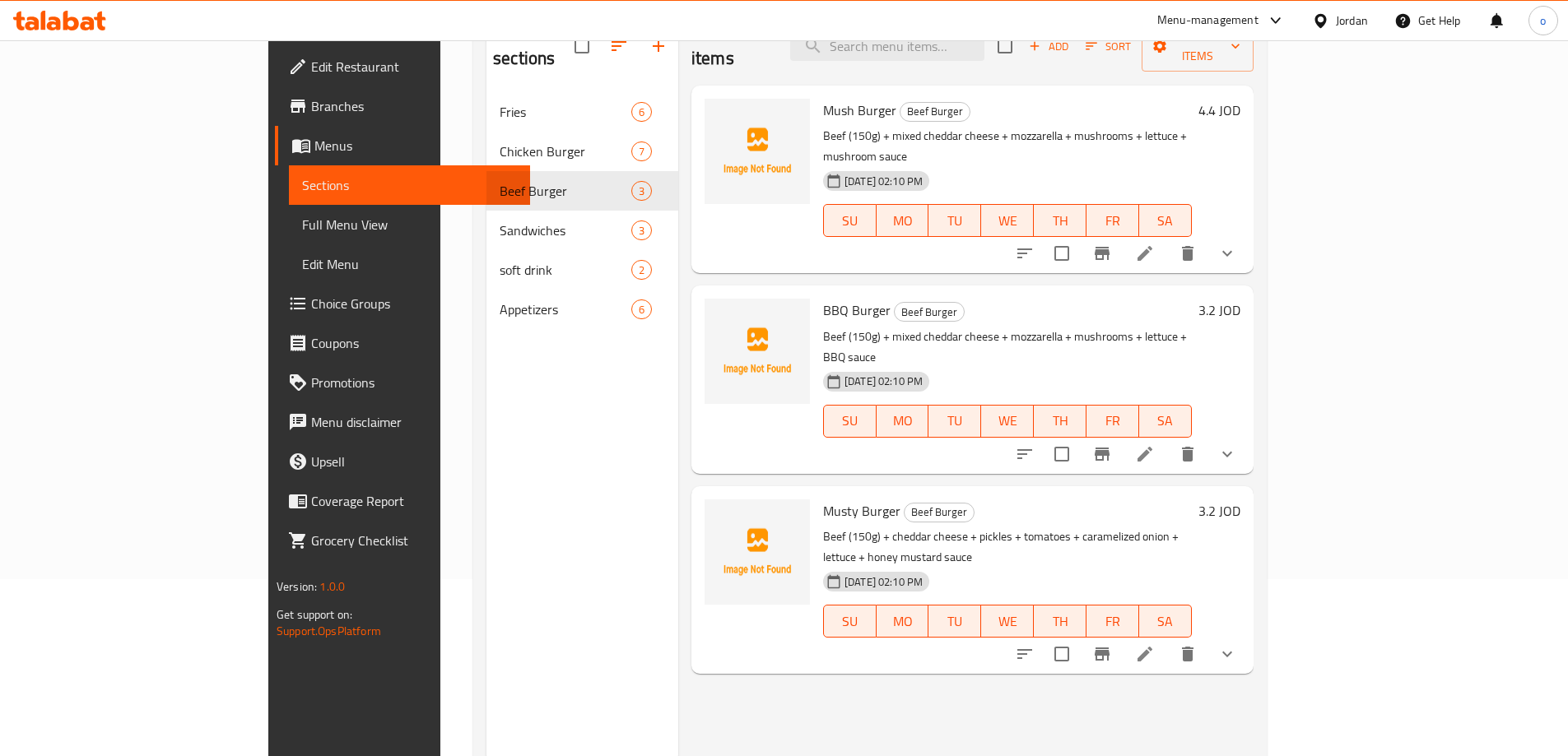
scroll to position [149, 0]
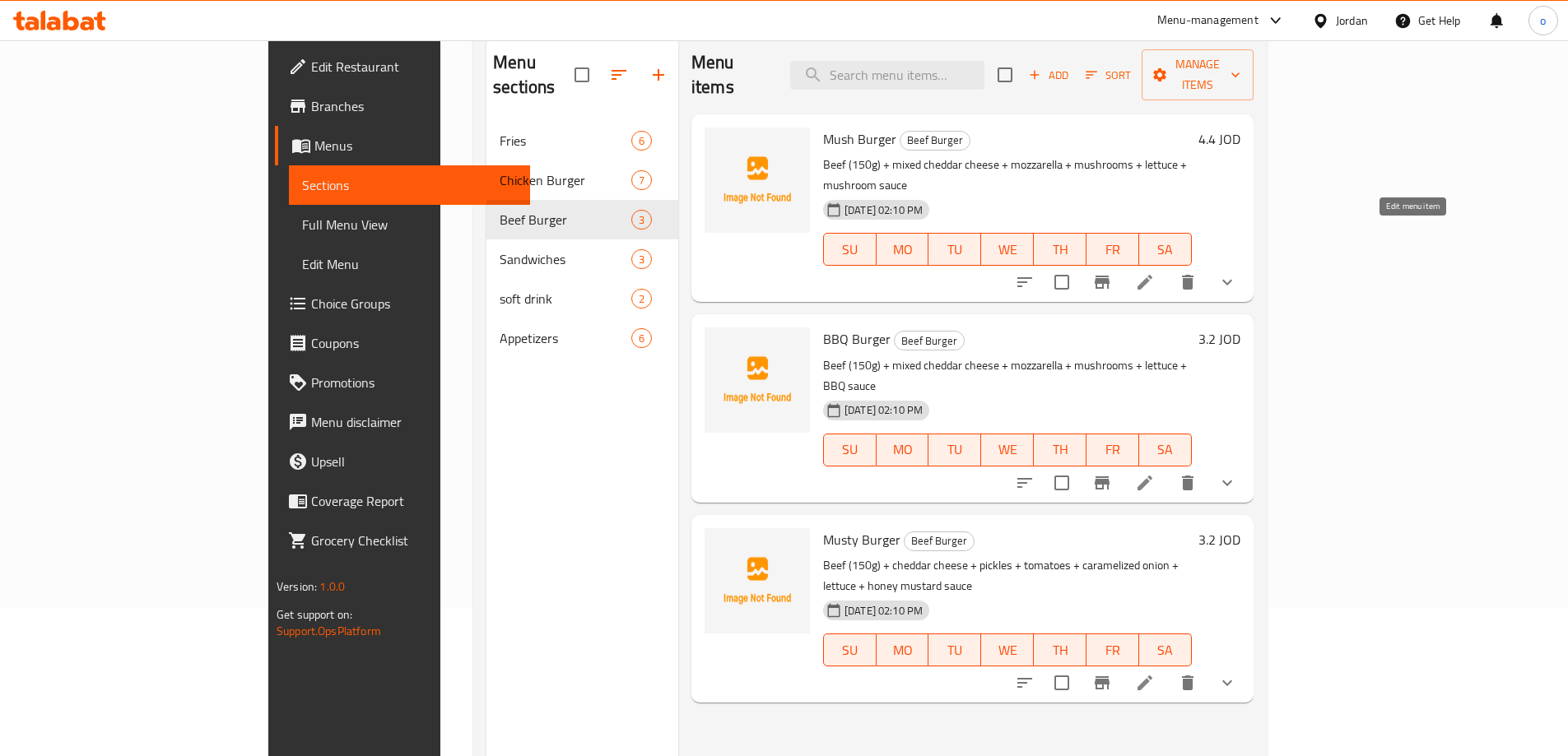
click at [1154, 273] on icon at bounding box center [1145, 283] width 20 height 20
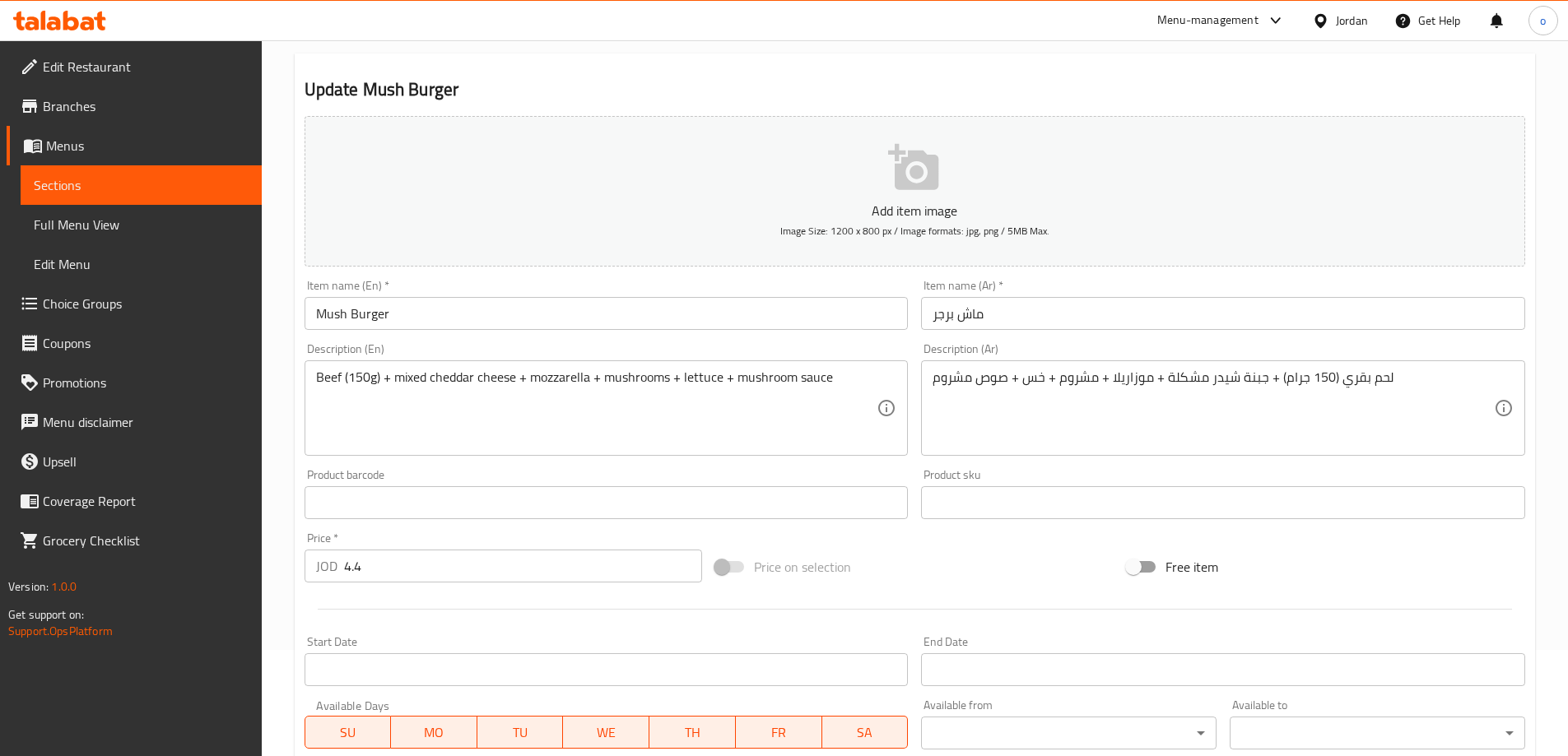
scroll to position [247, 0]
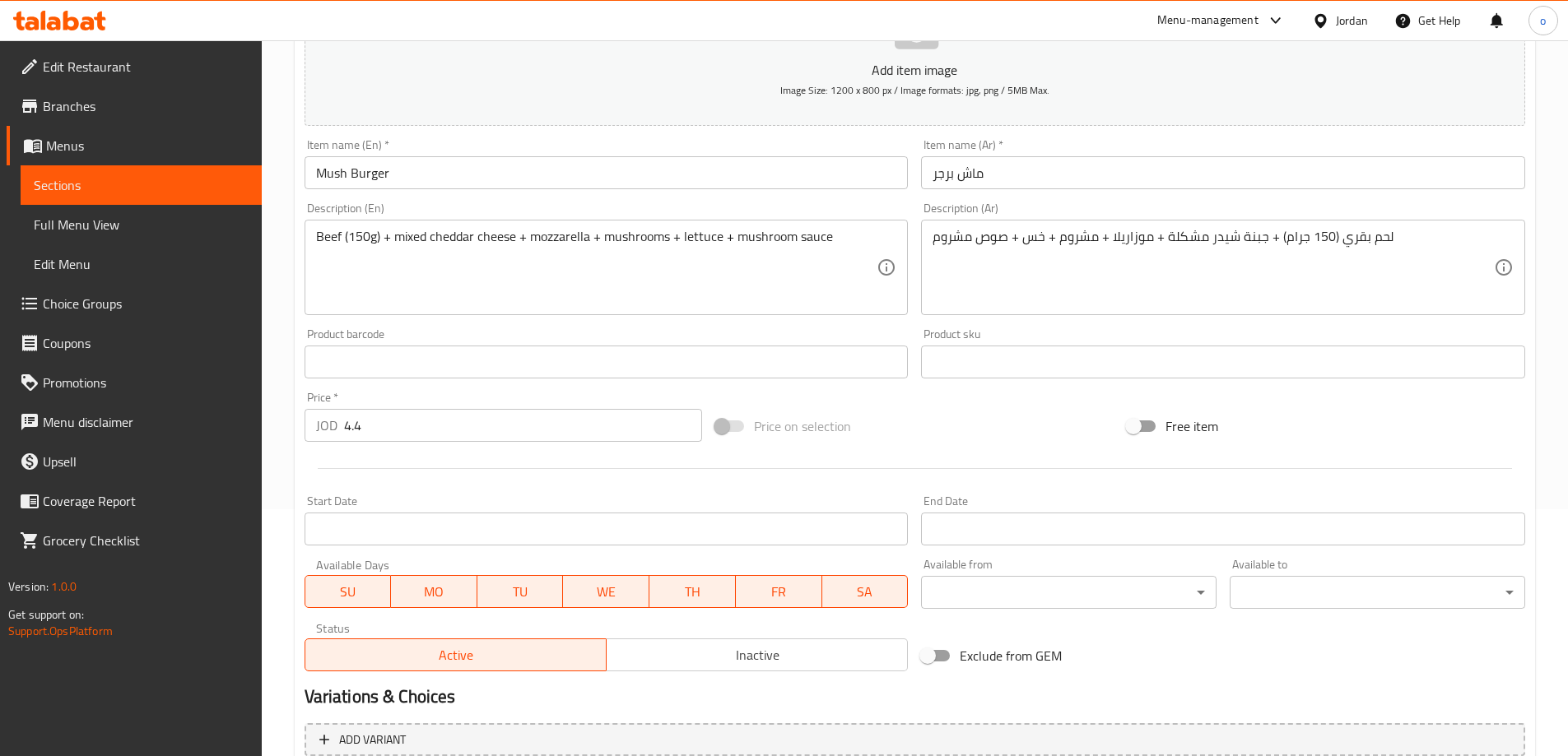
click at [480, 427] on input "4.4" at bounding box center [524, 425] width 359 height 33
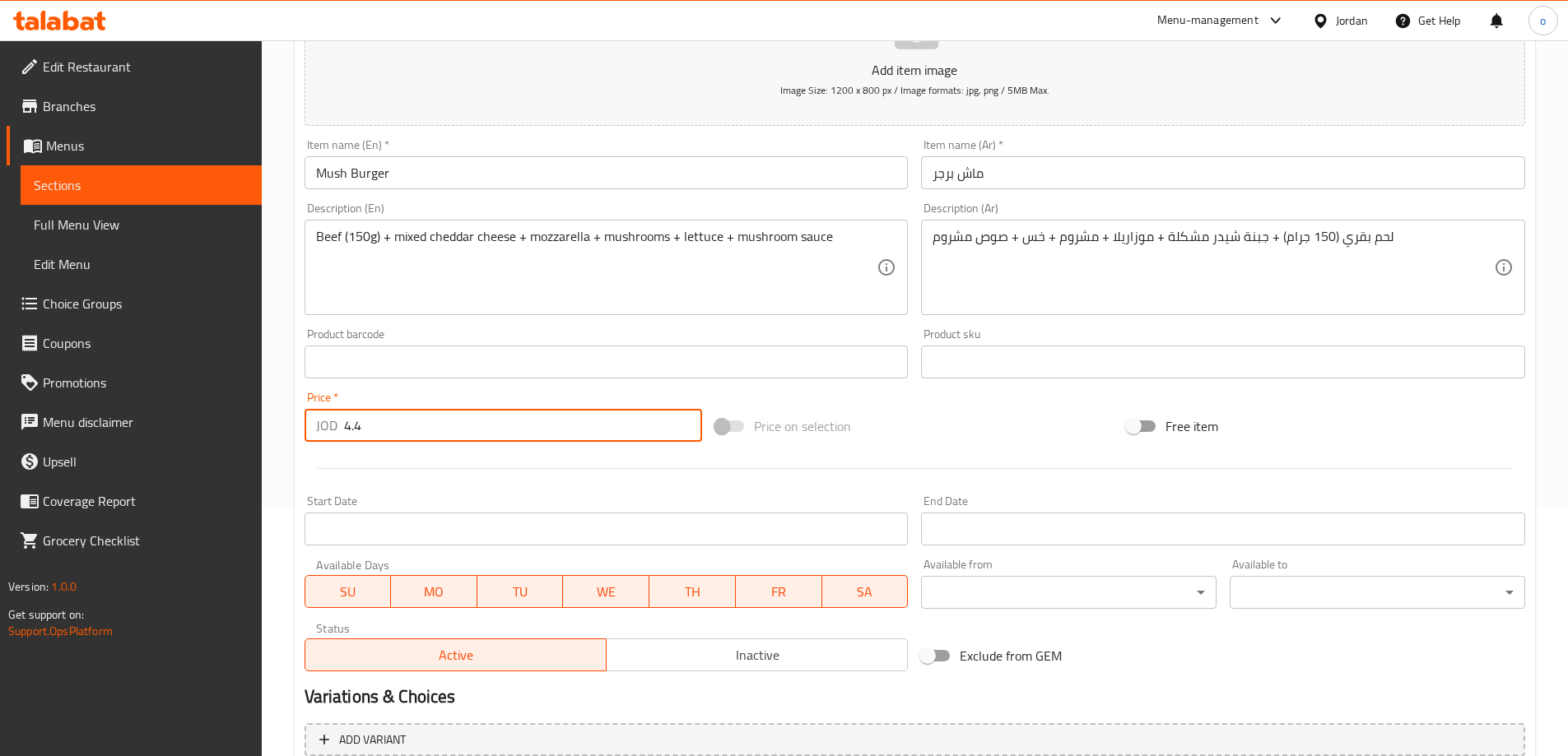
click at [480, 427] on input "4.4" at bounding box center [524, 425] width 359 height 33
type input "0"
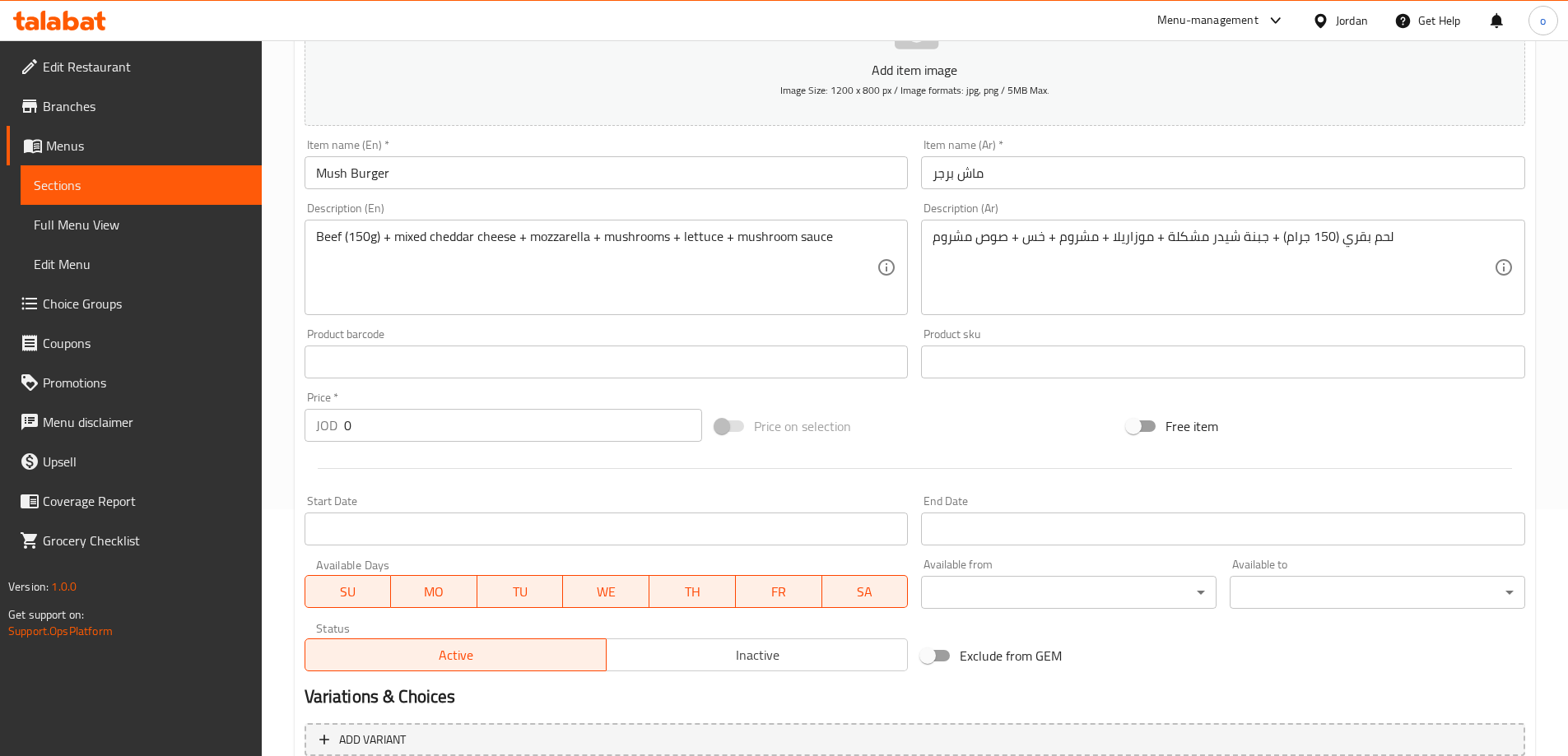
click at [496, 498] on div "Start Date Start Date" at bounding box center [607, 520] width 604 height 50
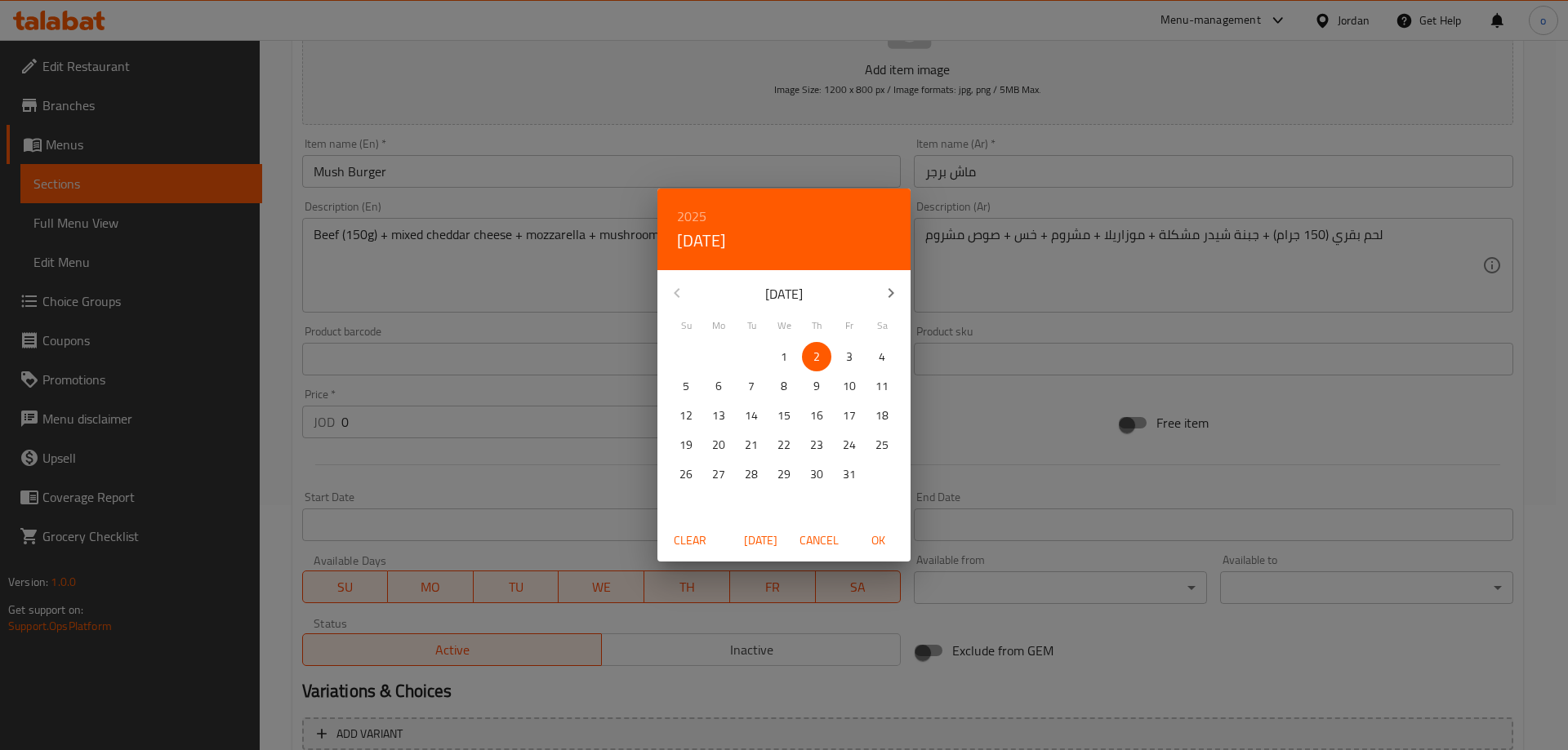
click at [562, 436] on div "2025 Thu, Oct [DATE] Mo Tu We Th Fr Sa 28 29 30 1 2 3 4 5 6 7 8 9 10 11 12 13 1…" at bounding box center [784, 375] width 1568 height 750
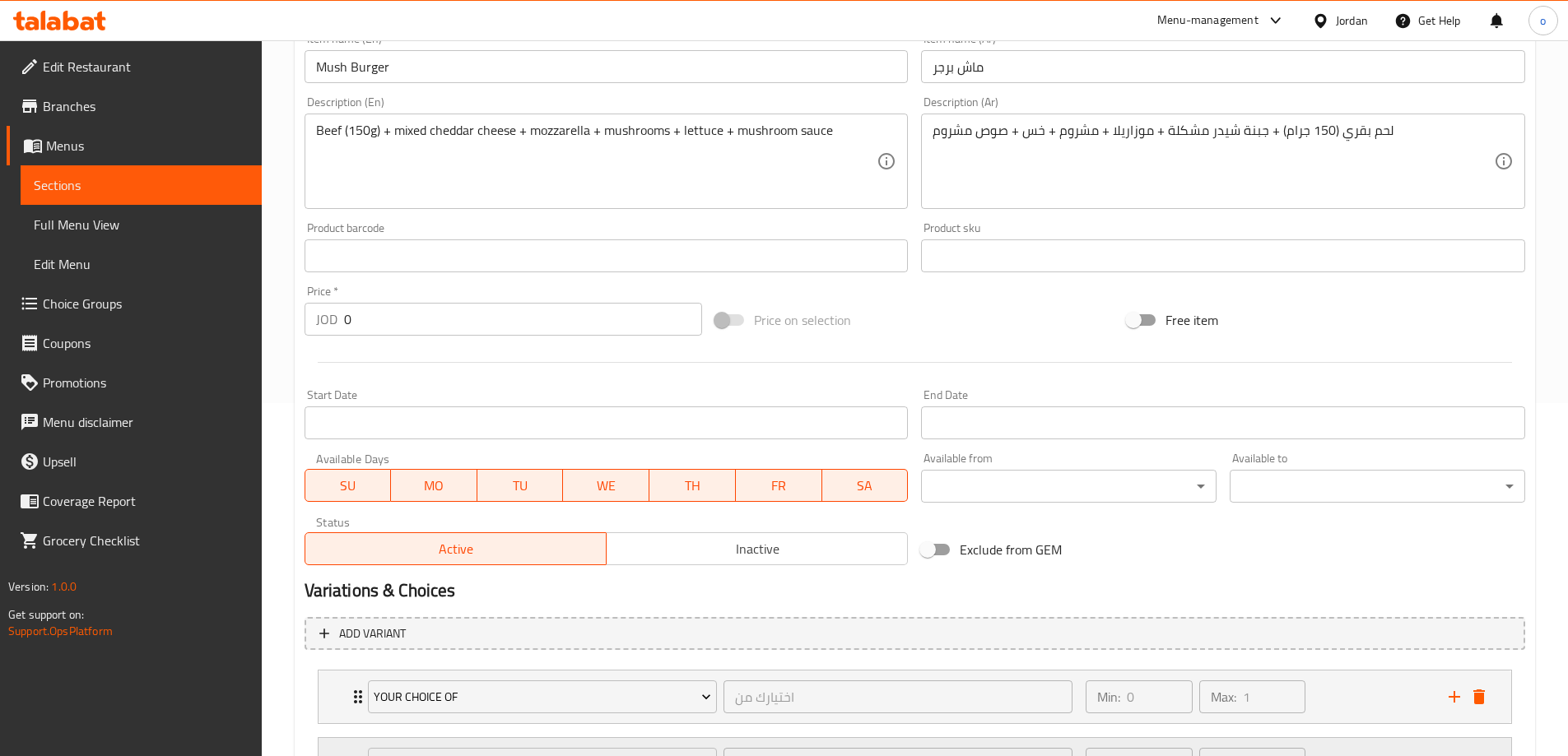
scroll to position [501, 0]
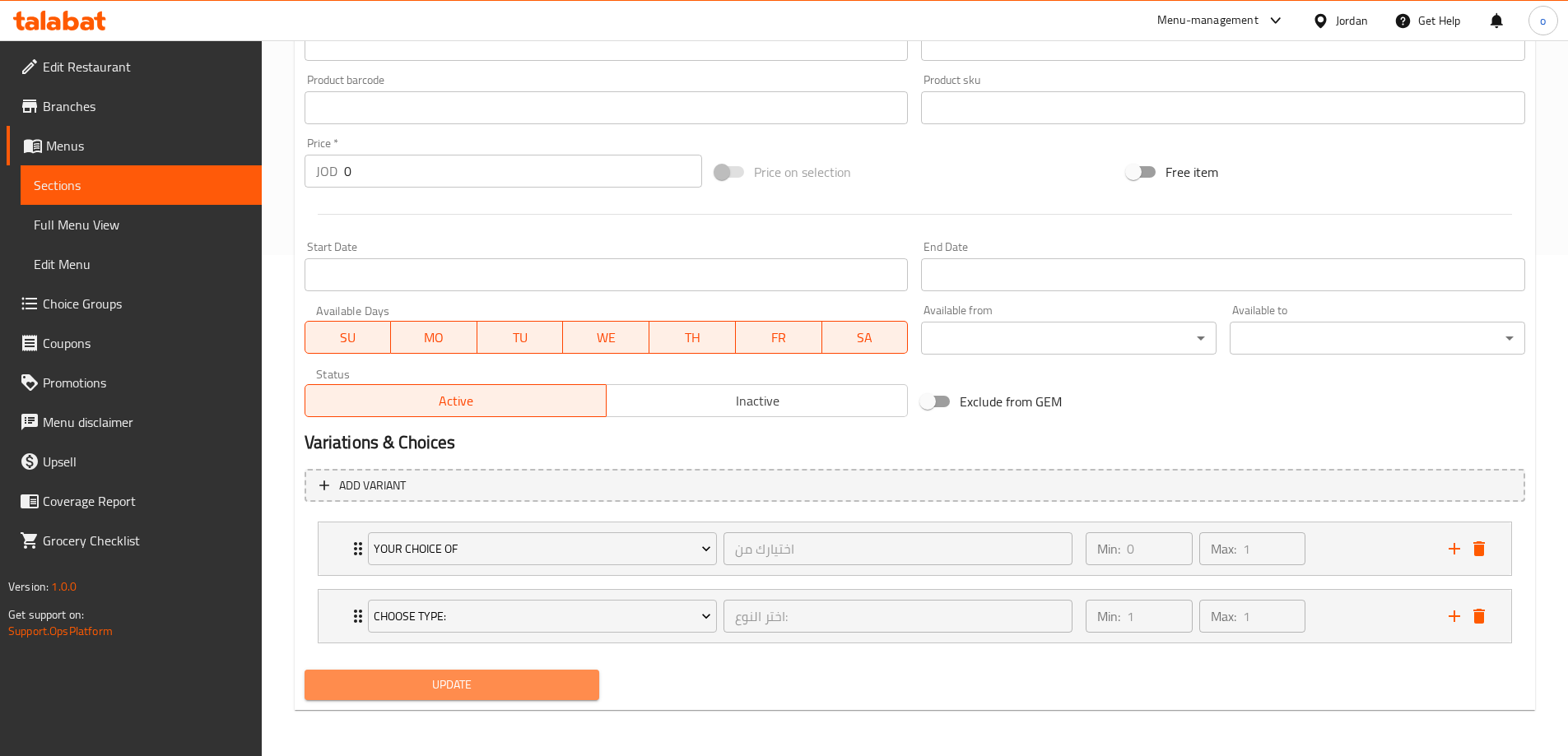
click at [500, 698] on button "Update" at bounding box center [452, 685] width 295 height 30
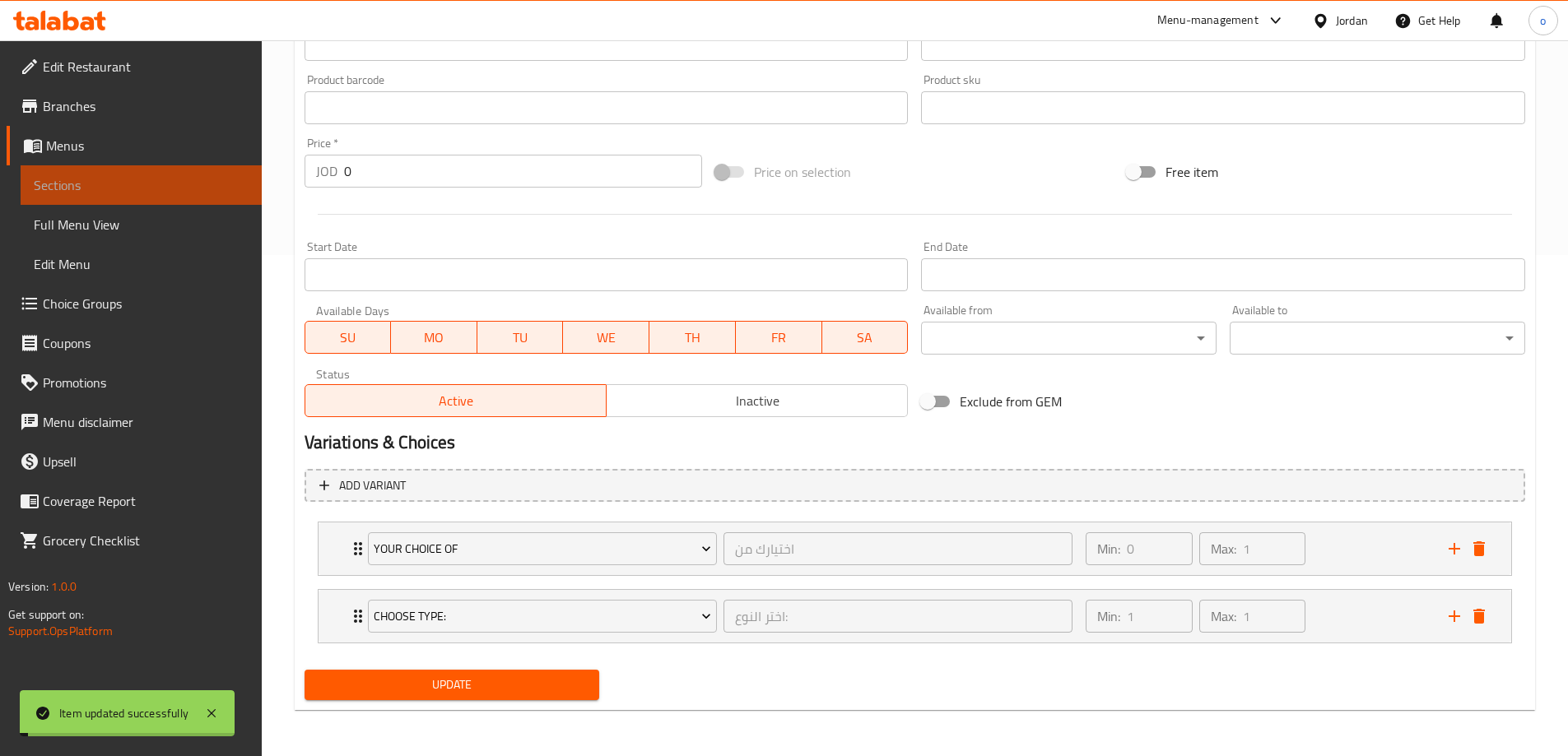
click at [137, 190] on span "Sections" at bounding box center [141, 185] width 215 height 20
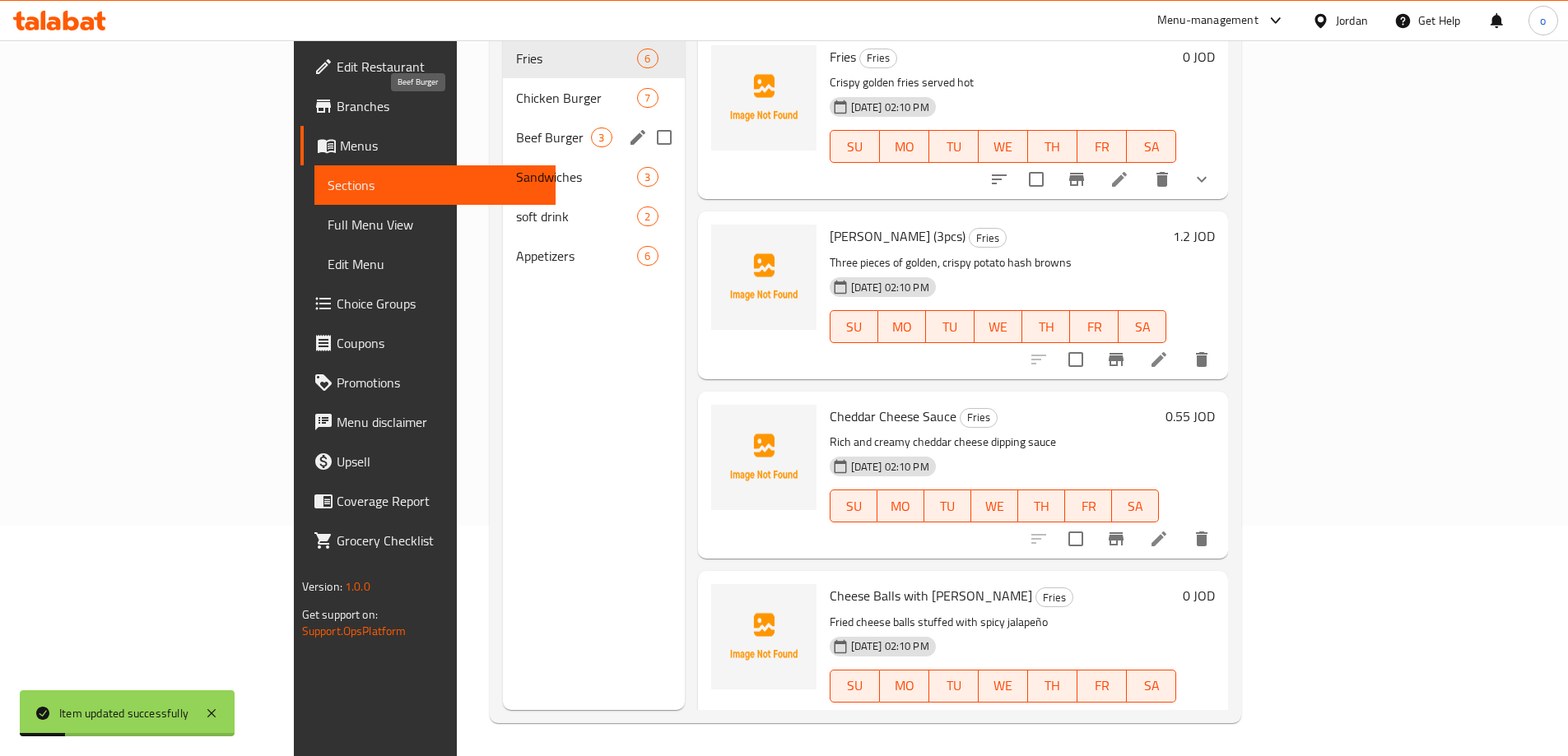
click at [516, 128] on span "Beef Burger" at bounding box center [553, 138] width 75 height 20
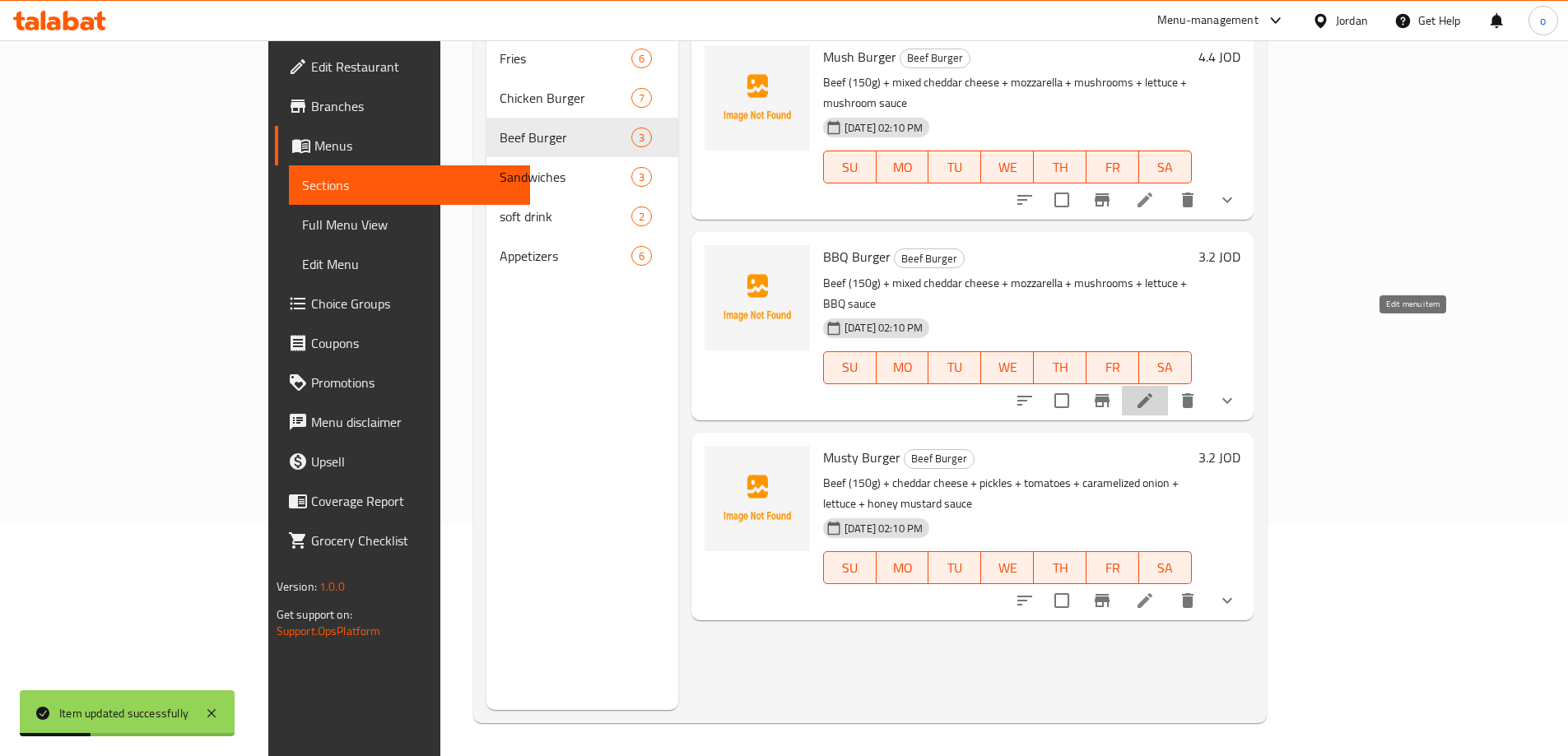
click at [1152, 394] on icon at bounding box center [1145, 401] width 15 height 15
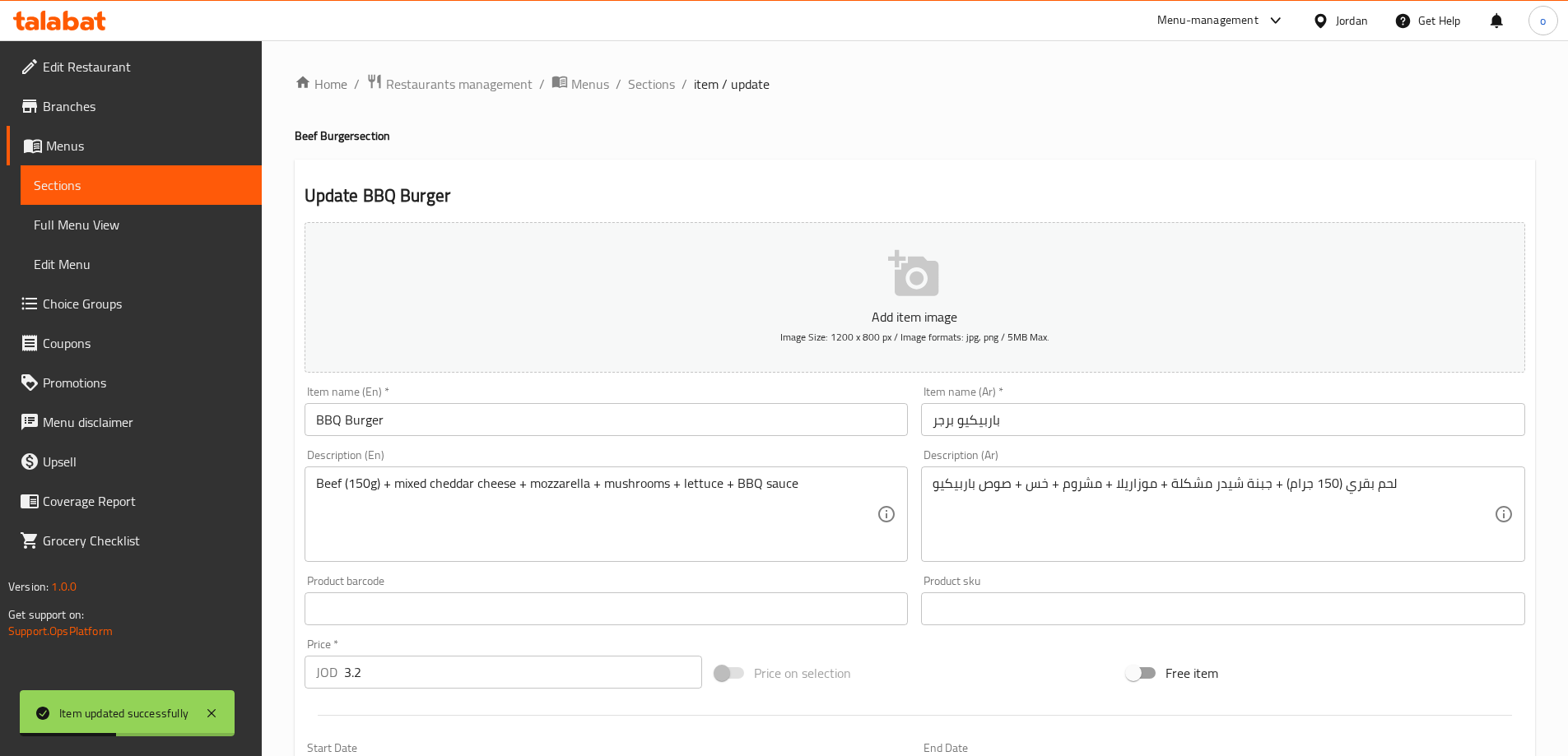
click at [404, 680] on input "3.2" at bounding box center [524, 672] width 359 height 33
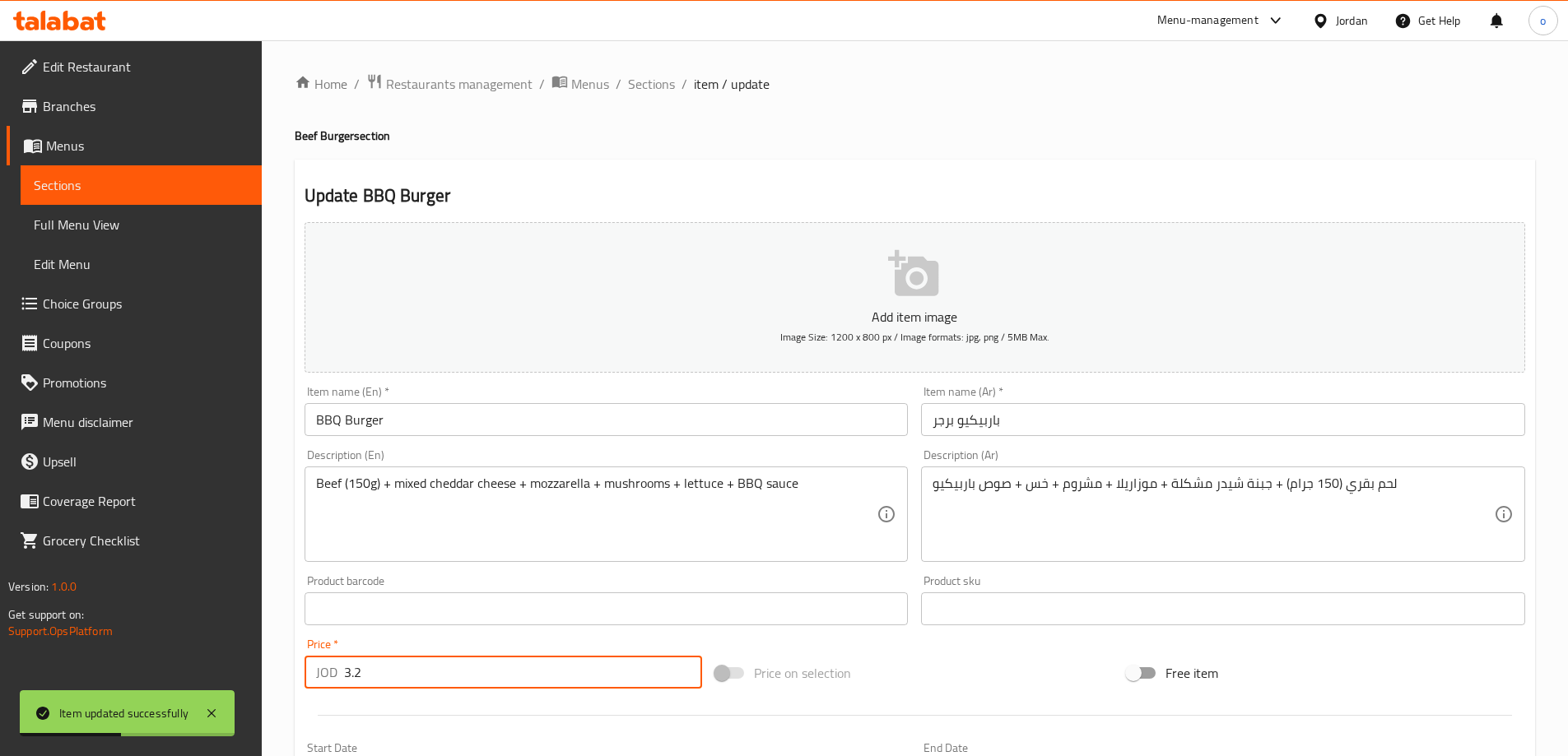
click at [404, 680] on input "3.2" at bounding box center [524, 672] width 359 height 33
type input "3"
click at [404, 680] on input "3" at bounding box center [524, 672] width 359 height 33
type input "0"
click at [291, 654] on div "Home / Restaurants management / Menus / Sections / item / update Beef Burger se…" at bounding box center [914, 649] width 1306 height 1217
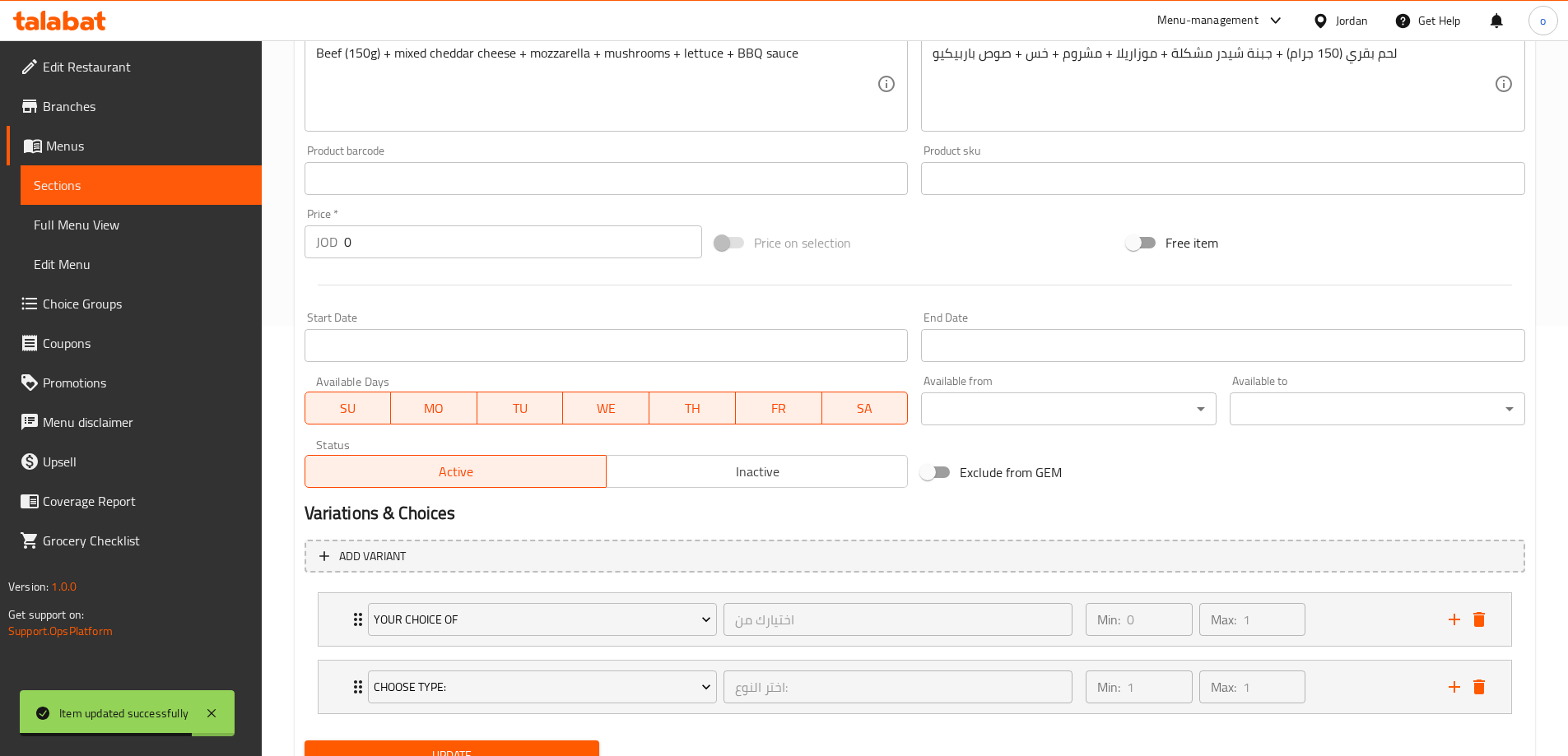
scroll to position [494, 0]
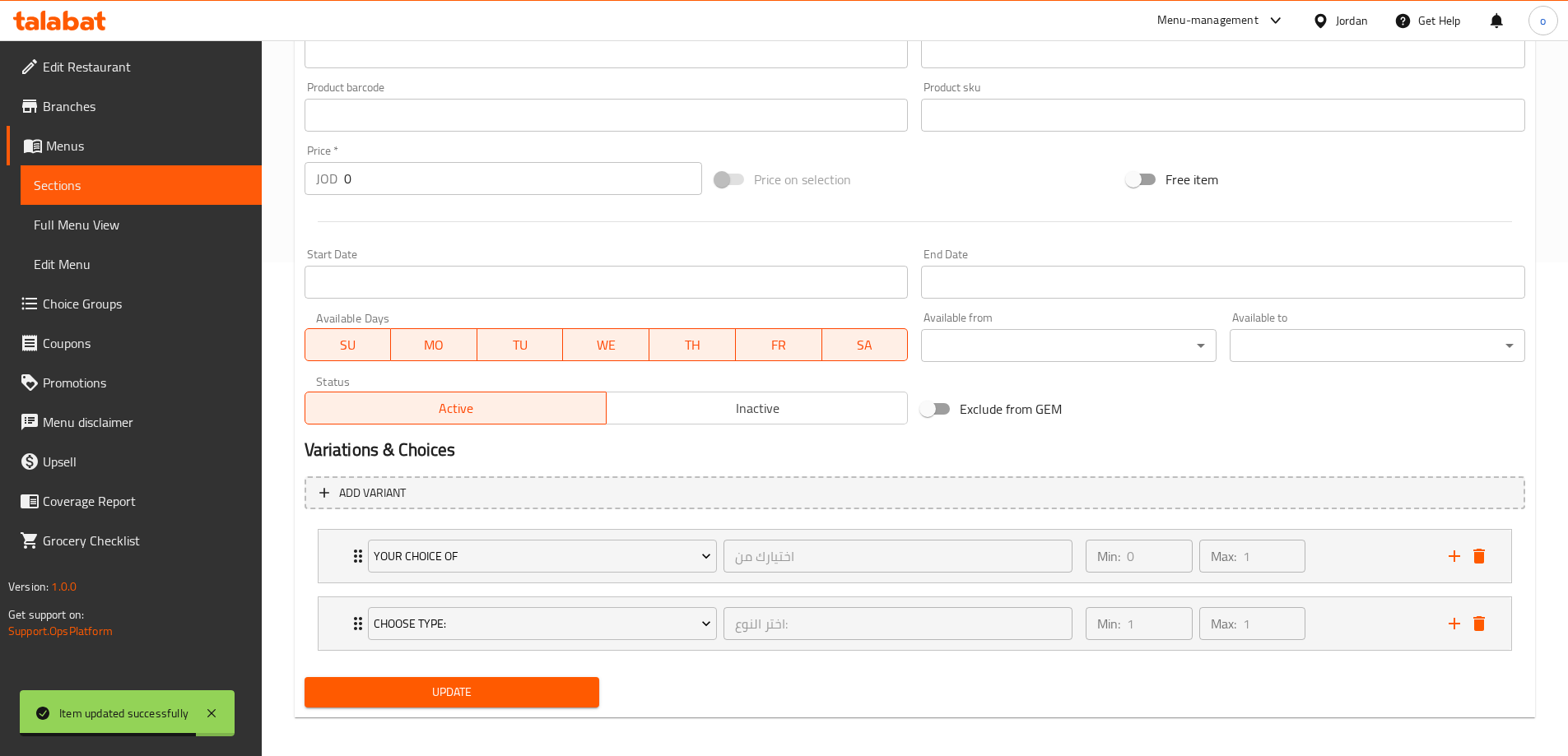
click at [376, 703] on span "Update" at bounding box center [452, 692] width 269 height 21
click at [91, 186] on span "Sections" at bounding box center [141, 185] width 215 height 20
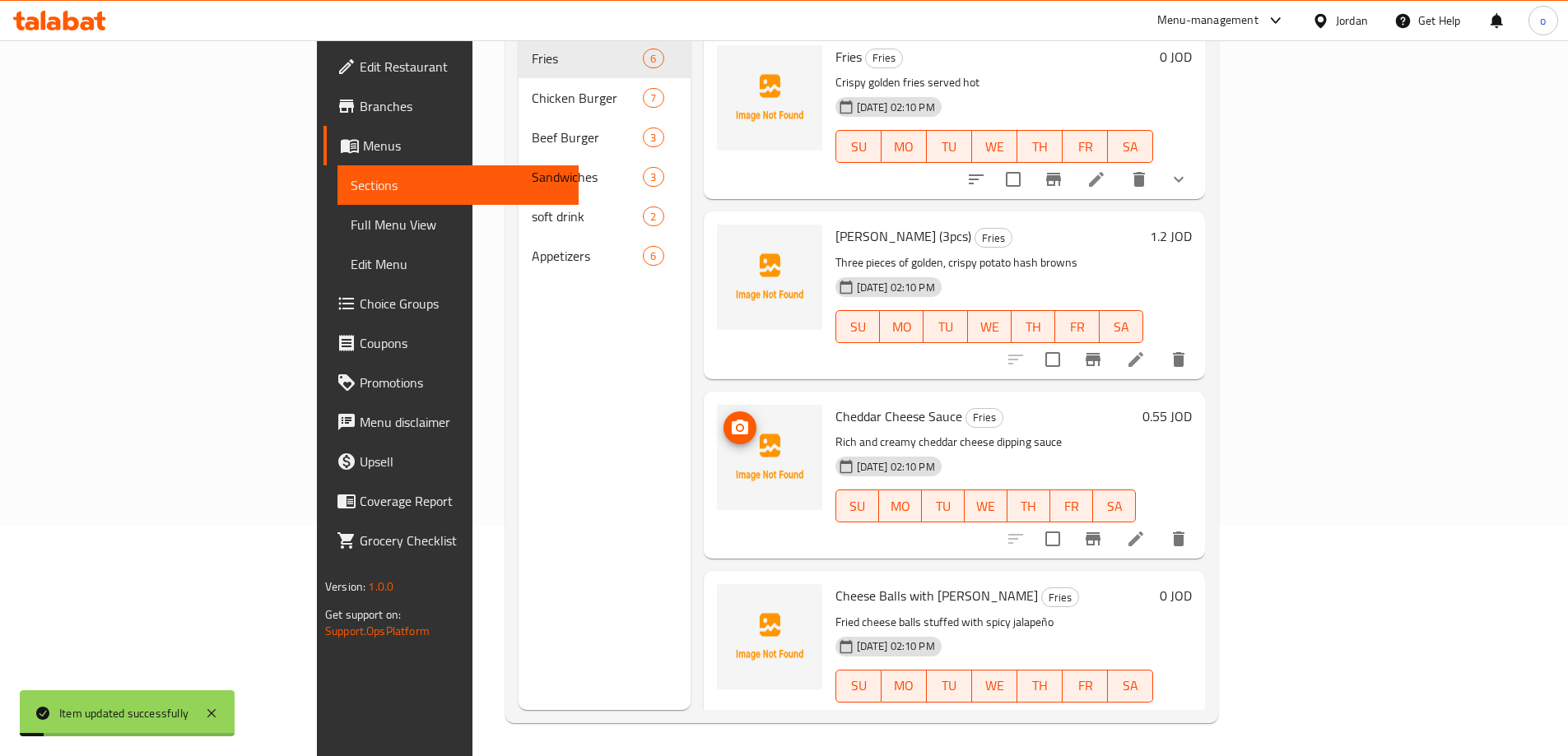
scroll to position [231, 0]
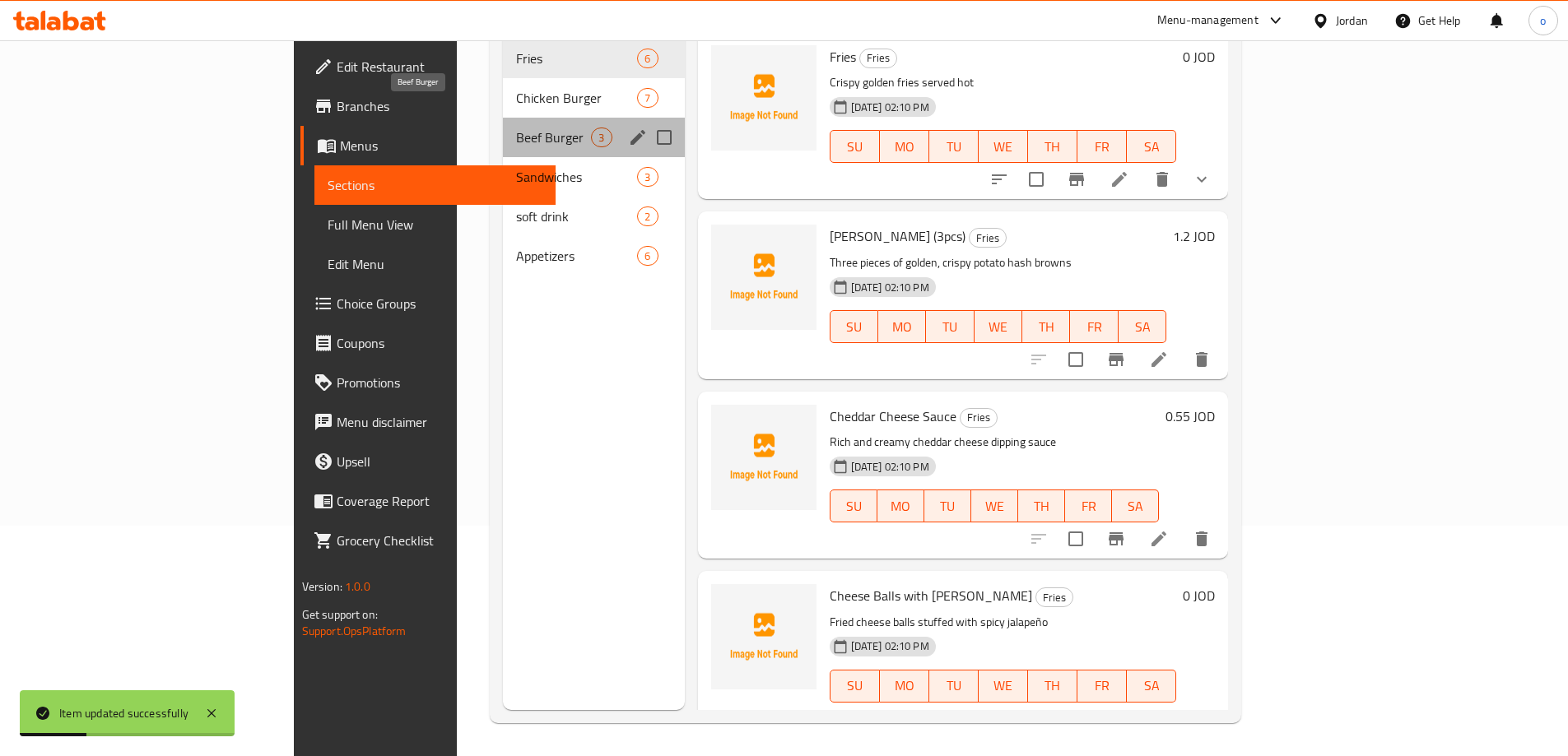
click at [516, 128] on span "Beef Burger" at bounding box center [553, 138] width 75 height 20
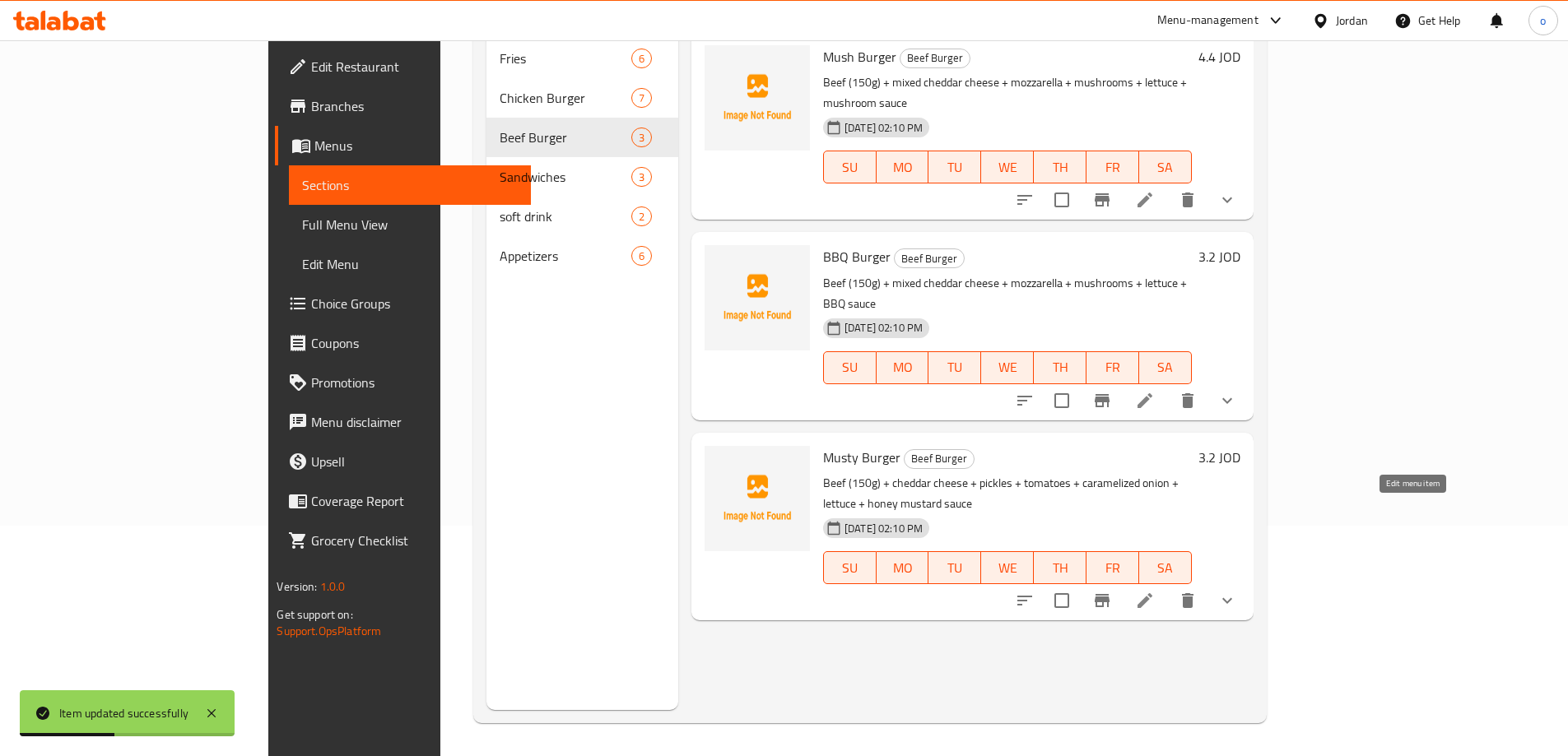
click at [1154, 591] on icon at bounding box center [1145, 601] width 20 height 20
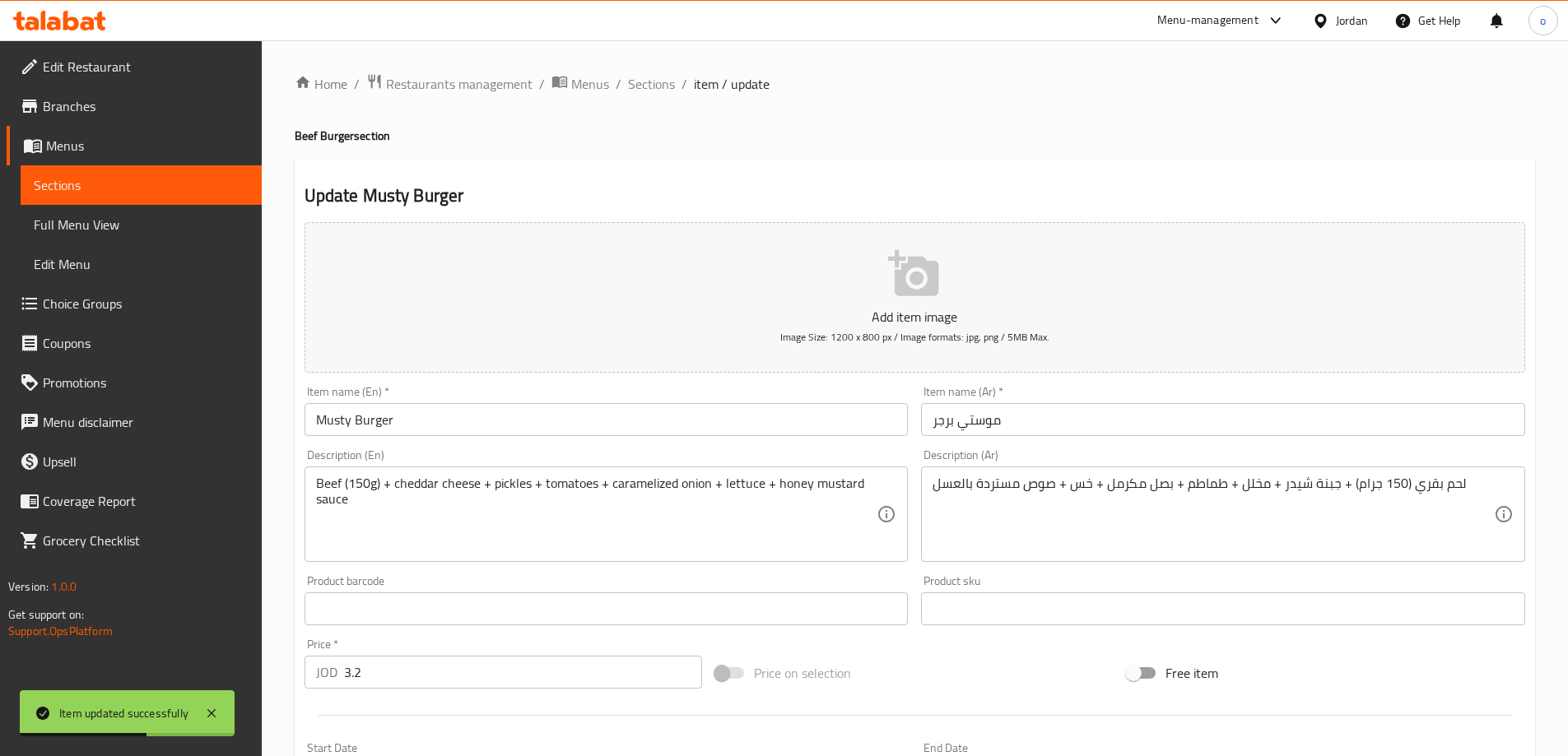
scroll to position [329, 0]
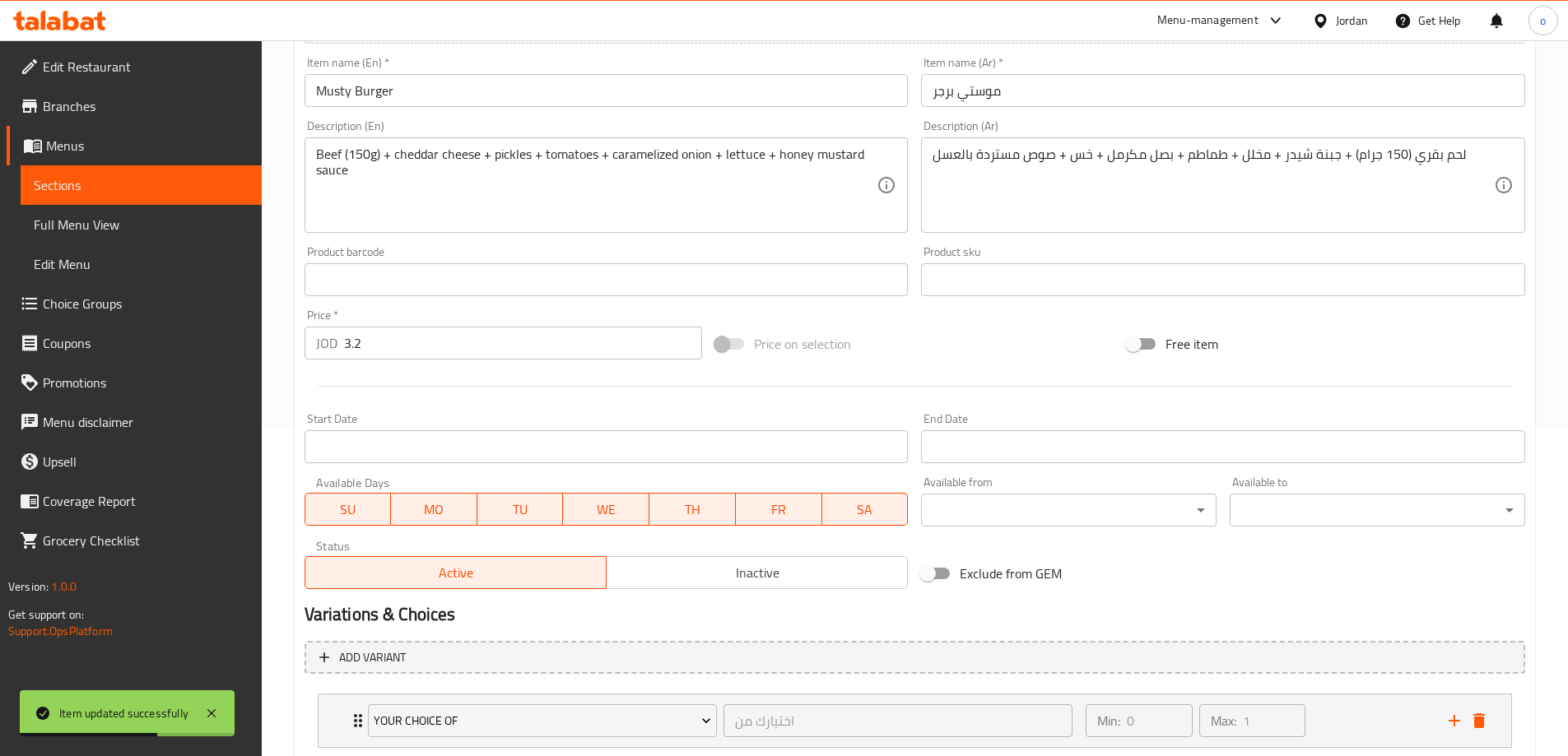
click at [445, 337] on input "3.2" at bounding box center [524, 342] width 359 height 33
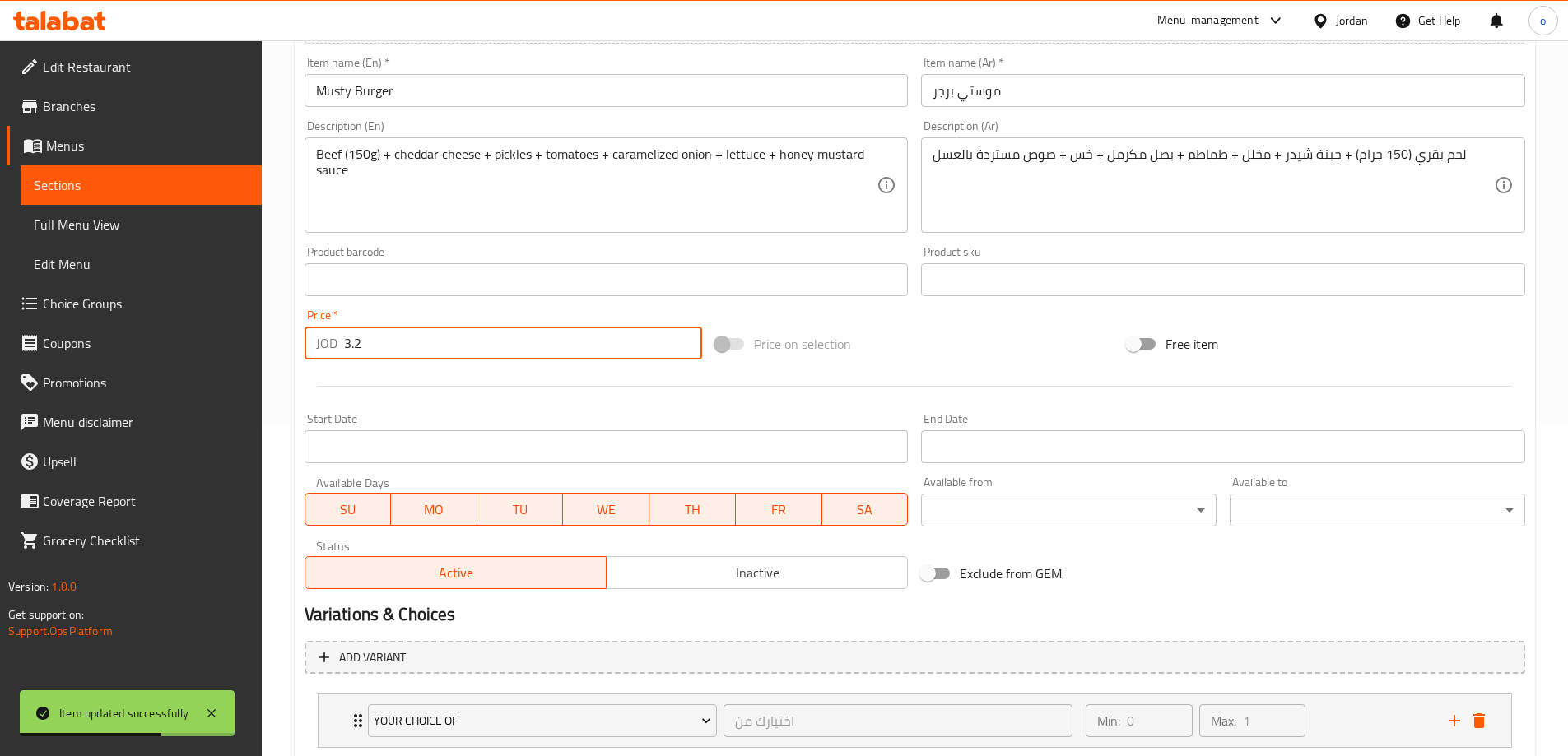
click at [445, 337] on input "3.2" at bounding box center [524, 342] width 359 height 33
type input "3"
click at [445, 337] on input "3" at bounding box center [524, 342] width 359 height 33
type input "0"
click at [282, 398] on div "Home / Restaurants management / Menus / Sections / item / update Beef Burger se…" at bounding box center [914, 320] width 1306 height 1217
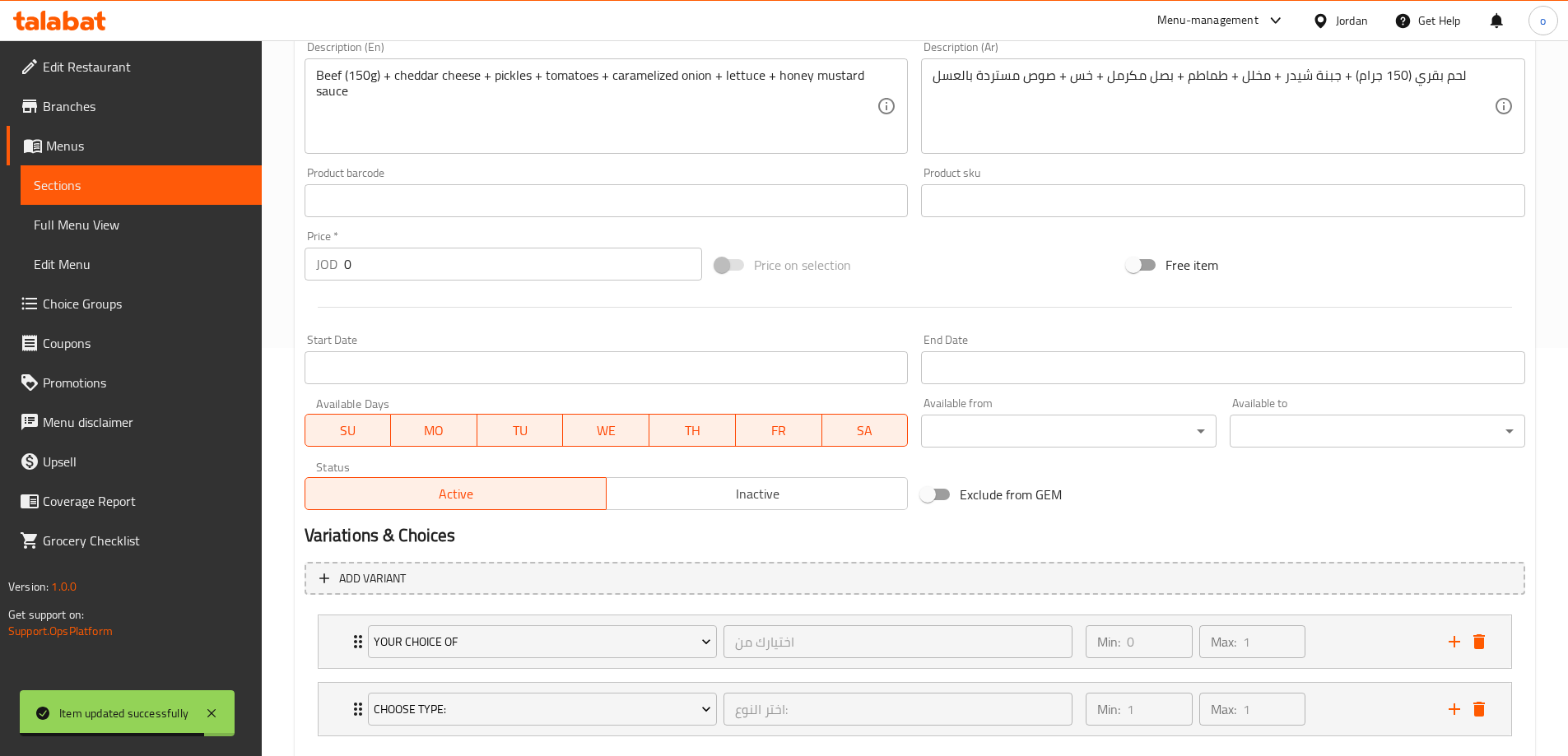
scroll to position [501, 0]
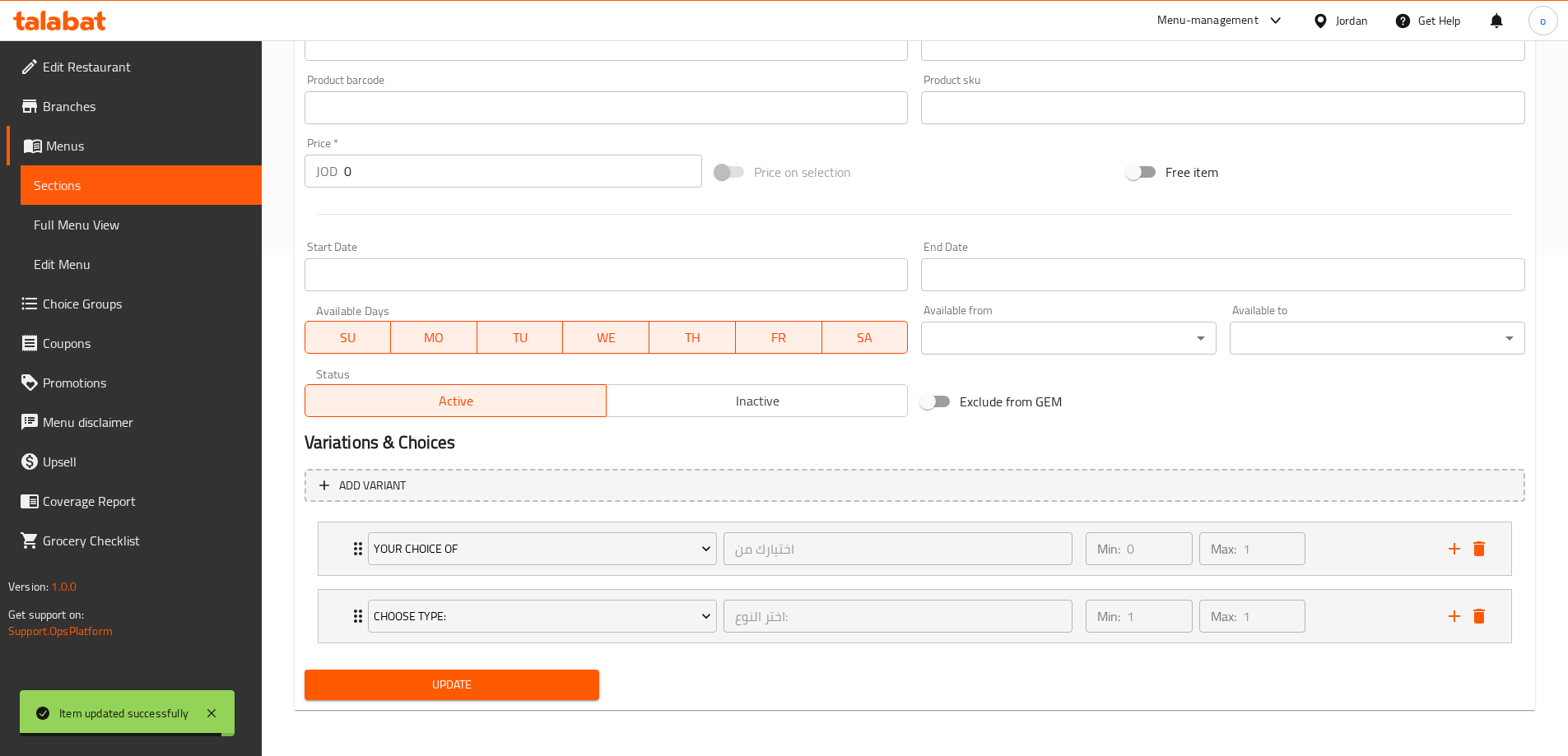
click at [495, 688] on span "Update" at bounding box center [452, 685] width 269 height 21
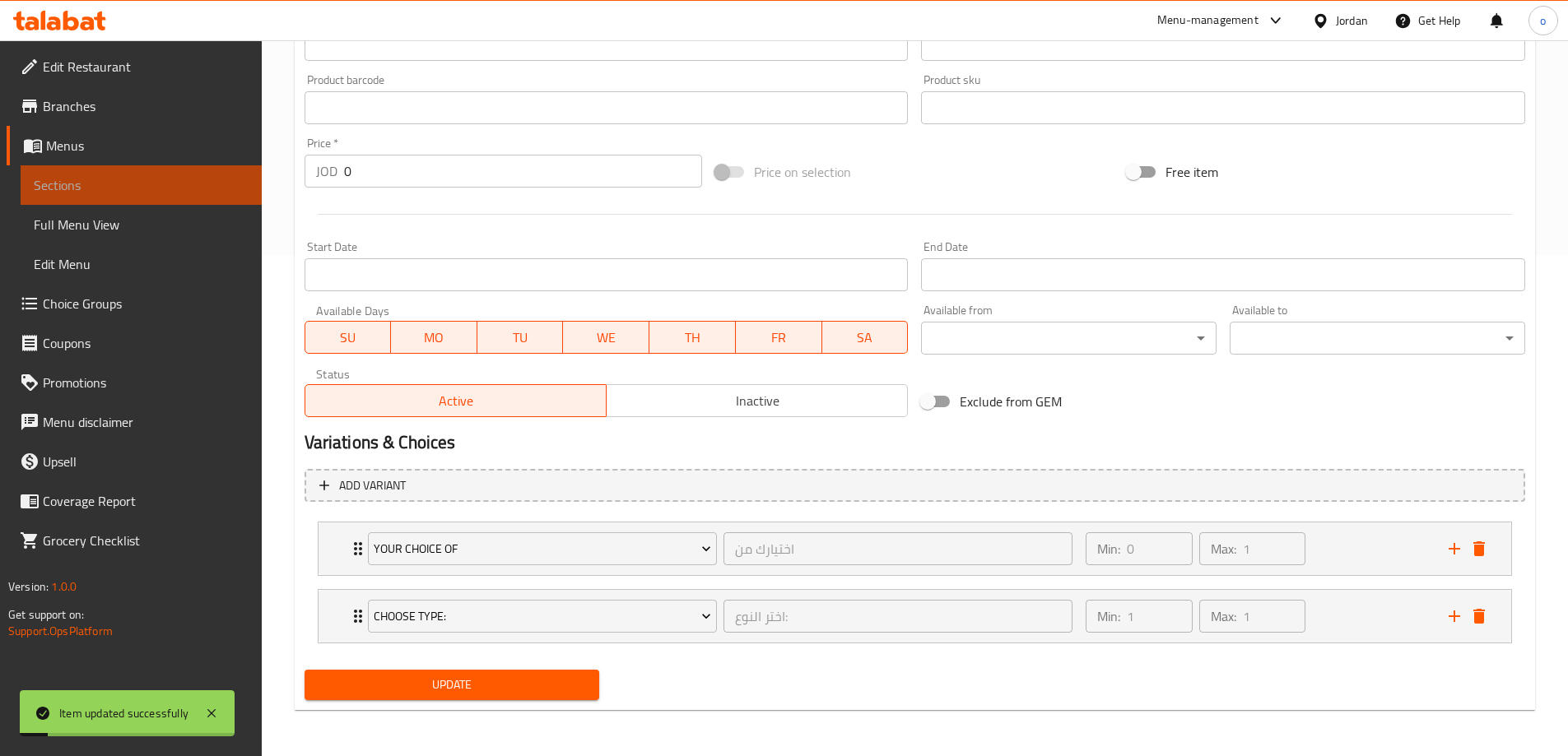
click at [111, 179] on span "Sections" at bounding box center [141, 185] width 215 height 20
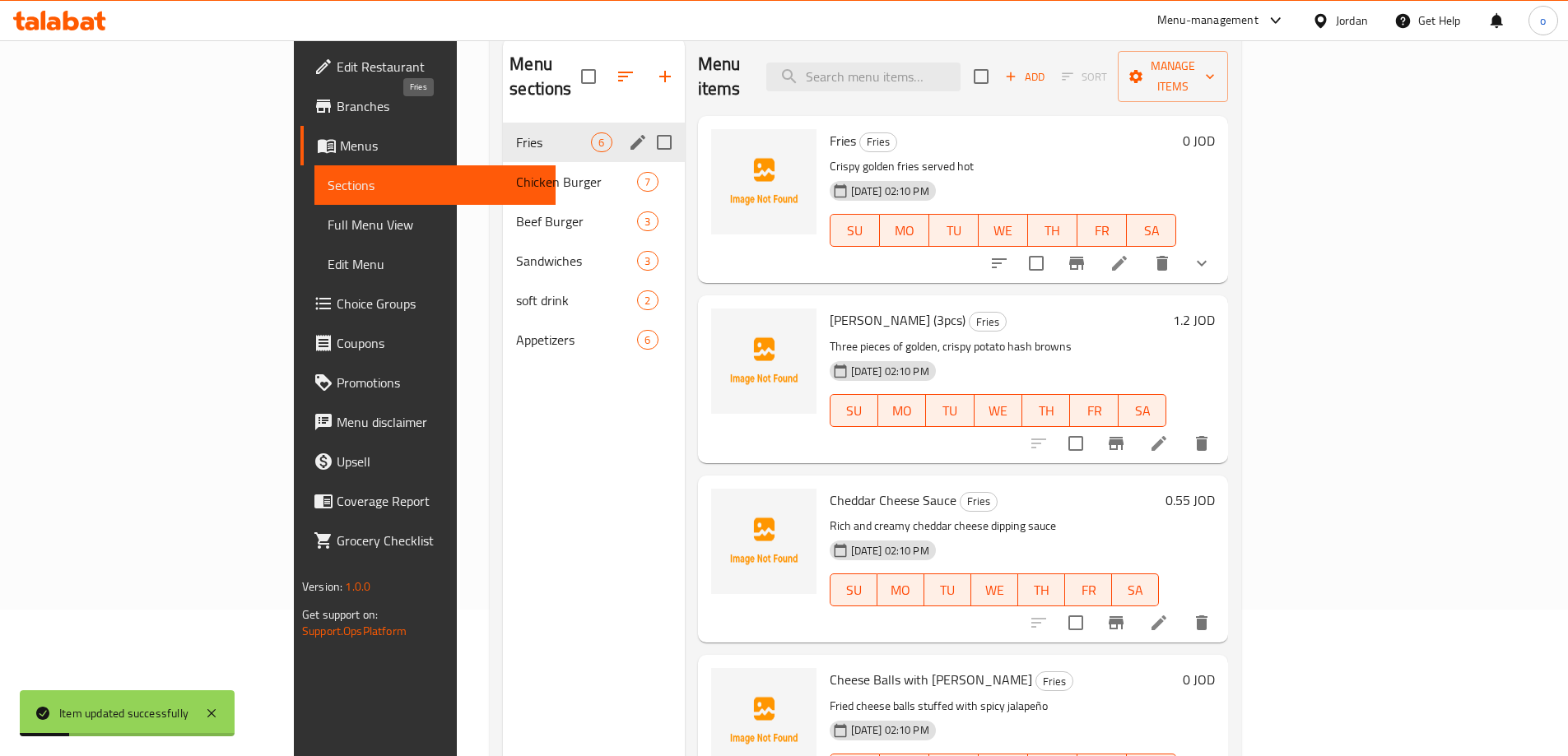
scroll to position [65, 0]
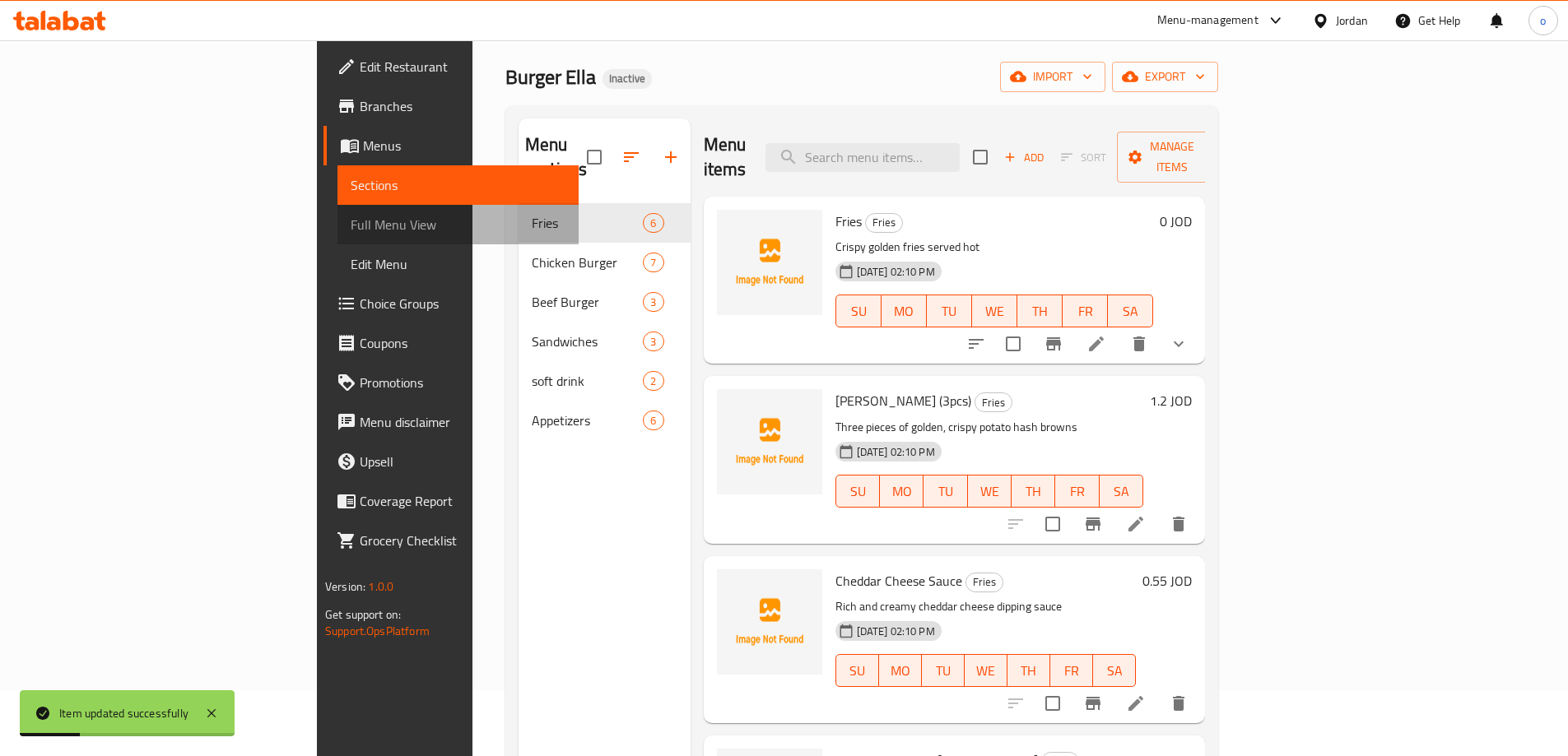
click at [351, 222] on span "Full Menu View" at bounding box center [458, 225] width 215 height 20
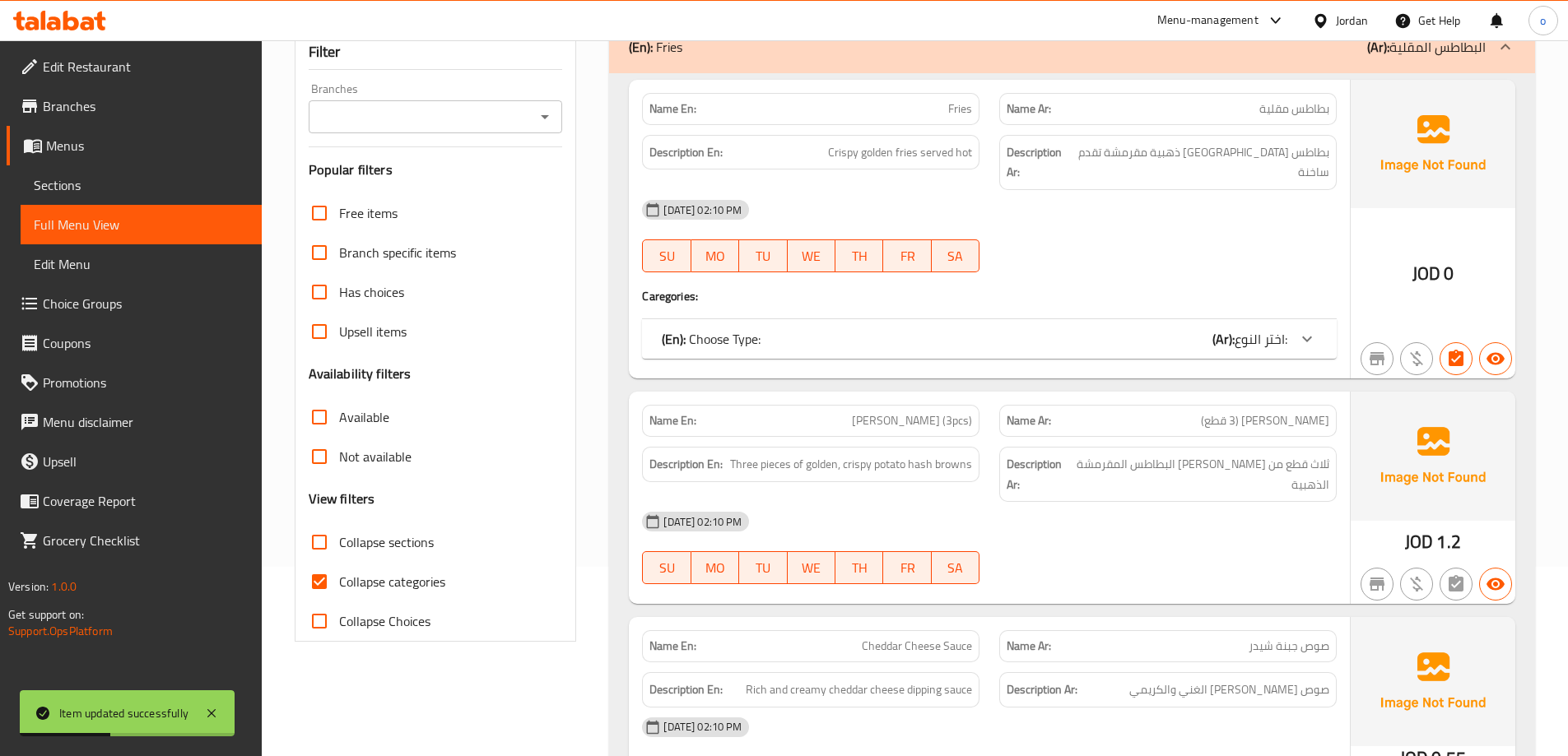
scroll to position [231, 0]
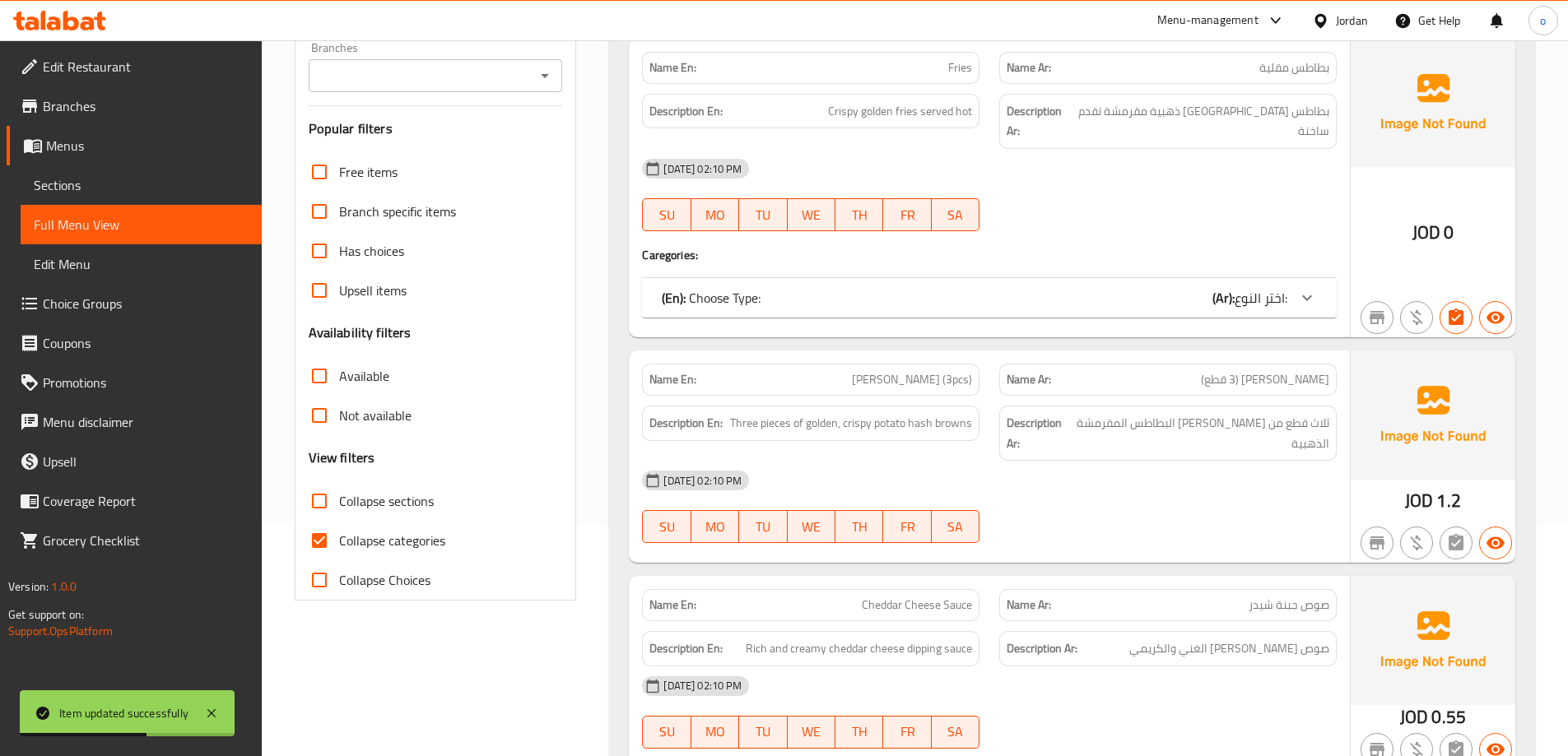
click at [1258, 285] on span "اختر النوع:" at bounding box center [1260, 297] width 53 height 24
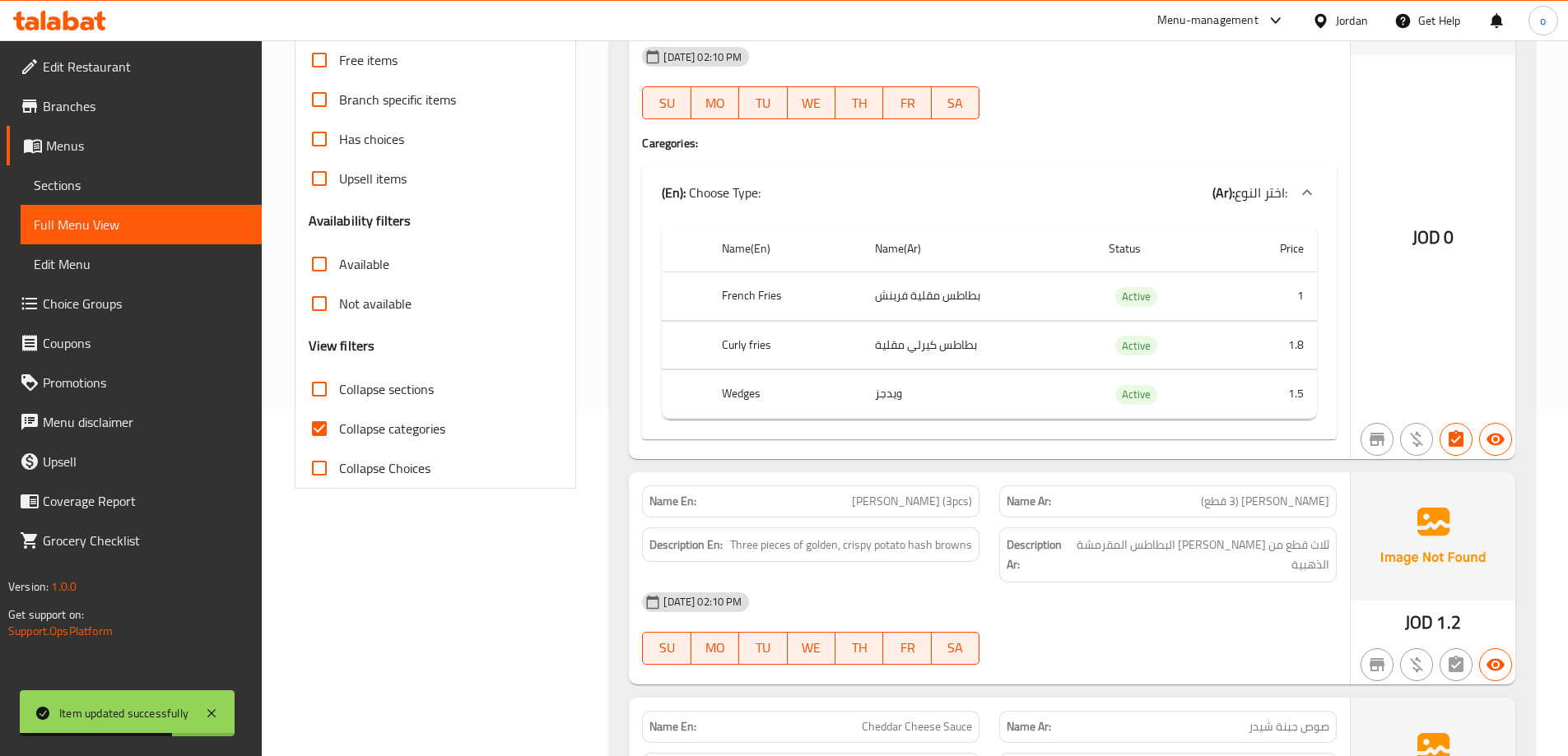
scroll to position [560, 0]
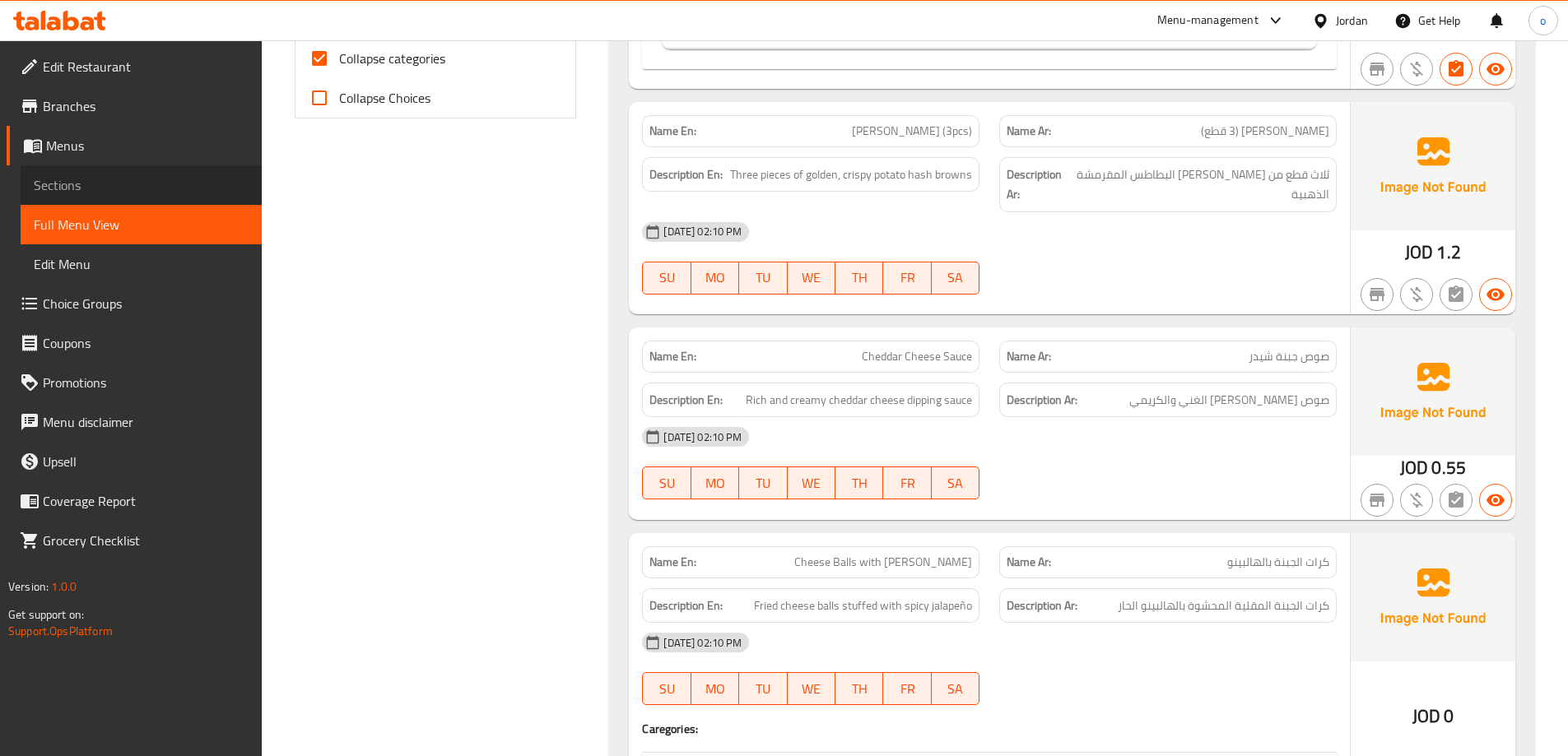
click at [65, 200] on link "Sections" at bounding box center [141, 185] width 241 height 39
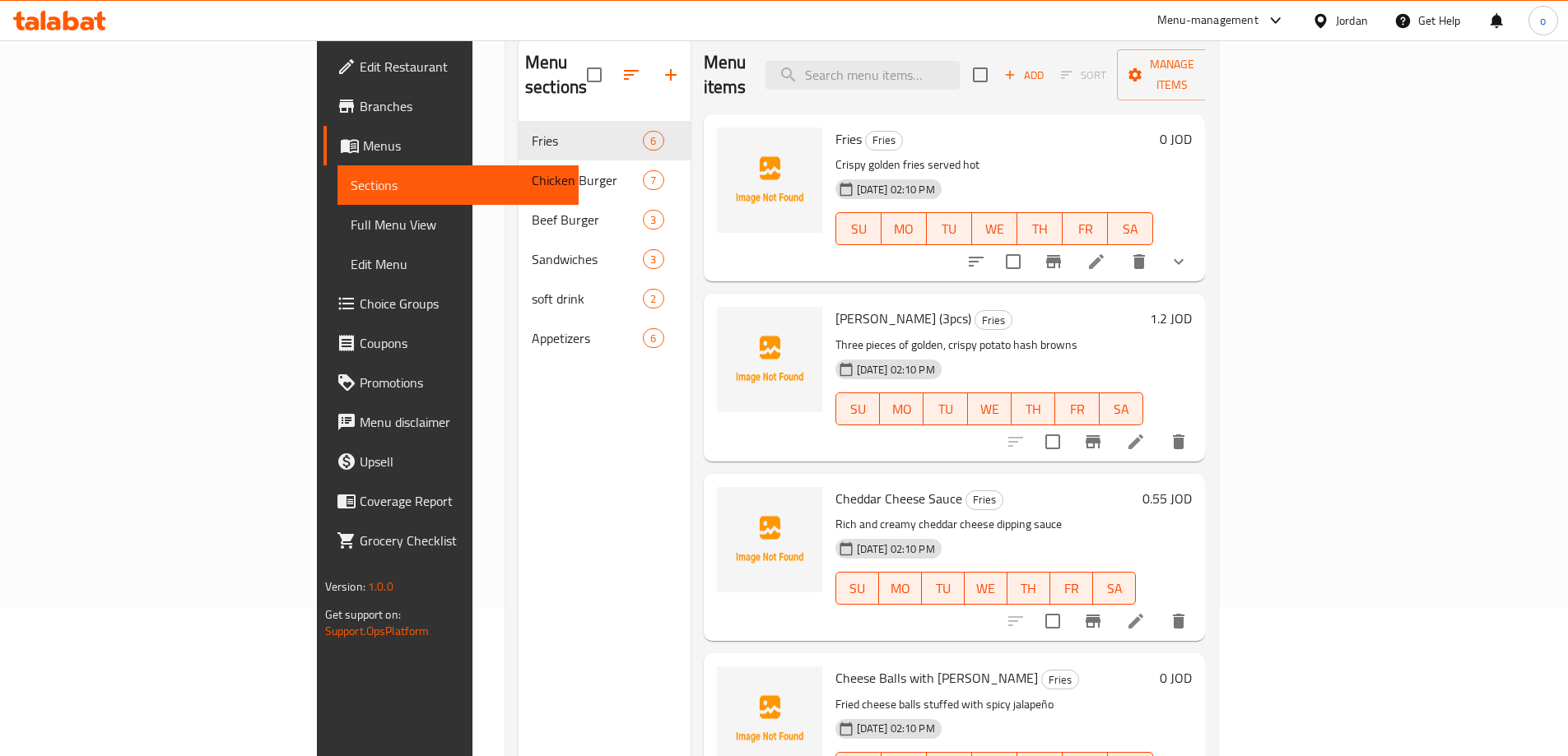
scroll to position [65, 0]
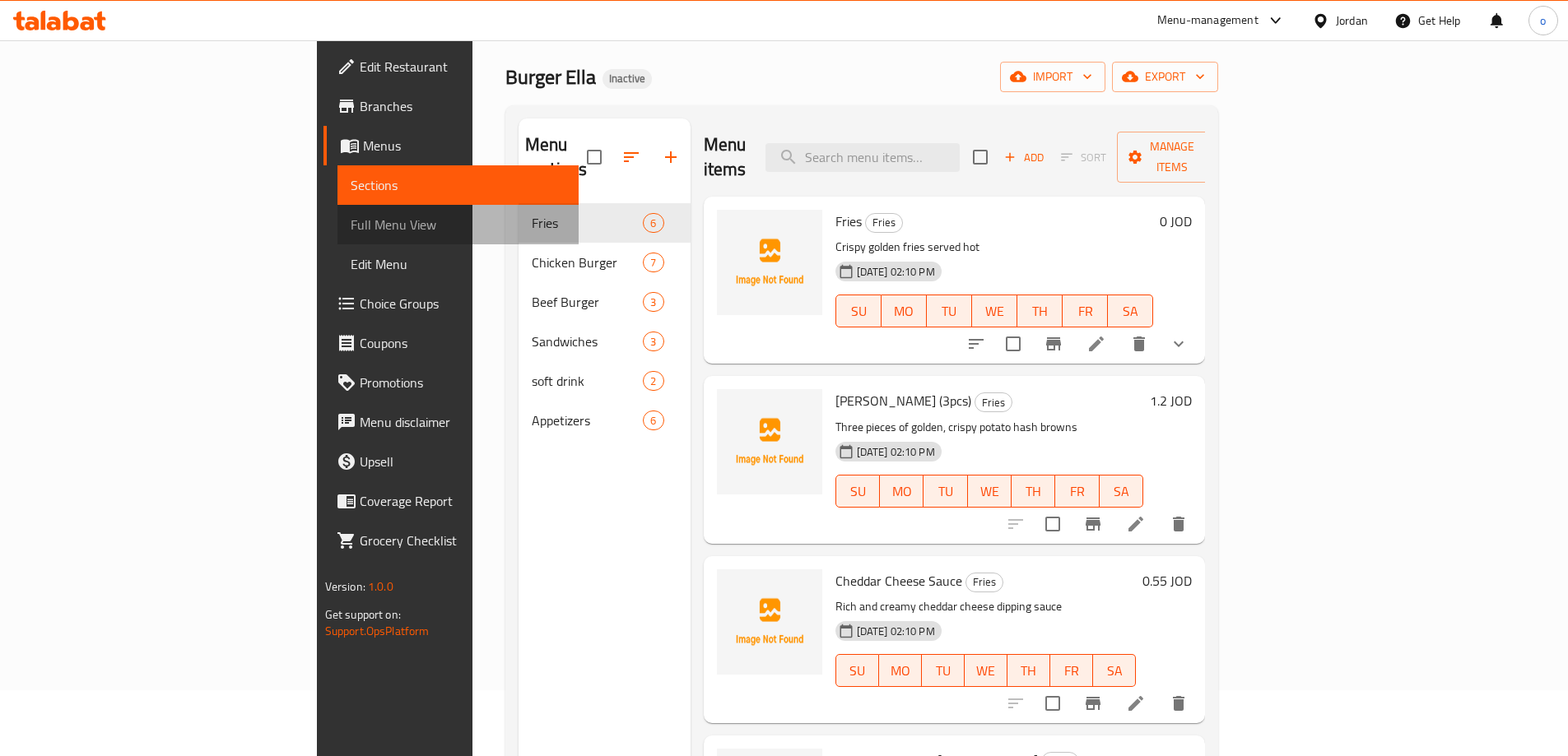
click at [351, 233] on span "Full Menu View" at bounding box center [458, 225] width 215 height 20
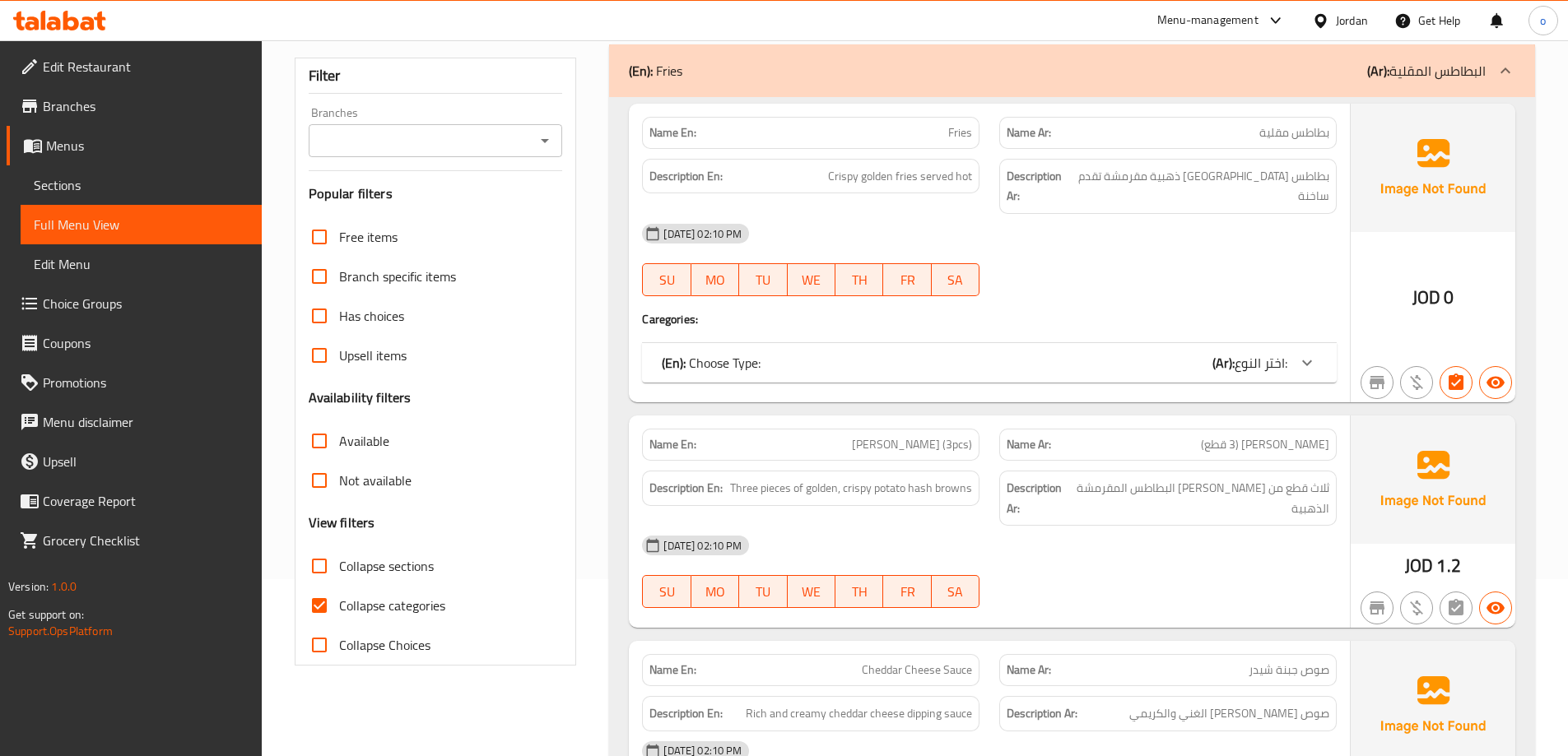
scroll to position [149, 0]
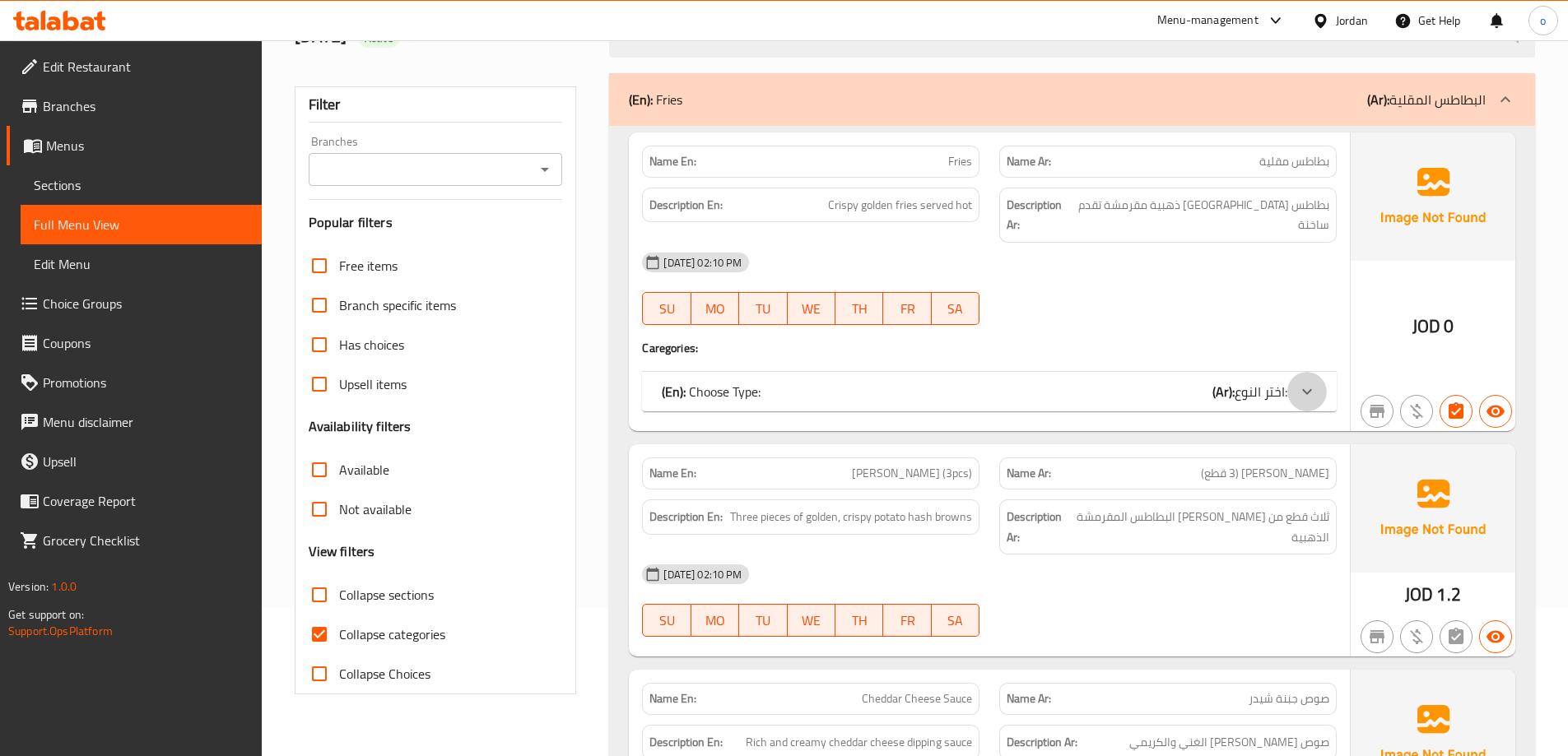
click at [1317, 372] on div at bounding box center [1306, 391] width 39 height 39
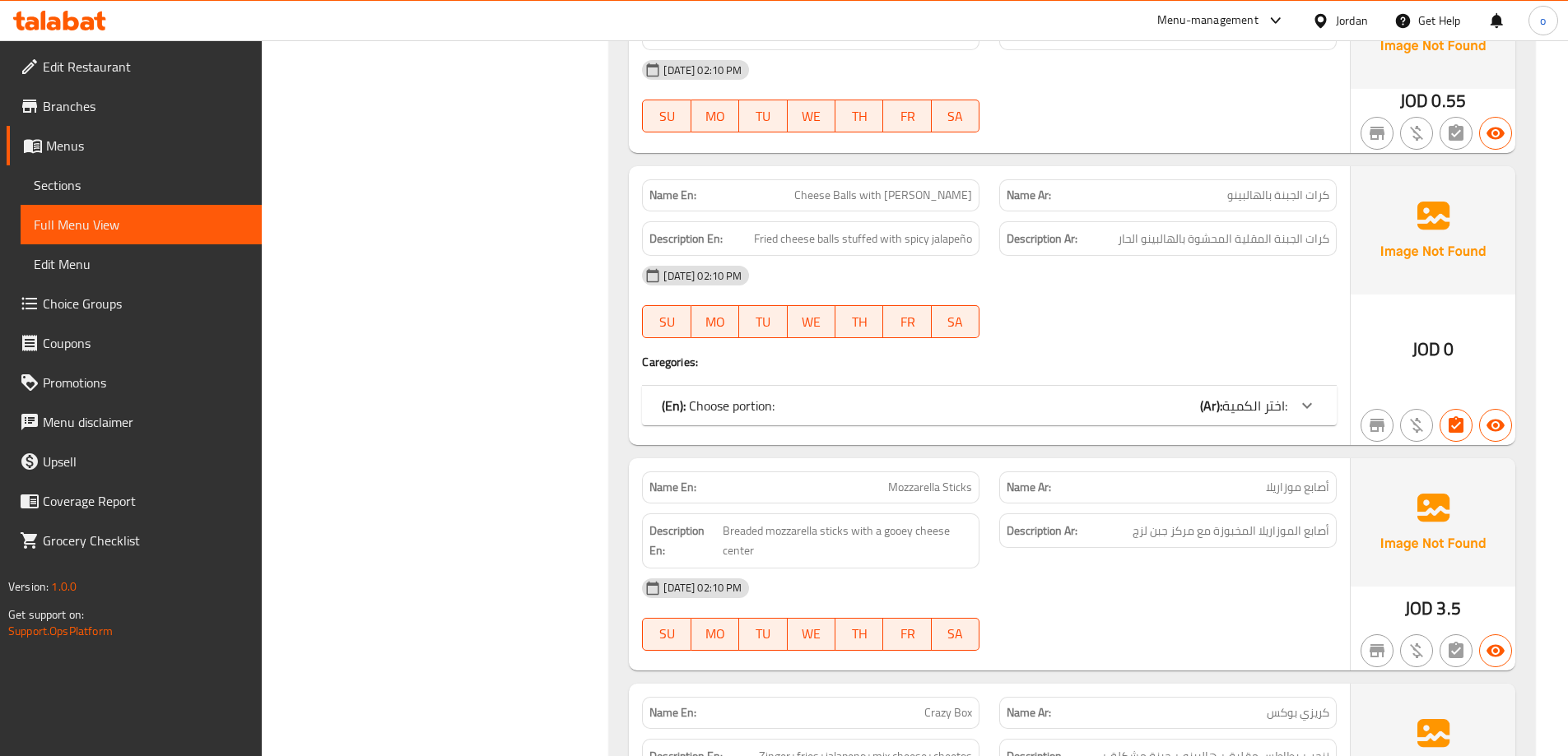
scroll to position [1218, 0]
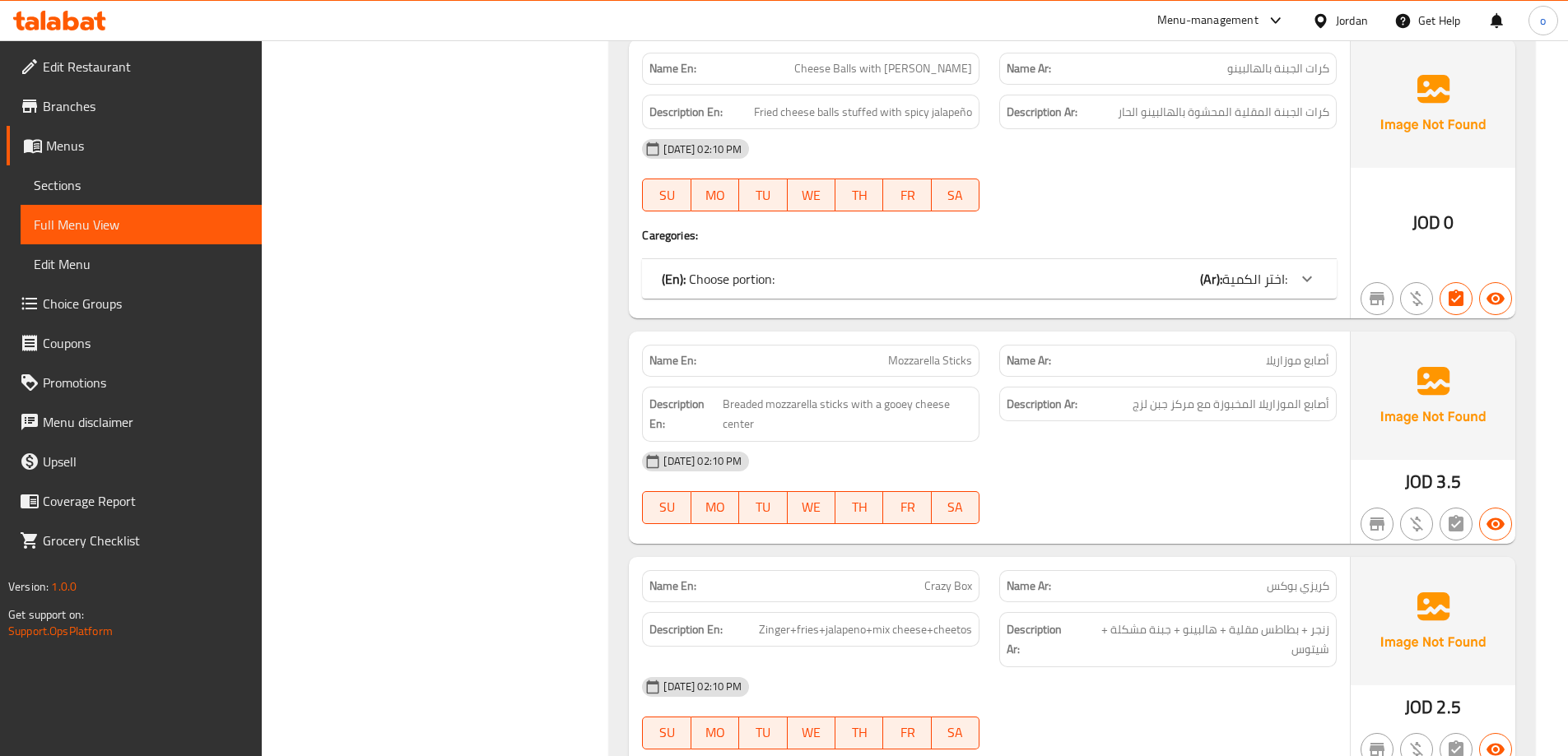
click at [1344, 274] on div "Name En: Cheese Balls with Jalapeno Name Ar: كرات الجبنة بالهالبينو Description…" at bounding box center [988, 179] width 721 height 279
click at [1322, 271] on div "(En): Choose portion: (Ar): اختر الكمية:" at bounding box center [989, 279] width 695 height 39
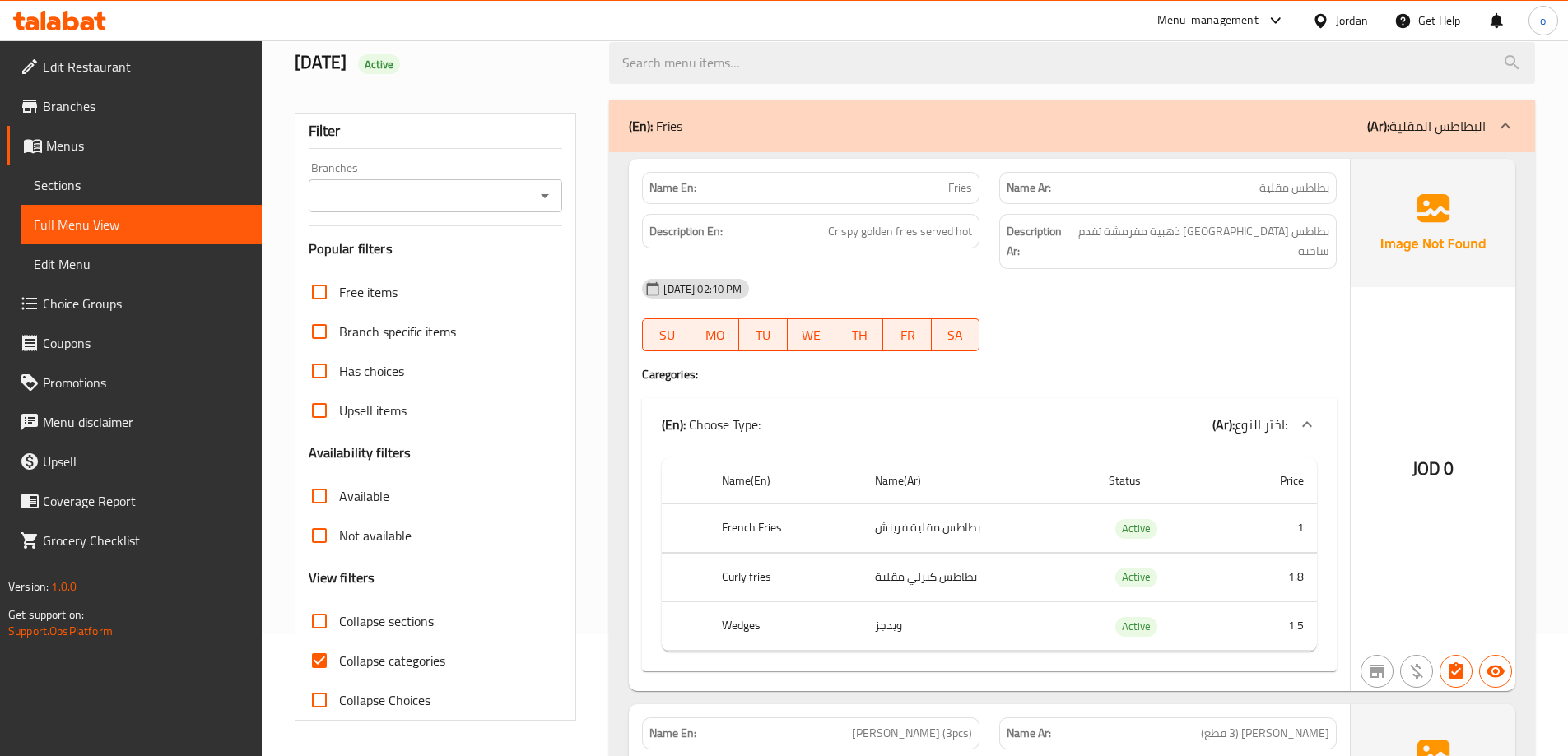
scroll to position [0, 0]
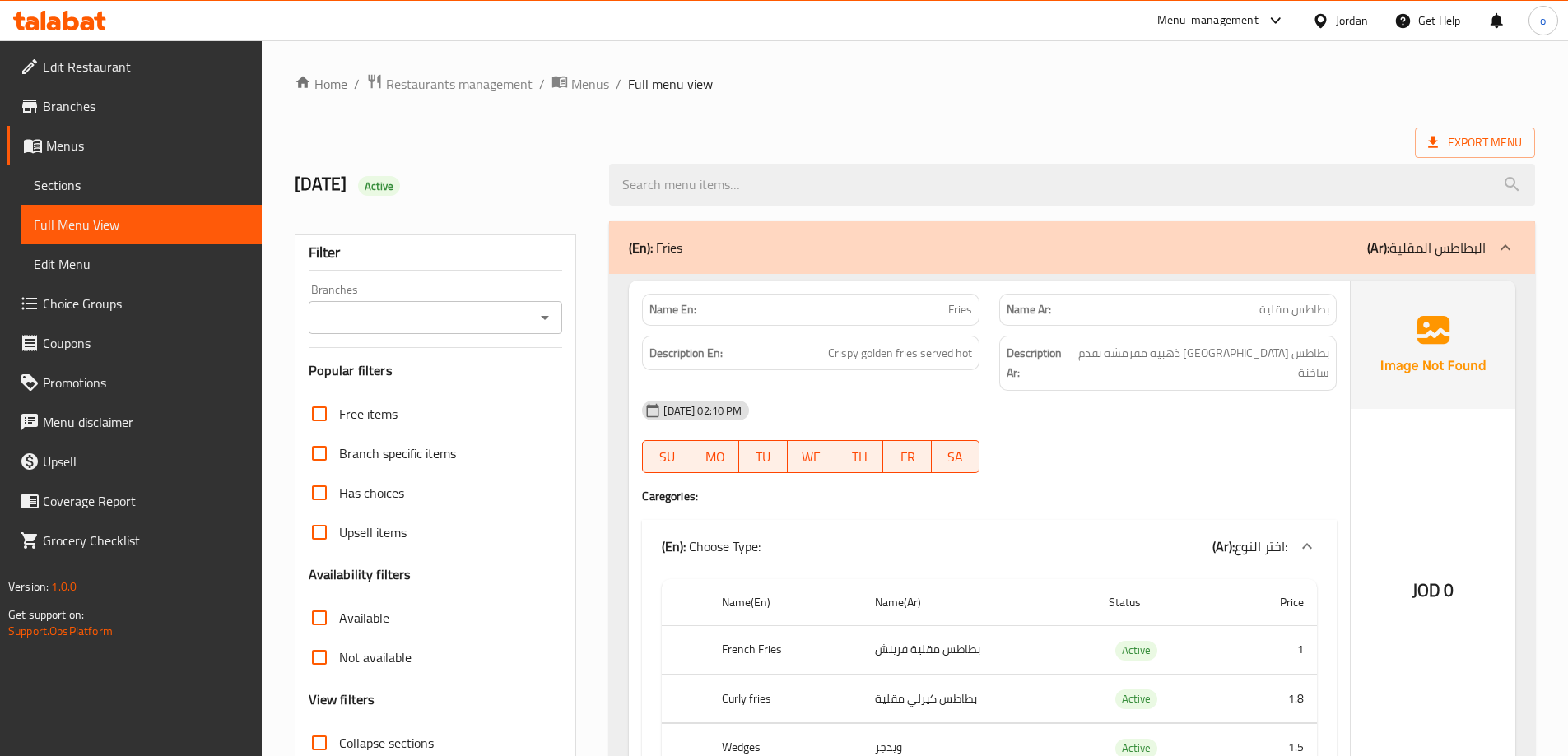
click at [81, 185] on span "Sections" at bounding box center [141, 185] width 215 height 20
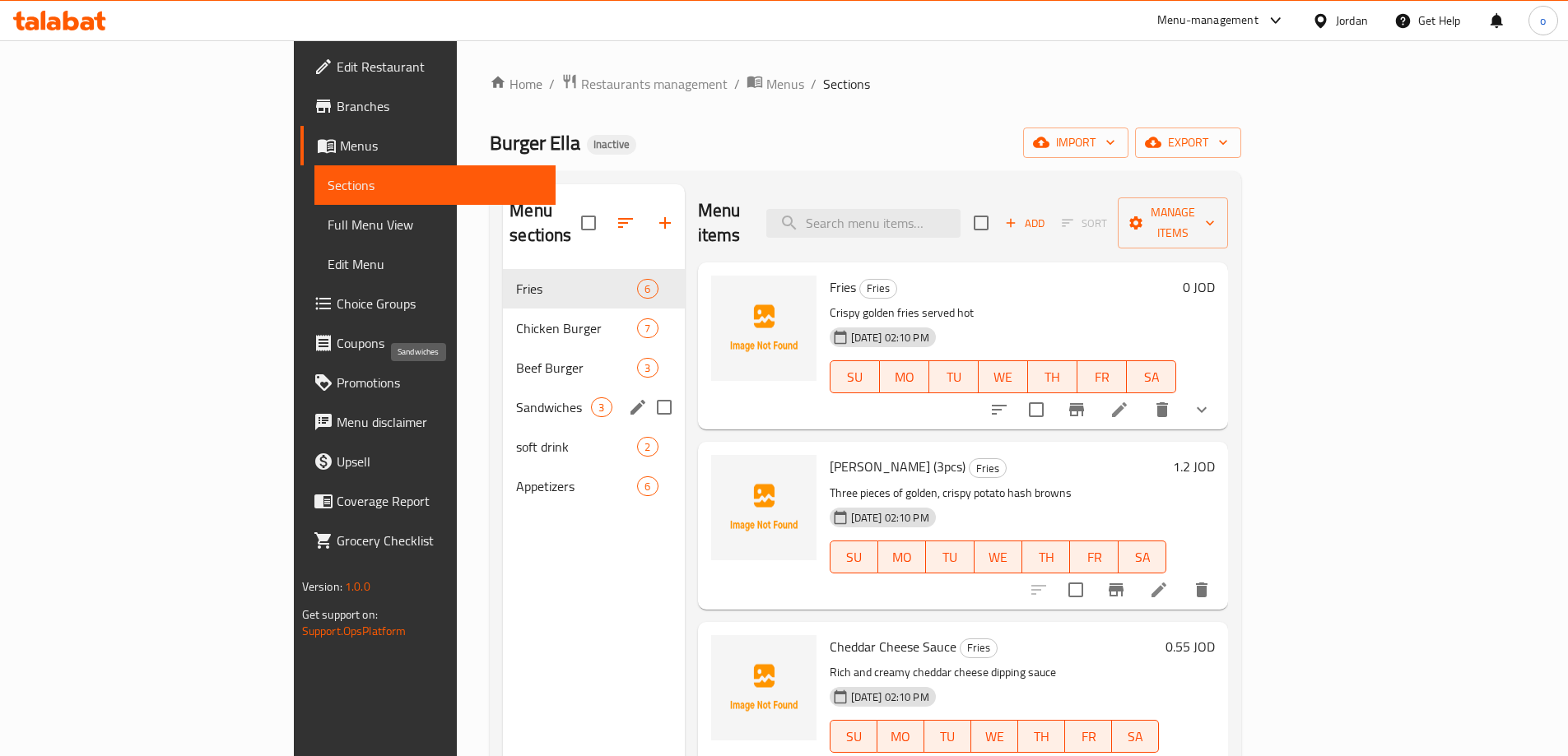
click at [516, 358] on span "Beef Burger" at bounding box center [576, 368] width 121 height 20
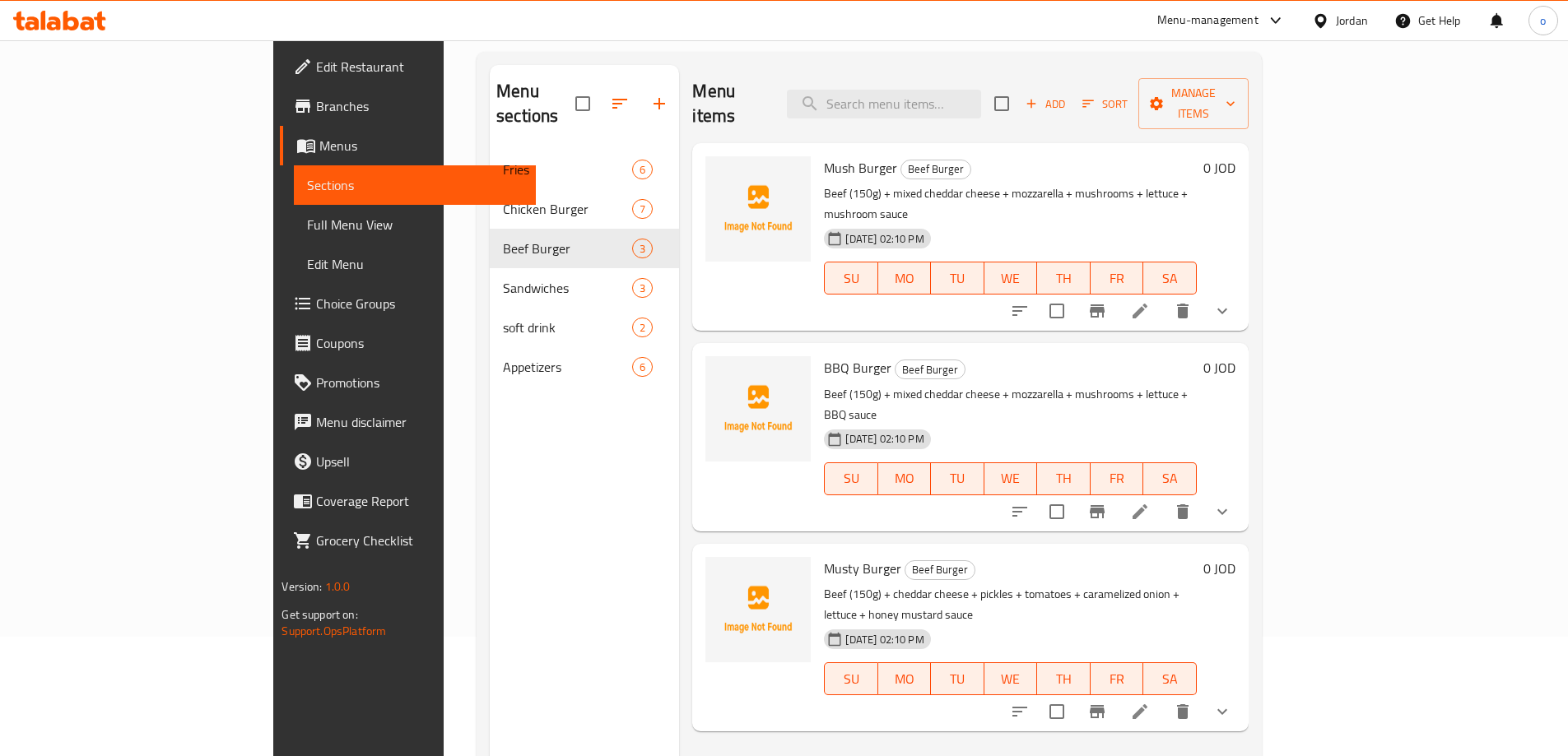
scroll to position [231, 0]
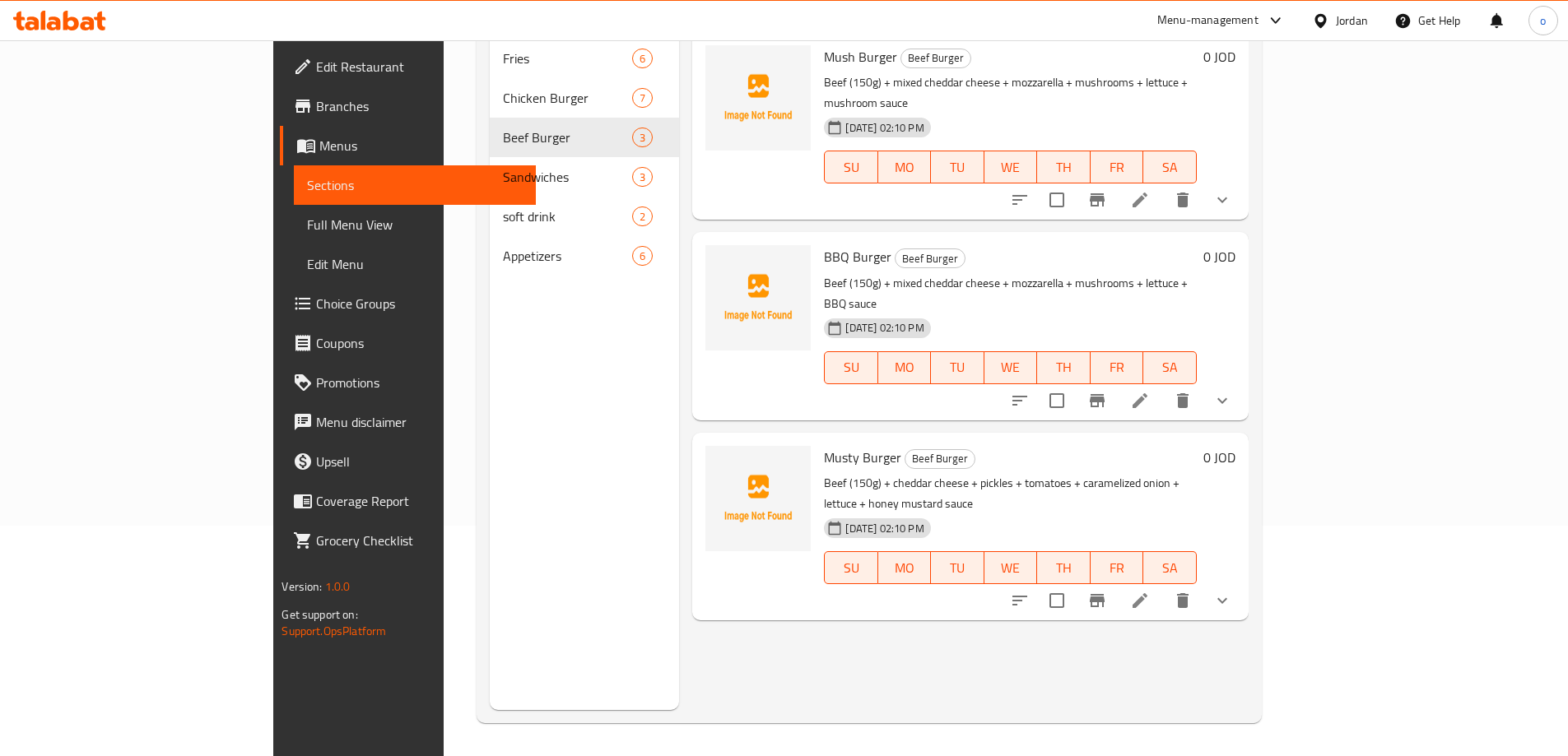
click at [307, 228] on span "Full Menu View" at bounding box center [414, 225] width 215 height 20
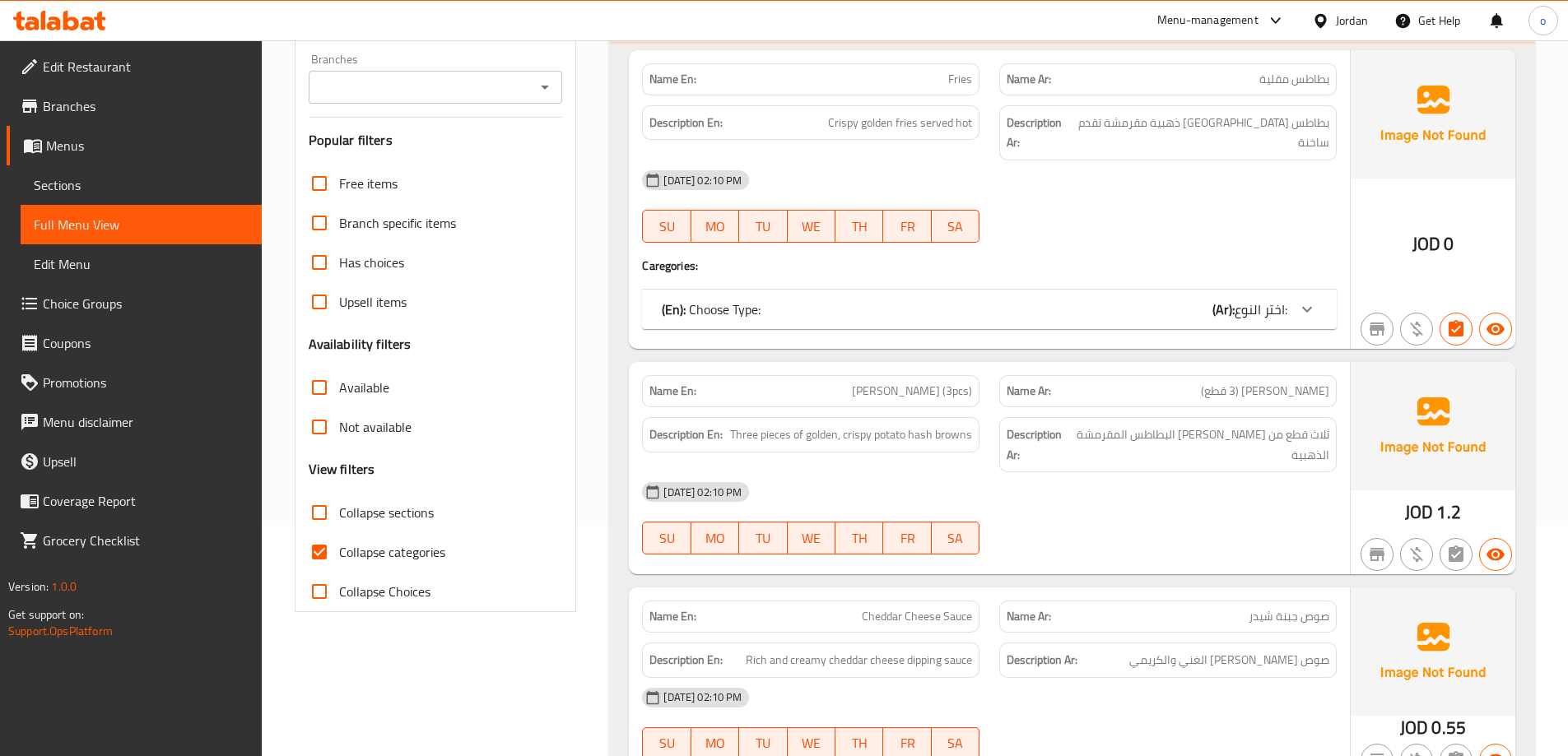
click at [403, 560] on span "Collapse categories" at bounding box center [392, 552] width 107 height 20
click at [339, 560] on input "Collapse categories" at bounding box center [319, 552] width 39 height 39
checkbox input "false"
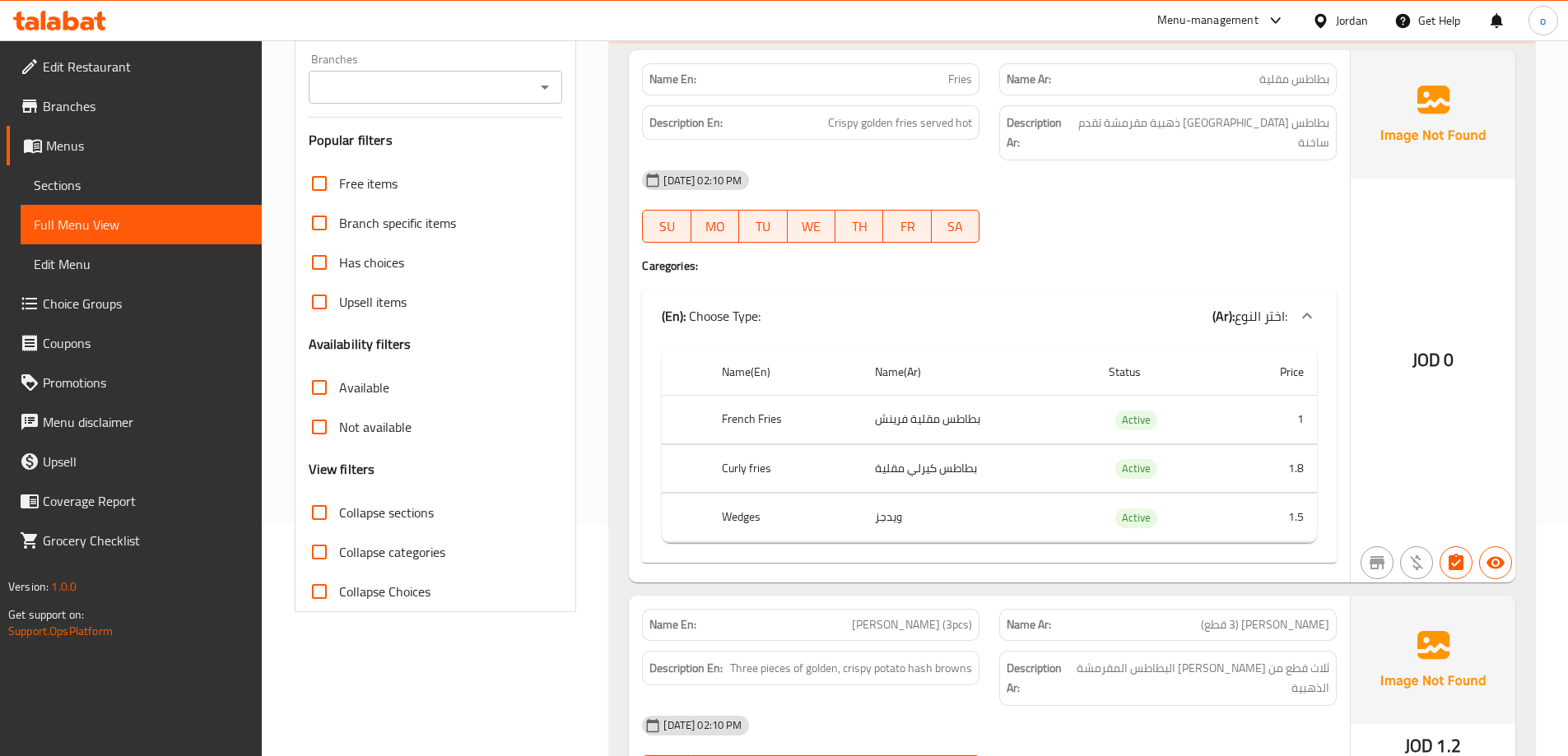
click at [399, 503] on span "Collapse sections" at bounding box center [386, 513] width 95 height 20
click at [339, 500] on input "Collapse sections" at bounding box center [319, 513] width 39 height 39
checkbox input "true"
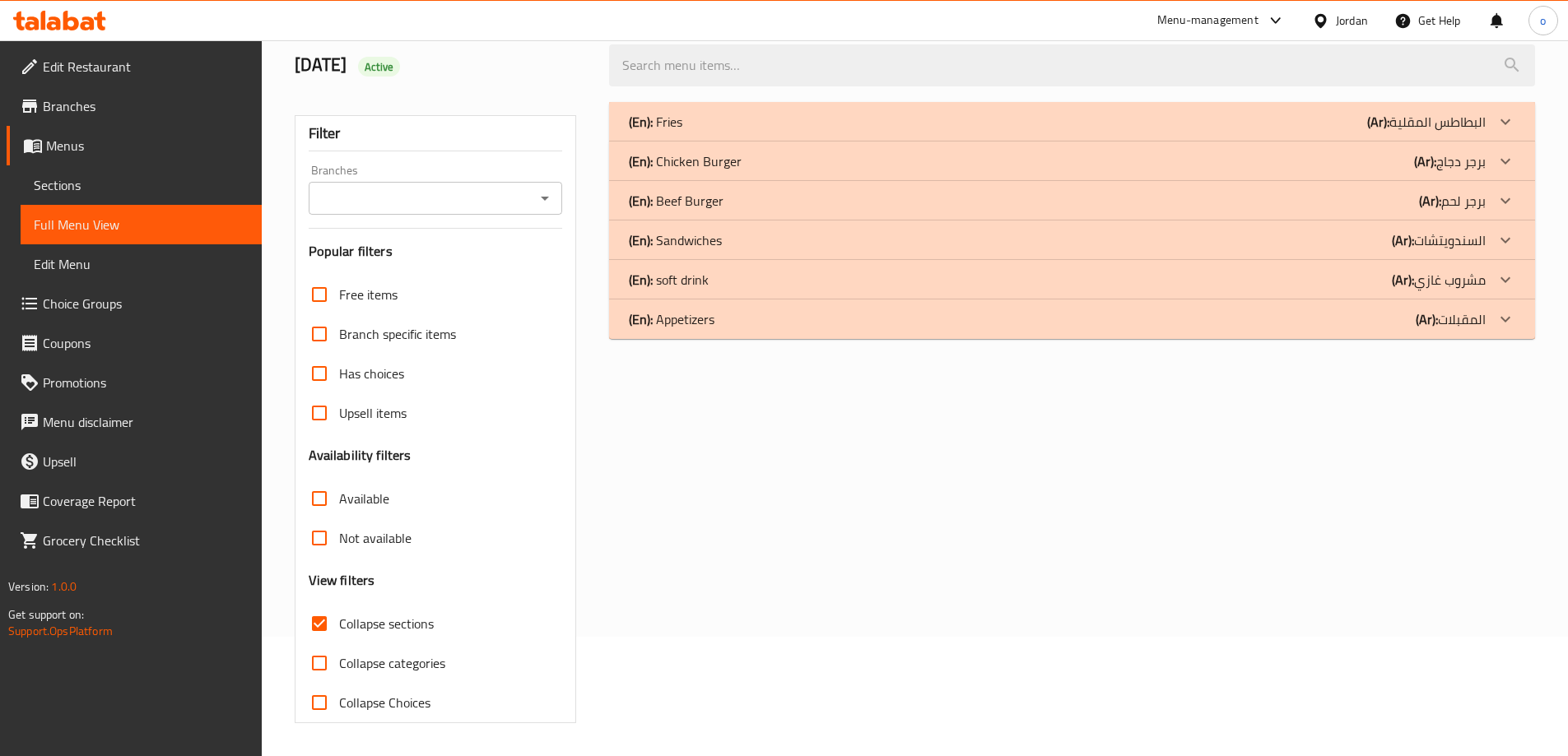
scroll to position [119, 0]
click at [1143, 211] on div "(En): Beef Burger (Ar): برجر لحم" at bounding box center [1071, 201] width 925 height 39
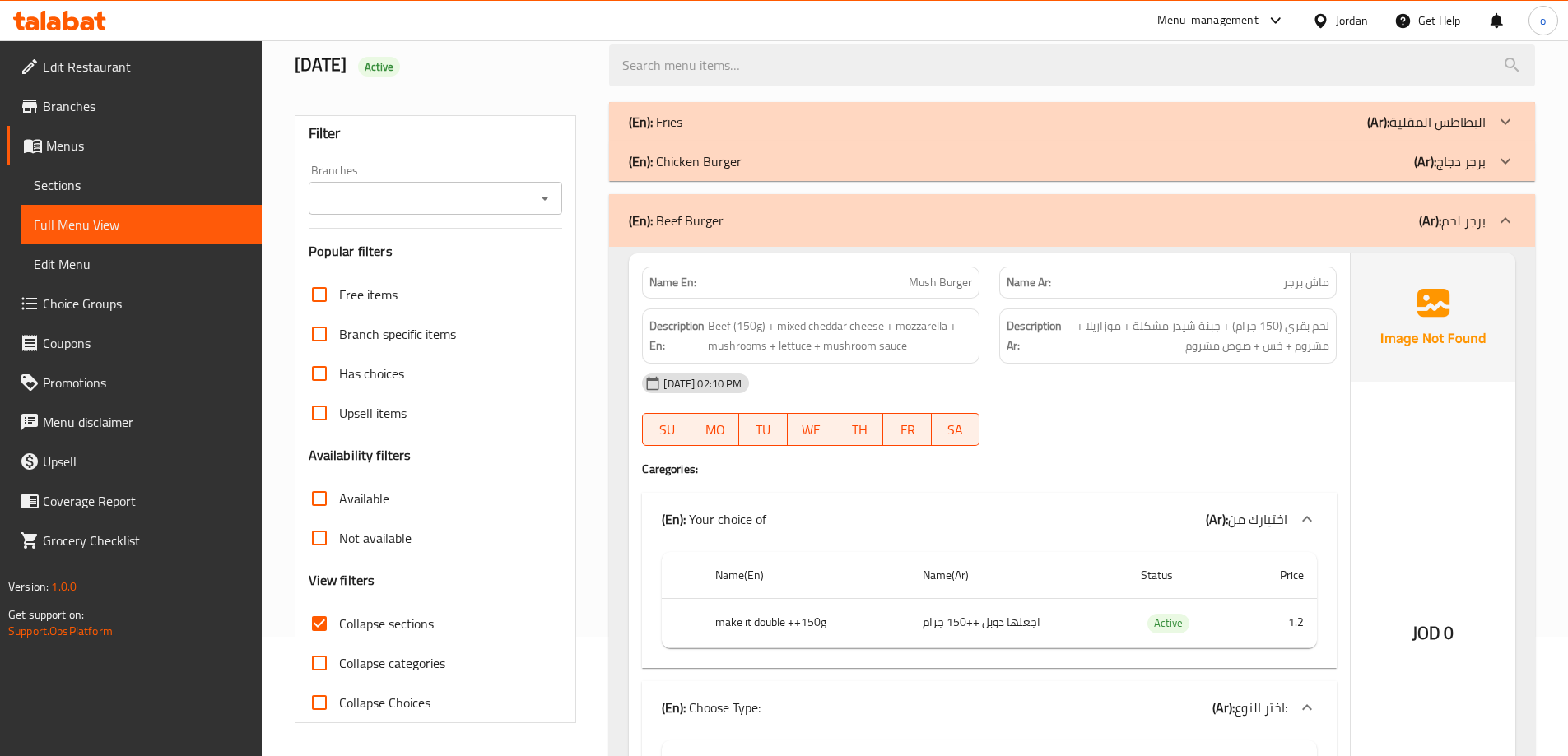
click at [133, 170] on link "Sections" at bounding box center [141, 185] width 241 height 39
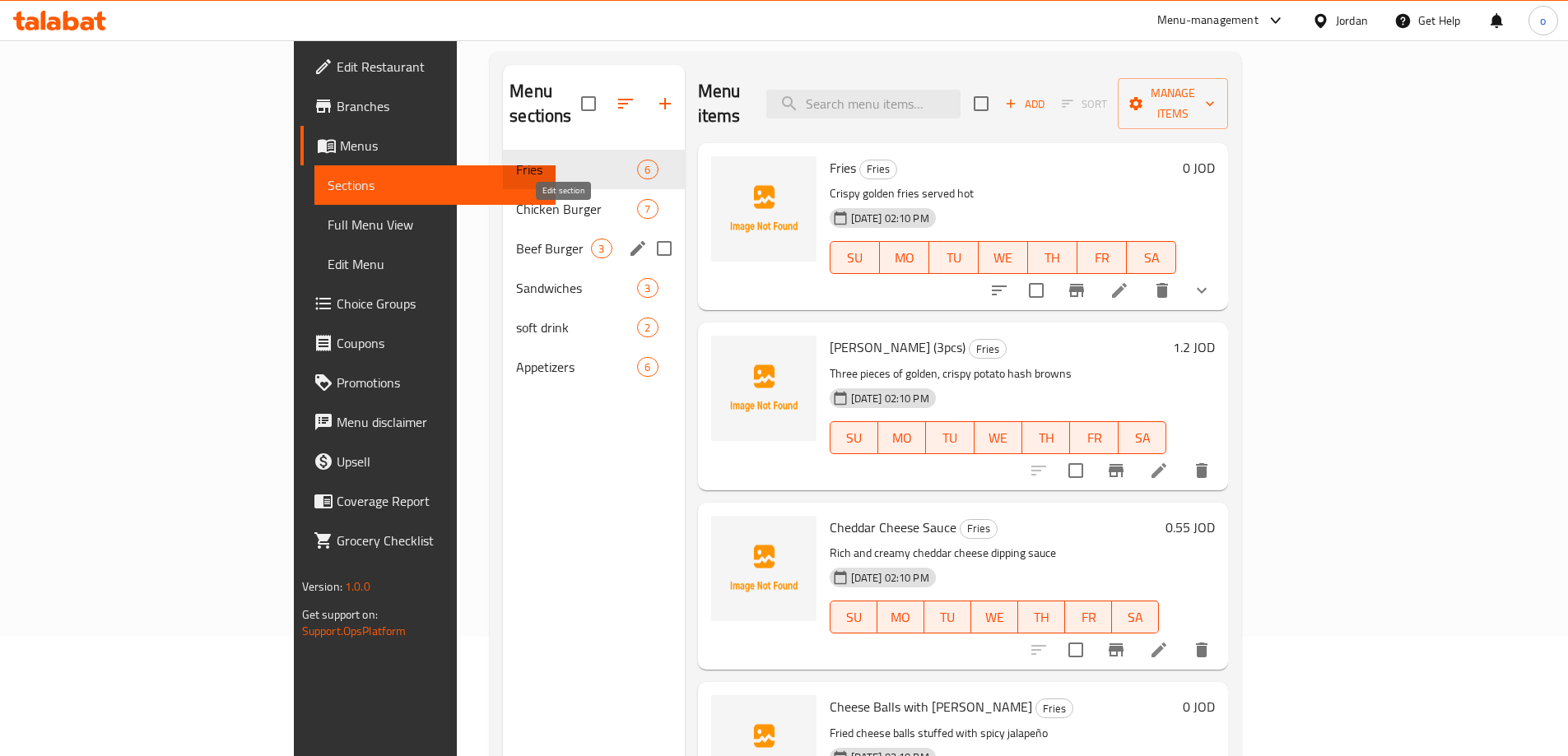
click at [628, 238] on icon "edit" at bounding box center [638, 248] width 20 height 20
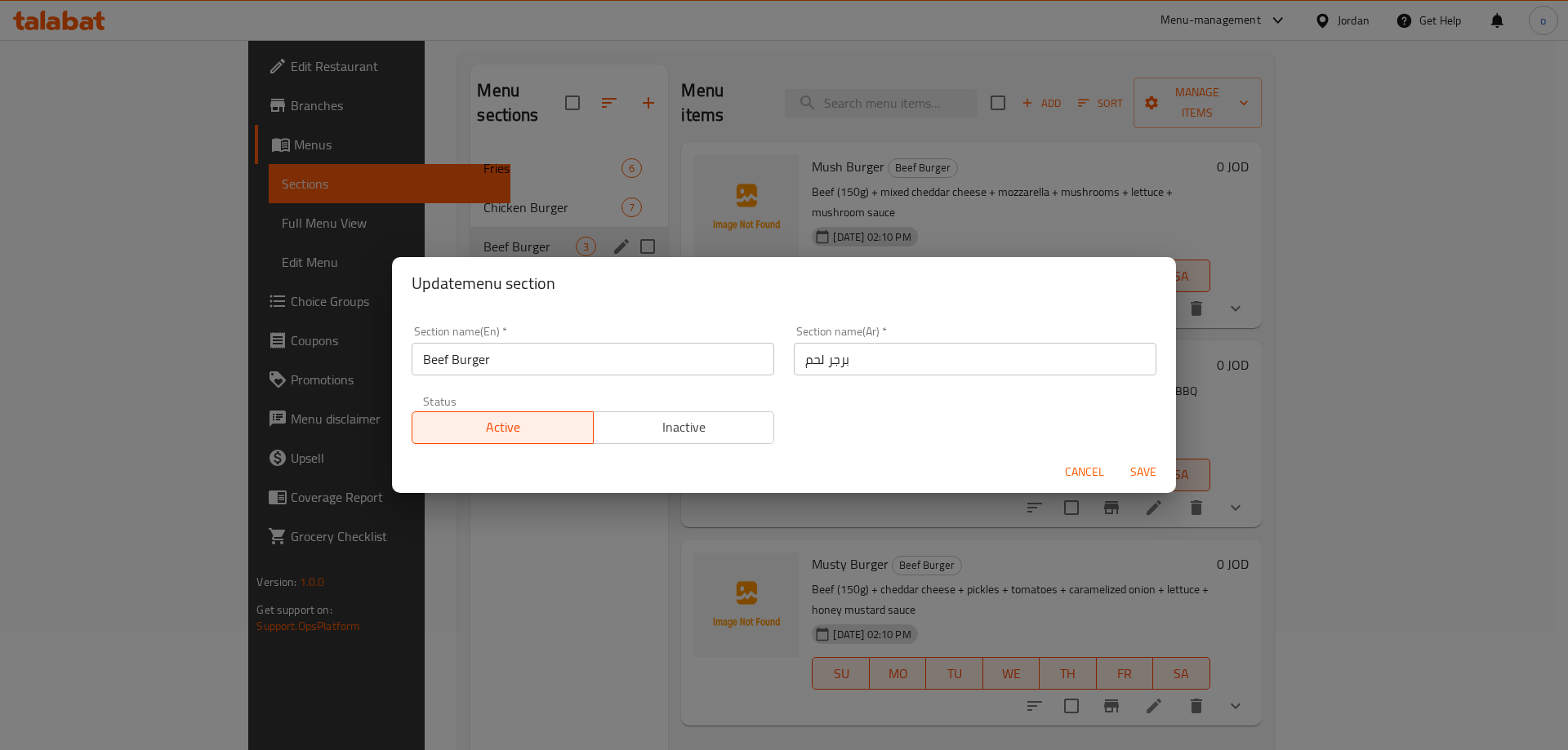
click at [801, 365] on input "برجر لحم" at bounding box center [975, 359] width 363 height 32
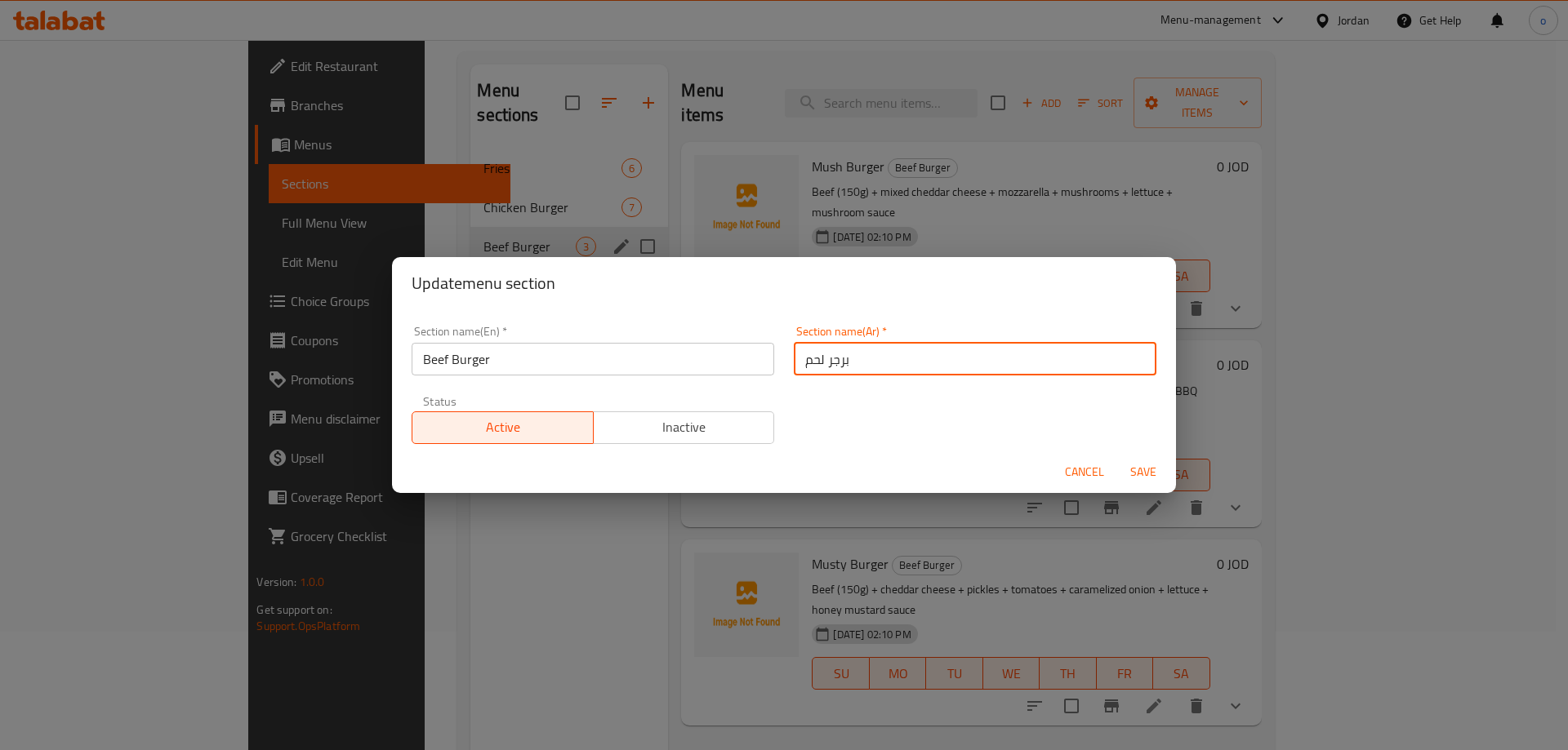
click at [874, 369] on input "برجر لحم" at bounding box center [975, 359] width 363 height 32
type input "برجر لحم بقري"
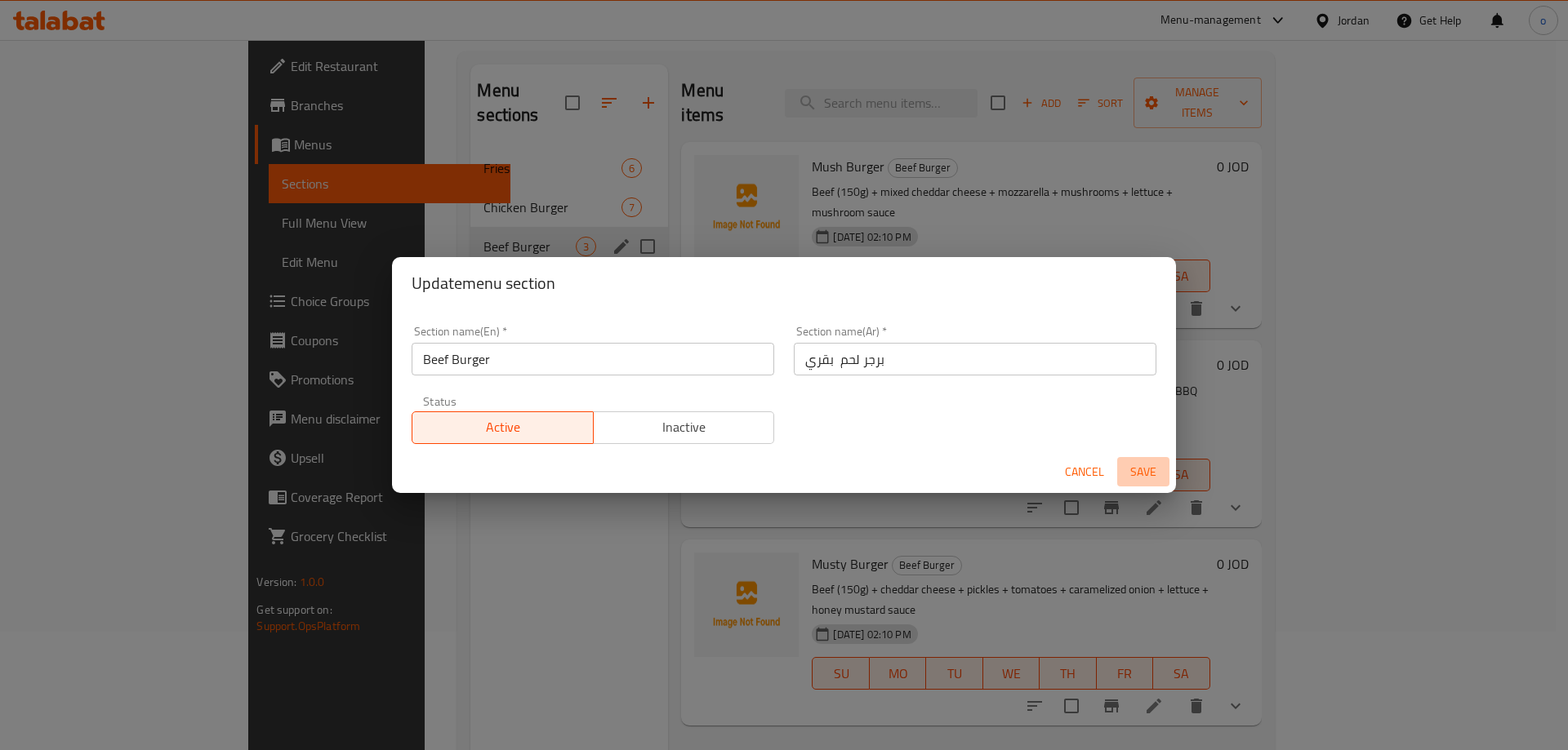
click at [1127, 466] on span "Save" at bounding box center [1143, 472] width 39 height 21
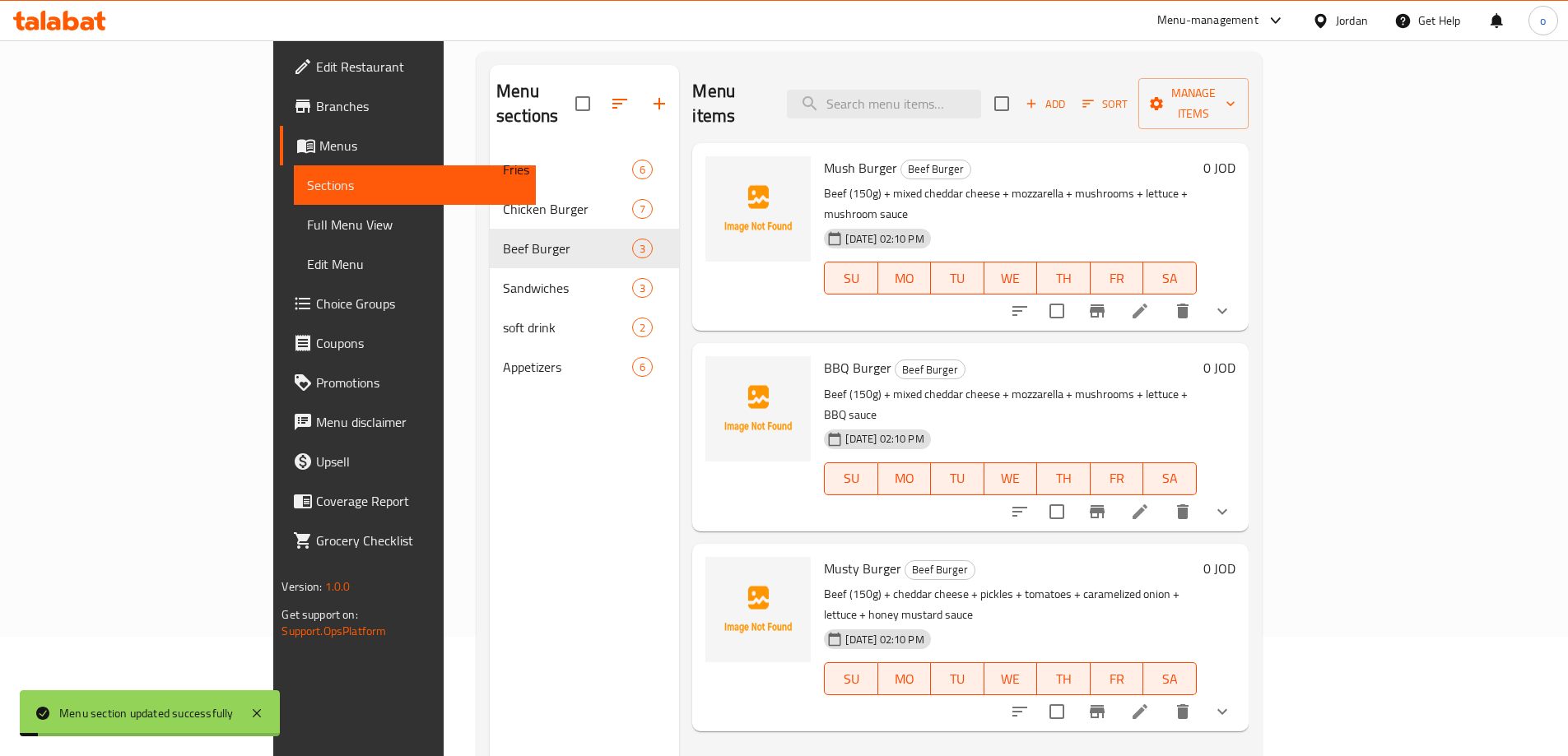
click at [307, 235] on span "Full Menu View" at bounding box center [414, 225] width 215 height 20
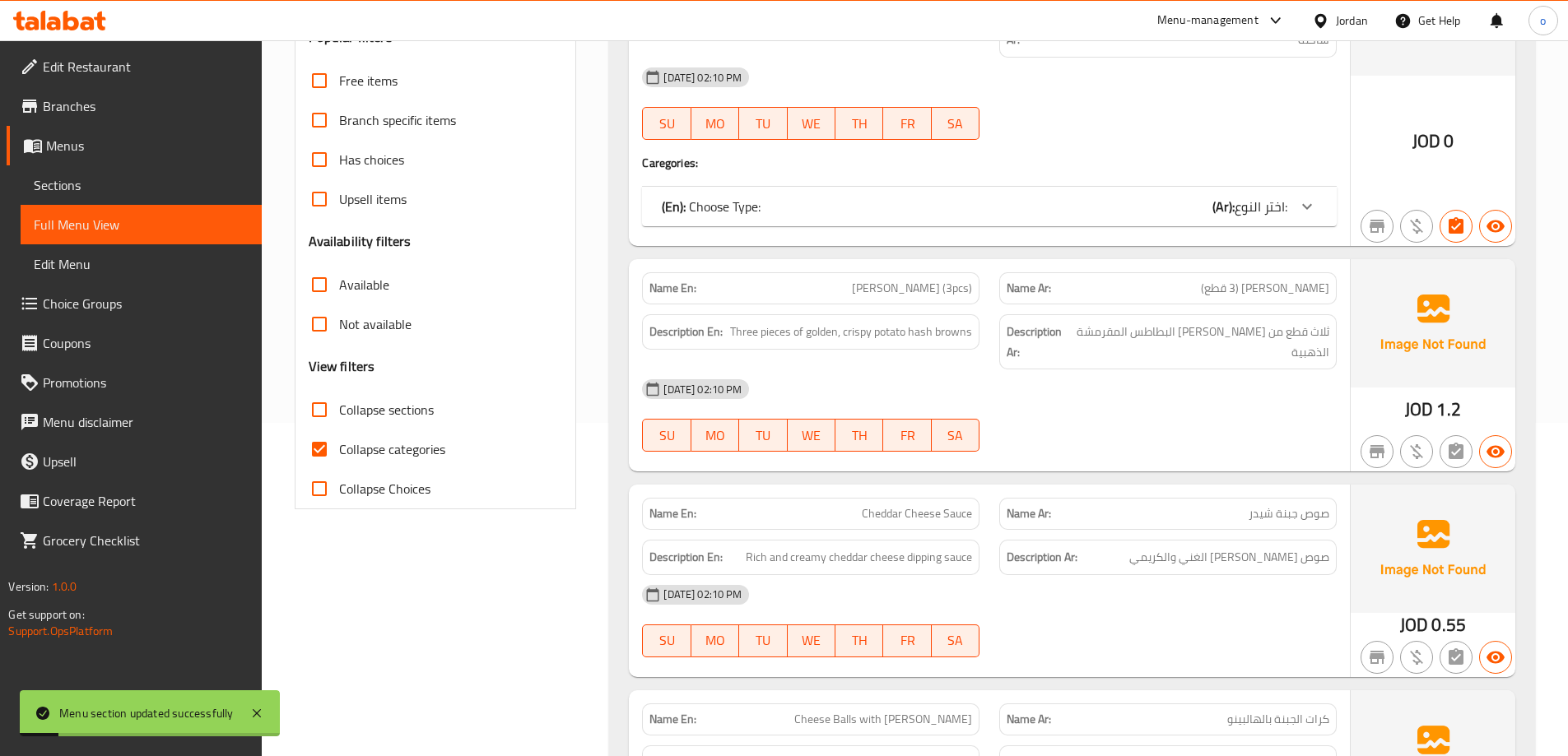
scroll to position [449, 0]
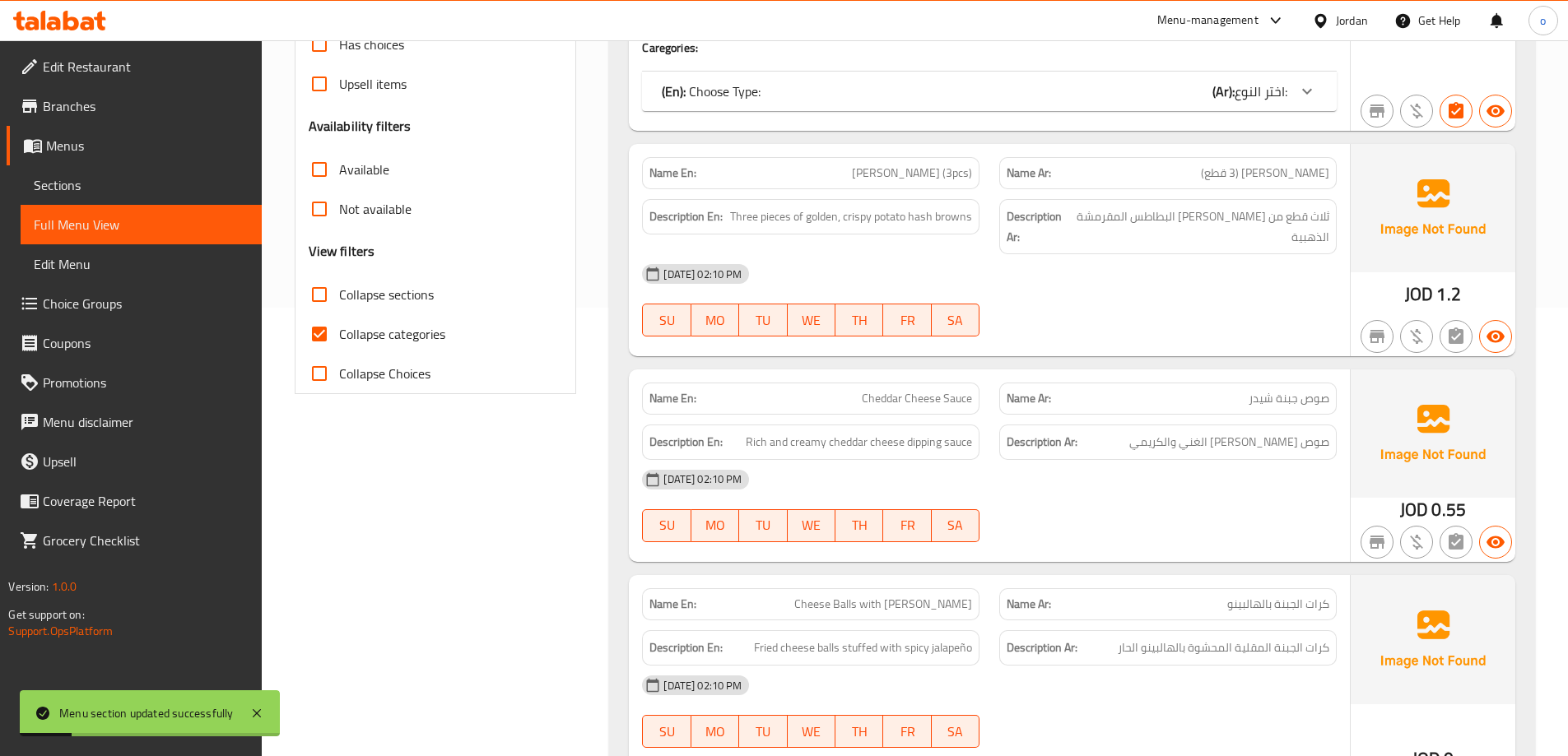
click at [382, 336] on span "Collapse categories" at bounding box center [392, 334] width 107 height 20
click at [339, 336] on input "Collapse categories" at bounding box center [319, 334] width 39 height 39
checkbox input "false"
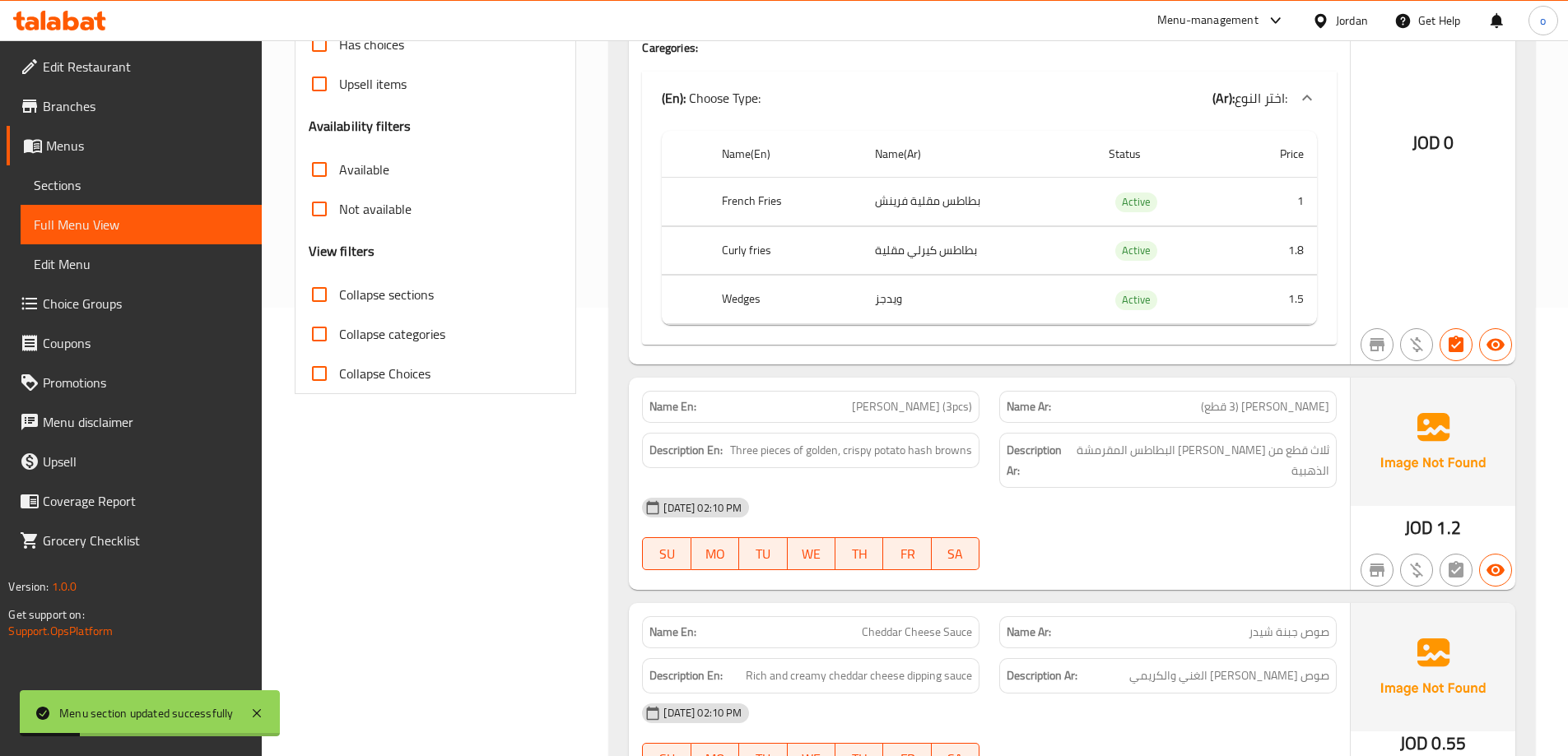
click at [385, 295] on span "Collapse sections" at bounding box center [386, 295] width 95 height 20
click at [339, 295] on input "Collapse sections" at bounding box center [319, 295] width 39 height 39
checkbox input "true"
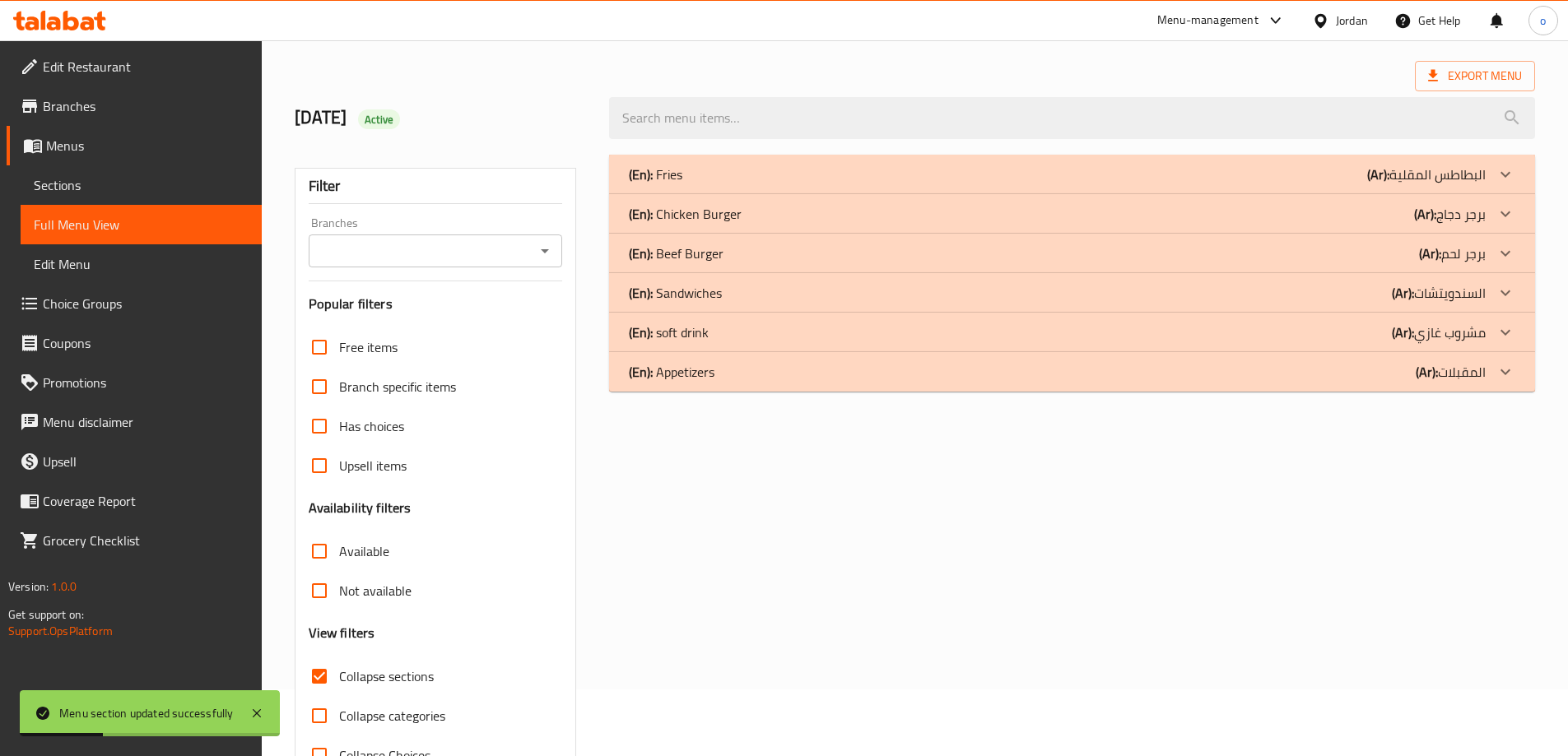
scroll to position [37, 0]
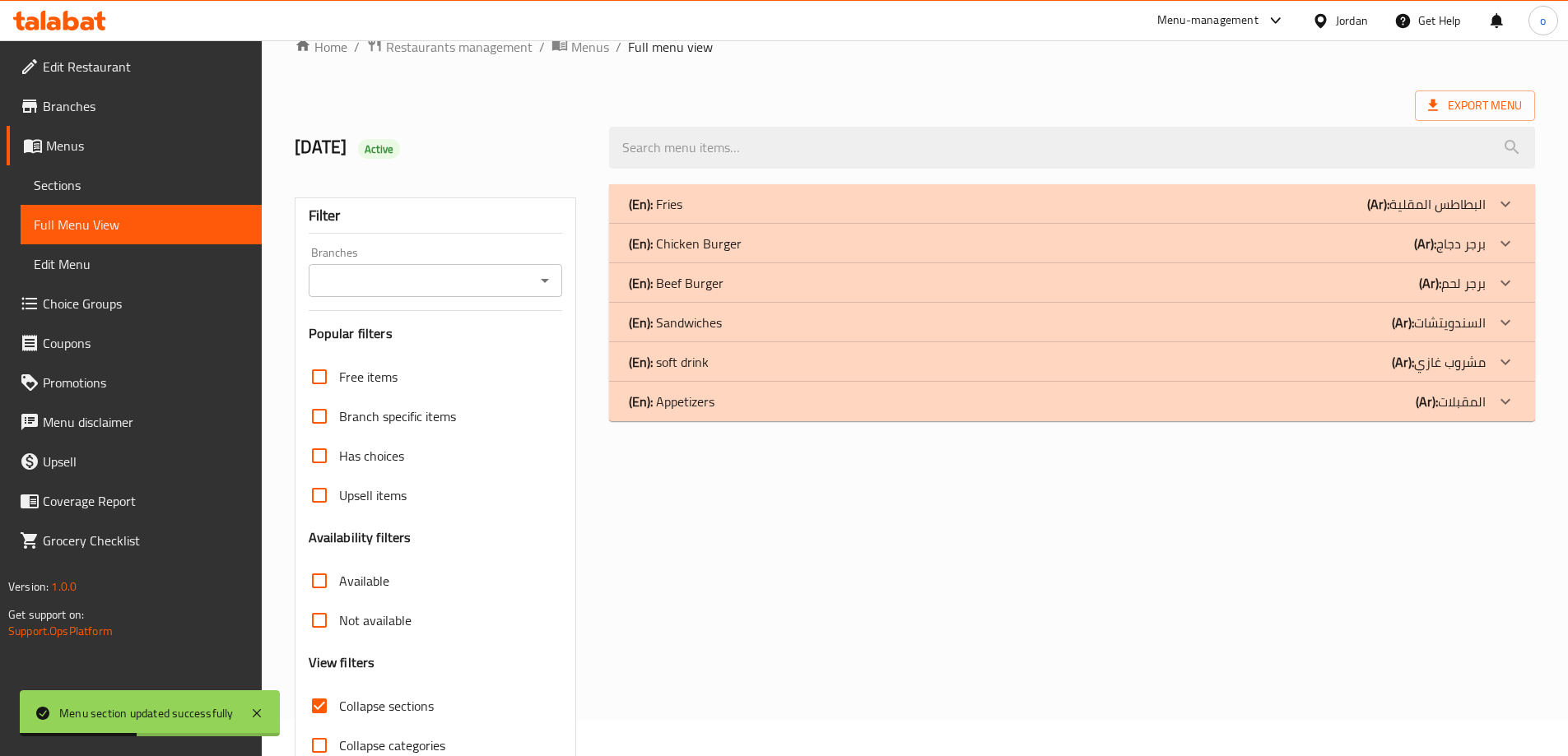
click at [770, 280] on div "(En): Beef Burger (Ar): برجر لحم" at bounding box center [1056, 284] width 857 height 20
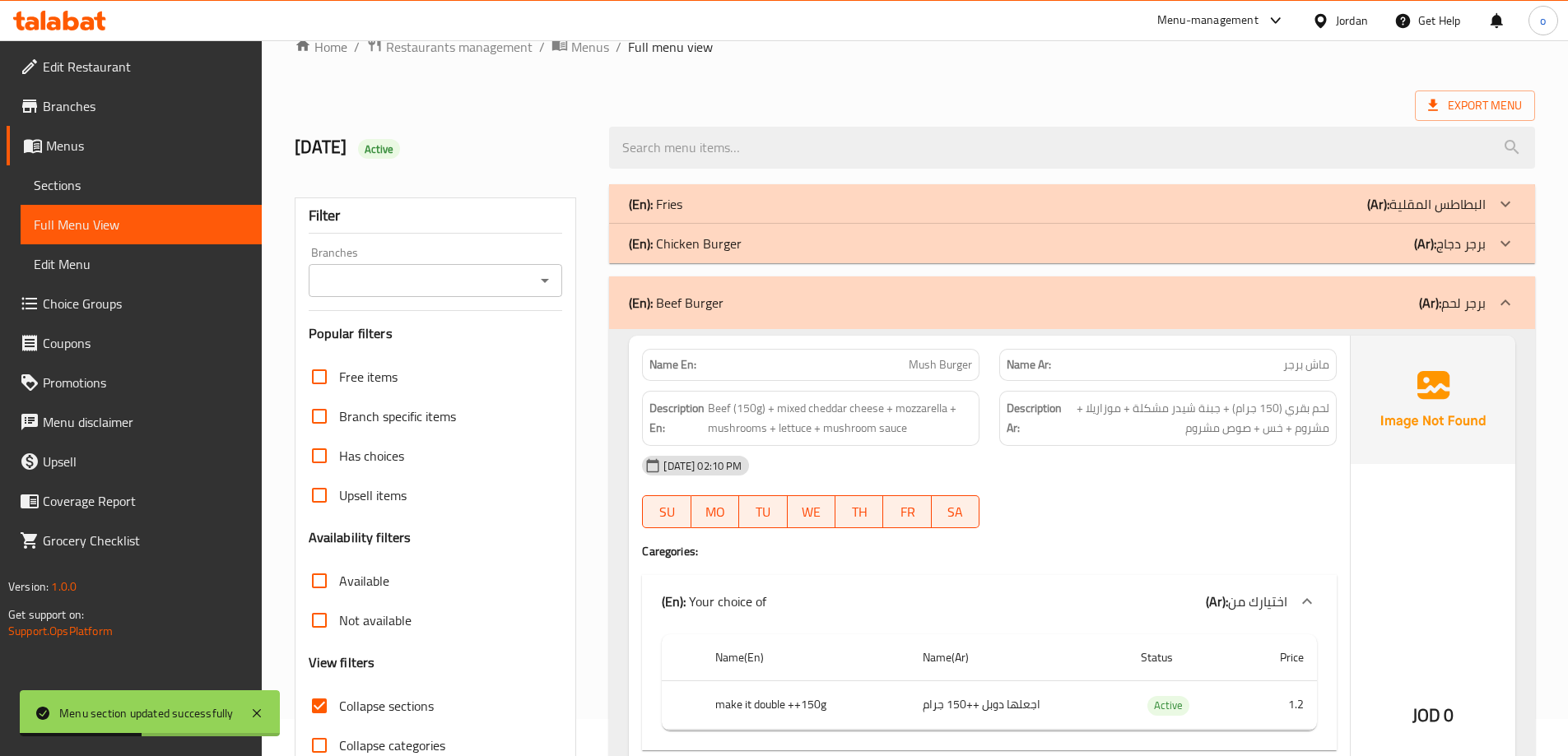
click at [794, 194] on div "(En): Fries (Ar): البطاطس المقلية" at bounding box center [1056, 204] width 857 height 20
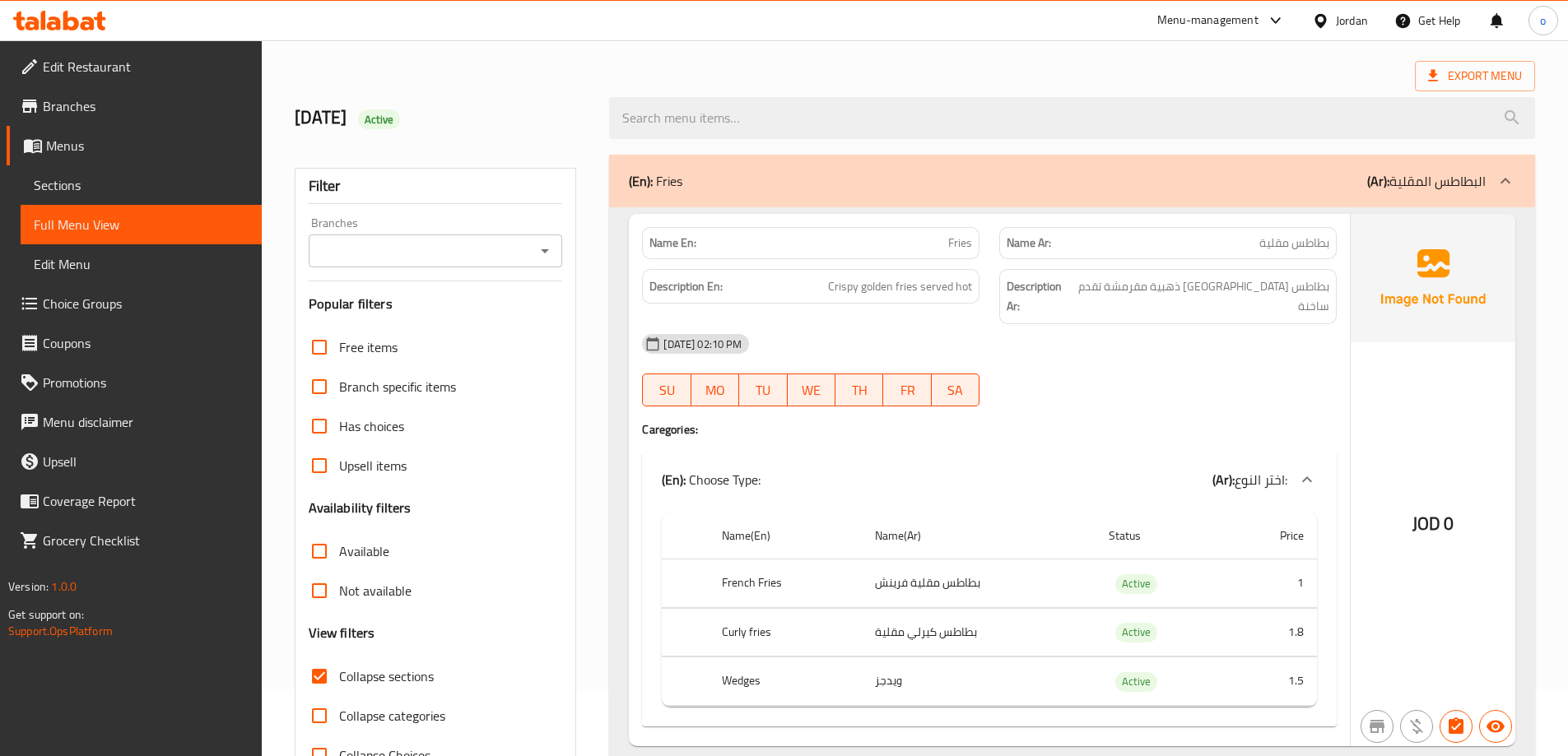
scroll to position [0, 0]
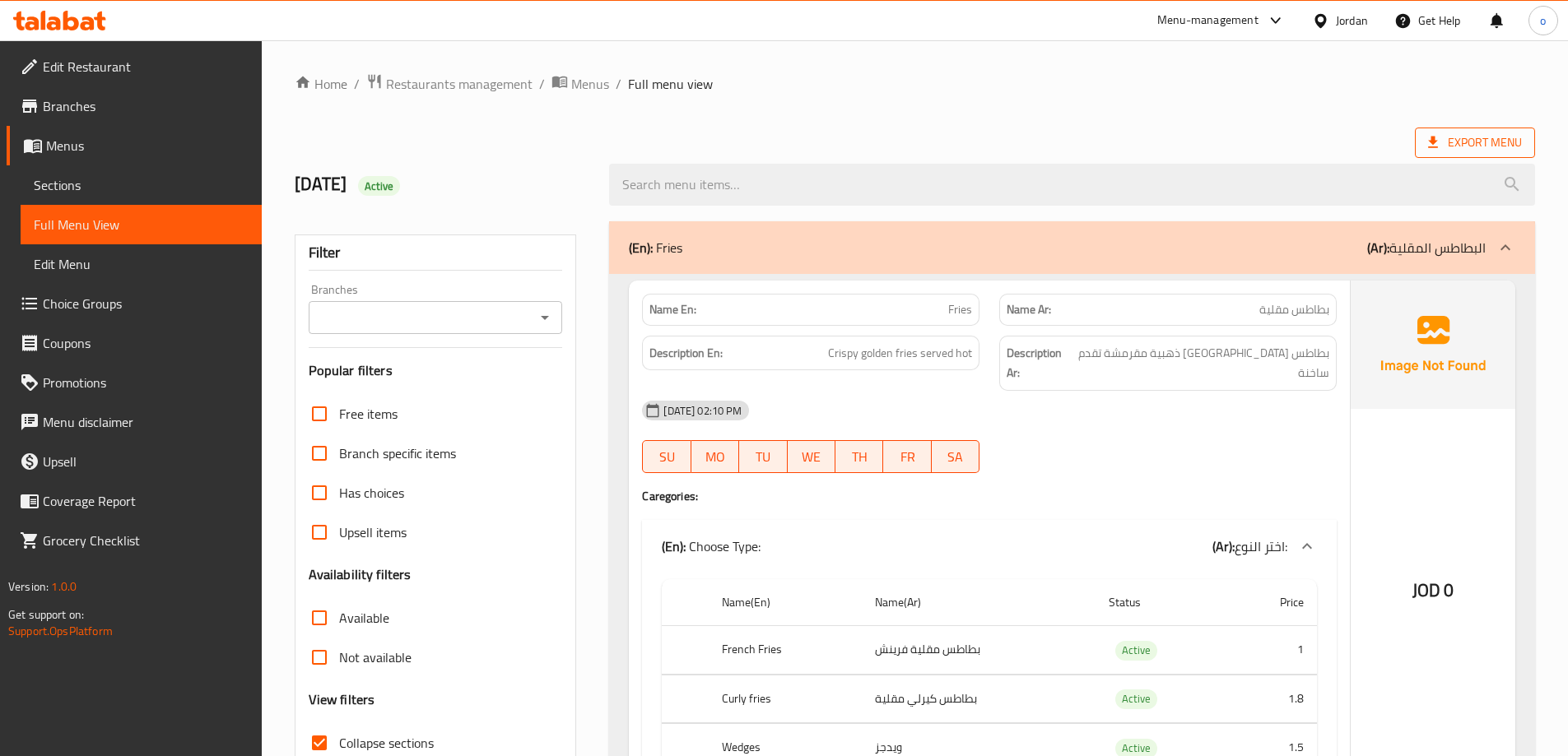
click at [1446, 154] on span "Export Menu" at bounding box center [1474, 143] width 120 height 30
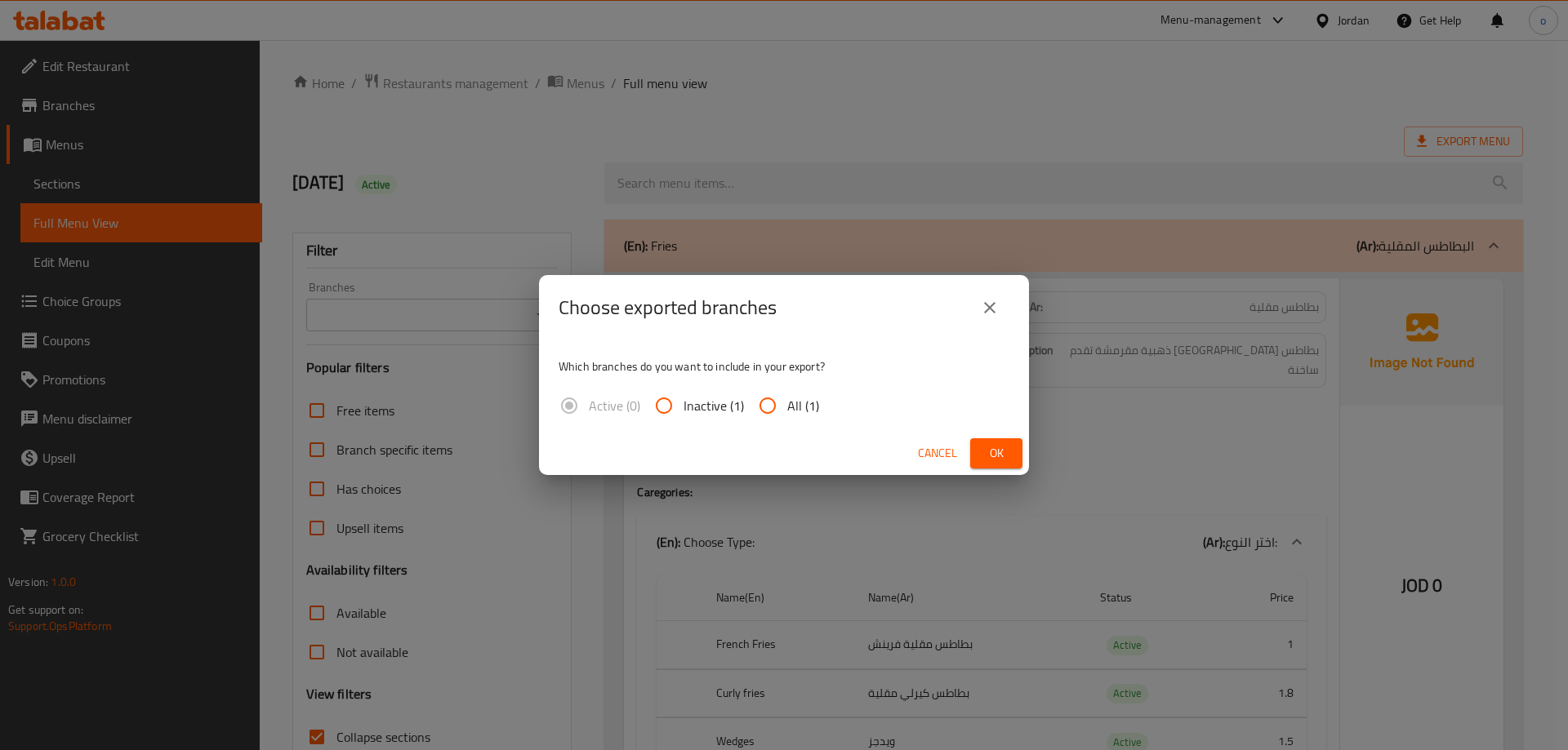
click at [774, 418] on input "All (1)" at bounding box center [767, 405] width 39 height 39
radio input "true"
click at [977, 446] on button "Ok" at bounding box center [996, 454] width 52 height 30
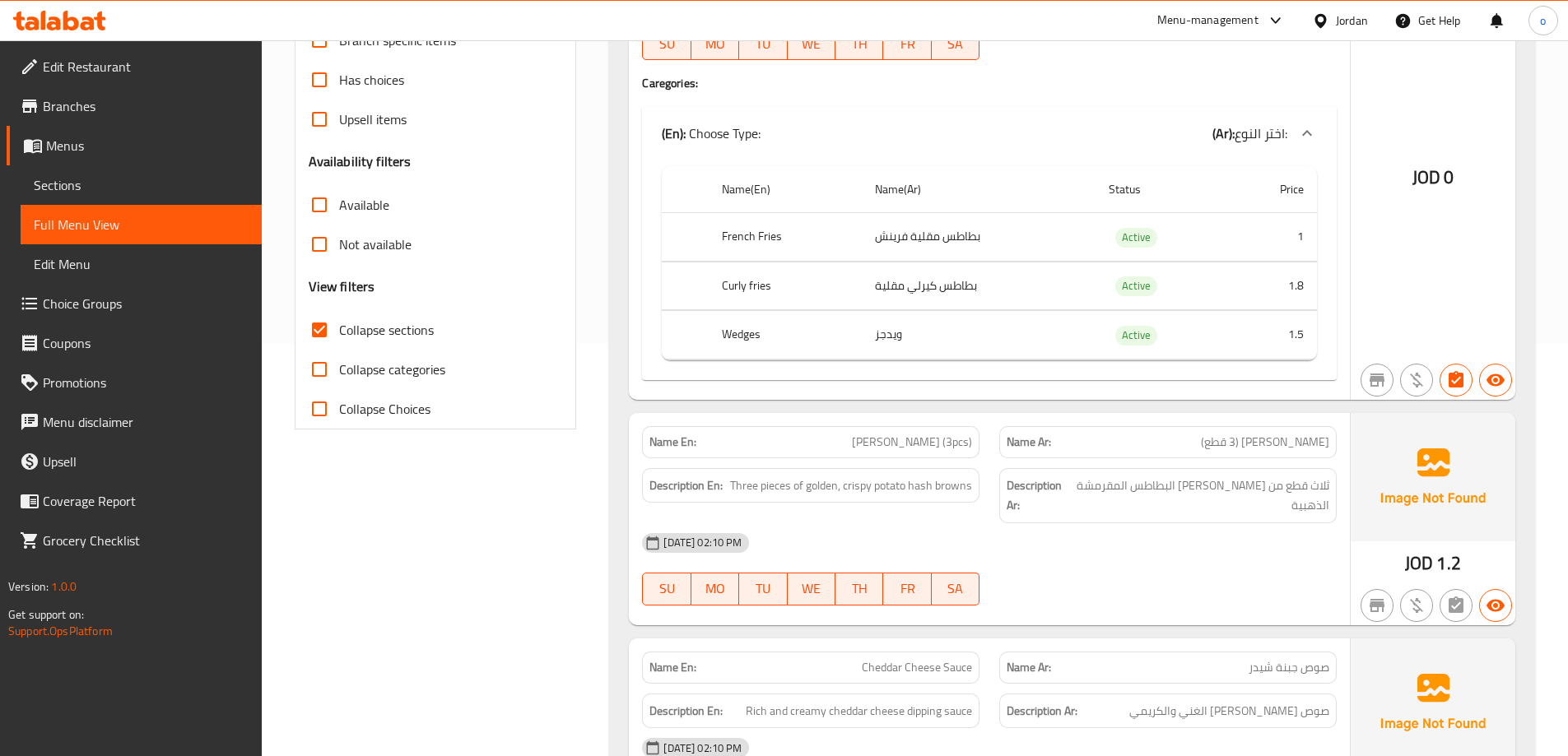
scroll to position [411, 0]
click at [347, 331] on span "Collapse sections" at bounding box center [386, 332] width 95 height 20
click at [339, 331] on input "Collapse sections" at bounding box center [319, 331] width 39 height 39
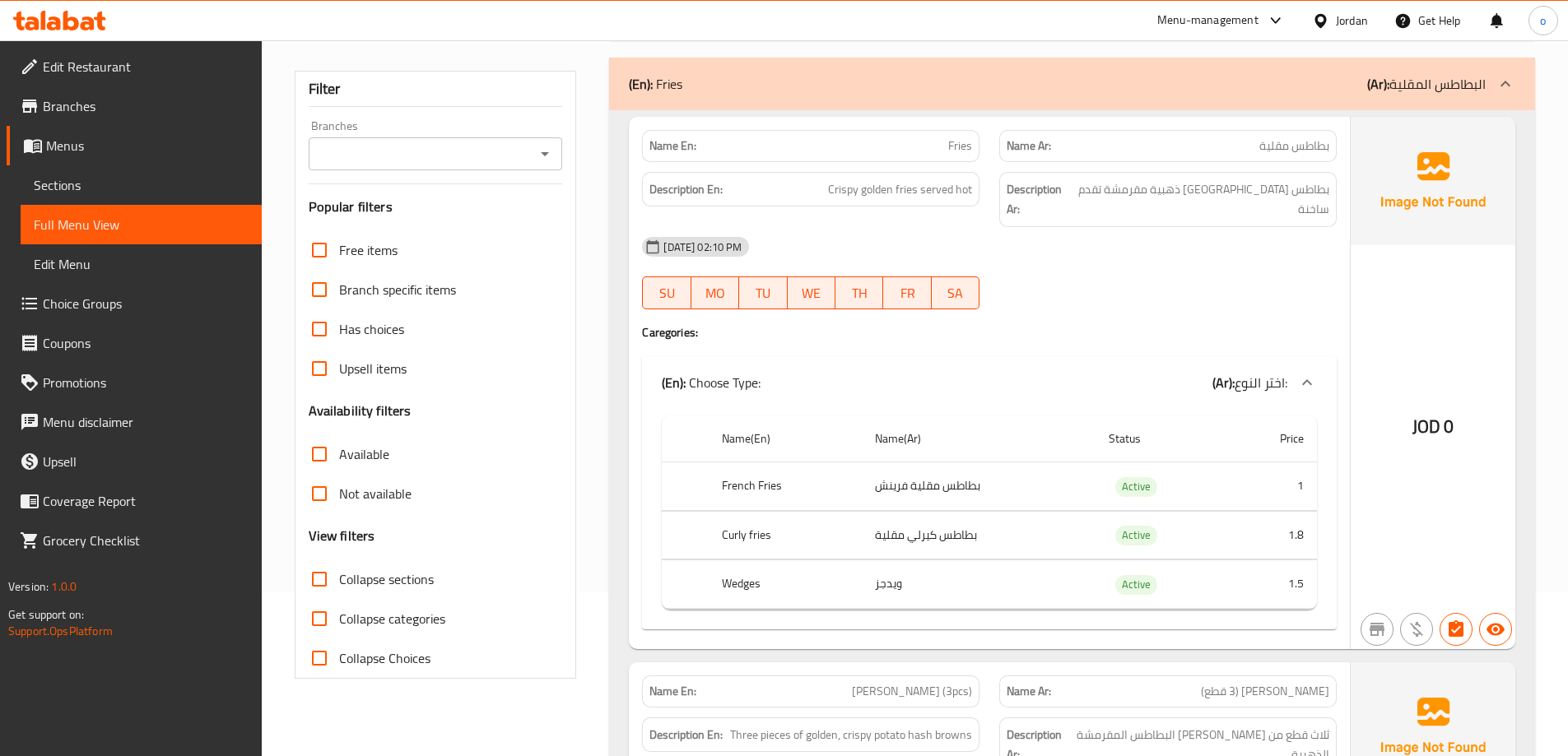
scroll to position [194, 0]
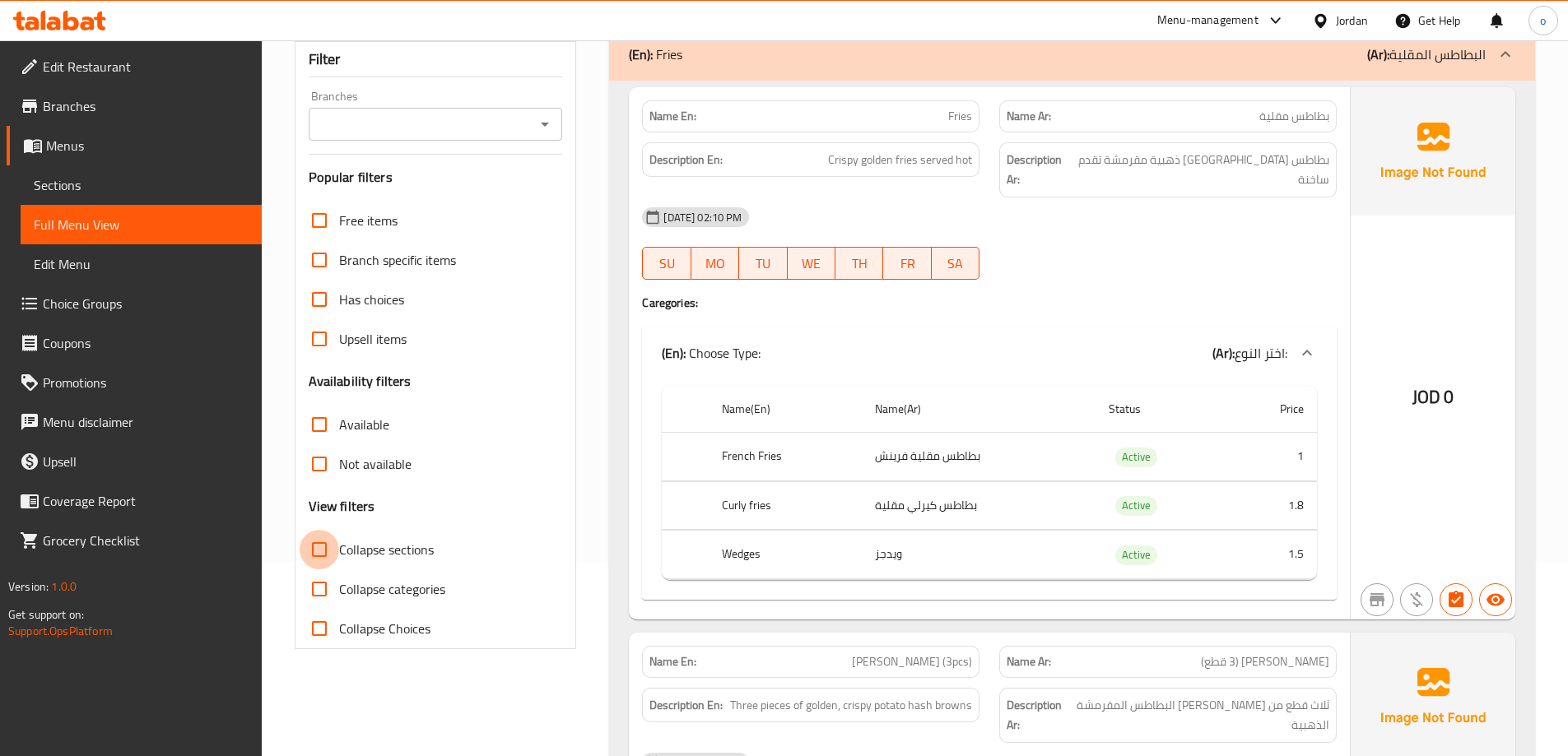
click at [328, 539] on input "Collapse sections" at bounding box center [319, 550] width 39 height 39
checkbox input "true"
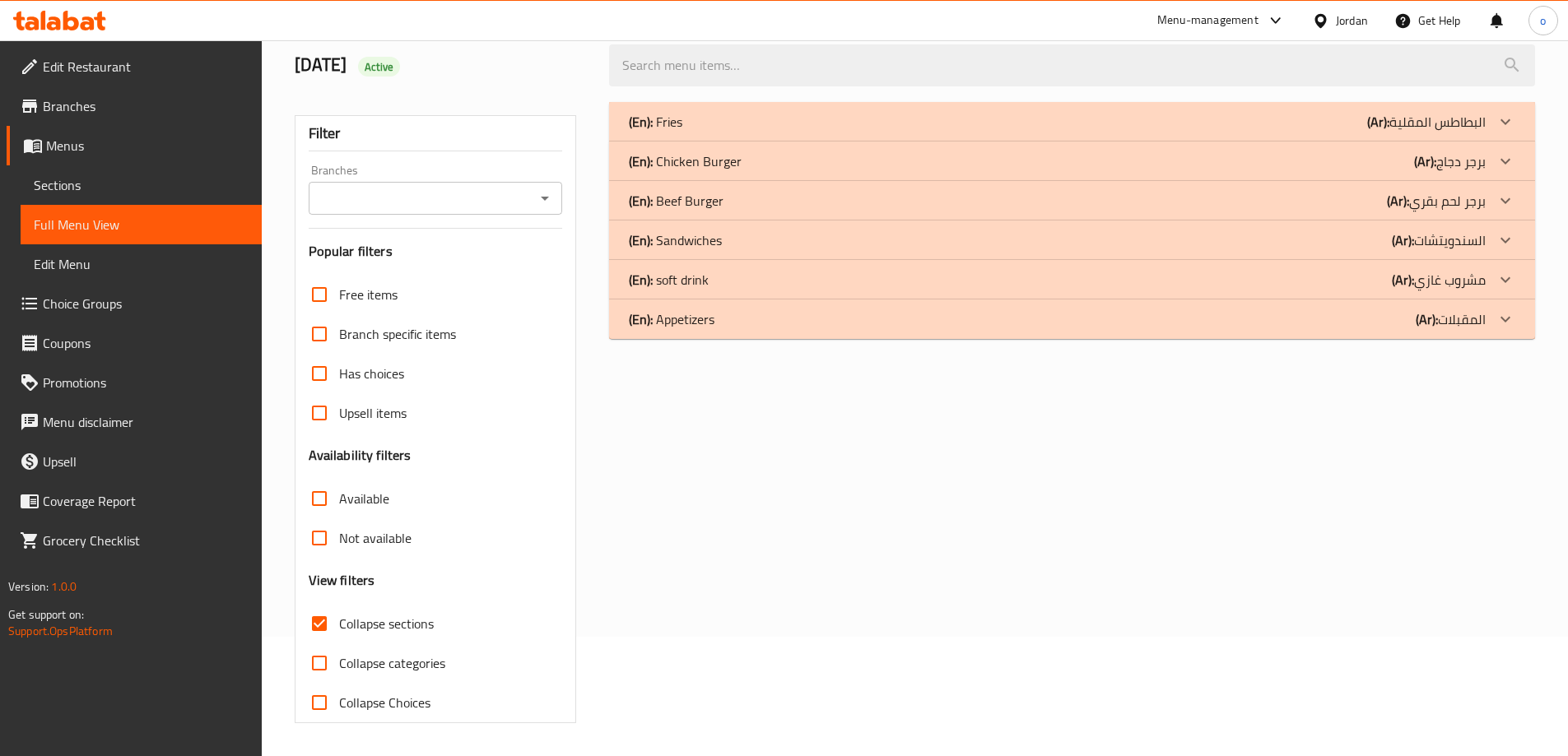
scroll to position [119, 0]
click at [828, 116] on div "(En): Fries (Ar): البطاطس المقلية" at bounding box center [1056, 122] width 857 height 20
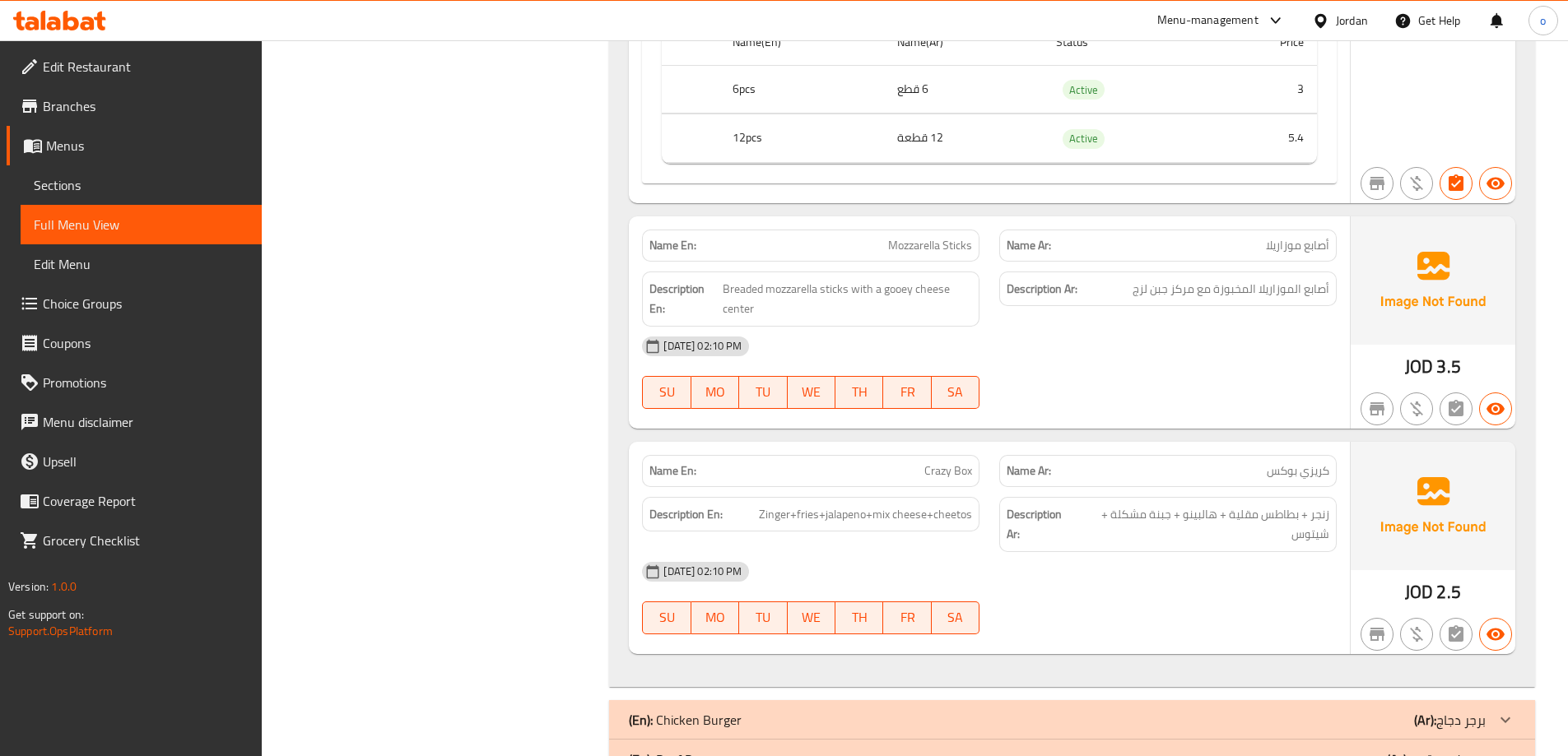
scroll to position [1671, 0]
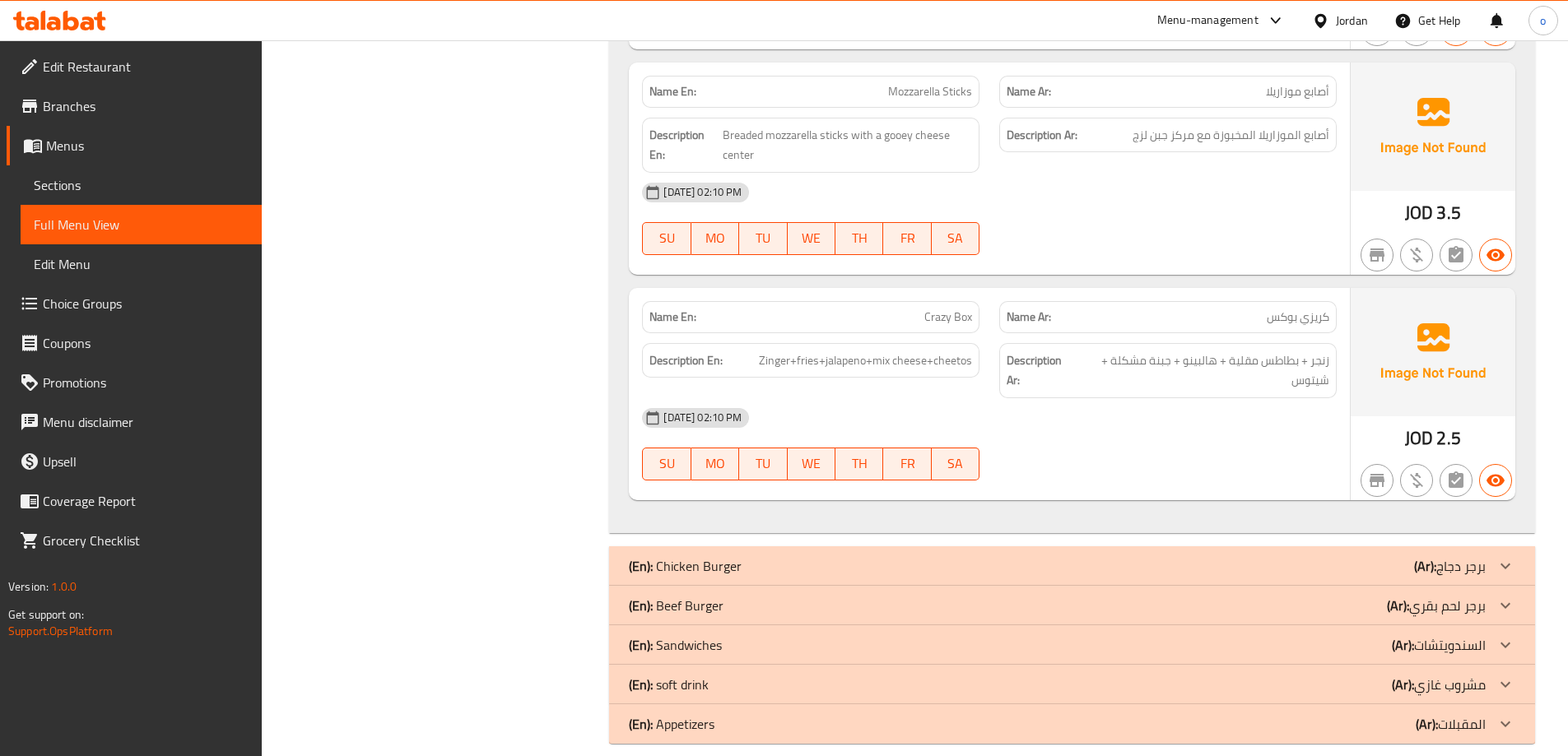
click at [683, 596] on p "(En): Beef Burger" at bounding box center [675, 606] width 95 height 20
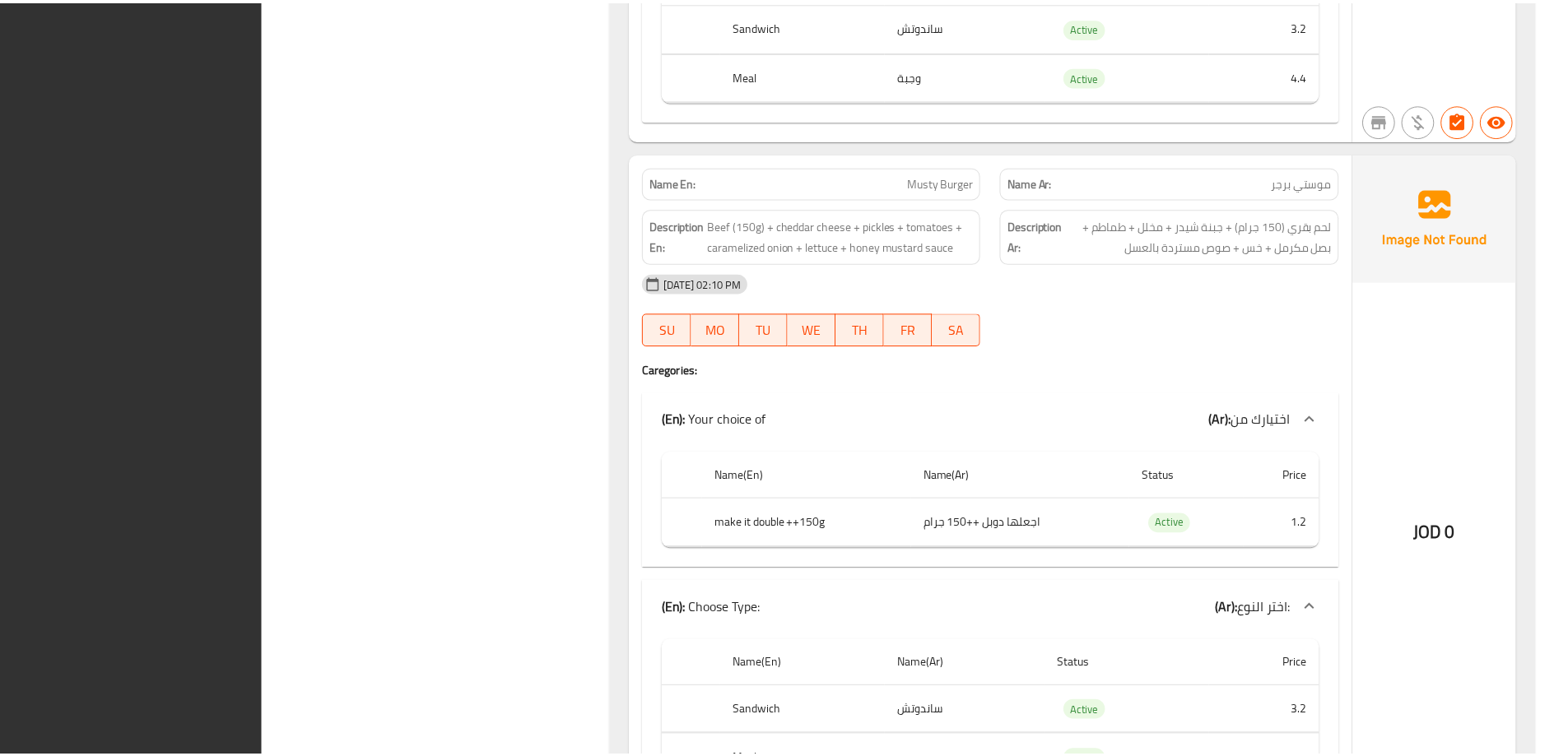
scroll to position [3791, 0]
